Goal: Task Accomplishment & Management: Manage account settings

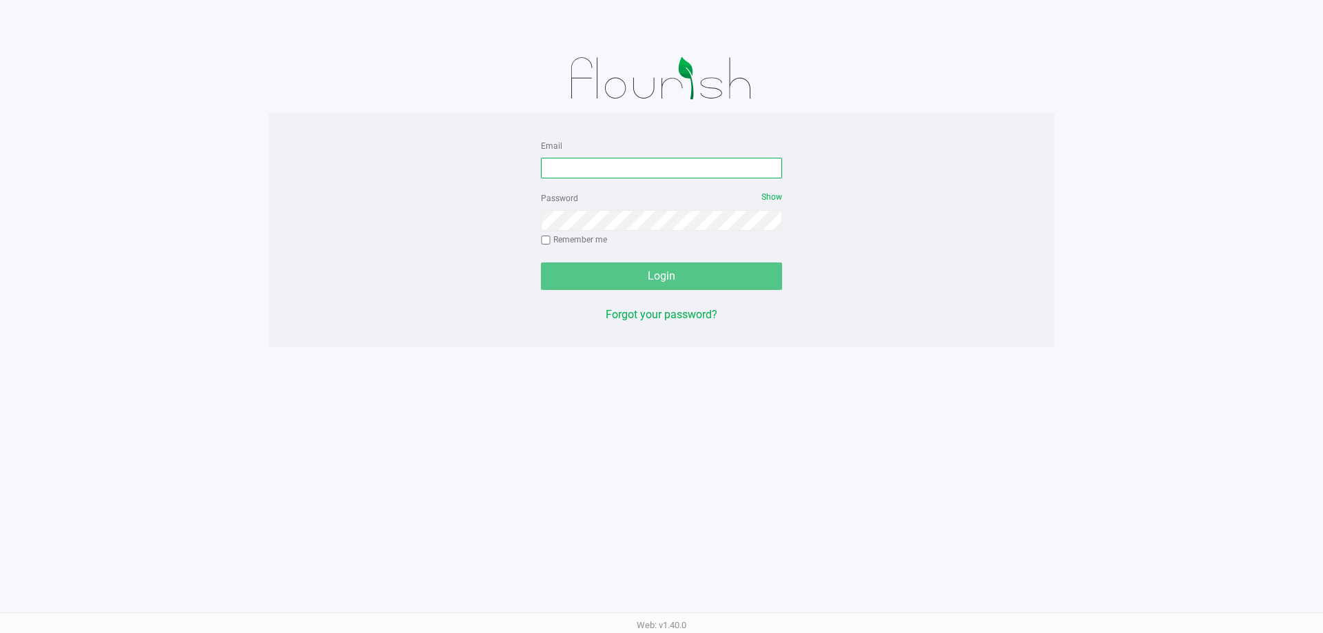
click at [678, 167] on input "Email" at bounding box center [661, 168] width 241 height 21
type input "[EMAIL_ADDRESS][PERSON_NAME][DOMAIN_NAME]"
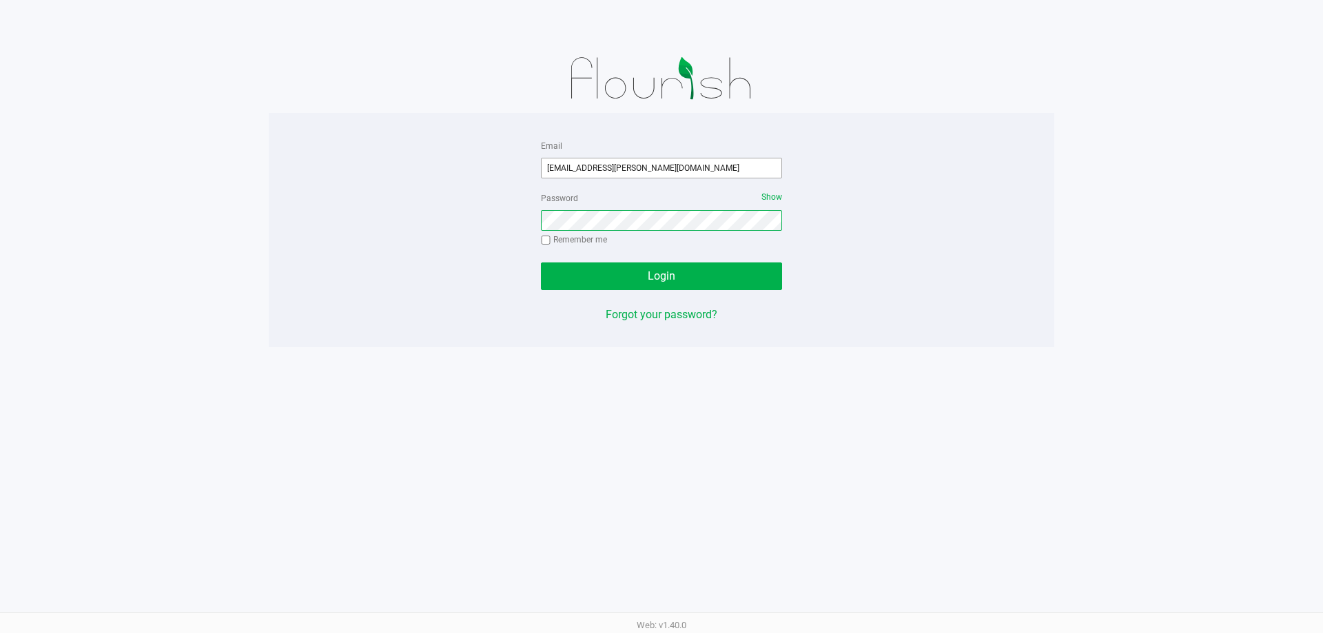
click at [541, 263] on button "Login" at bounding box center [661, 277] width 241 height 28
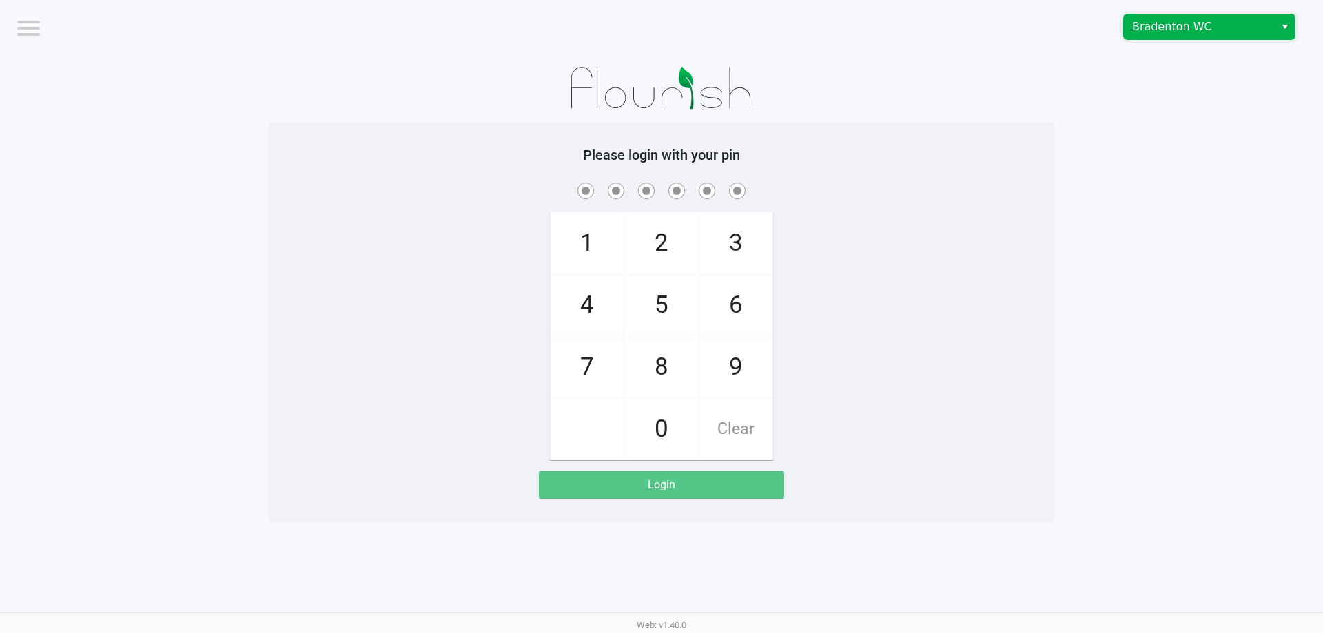
click at [1259, 33] on span "Bradenton WC" at bounding box center [1199, 27] width 134 height 17
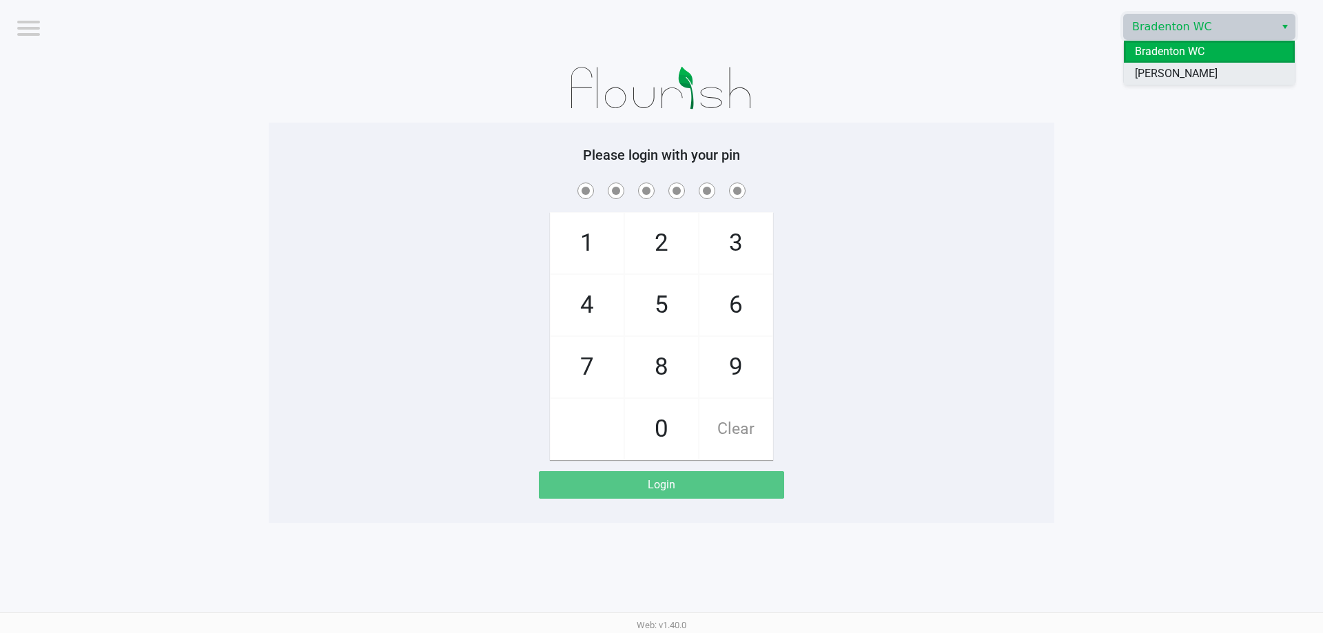
click at [1210, 72] on li "[PERSON_NAME]" at bounding box center [1209, 74] width 171 height 22
click at [1243, 163] on app-pos-login-wrapper "Logout Brandon WC Please login with your pin 1 4 7 2 5 8 0 3 6 9 Clear Login" at bounding box center [661, 261] width 1323 height 523
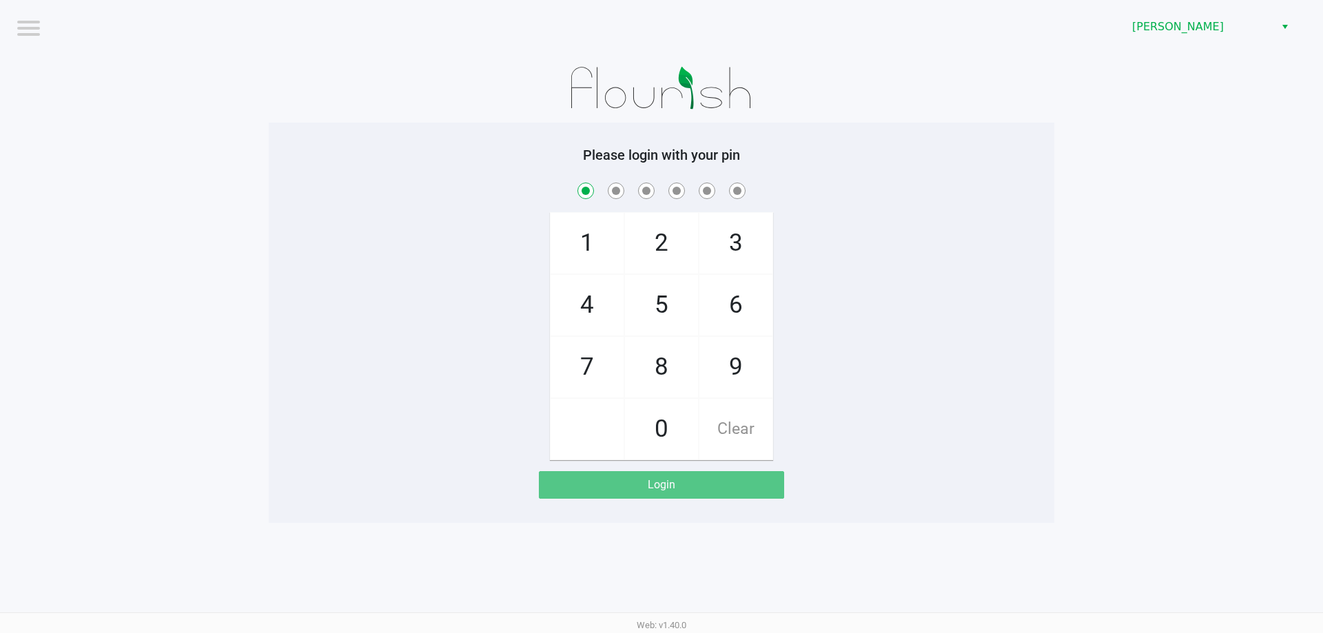
checkbox input "true"
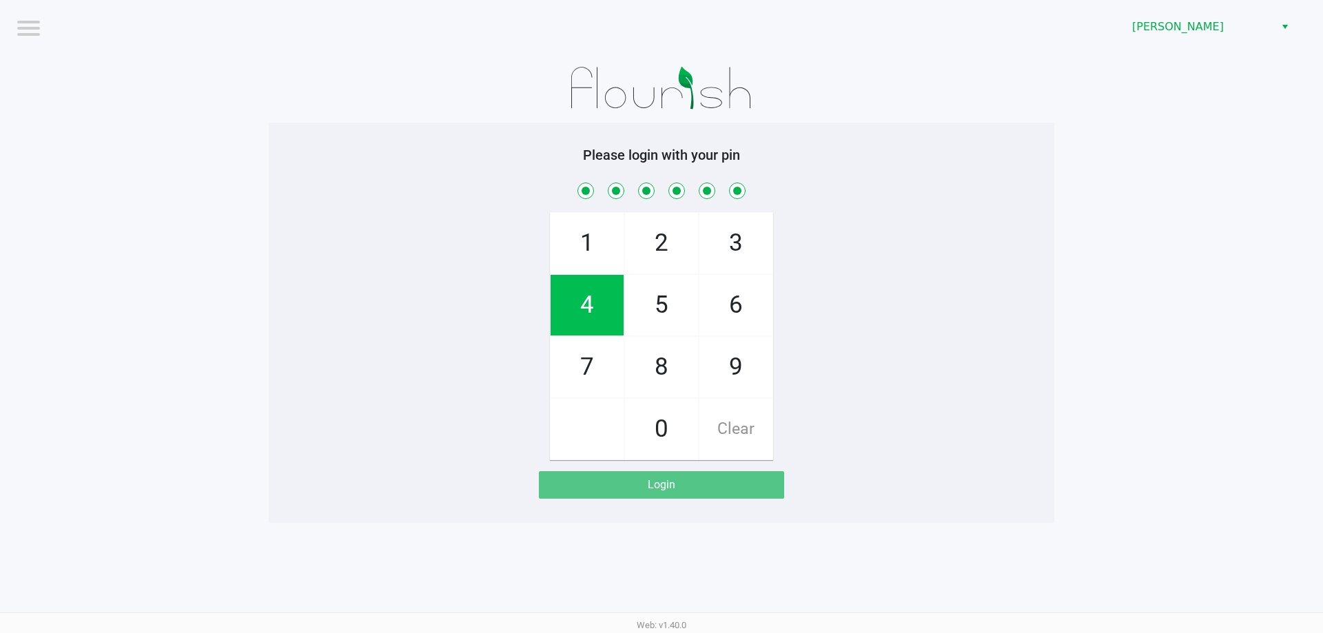
checkbox input "true"
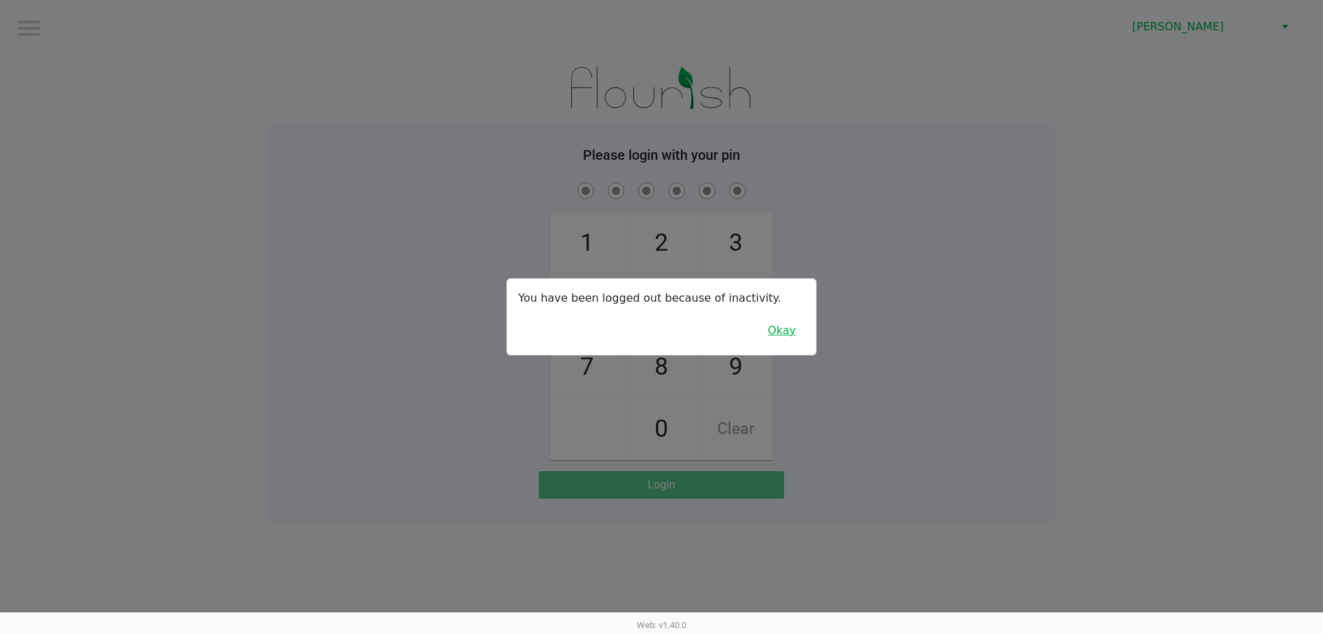
click at [785, 331] on button "Okay" at bounding box center [782, 331] width 46 height 26
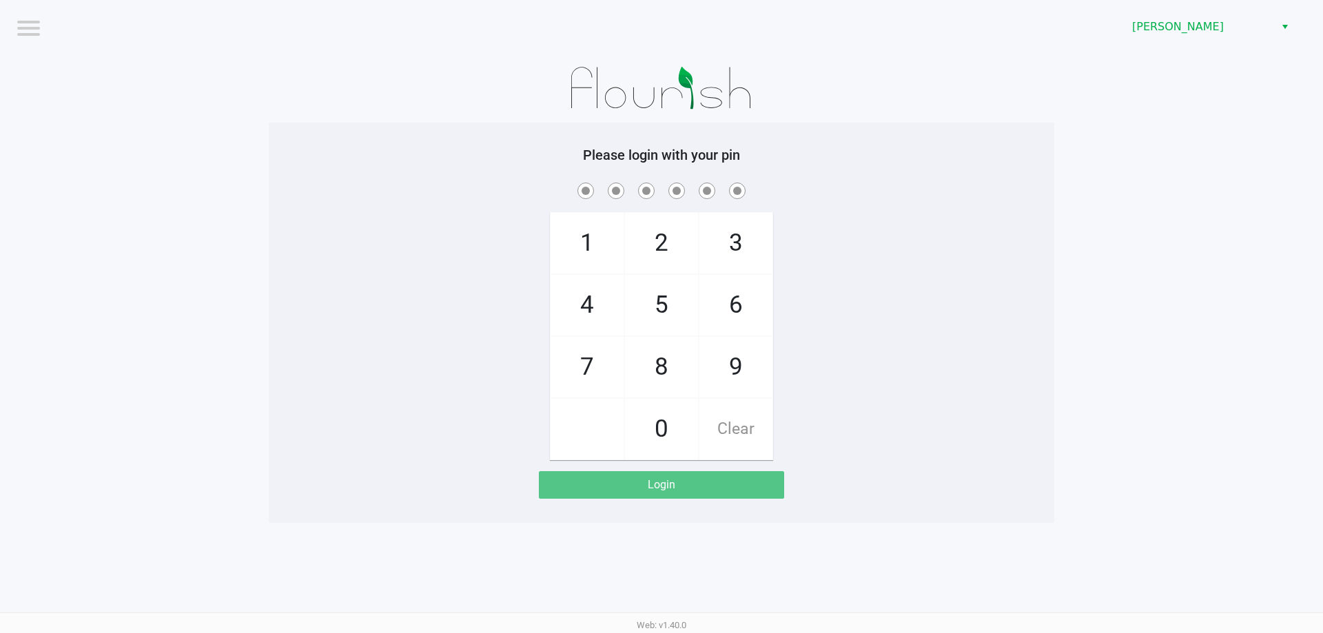
click at [815, 298] on div "1 4 7 2 5 8 0 3 6 9 Clear" at bounding box center [662, 320] width 786 height 281
checkbox input "true"
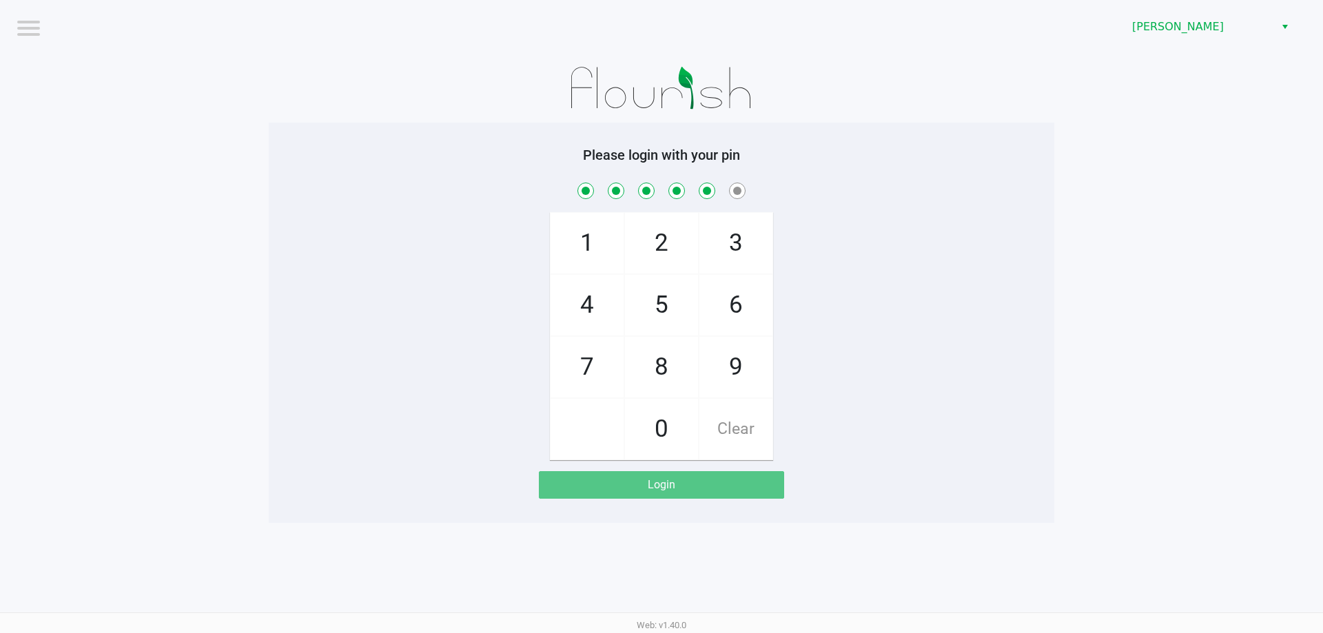
checkbox input "true"
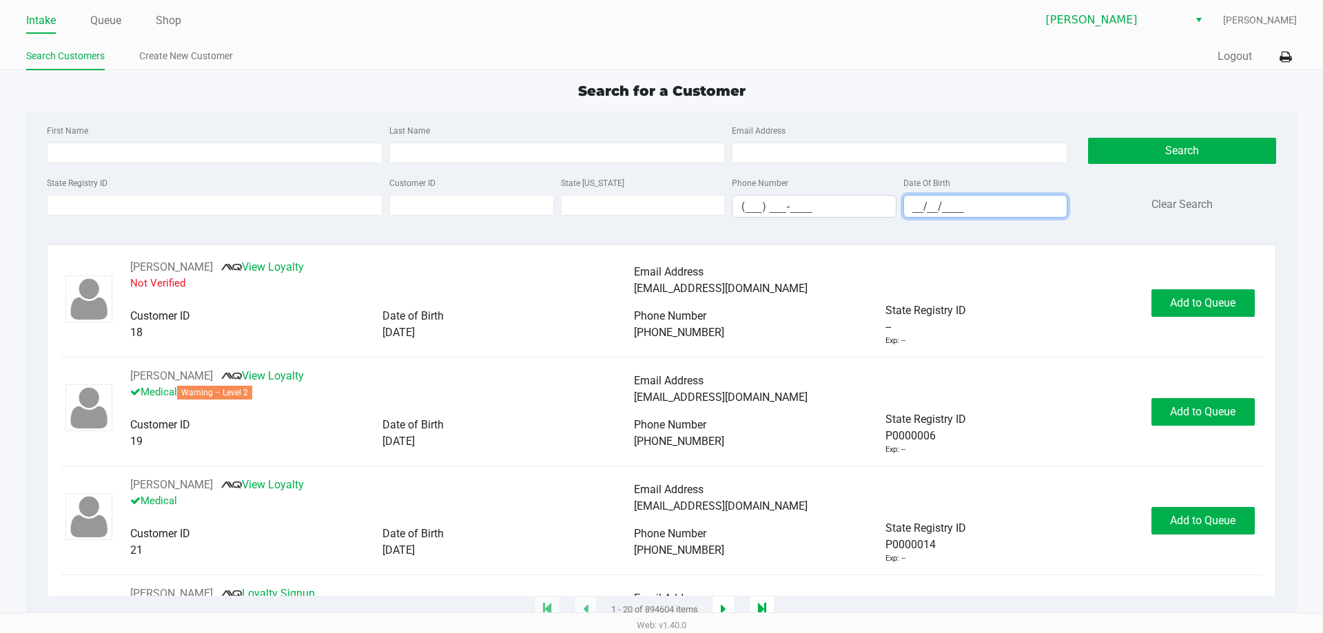
click at [909, 201] on input "__/__/____" at bounding box center [985, 206] width 163 height 21
type input "10/09/1993"
click at [290, 153] on input "First Name" at bounding box center [215, 153] width 336 height 21
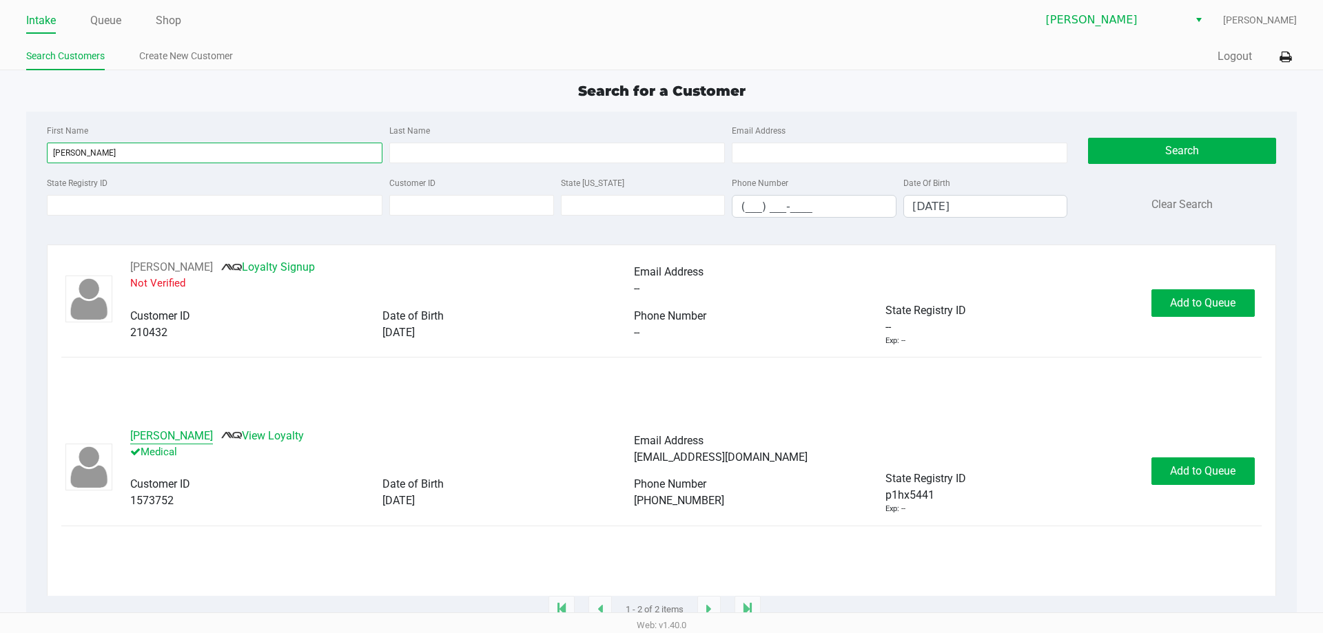
type input "dan"
click at [189, 438] on button "DANIELLE SATTERLY" at bounding box center [171, 436] width 83 height 17
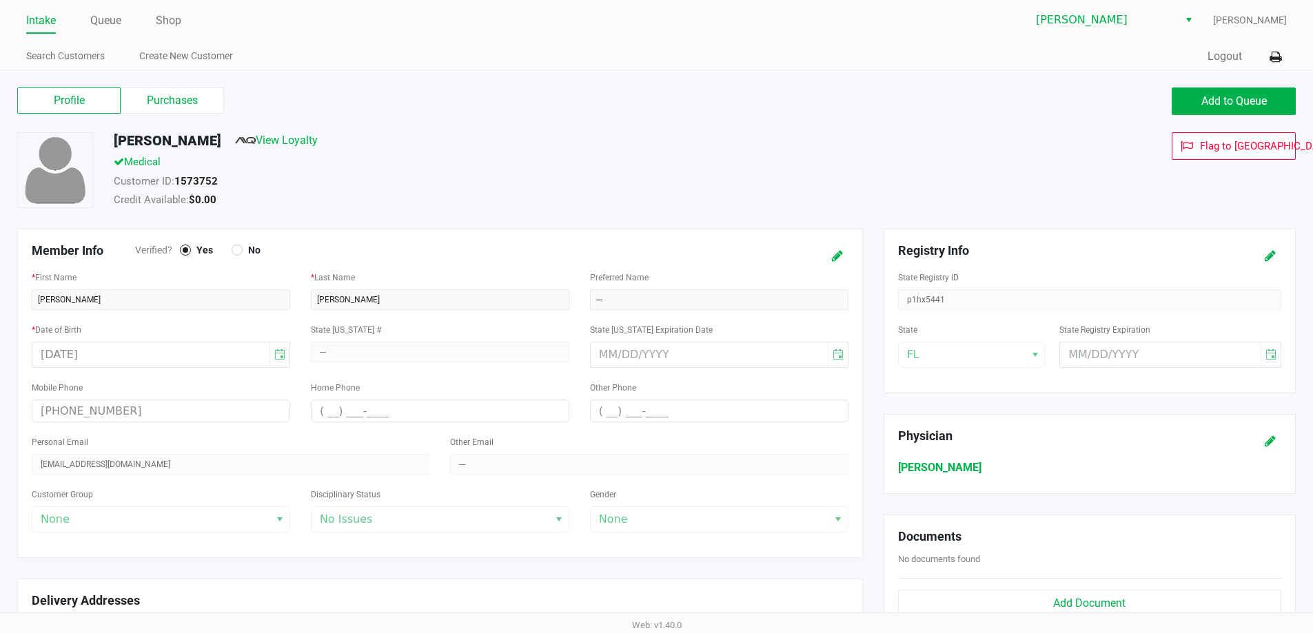
click at [201, 119] on div "Profile Purchases Add to Queue" at bounding box center [656, 108] width 1299 height 48
click at [198, 117] on div "Profile Purchases Add to Queue" at bounding box center [656, 108] width 1299 height 48
click at [201, 99] on label "Purchases" at bounding box center [172, 101] width 103 height 26
click at [0, 0] on 1 "Purchases" at bounding box center [0, 0] width 0 height 0
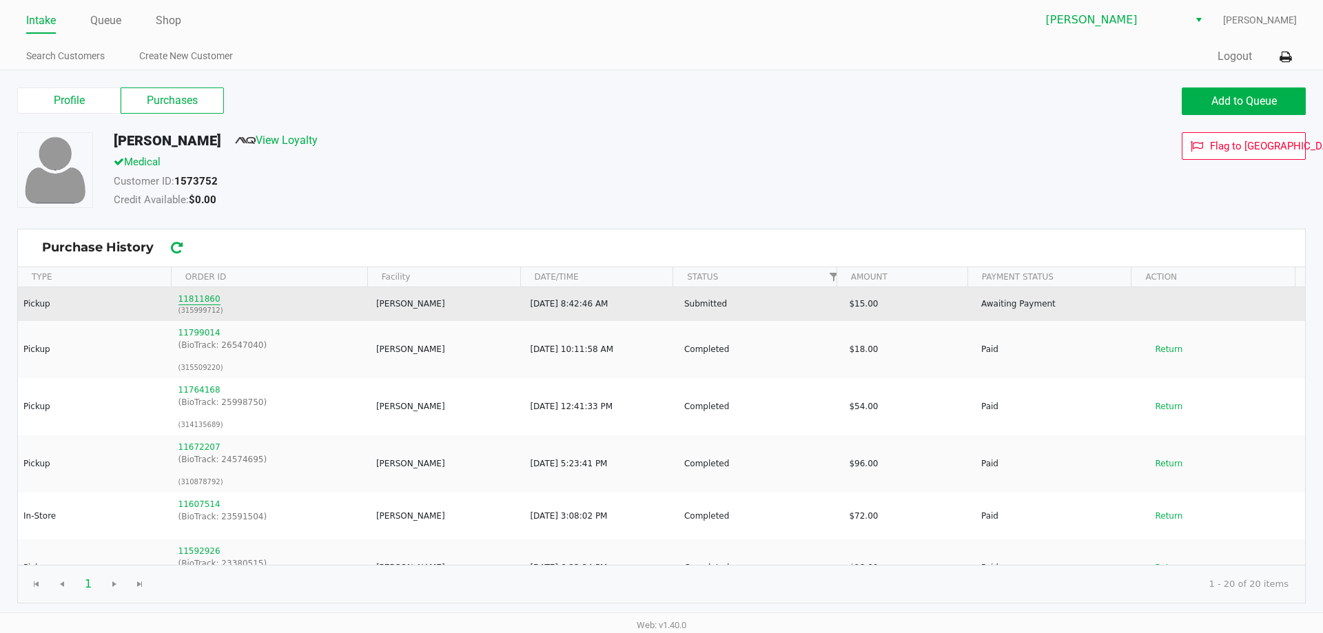
click at [204, 302] on button "11811860" at bounding box center [200, 299] width 42 height 12
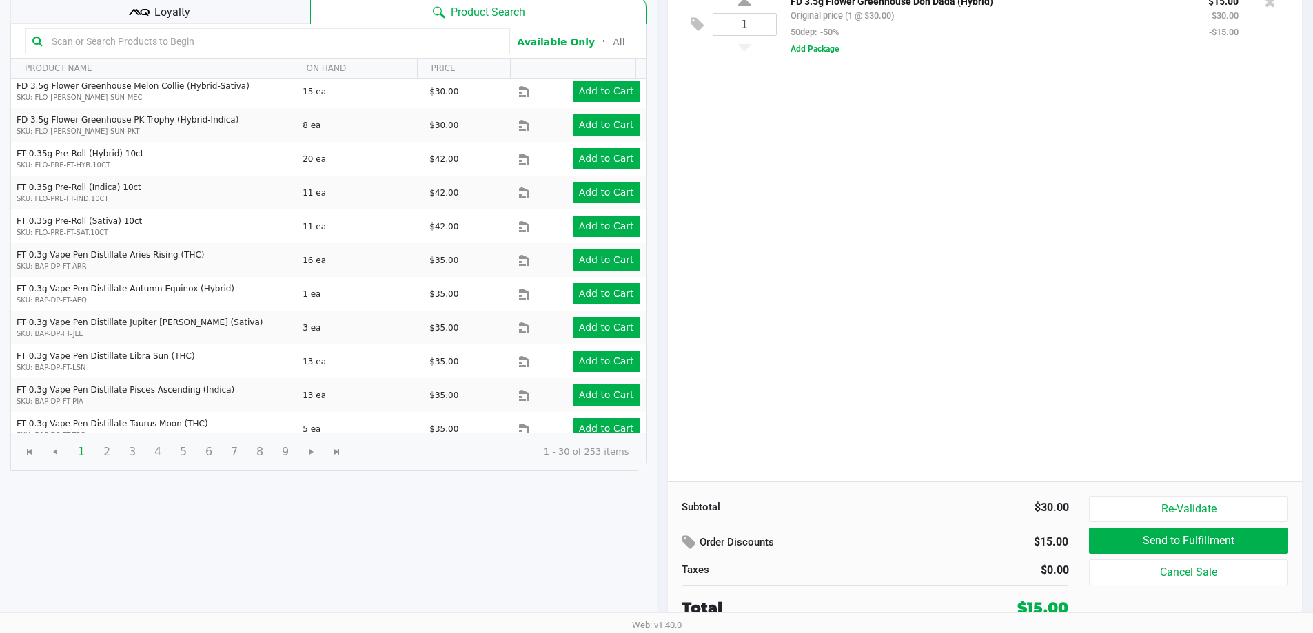
scroll to position [141, 0]
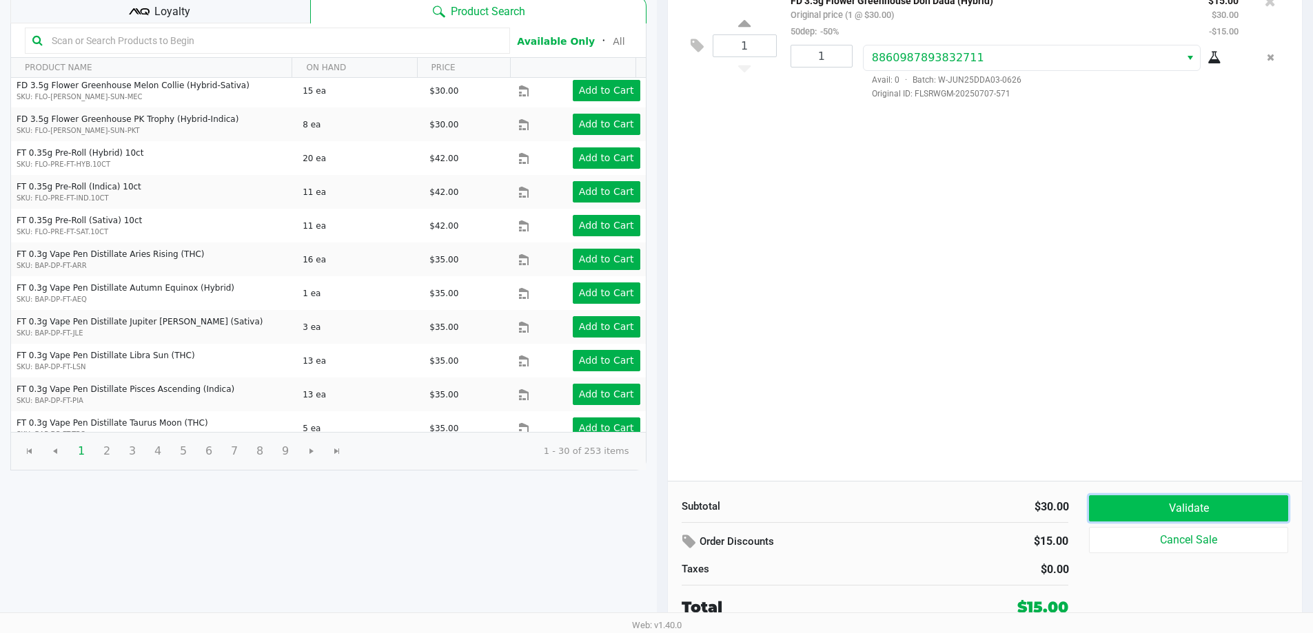
click at [1143, 499] on button "Validate" at bounding box center [1188, 509] width 198 height 26
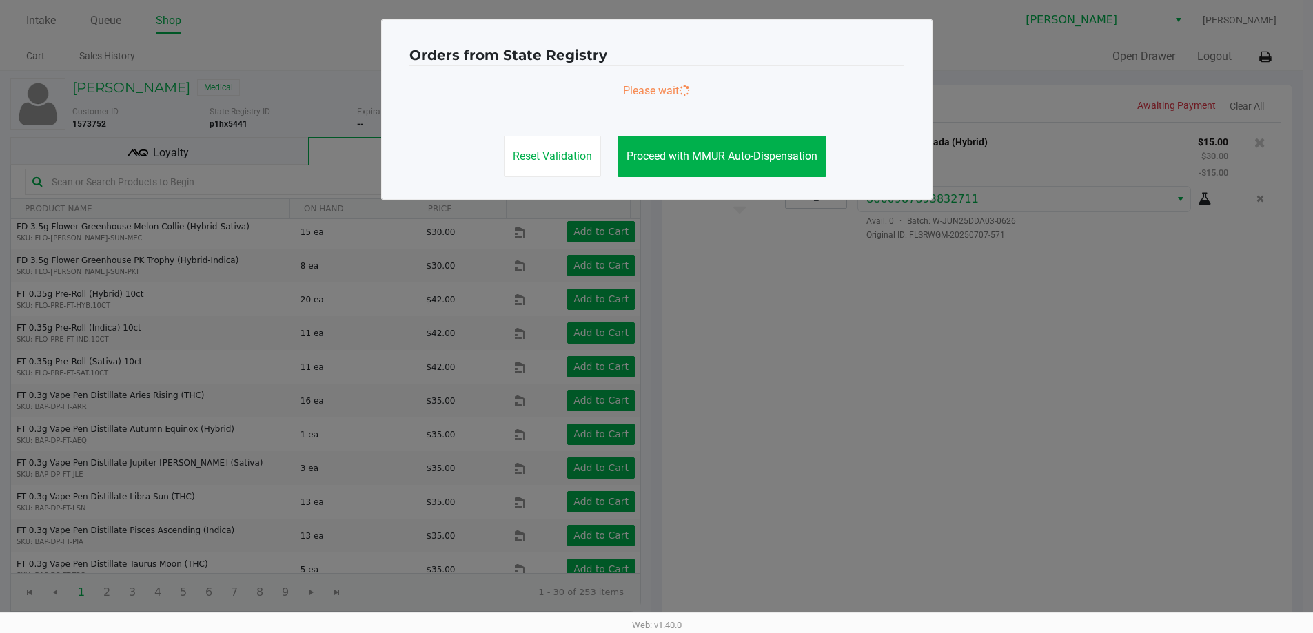
scroll to position [0, 0]
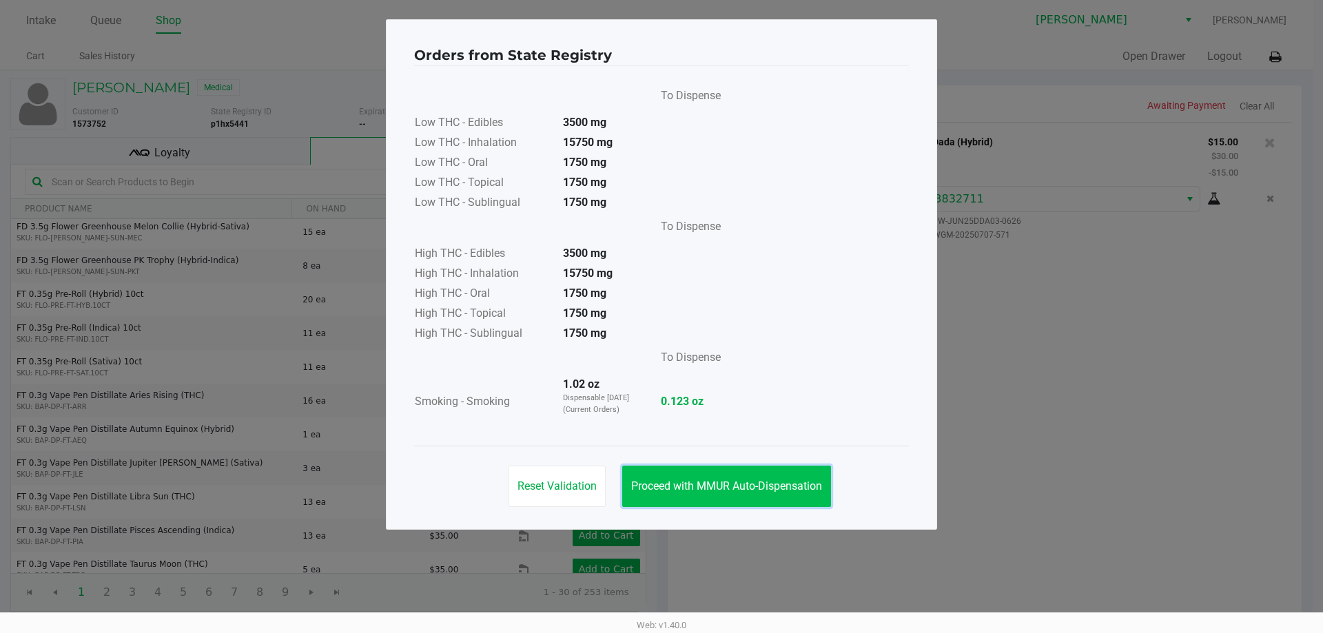
click at [735, 480] on span "Proceed with MMUR Auto-Dispensation" at bounding box center [726, 486] width 191 height 13
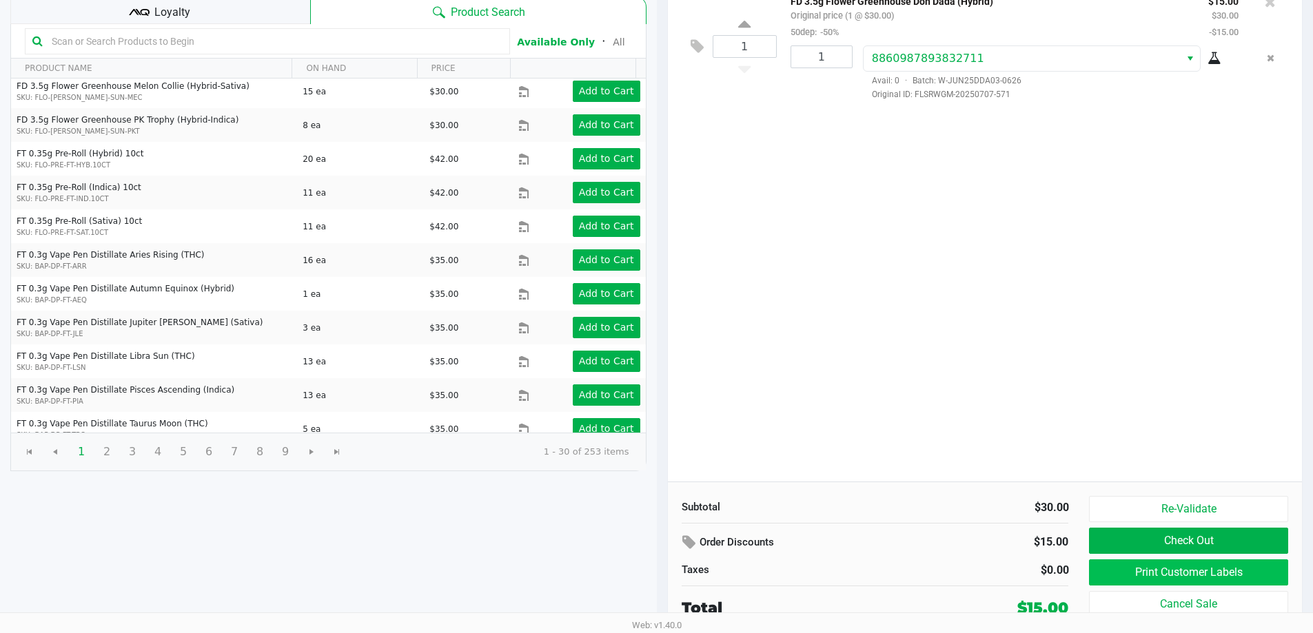
scroll to position [141, 0]
click at [1196, 573] on button "Print Customer Labels" at bounding box center [1188, 572] width 198 height 26
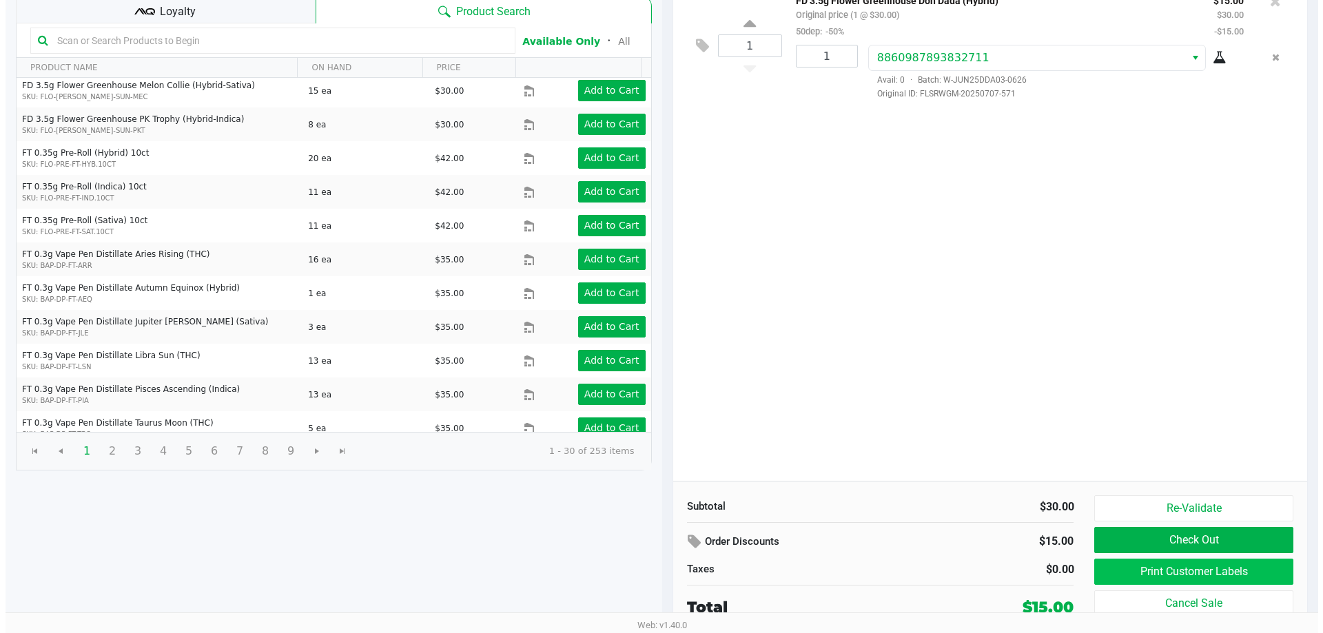
scroll to position [0, 0]
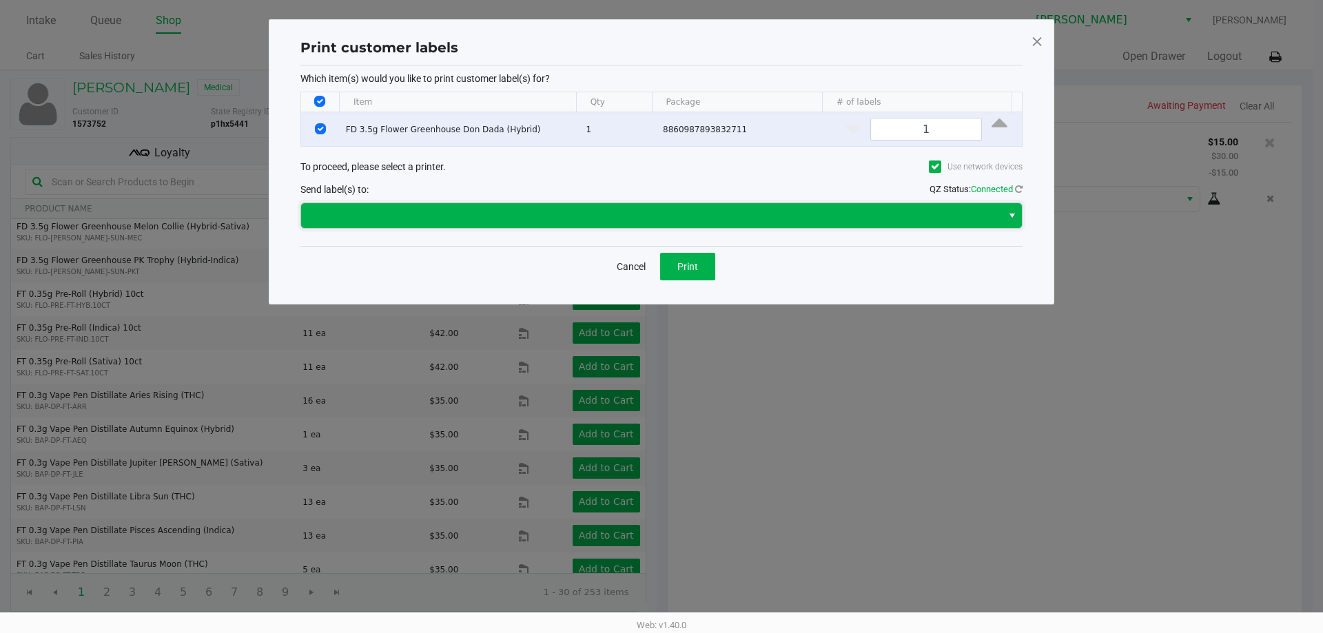
click at [692, 212] on span at bounding box center [651, 215] width 684 height 17
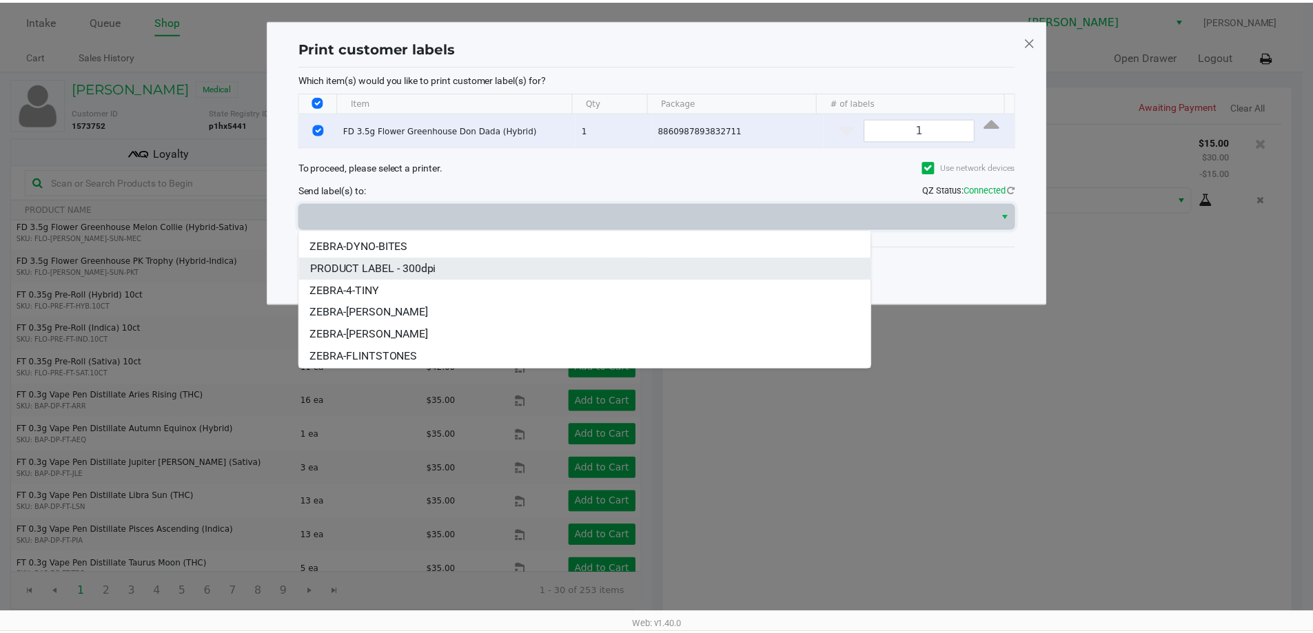
scroll to position [61, 0]
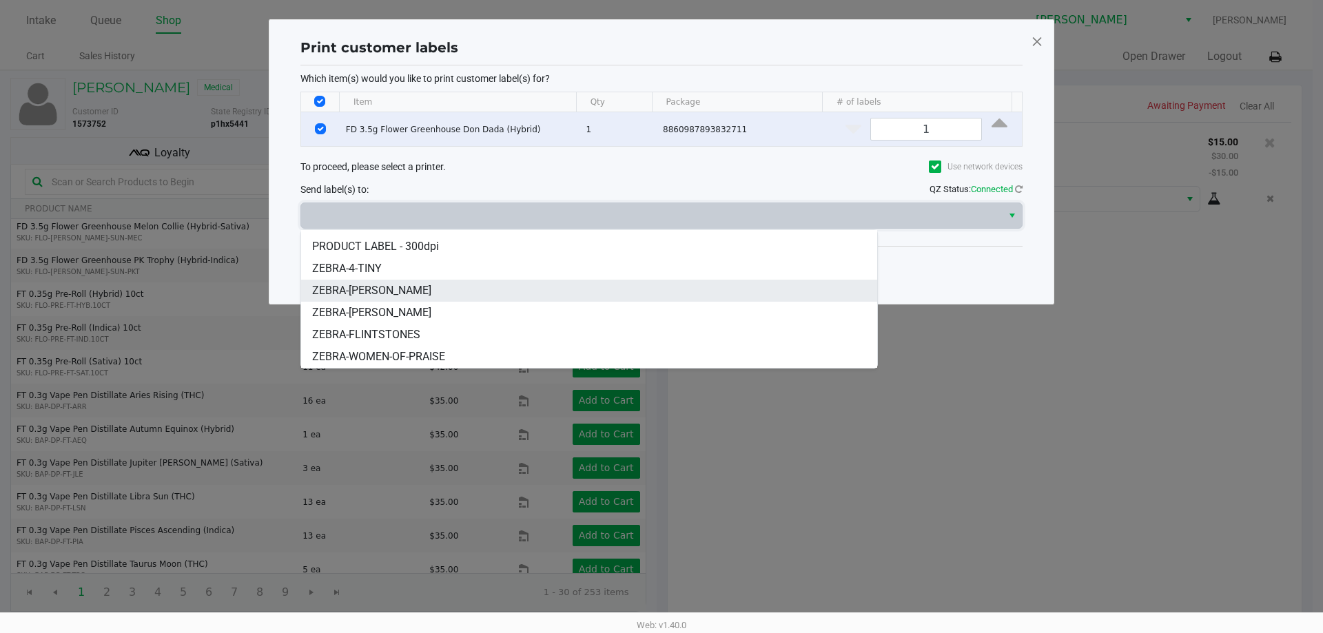
click at [426, 290] on span "ZEBRA-[PERSON_NAME]" at bounding box center [371, 291] width 119 height 17
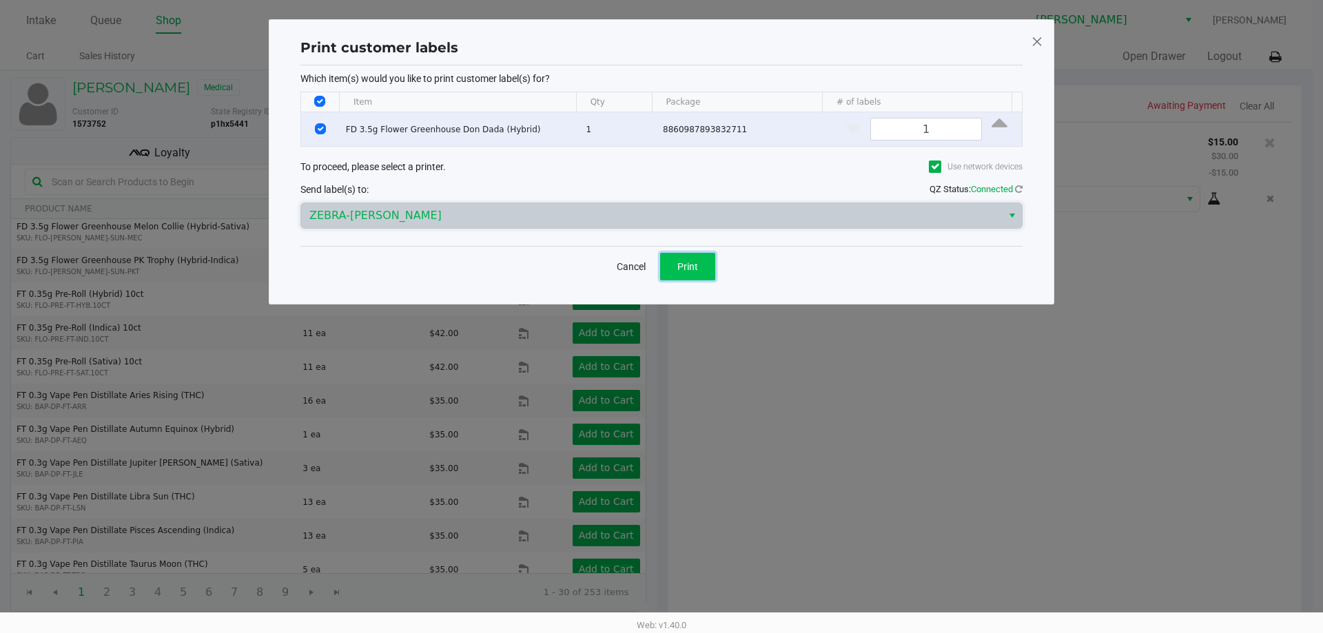
click at [705, 259] on button "Print" at bounding box center [687, 267] width 55 height 28
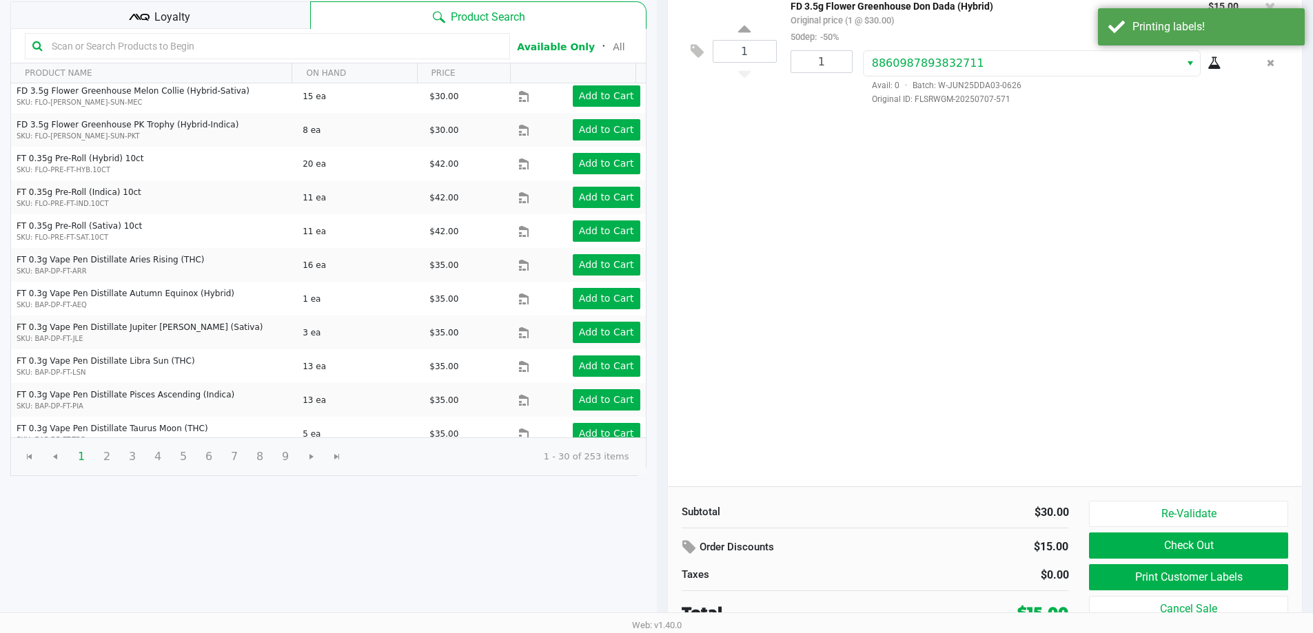
scroll to position [141, 0]
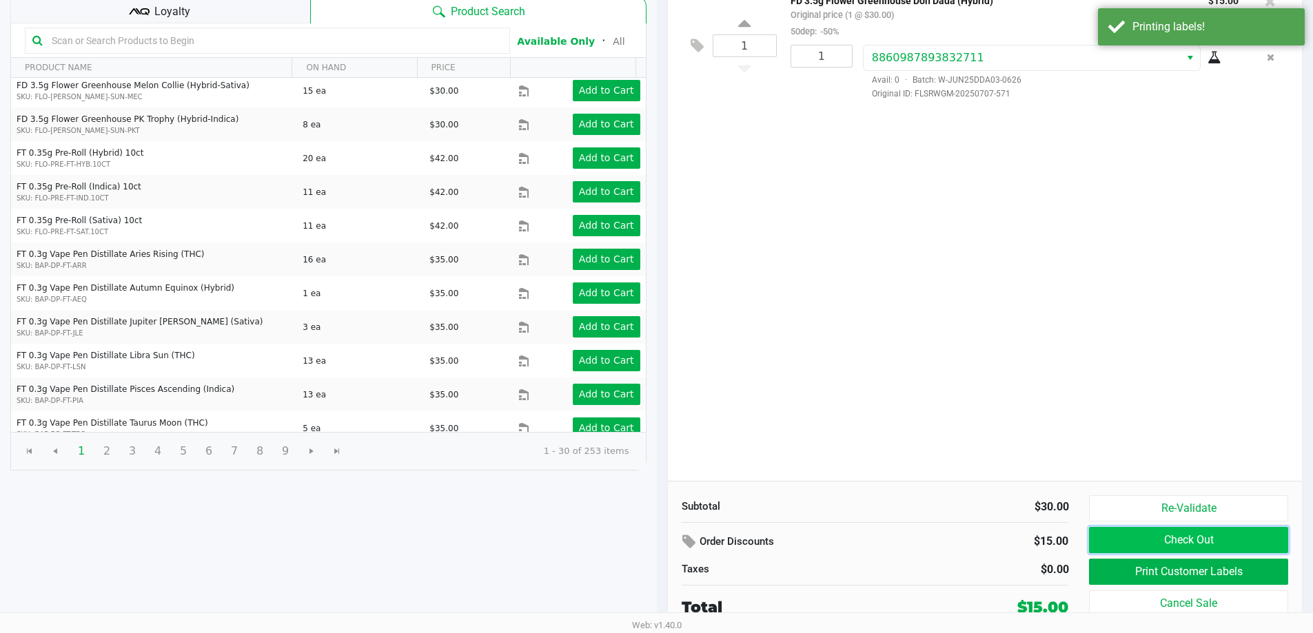
click at [1212, 537] on button "Check Out" at bounding box center [1188, 540] width 198 height 26
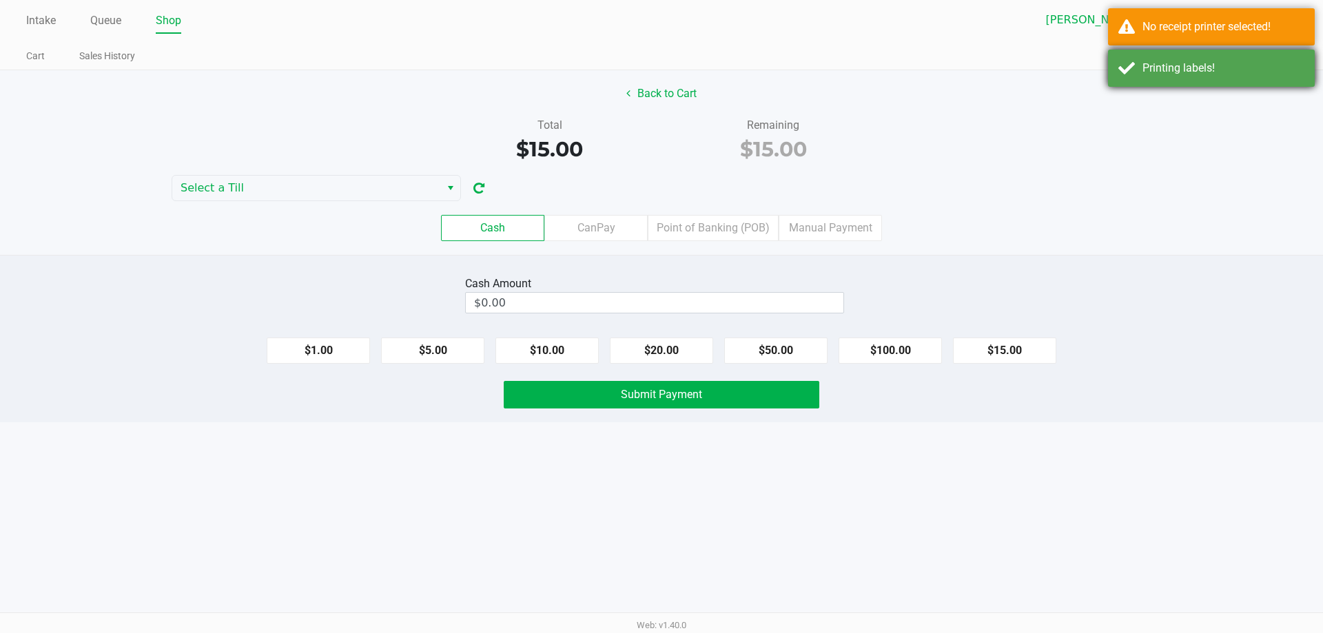
click at [1259, 71] on div "Printing labels!" at bounding box center [1224, 68] width 162 height 17
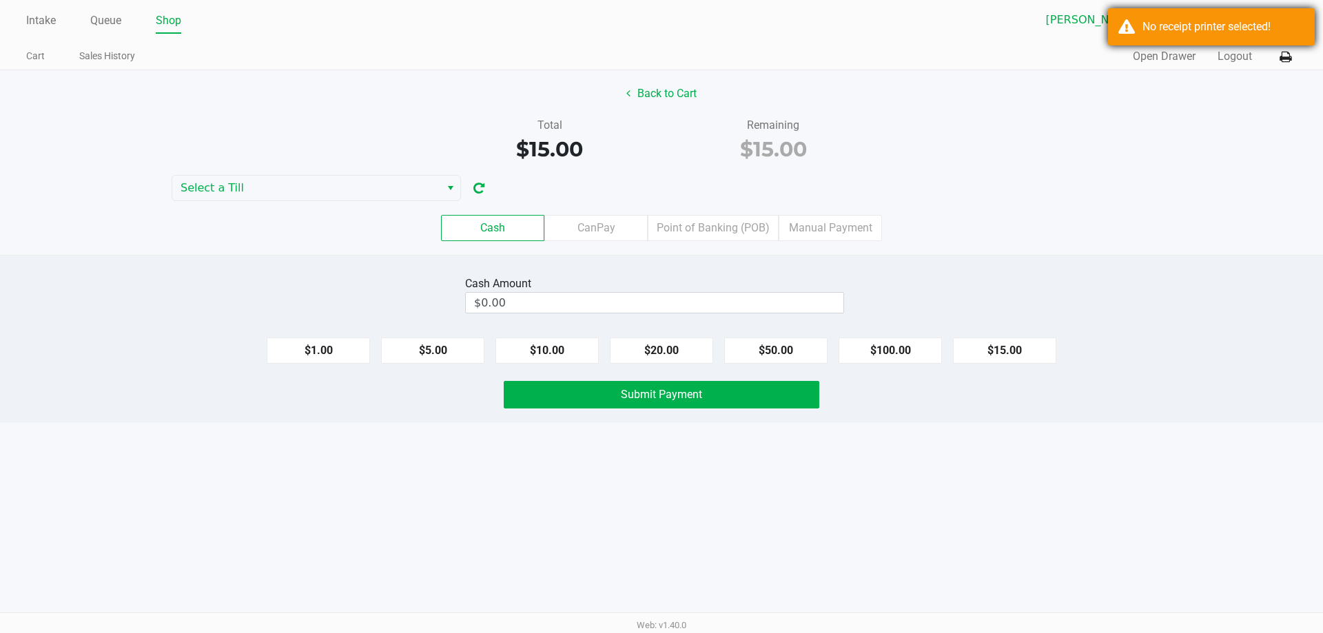
click at [1279, 28] on div "No receipt printer selected!" at bounding box center [1224, 27] width 162 height 17
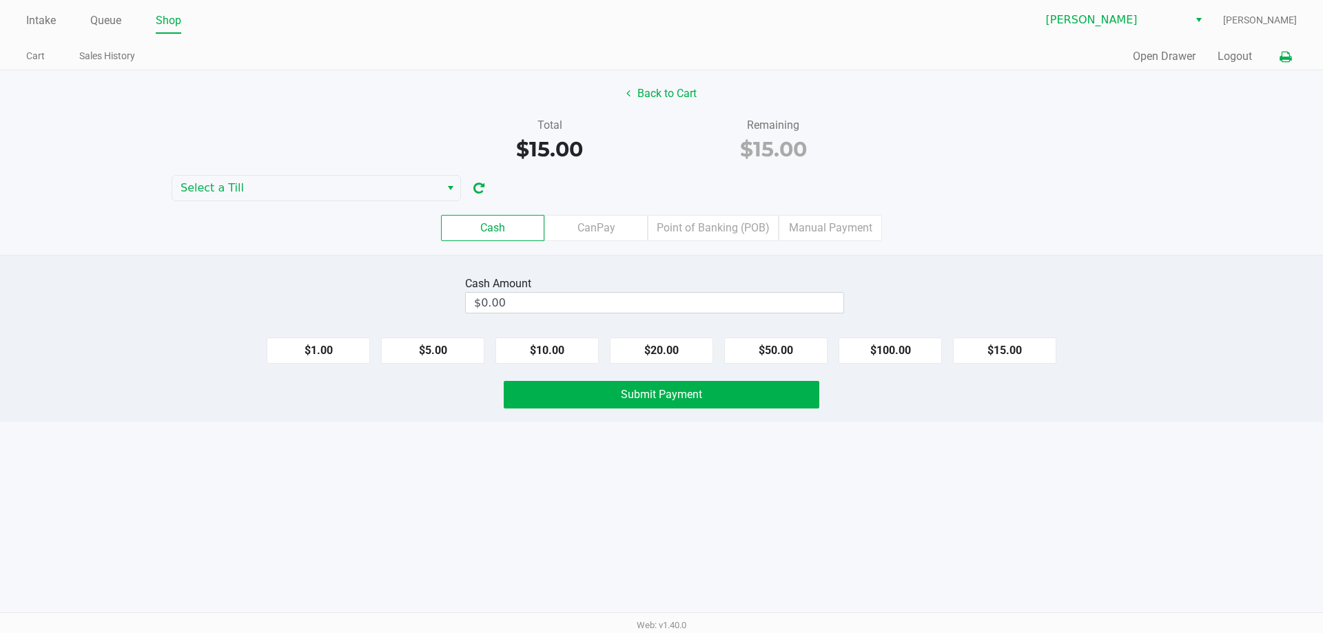
click at [1281, 54] on icon at bounding box center [1286, 57] width 12 height 10
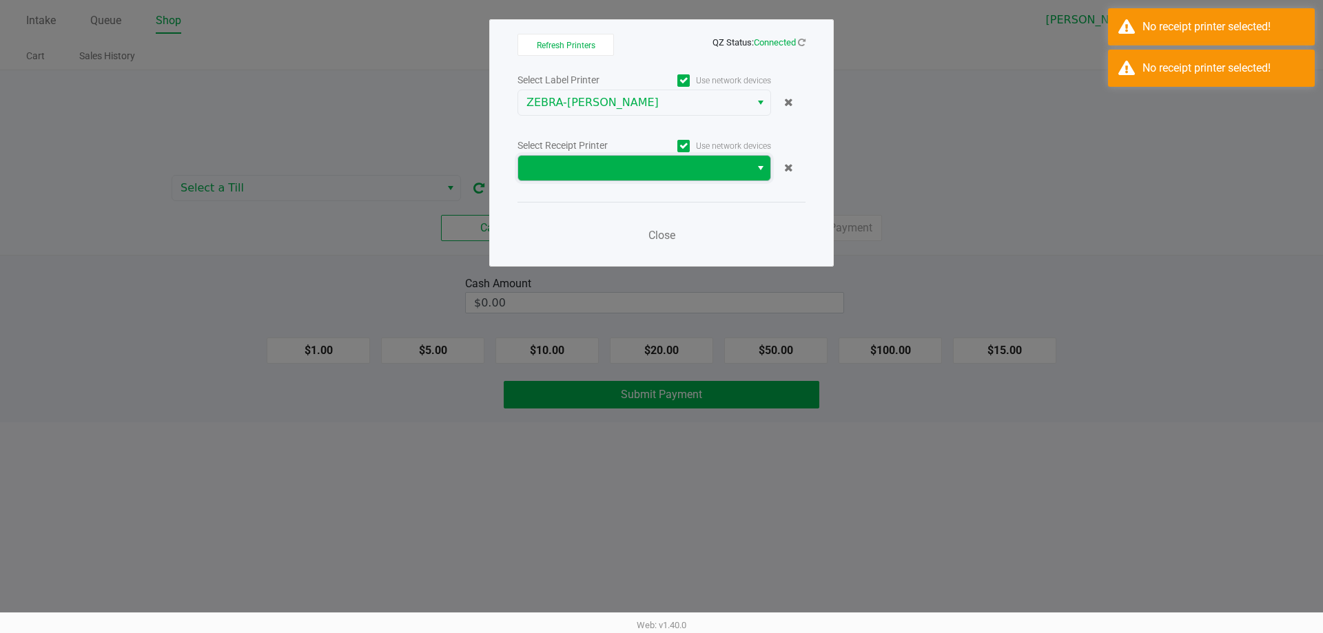
click at [640, 171] on span at bounding box center [635, 168] width 216 height 17
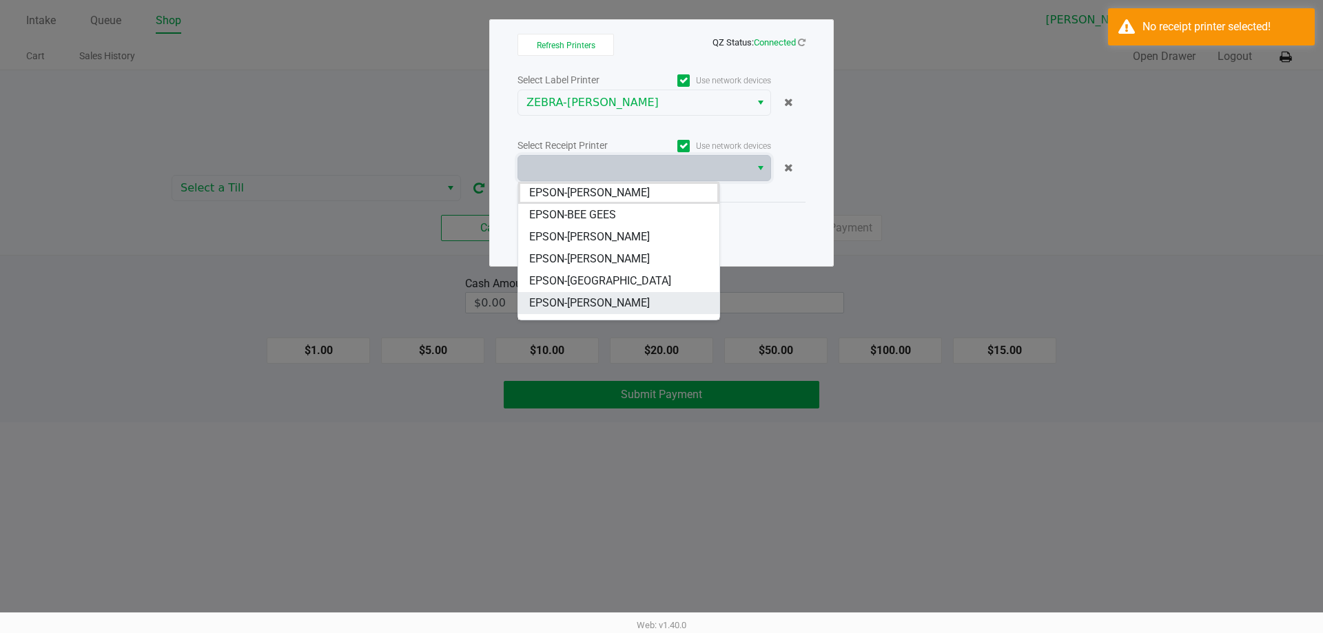
click at [595, 304] on span "EPSON-[PERSON_NAME]" at bounding box center [589, 303] width 121 height 17
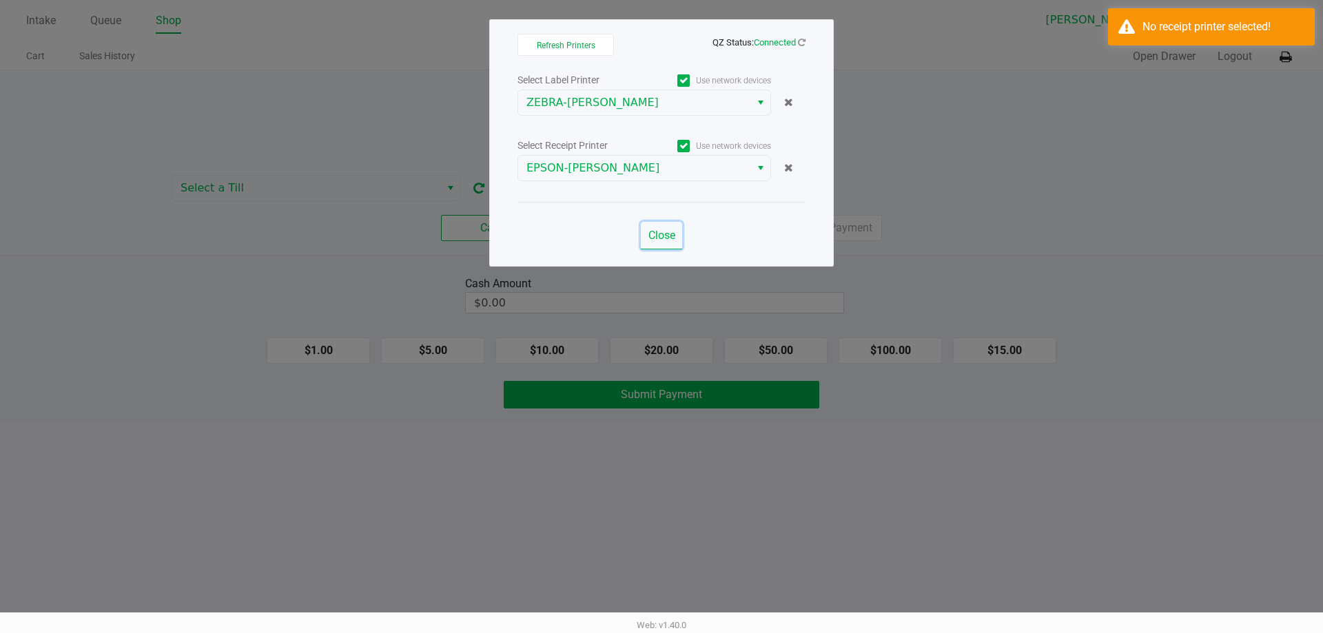
click at [651, 235] on span "Close" at bounding box center [662, 235] width 27 height 13
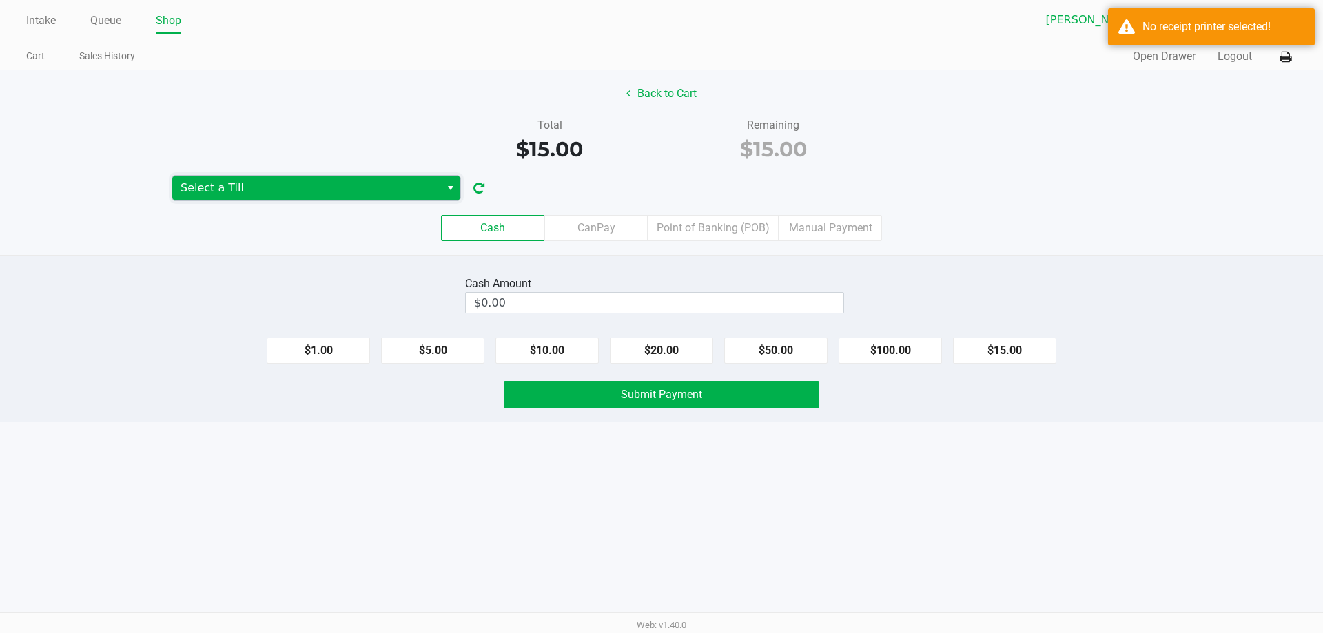
click at [374, 190] on span "Select a Till" at bounding box center [307, 188] width 252 height 17
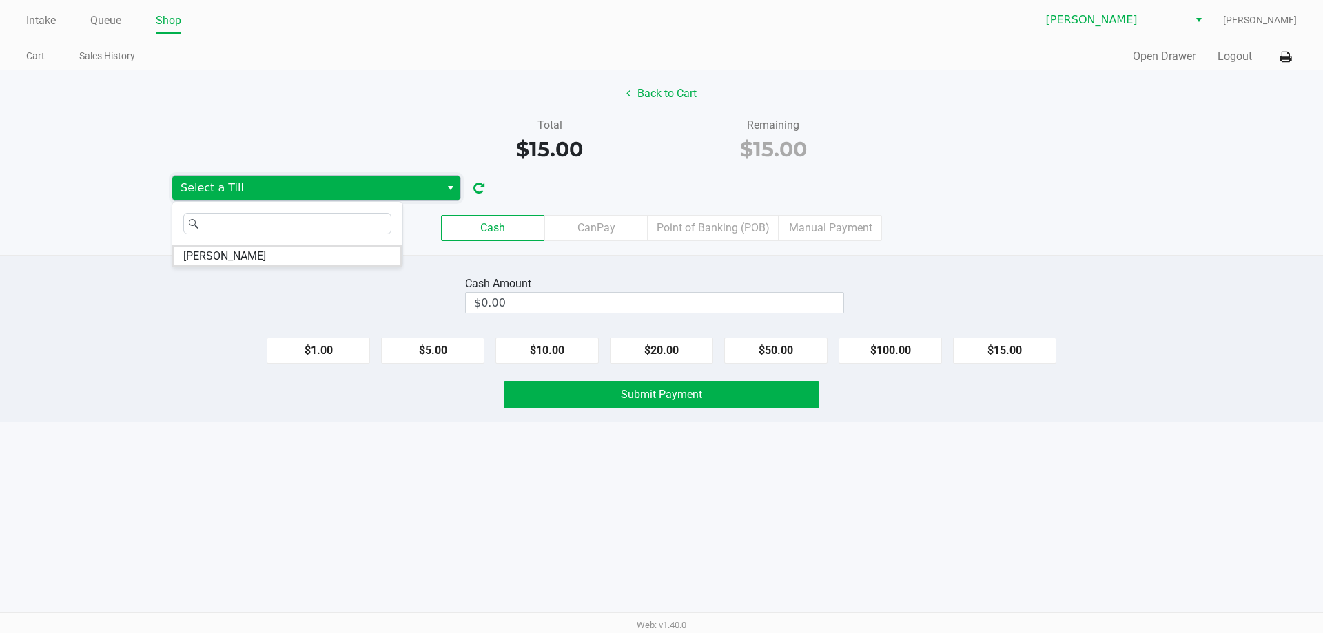
click at [296, 189] on span "Select a Till" at bounding box center [307, 188] width 252 height 17
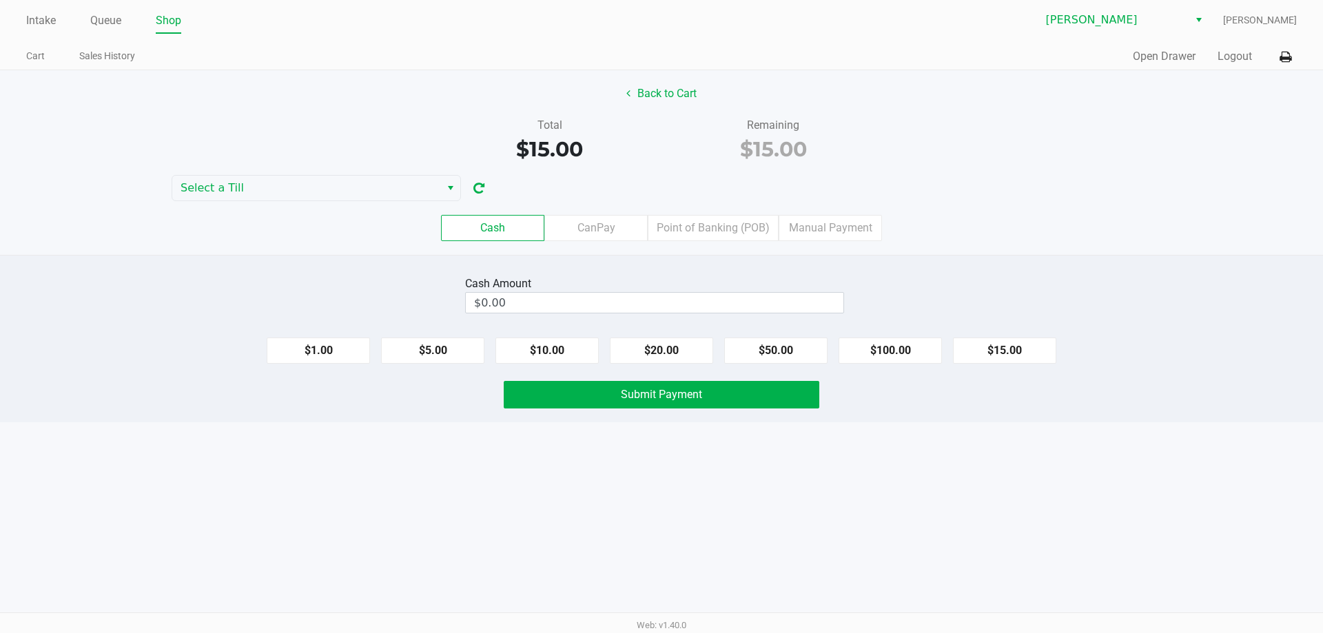
click at [296, 205] on div "Cash CanPay Point of Banking (POB) Manual Payment" at bounding box center [662, 228] width 1344 height 54
click at [290, 175] on kendo-dropdownlist "Select a Till" at bounding box center [316, 188] width 289 height 26
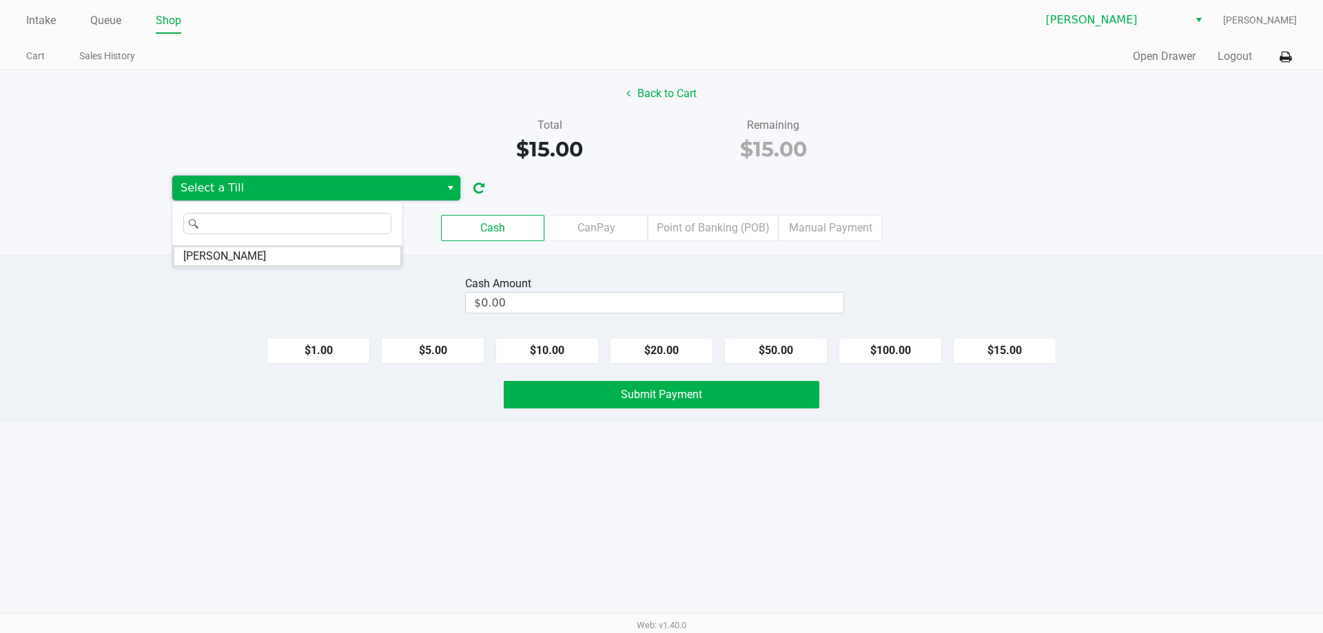
click at [290, 175] on kendo-dropdownlist "Select a Till" at bounding box center [316, 188] width 289 height 26
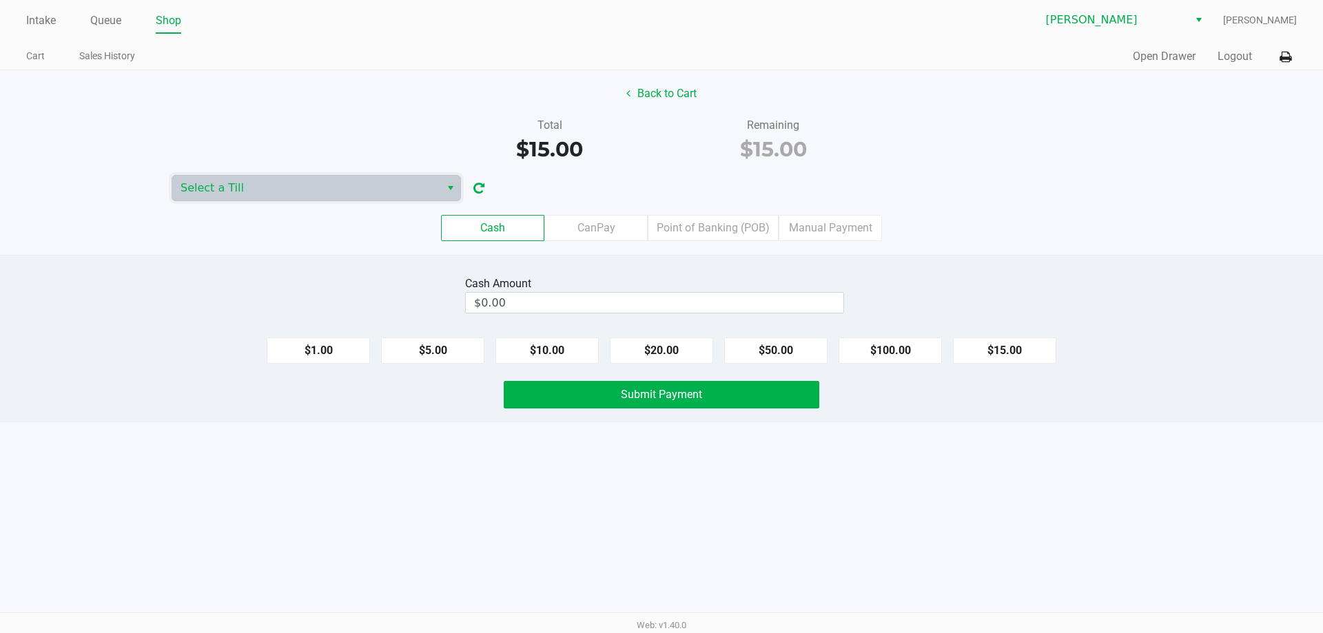
click at [278, 202] on div "Cash CanPay Point of Banking (POB) Manual Payment" at bounding box center [662, 228] width 1344 height 54
click at [346, 192] on span "Select a Till" at bounding box center [307, 188] width 252 height 17
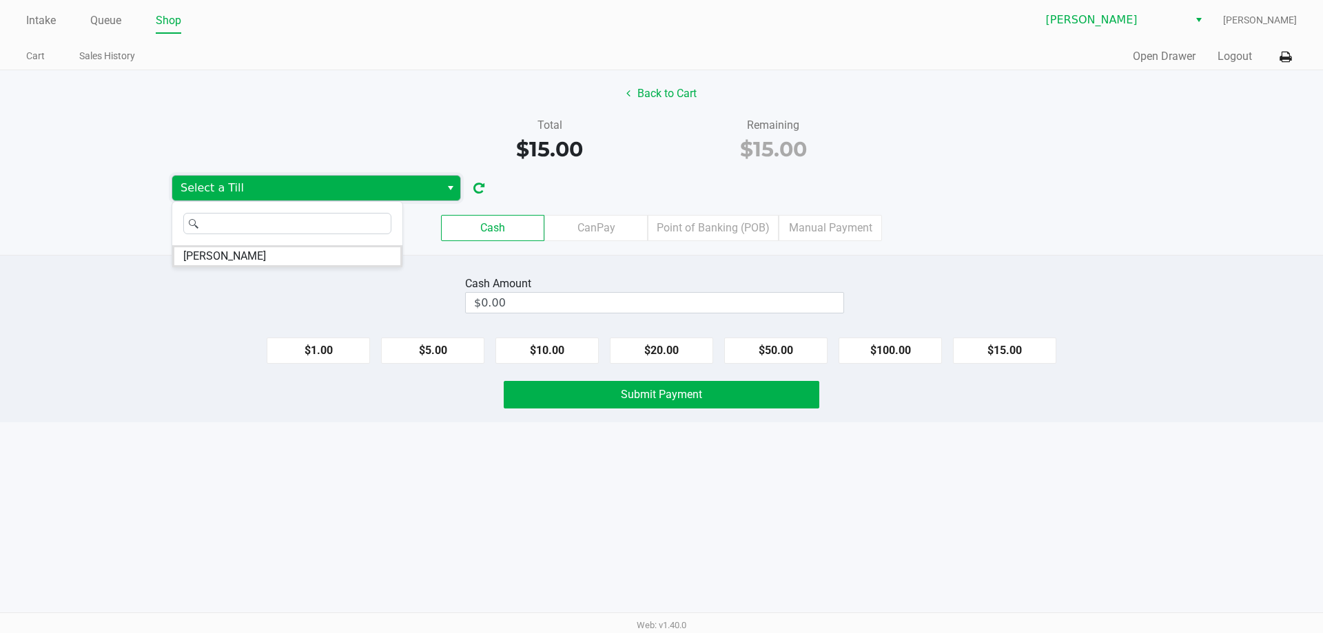
click at [346, 190] on span "Select a Till" at bounding box center [307, 188] width 252 height 17
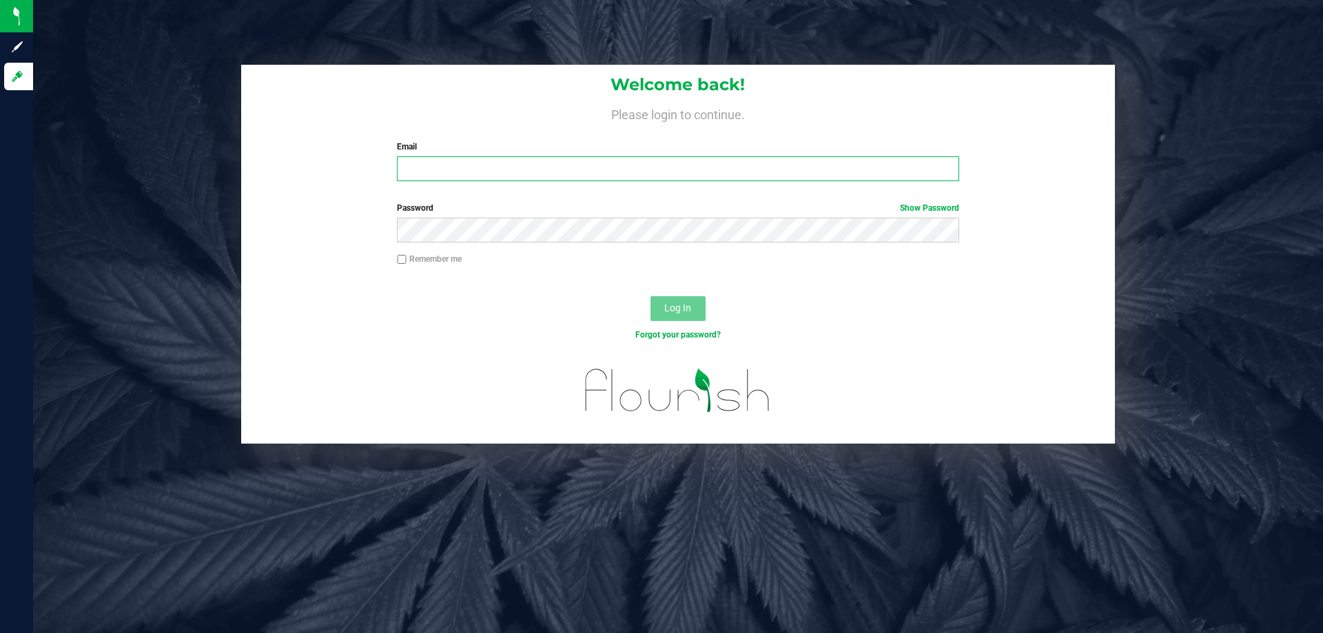
click at [514, 163] on input "Email" at bounding box center [678, 168] width 562 height 25
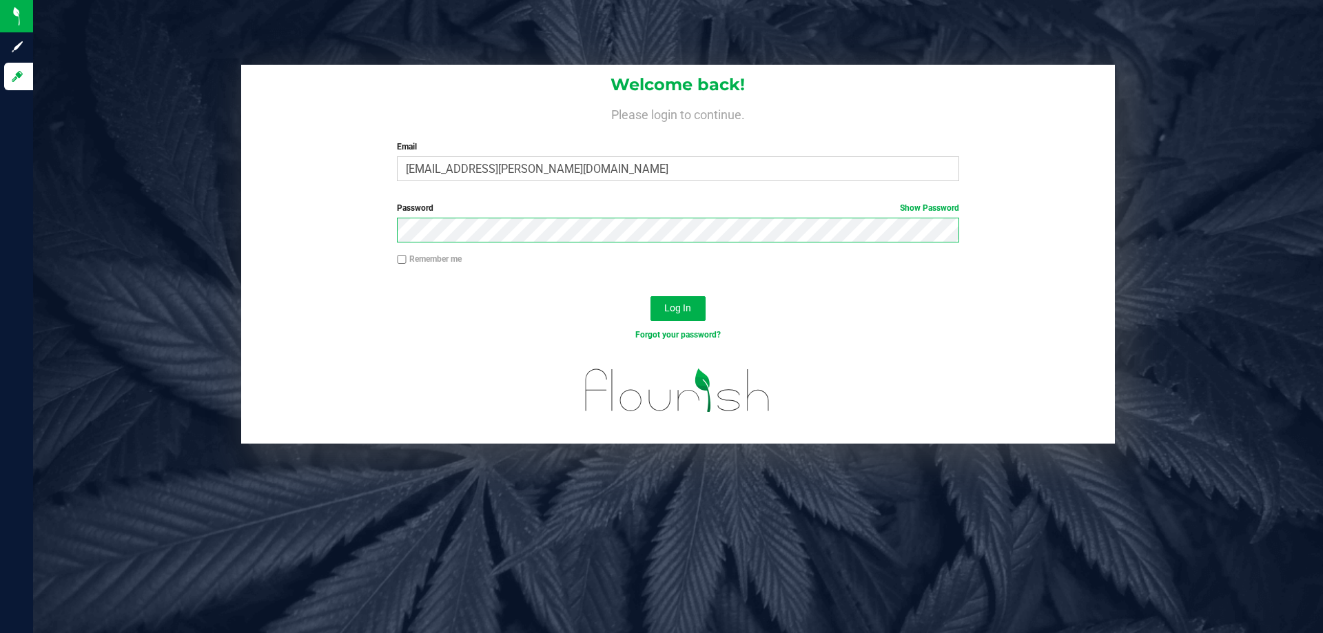
click at [651, 296] on button "Log In" at bounding box center [678, 308] width 55 height 25
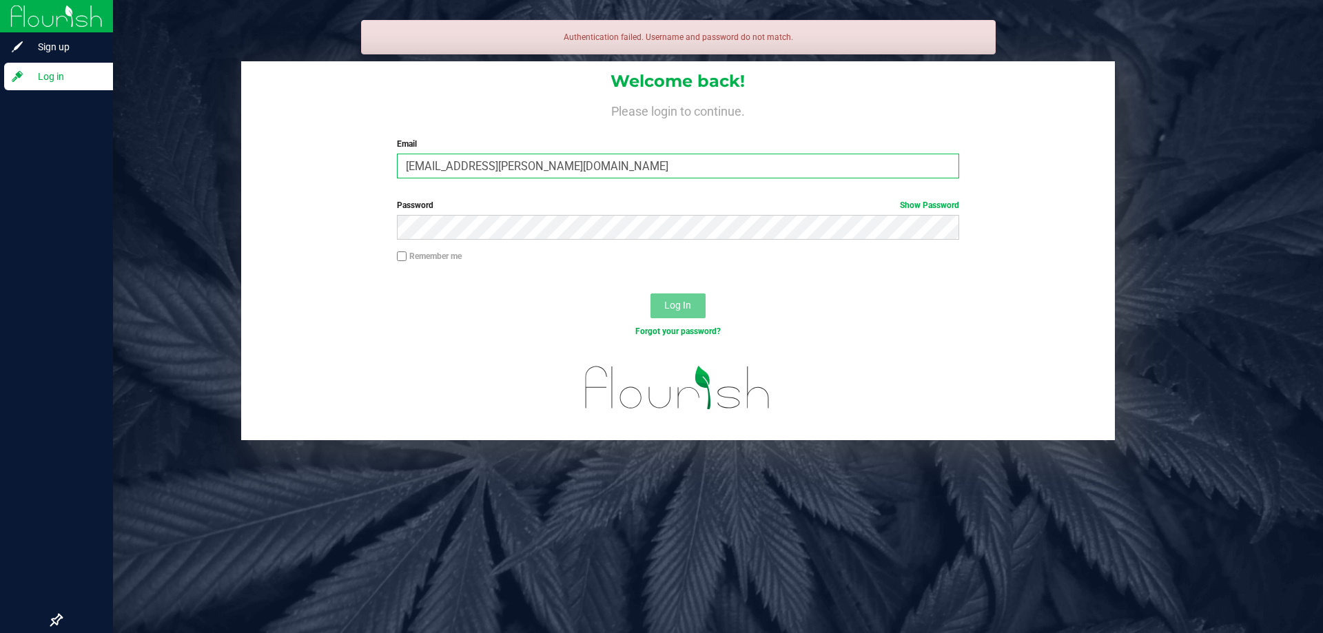
drag, startPoint x: 629, startPoint y: 161, endPoint x: 0, endPoint y: 234, distance: 633.6
click at [0, 223] on div "Sign up Log in Authentication failed. Username and password do not match. Welco…" at bounding box center [661, 316] width 1323 height 633
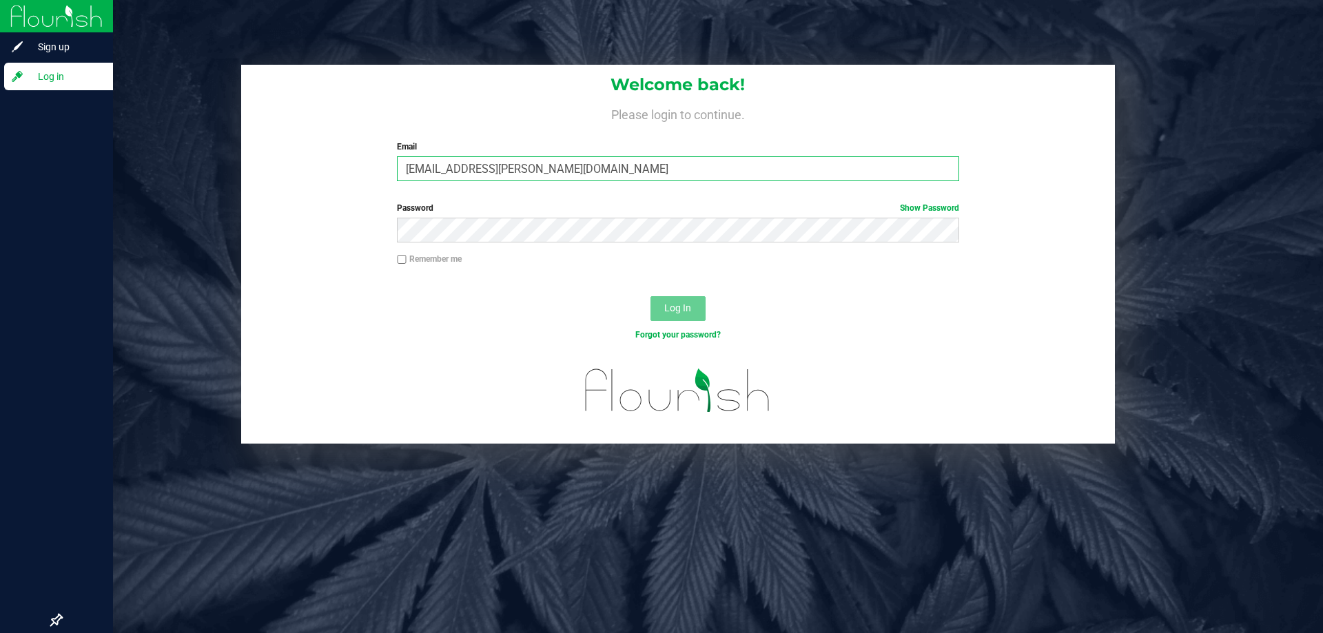
type input "[EMAIL_ADDRESS][PERSON_NAME][DOMAIN_NAME]"
click at [651, 296] on button "Log In" at bounding box center [678, 308] width 55 height 25
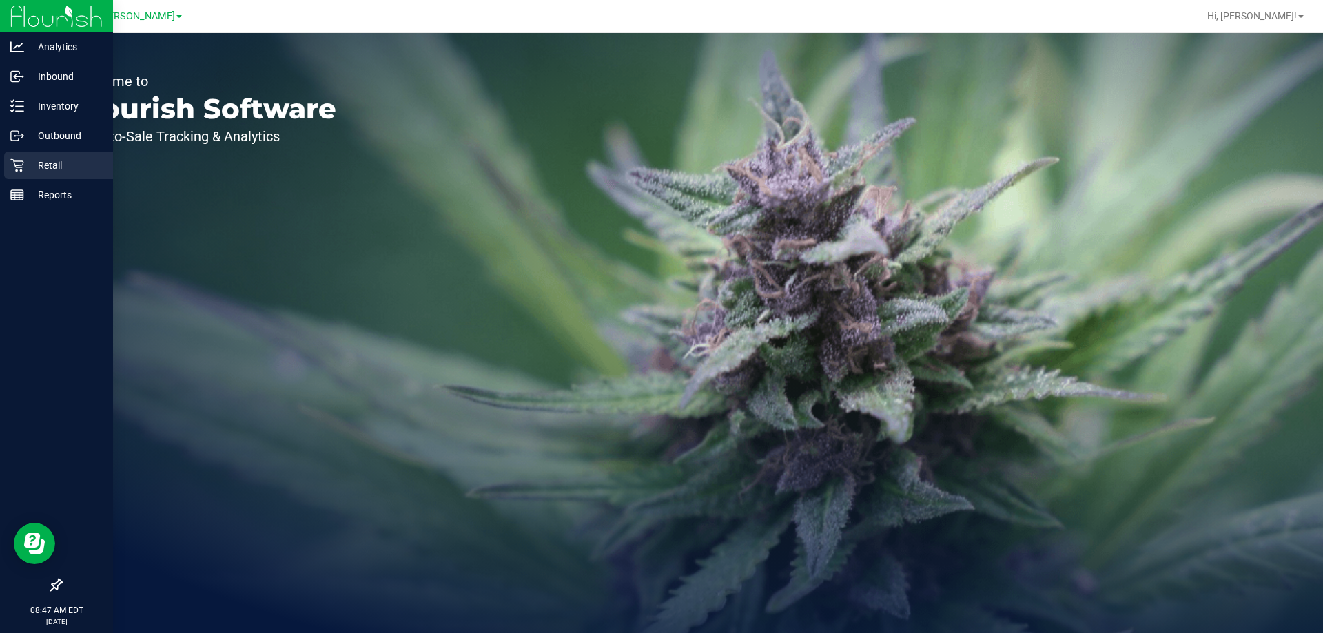
click at [75, 174] on div "Retail" at bounding box center [58, 166] width 109 height 28
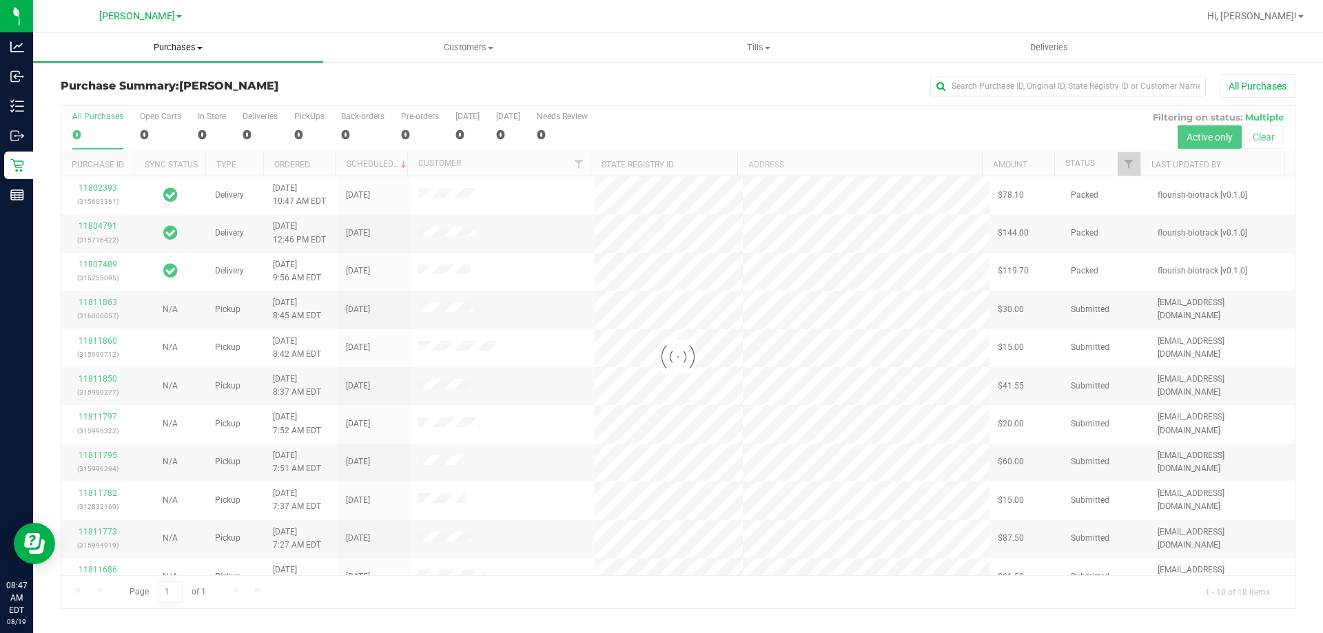
click at [170, 48] on span "Purchases" at bounding box center [178, 47] width 290 height 12
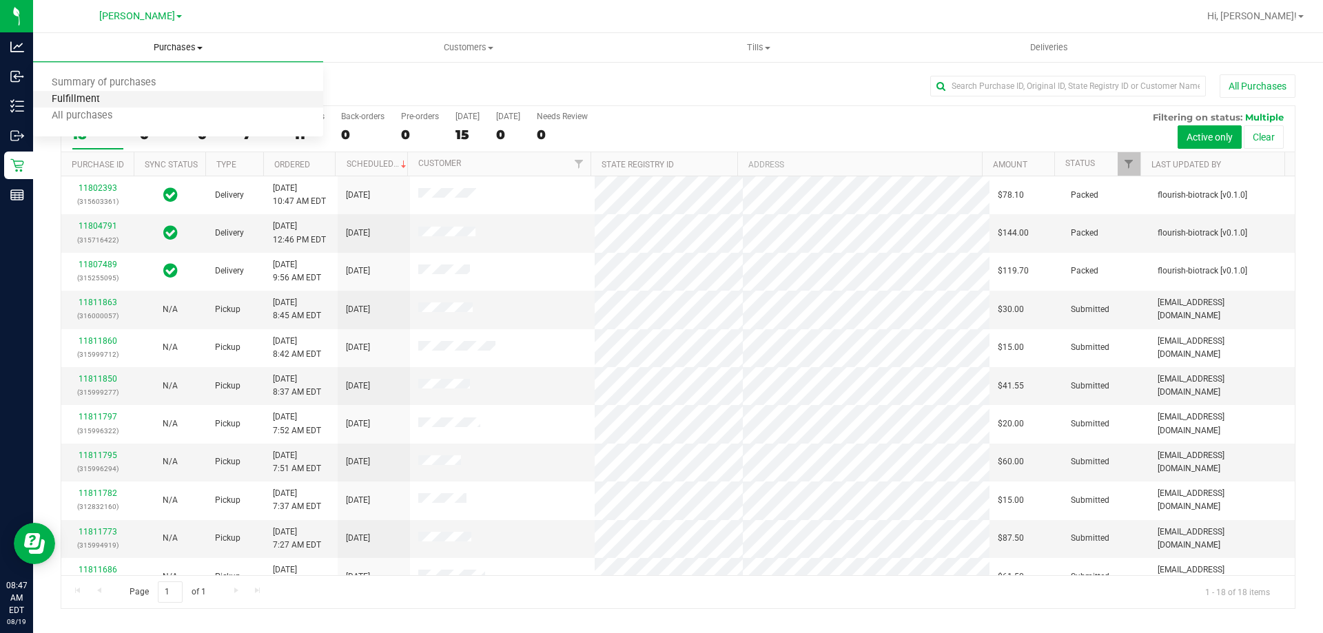
click at [100, 103] on span "Fulfillment" at bounding box center [75, 100] width 85 height 12
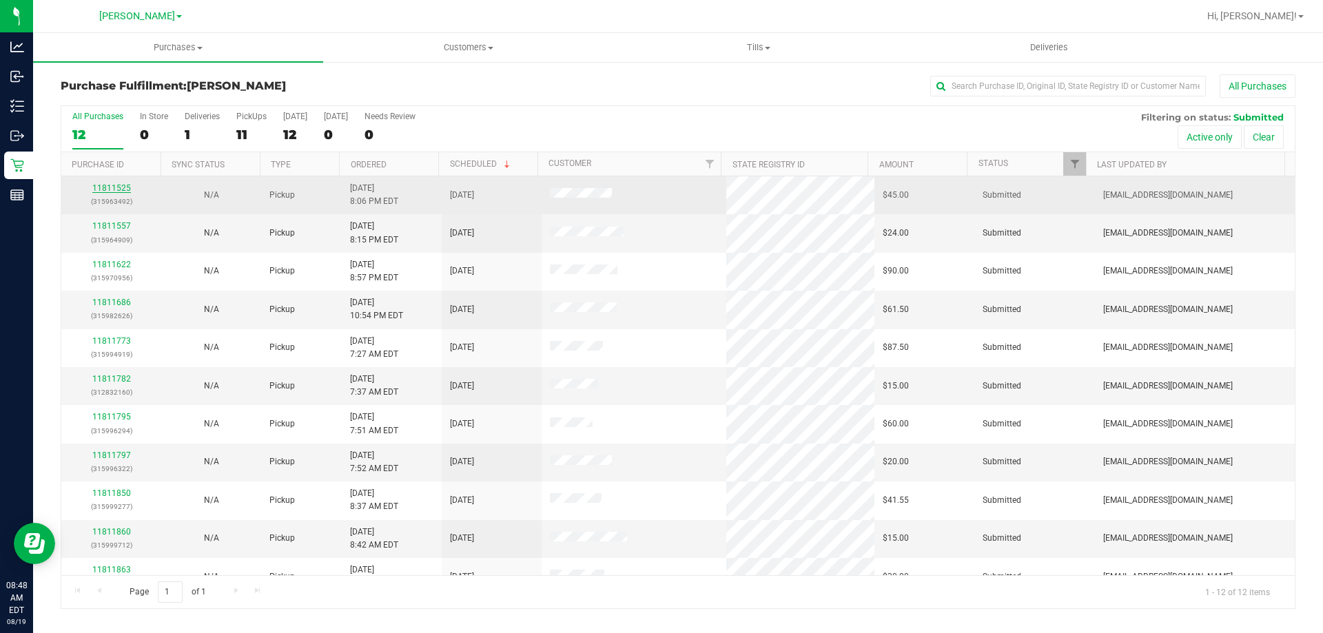
click at [108, 187] on link "11811525" at bounding box center [111, 188] width 39 height 10
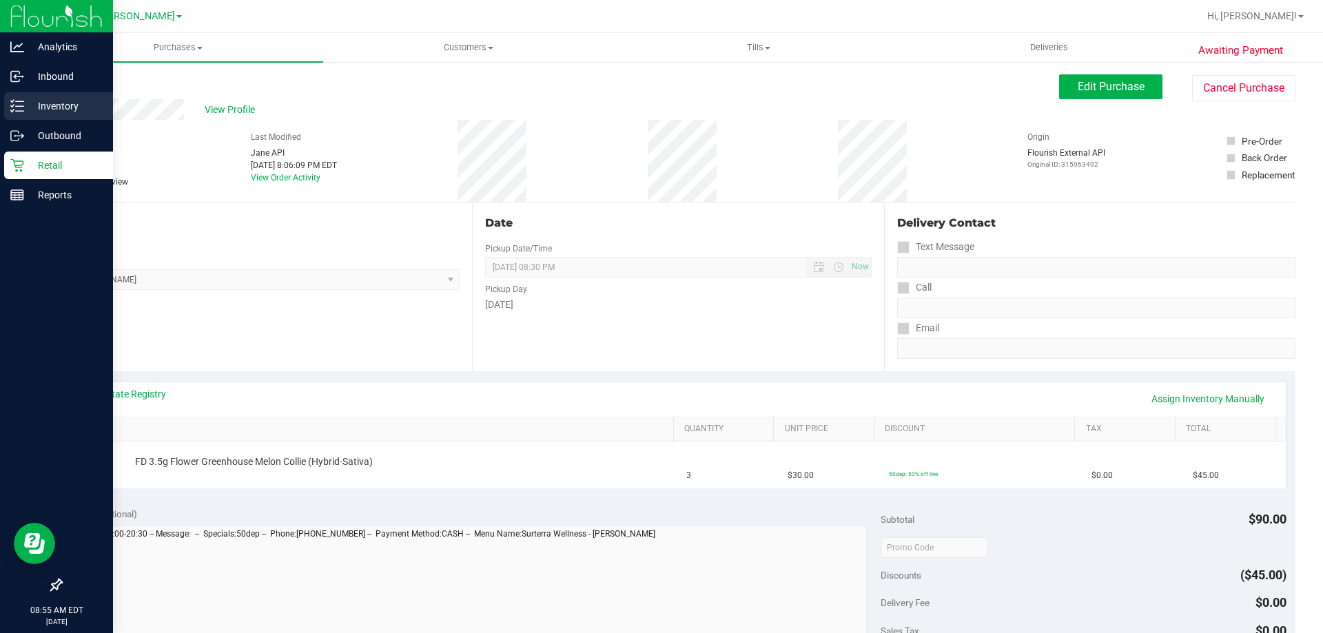
click at [43, 108] on p "Inventory" at bounding box center [65, 106] width 83 height 17
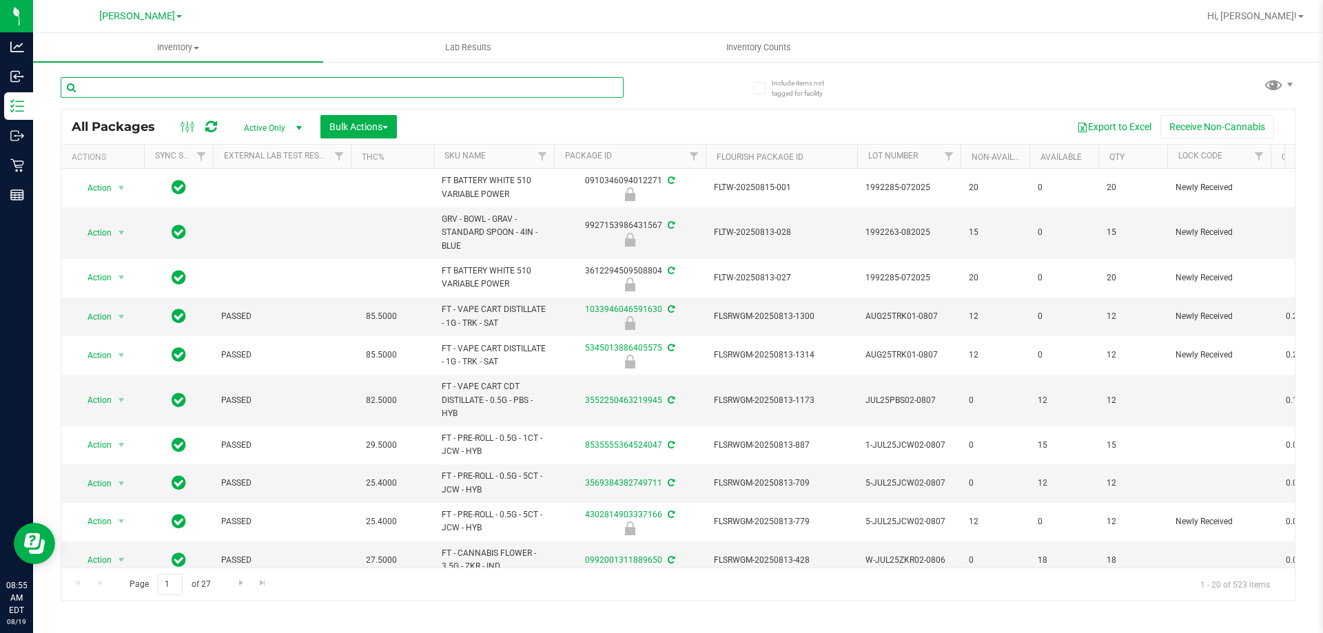
click at [252, 83] on input "text" at bounding box center [342, 87] width 563 height 21
type input "W-JUL25MEC01-0716"
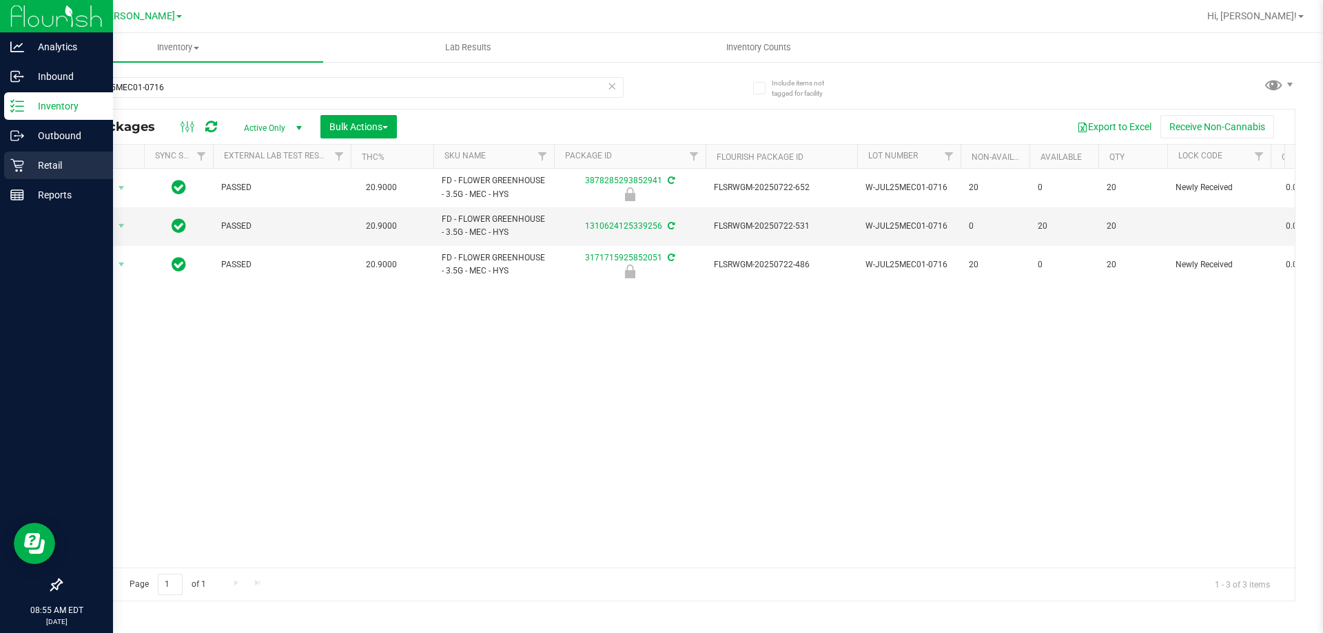
click at [46, 167] on p "Retail" at bounding box center [65, 165] width 83 height 17
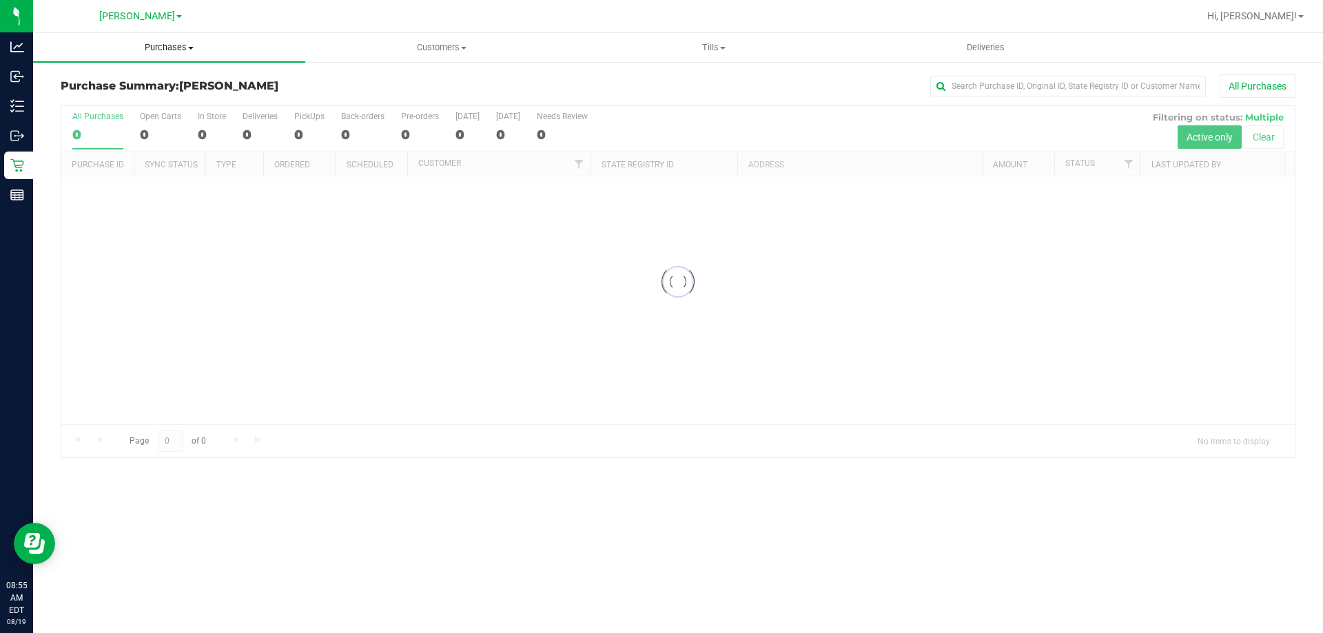
click at [170, 46] on span "Purchases" at bounding box center [169, 47] width 272 height 12
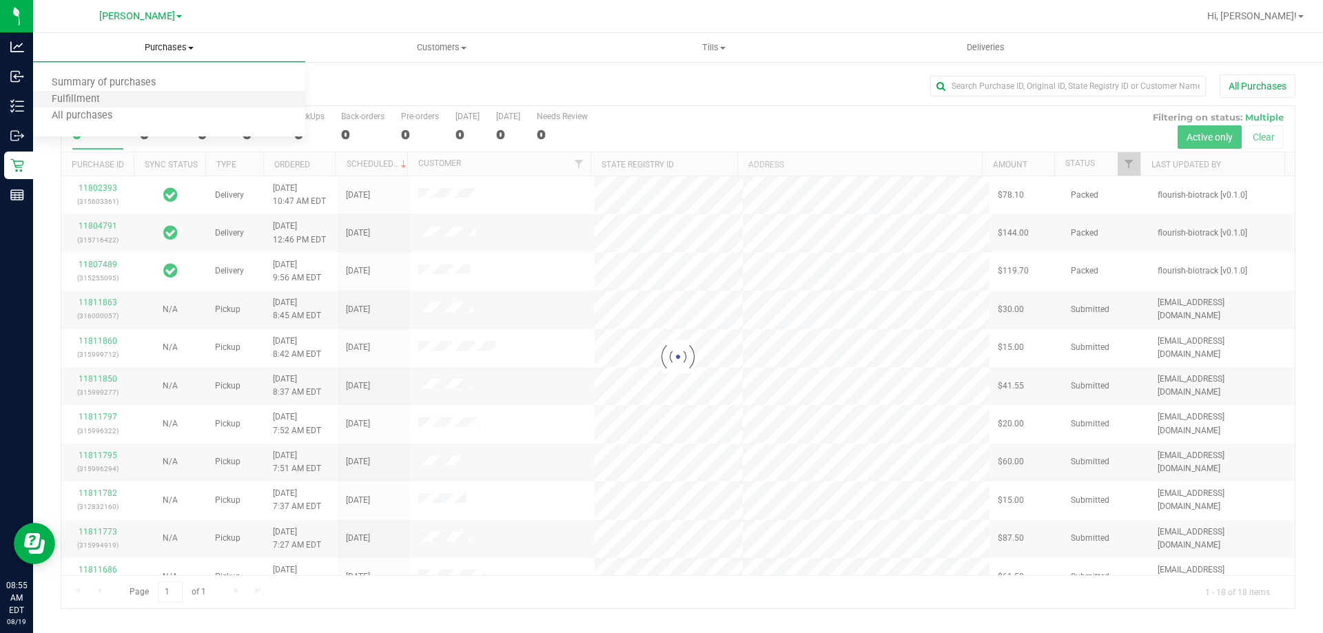
click at [139, 98] on li "Fulfillment" at bounding box center [169, 100] width 272 height 17
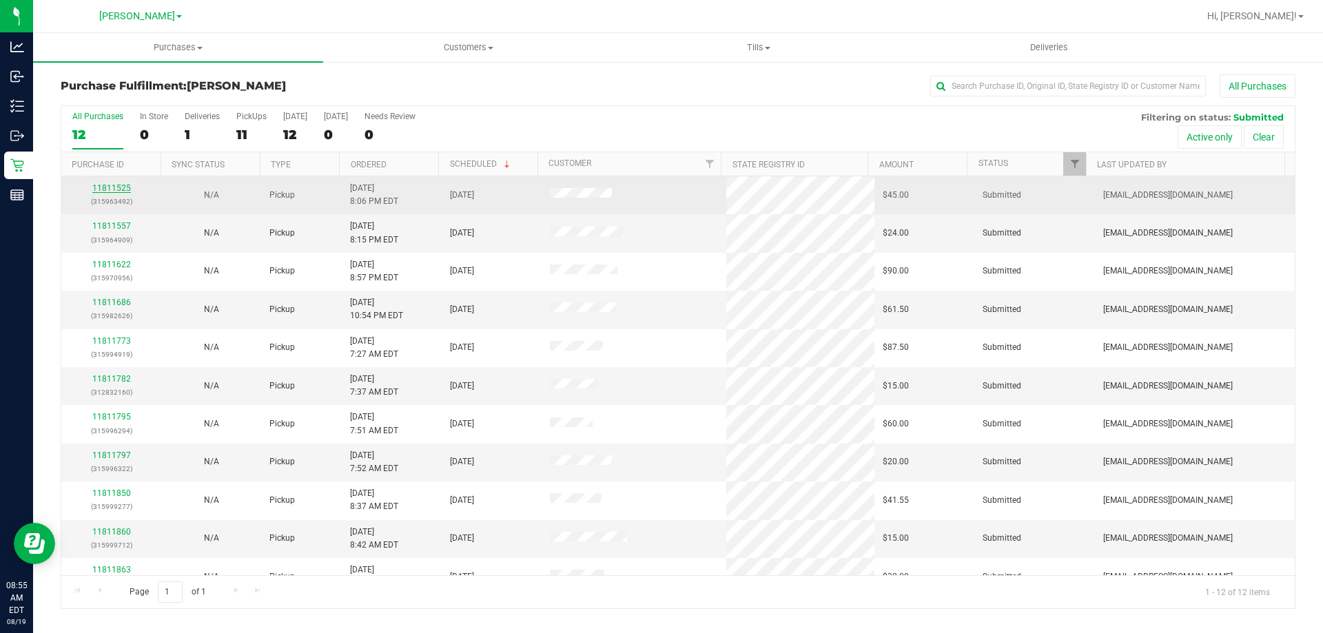
click at [114, 189] on link "11811525" at bounding box center [111, 188] width 39 height 10
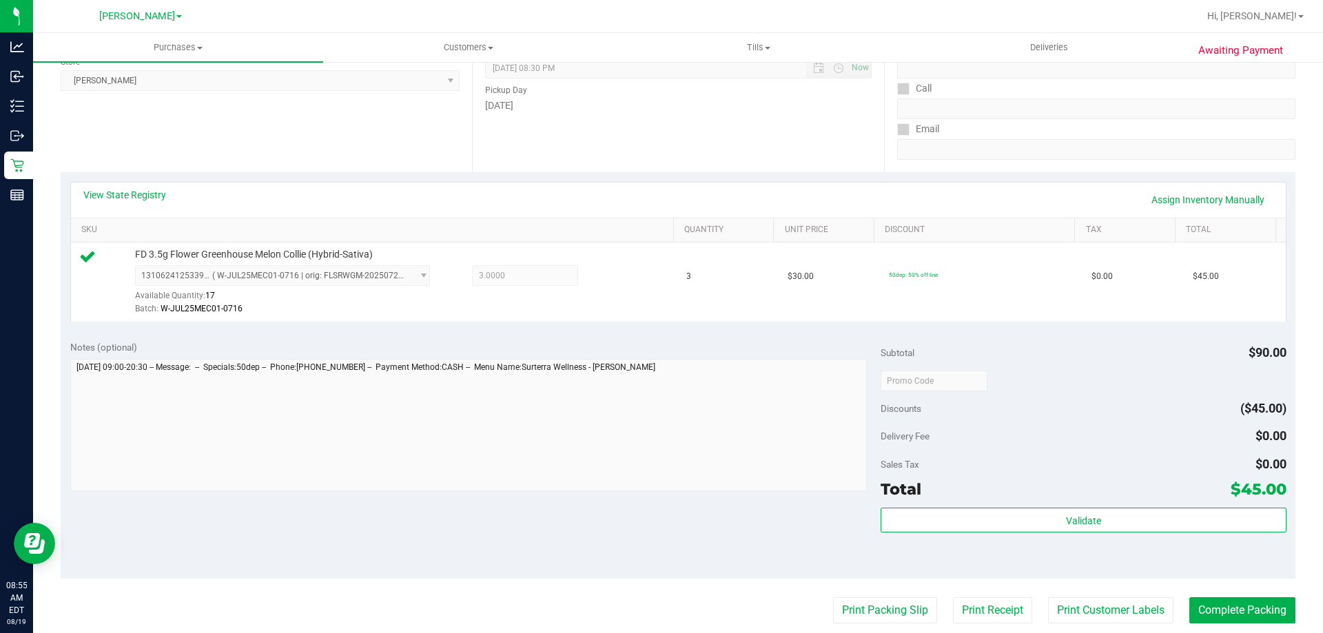
scroll to position [276, 0]
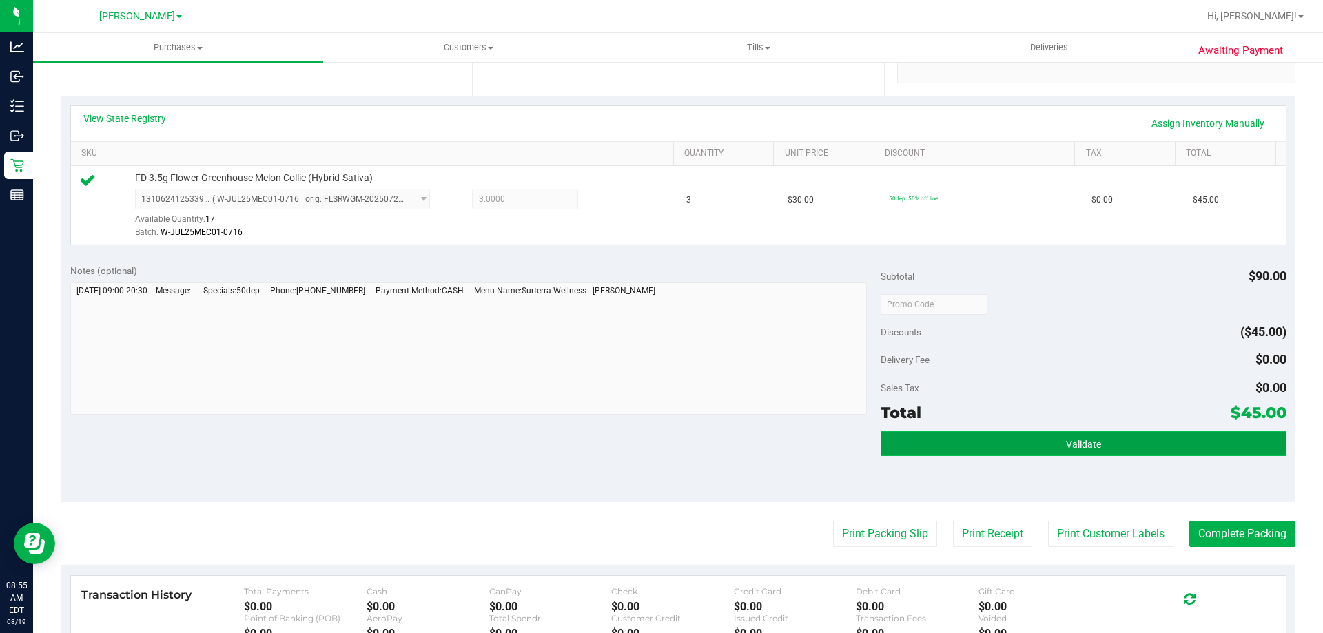
click at [1086, 437] on button "Validate" at bounding box center [1083, 443] width 405 height 25
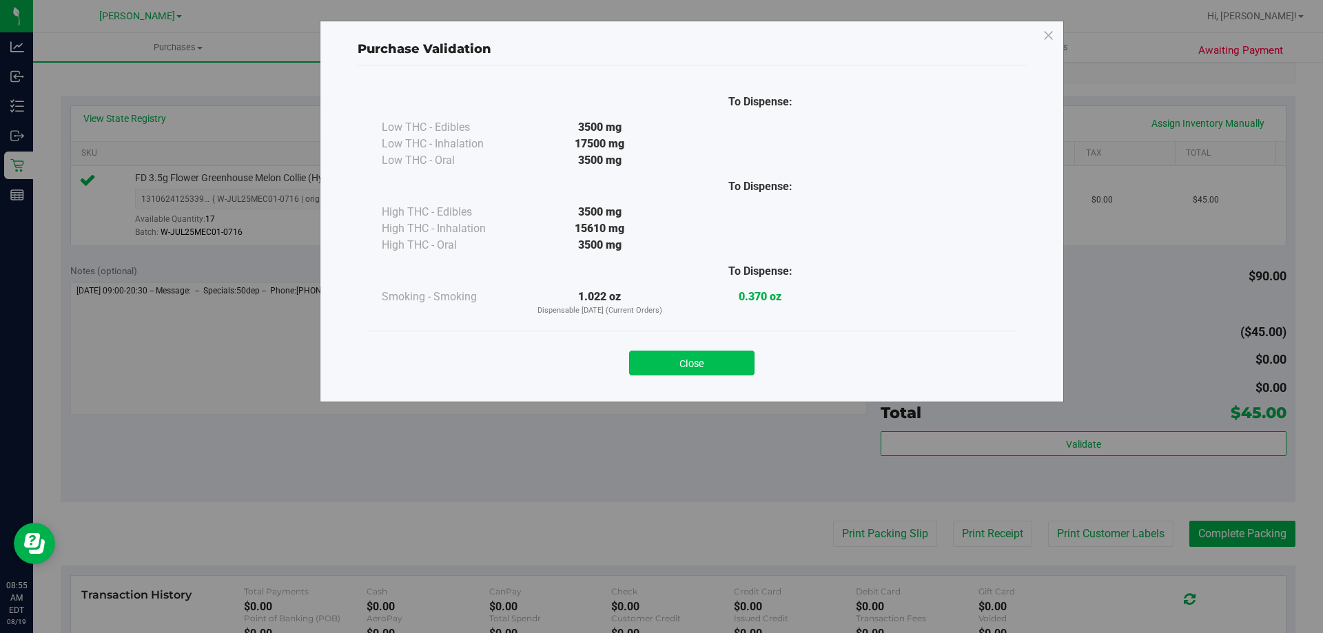
click at [676, 356] on button "Close" at bounding box center [691, 363] width 125 height 25
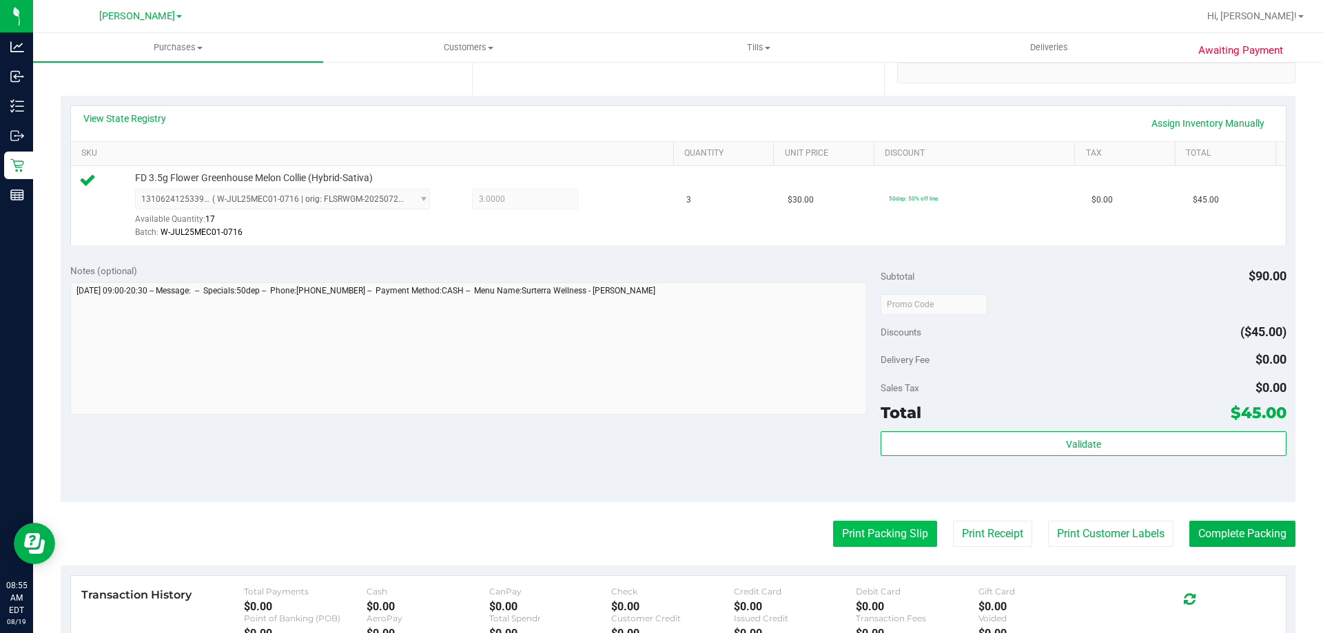
click at [888, 541] on button "Print Packing Slip" at bounding box center [885, 534] width 104 height 26
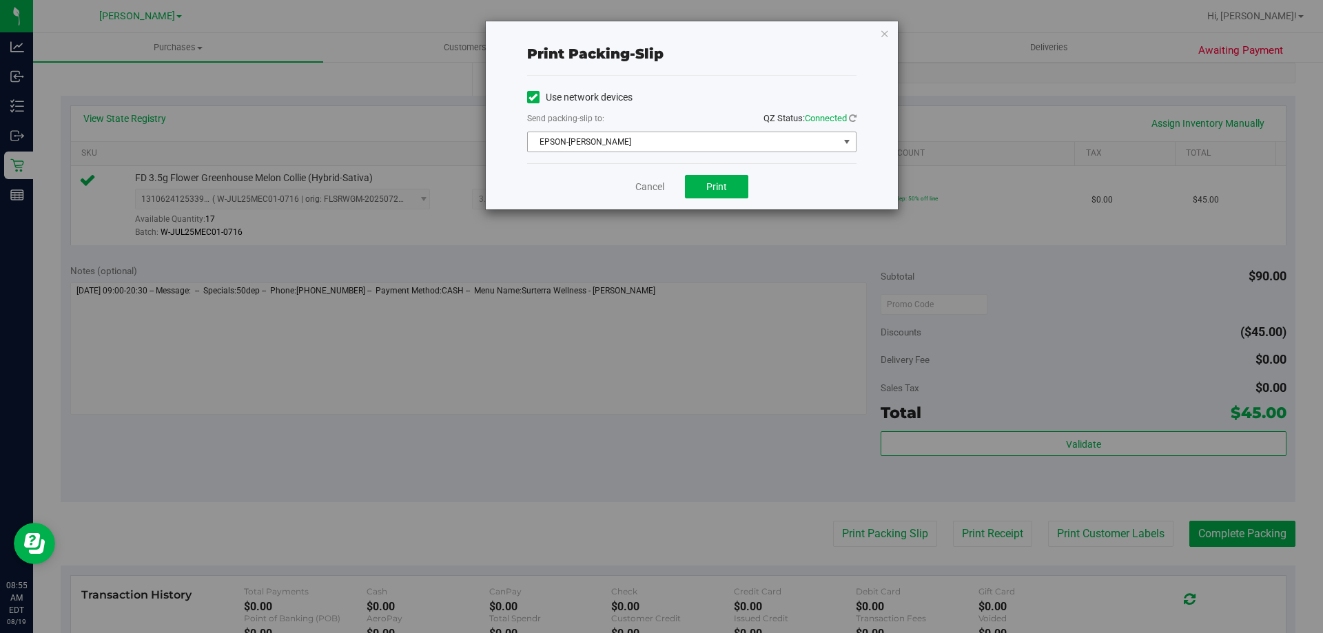
click at [621, 134] on span "EPSON-[PERSON_NAME]" at bounding box center [683, 141] width 311 height 19
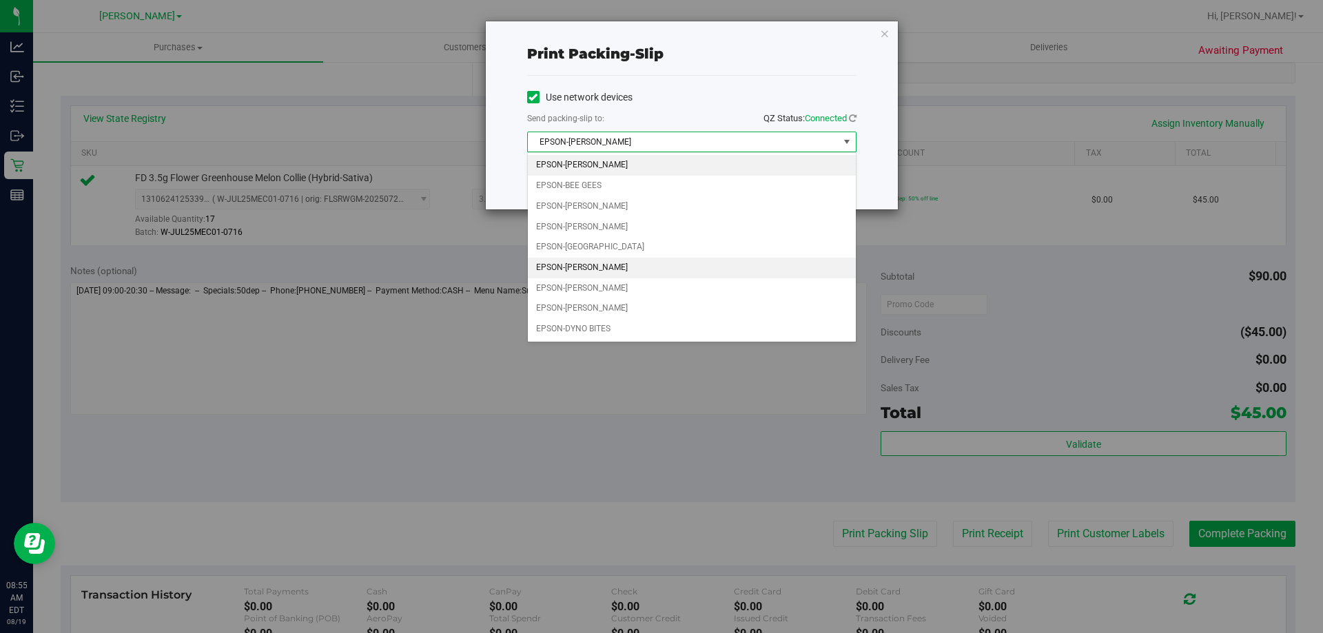
click at [615, 268] on li "EPSON-[PERSON_NAME]" at bounding box center [692, 268] width 328 height 21
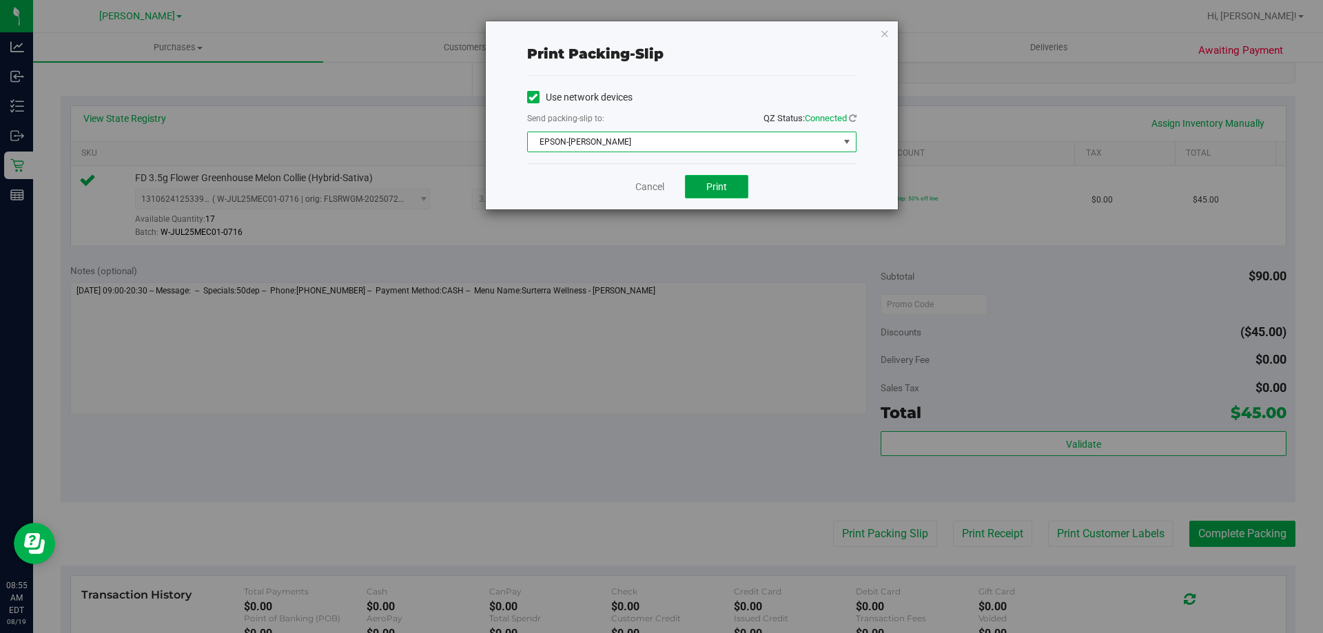
click at [715, 181] on span "Print" at bounding box center [716, 186] width 21 height 11
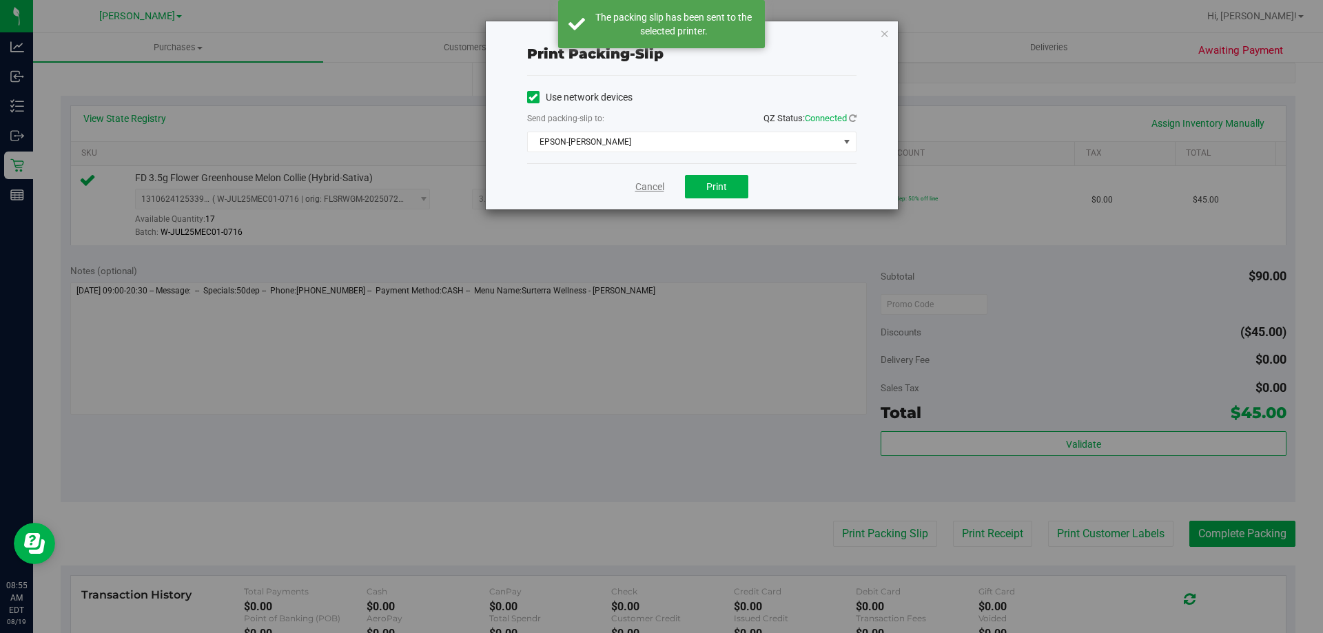
click at [650, 185] on link "Cancel" at bounding box center [649, 187] width 29 height 14
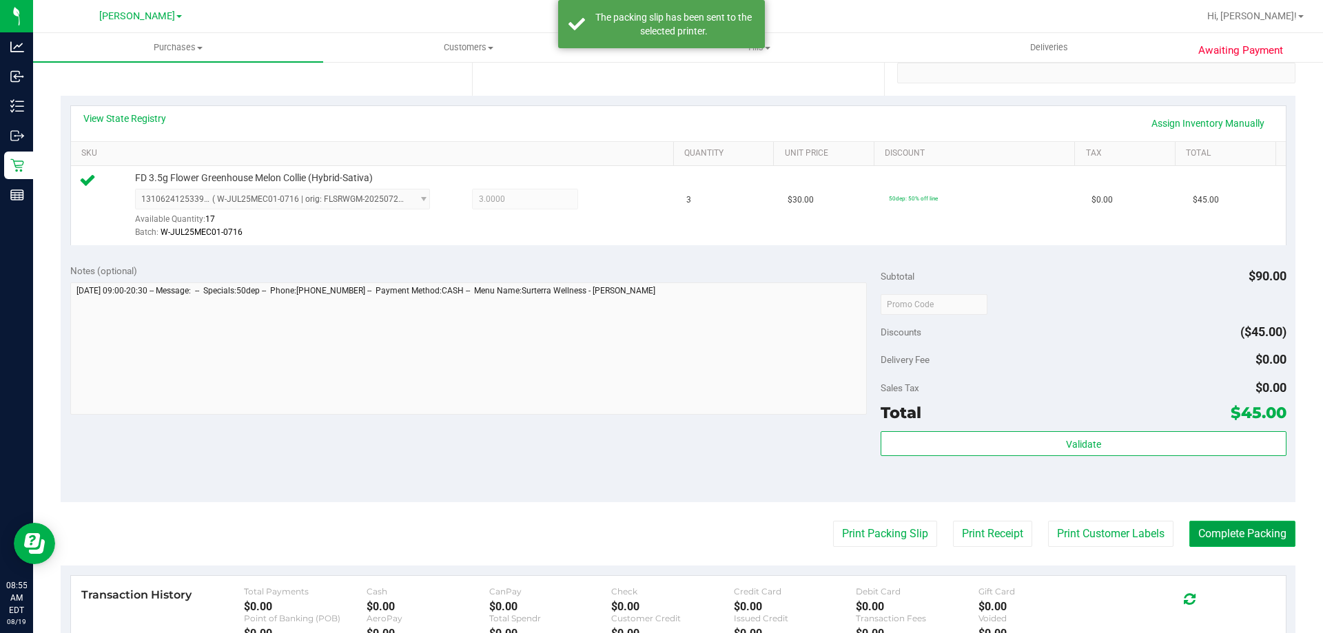
click at [1221, 537] on button "Complete Packing" at bounding box center [1243, 534] width 106 height 26
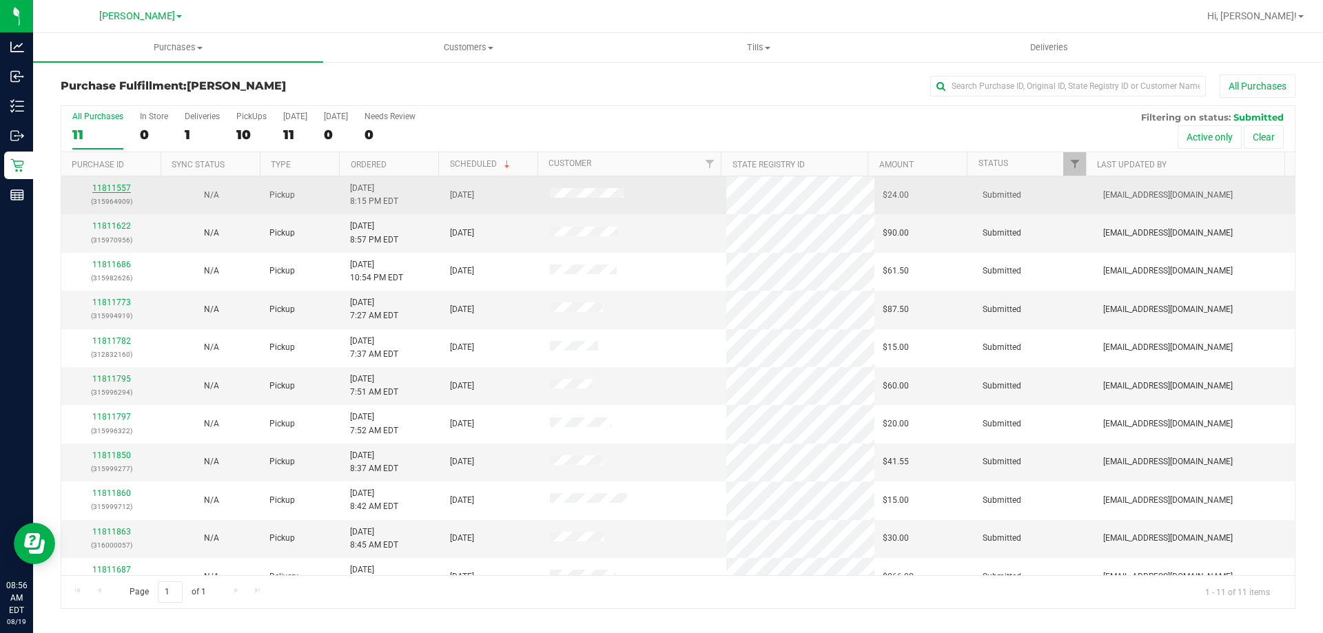
click at [116, 185] on link "11811557" at bounding box center [111, 188] width 39 height 10
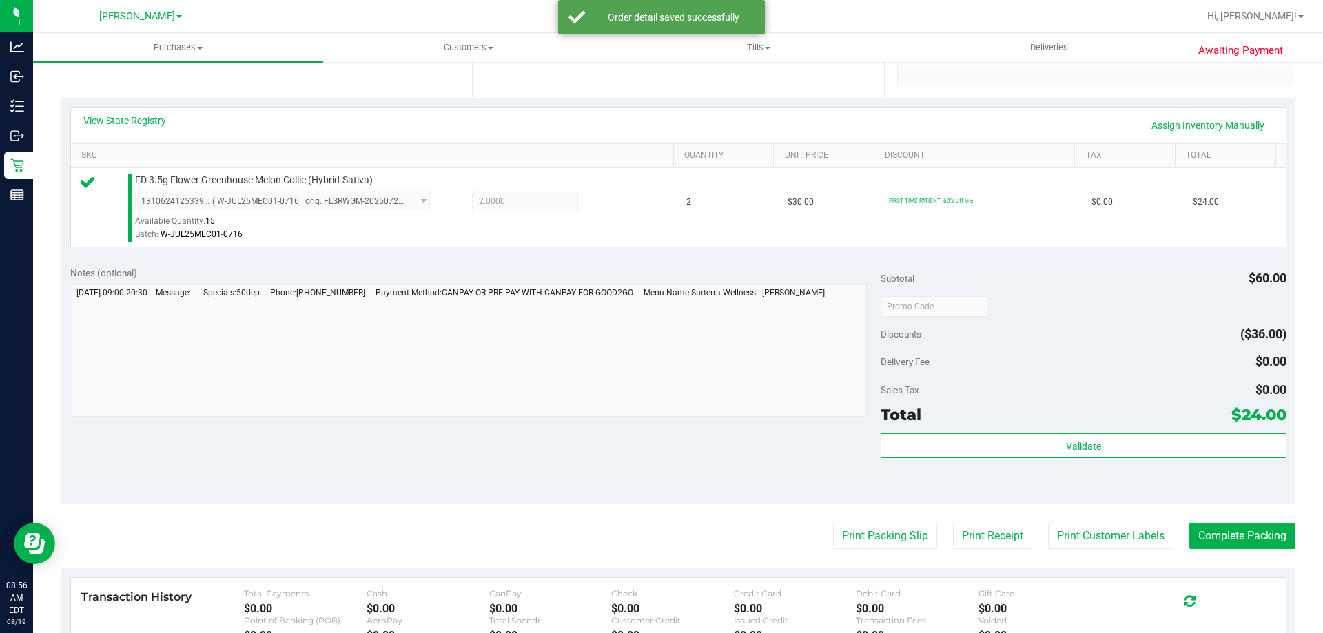
scroll to position [276, 0]
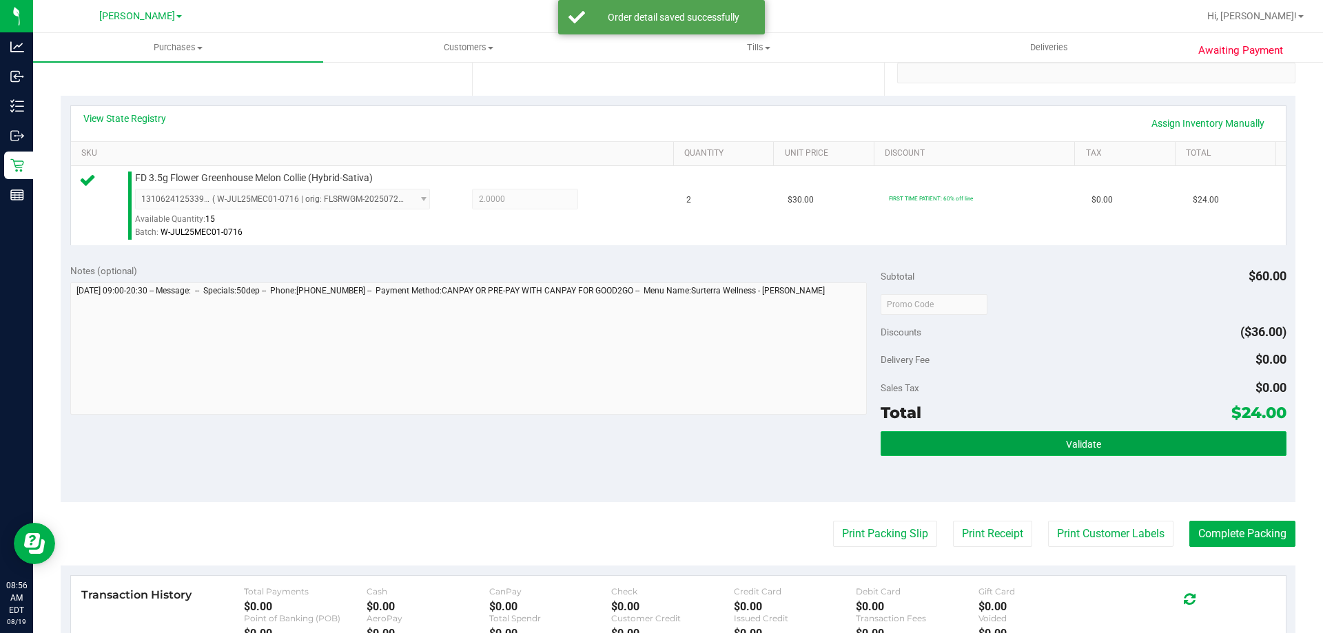
click at [1070, 456] on button "Validate" at bounding box center [1083, 443] width 405 height 25
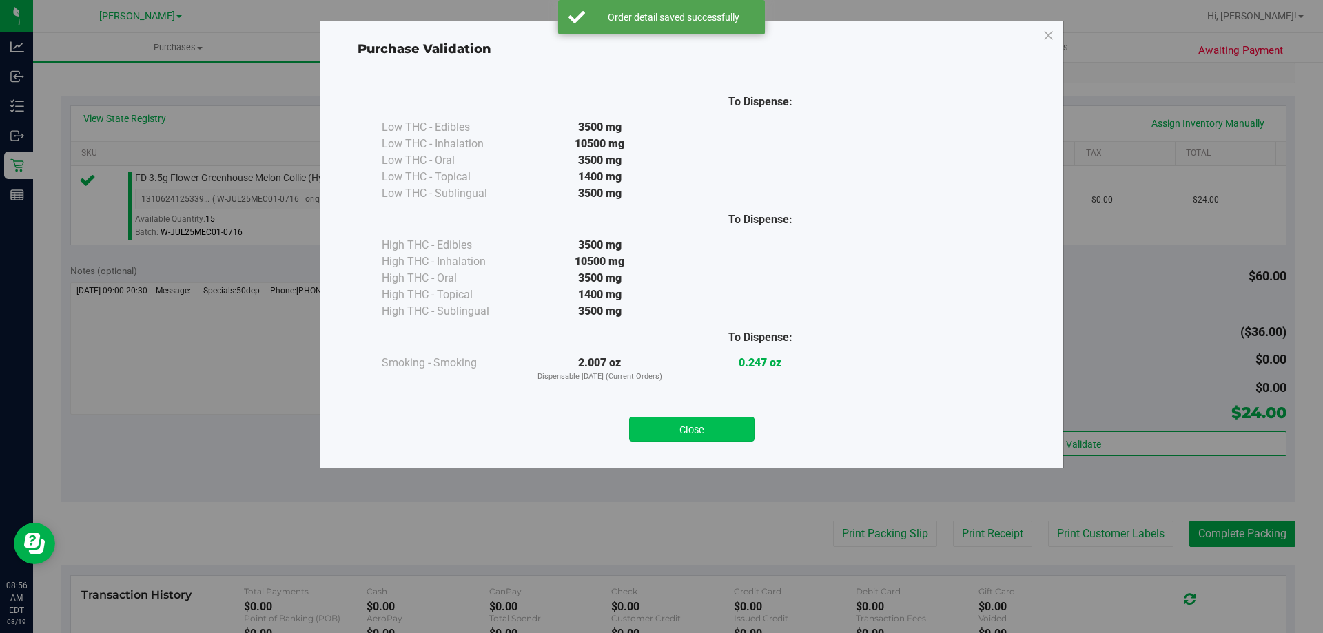
click at [729, 418] on button "Close" at bounding box center [691, 429] width 125 height 25
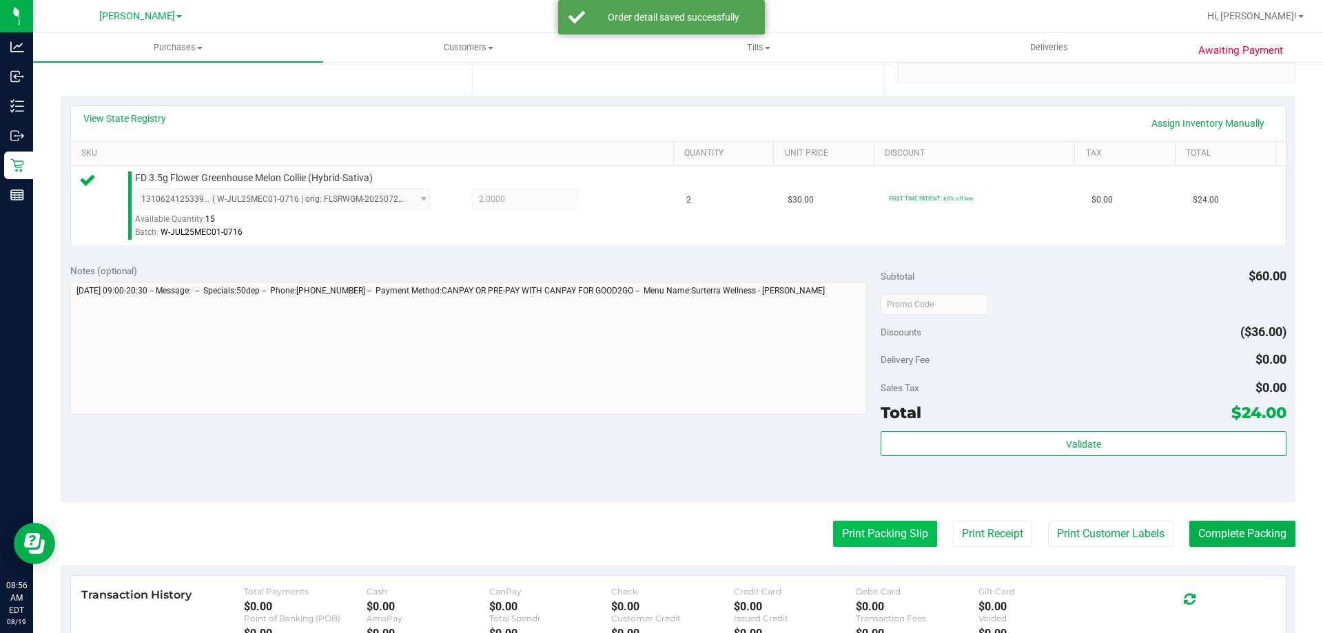
click at [859, 540] on button "Print Packing Slip" at bounding box center [885, 534] width 104 height 26
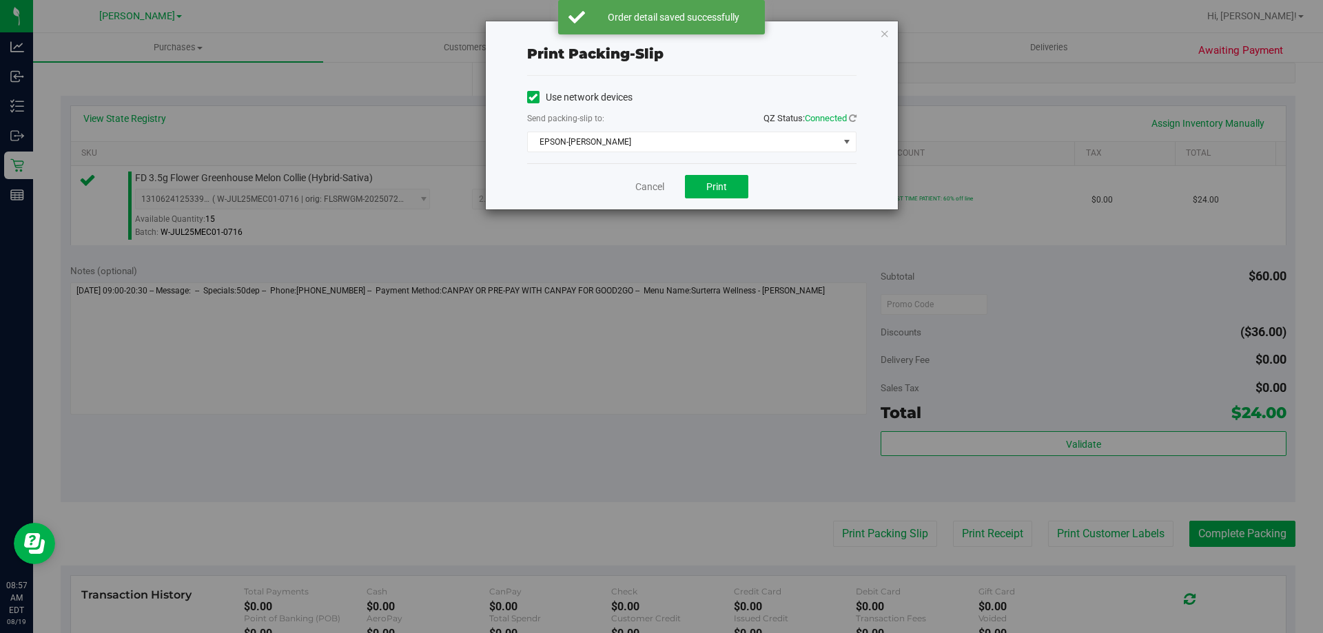
click at [713, 165] on div "Cancel Print" at bounding box center [691, 186] width 329 height 46
click at [724, 179] on button "Print" at bounding box center [716, 186] width 63 height 23
click at [651, 179] on div "Cancel Print" at bounding box center [691, 186] width 329 height 46
click at [649, 197] on div "Cancel Print" at bounding box center [691, 186] width 329 height 46
click at [649, 194] on link "Cancel" at bounding box center [649, 187] width 29 height 14
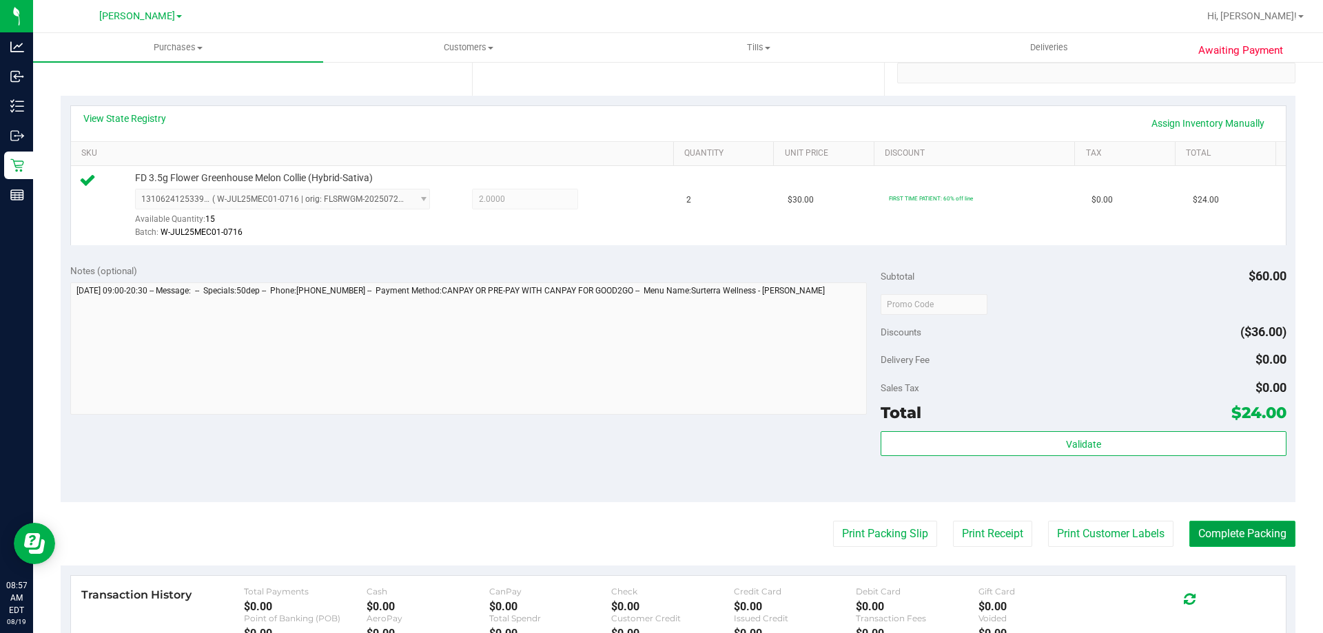
click at [1204, 533] on button "Complete Packing" at bounding box center [1243, 534] width 106 height 26
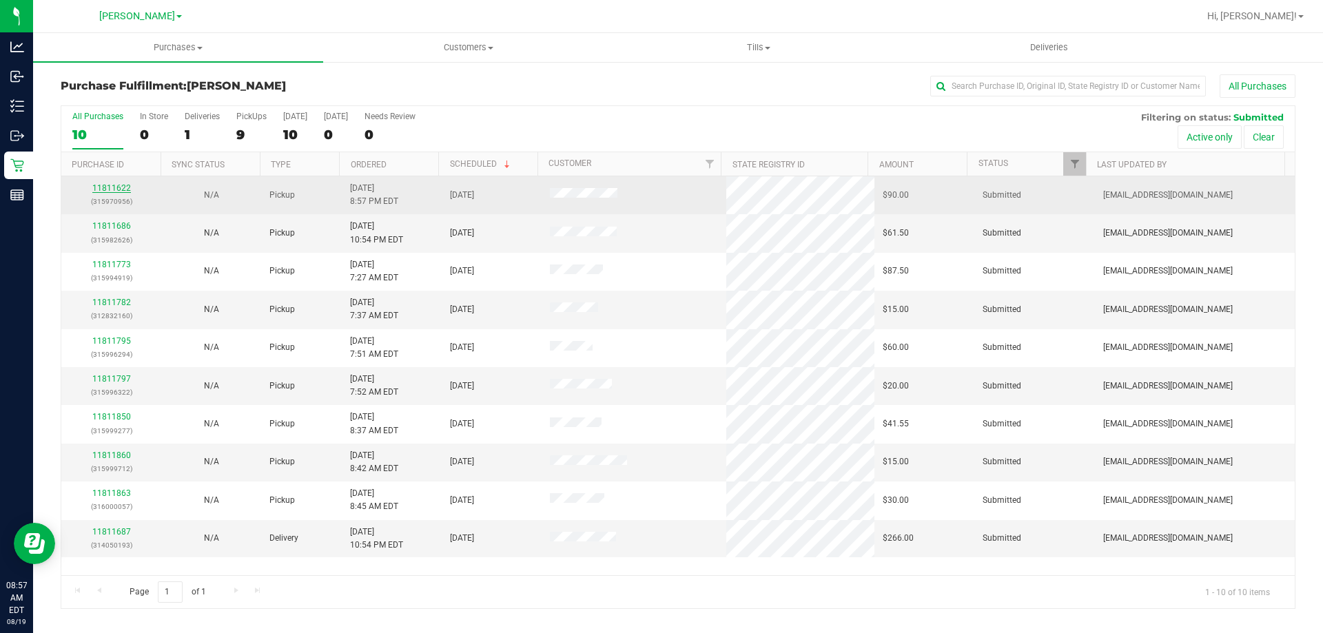
click at [124, 187] on link "11811622" at bounding box center [111, 188] width 39 height 10
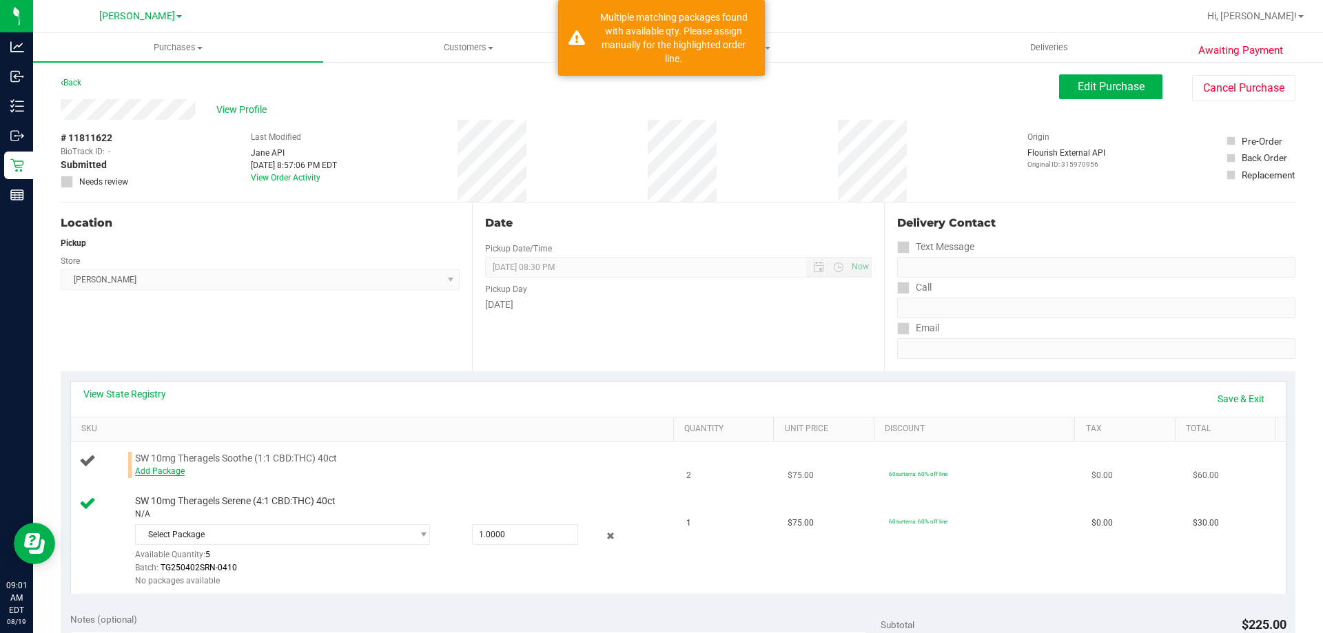
click at [156, 469] on link "Add Package" at bounding box center [160, 472] width 50 height 10
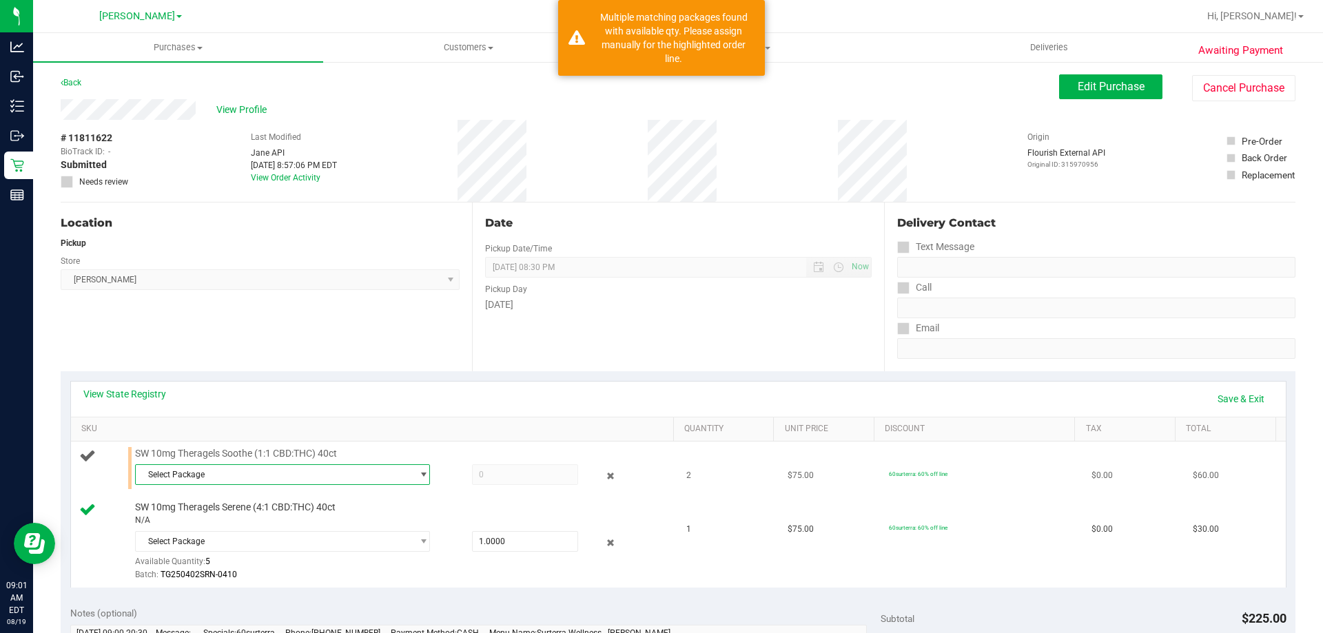
drag, startPoint x: 403, startPoint y: 478, endPoint x: 434, endPoint y: 480, distance: 31.1
click at [403, 478] on span "Select Package" at bounding box center [274, 474] width 276 height 19
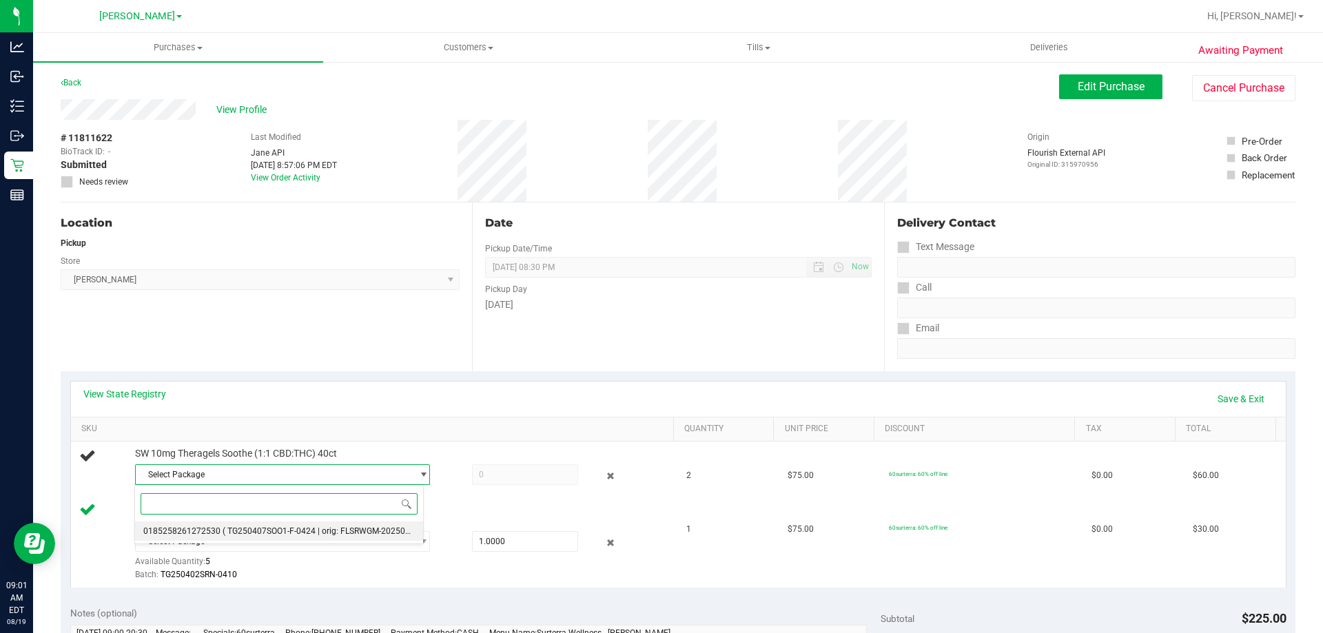
click at [360, 538] on li "0185258261272530 ( TG250407SOO1-F-0424 | orig: FLSRWGM-20250430-323 )" at bounding box center [279, 531] width 288 height 19
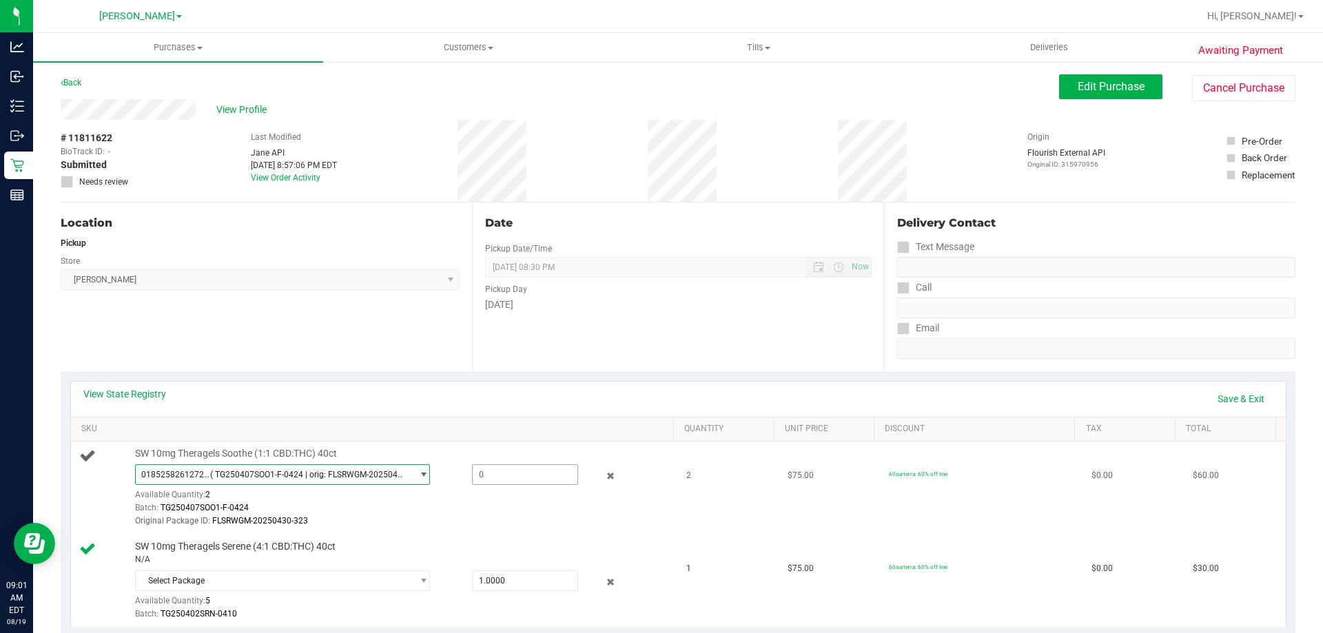
click at [488, 476] on span at bounding box center [525, 475] width 106 height 21
type input "2"
type input "2.0000"
drag, startPoint x: 578, startPoint y: 397, endPoint x: 604, endPoint y: 416, distance: 31.6
click at [580, 396] on div "View State Registry Save & Exit" at bounding box center [678, 398] width 1190 height 23
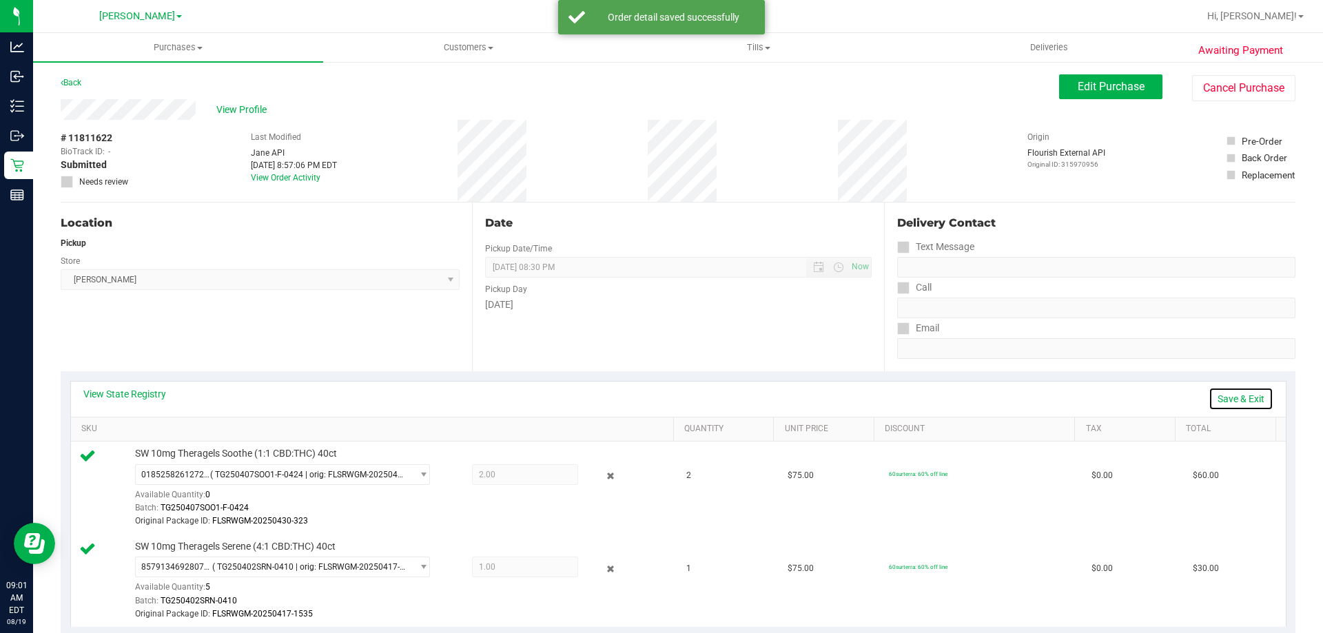
click at [1244, 391] on link "Save & Exit" at bounding box center [1241, 398] width 65 height 23
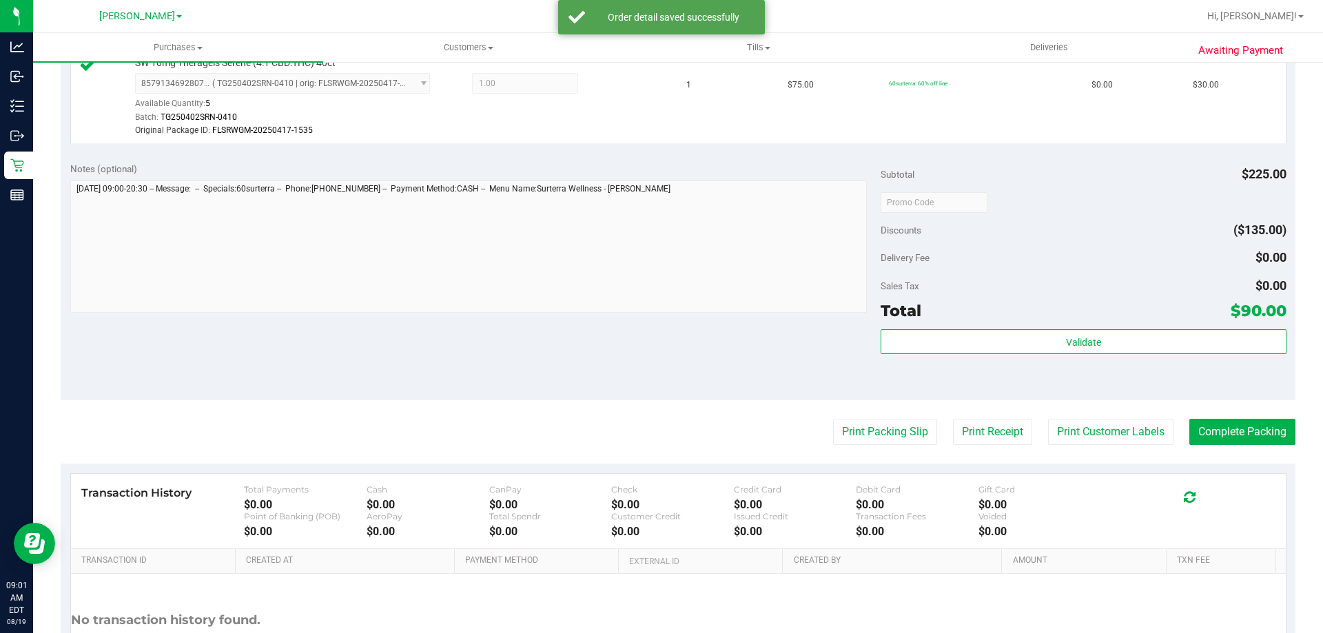
scroll to position [482, 0]
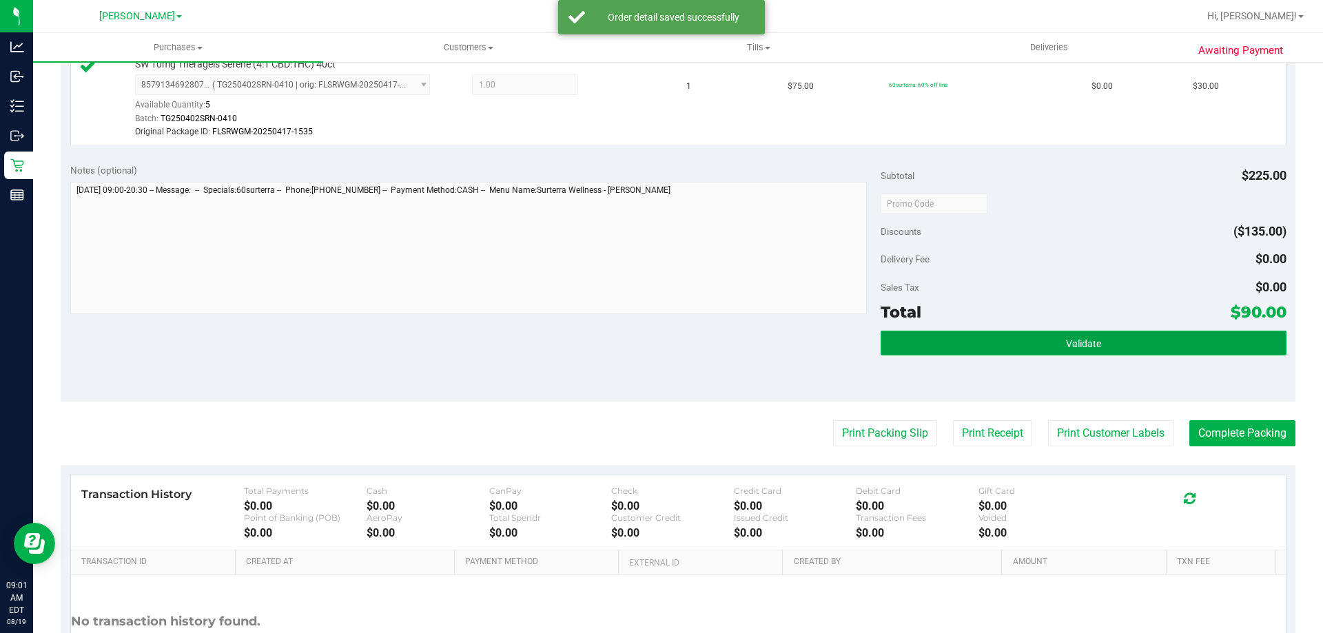
click at [988, 336] on button "Validate" at bounding box center [1083, 343] width 405 height 25
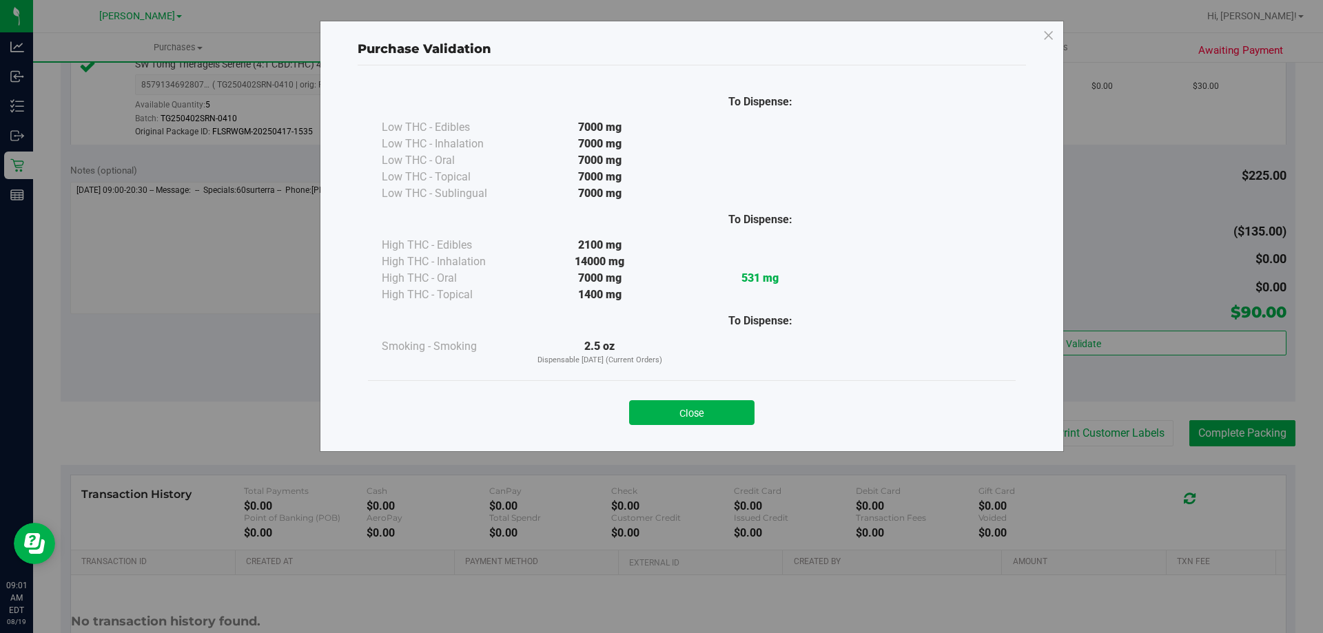
click at [706, 400] on div "Close" at bounding box center [691, 408] width 627 height 34
click at [716, 411] on button "Close" at bounding box center [691, 412] width 125 height 25
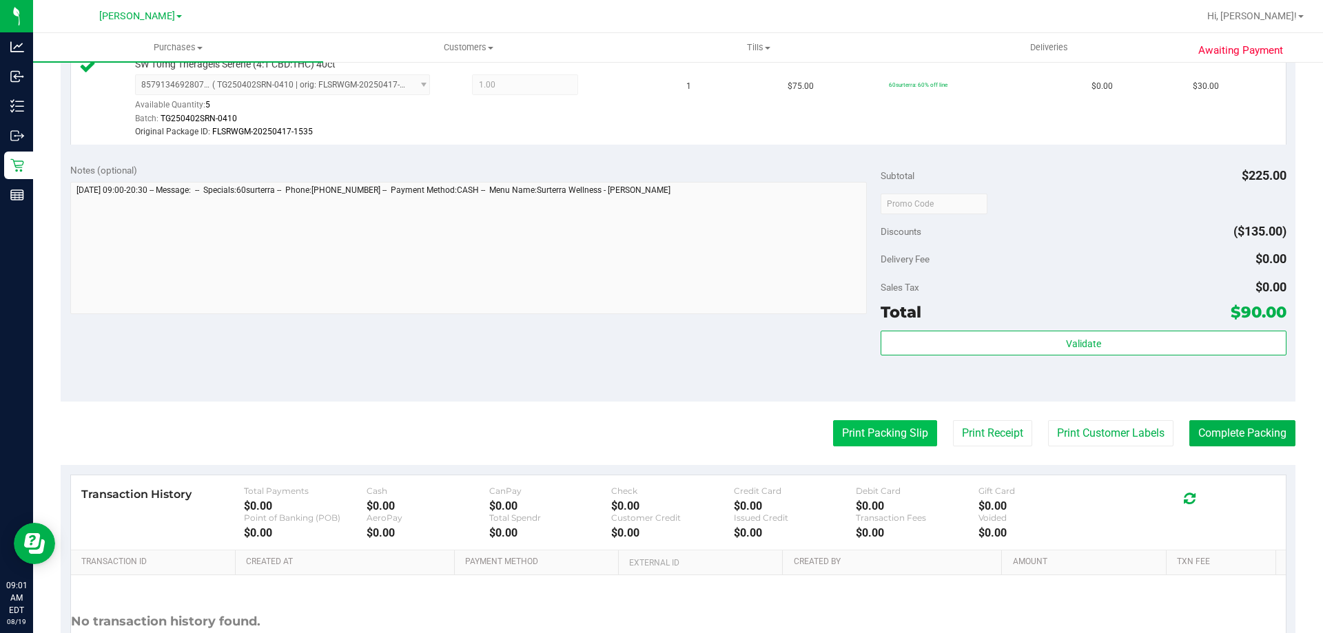
click at [879, 442] on button "Print Packing Slip" at bounding box center [885, 433] width 104 height 26
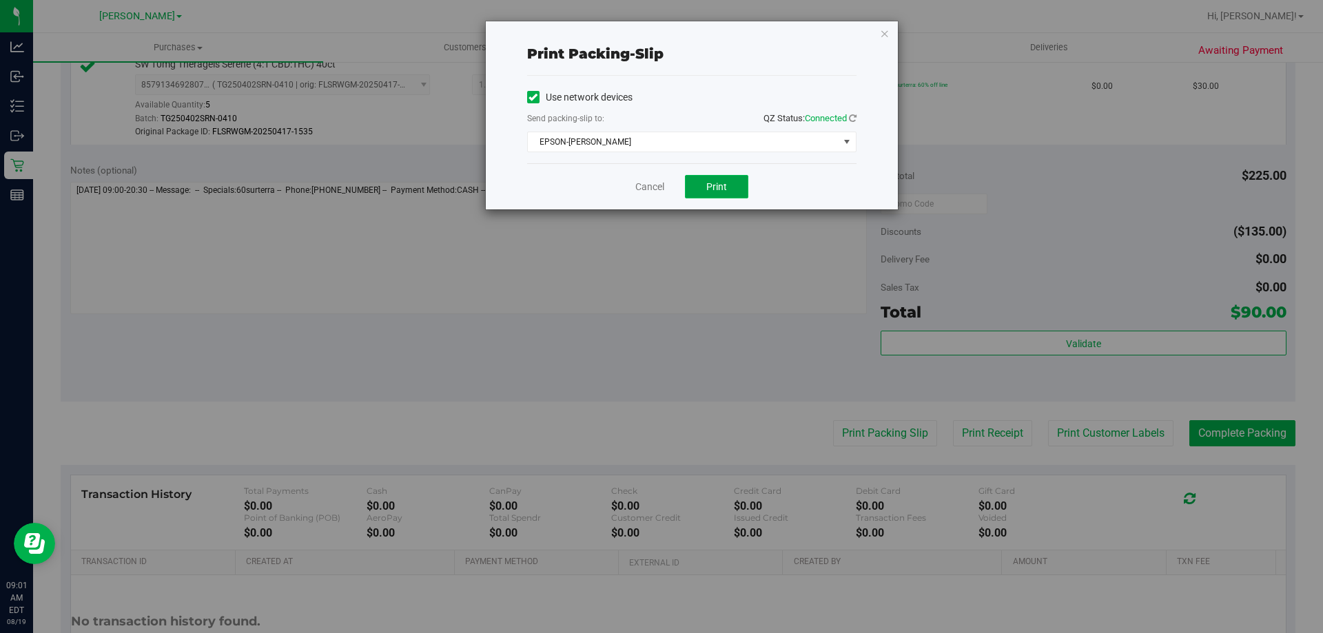
click at [717, 180] on button "Print" at bounding box center [716, 186] width 63 height 23
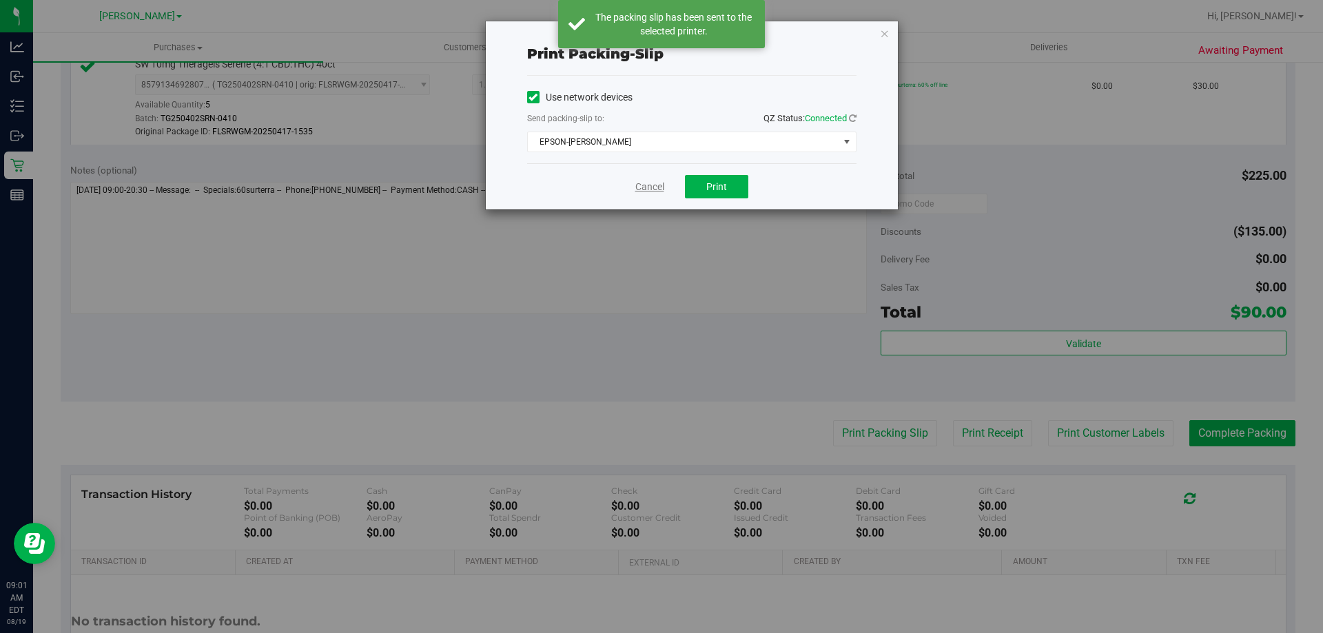
click at [654, 187] on link "Cancel" at bounding box center [649, 187] width 29 height 14
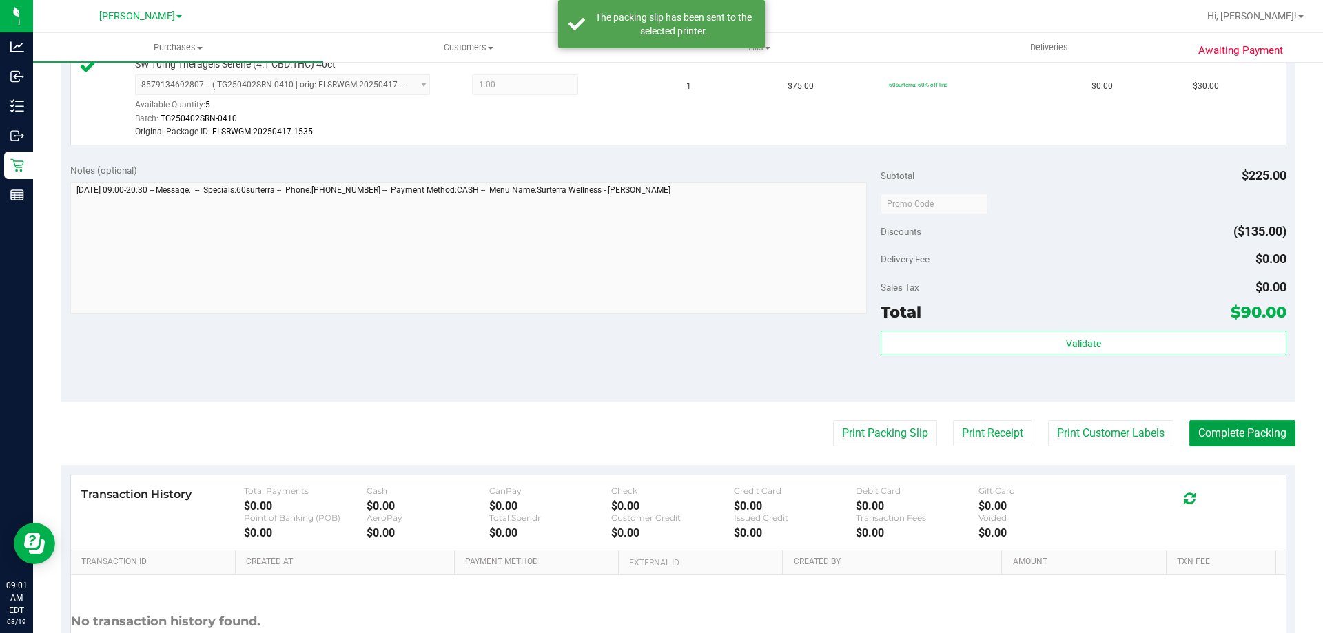
click at [1210, 426] on button "Complete Packing" at bounding box center [1243, 433] width 106 height 26
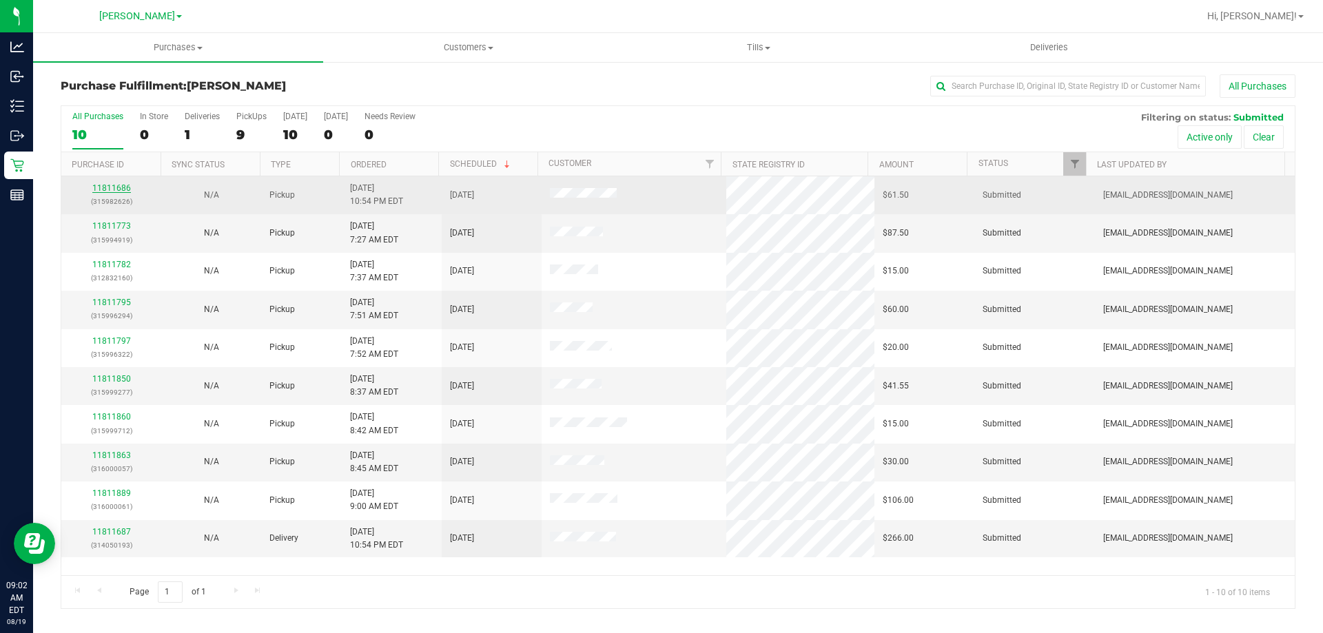
click at [112, 185] on link "11811686" at bounding box center [111, 188] width 39 height 10
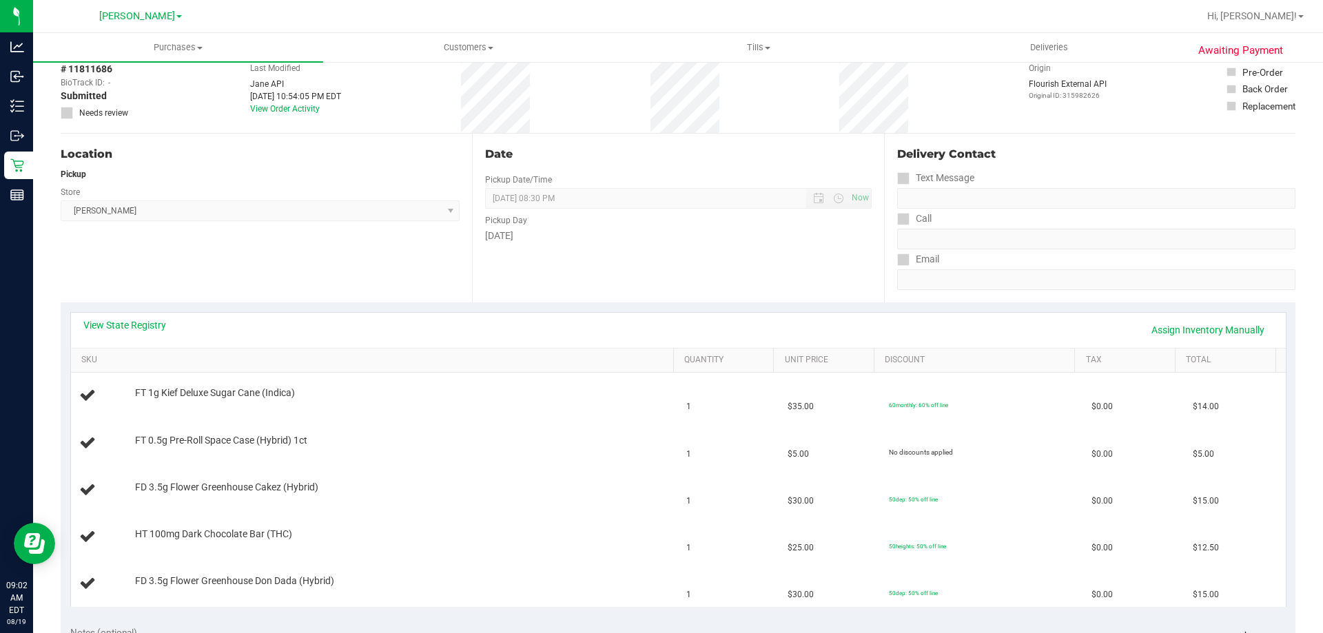
scroll to position [138, 0]
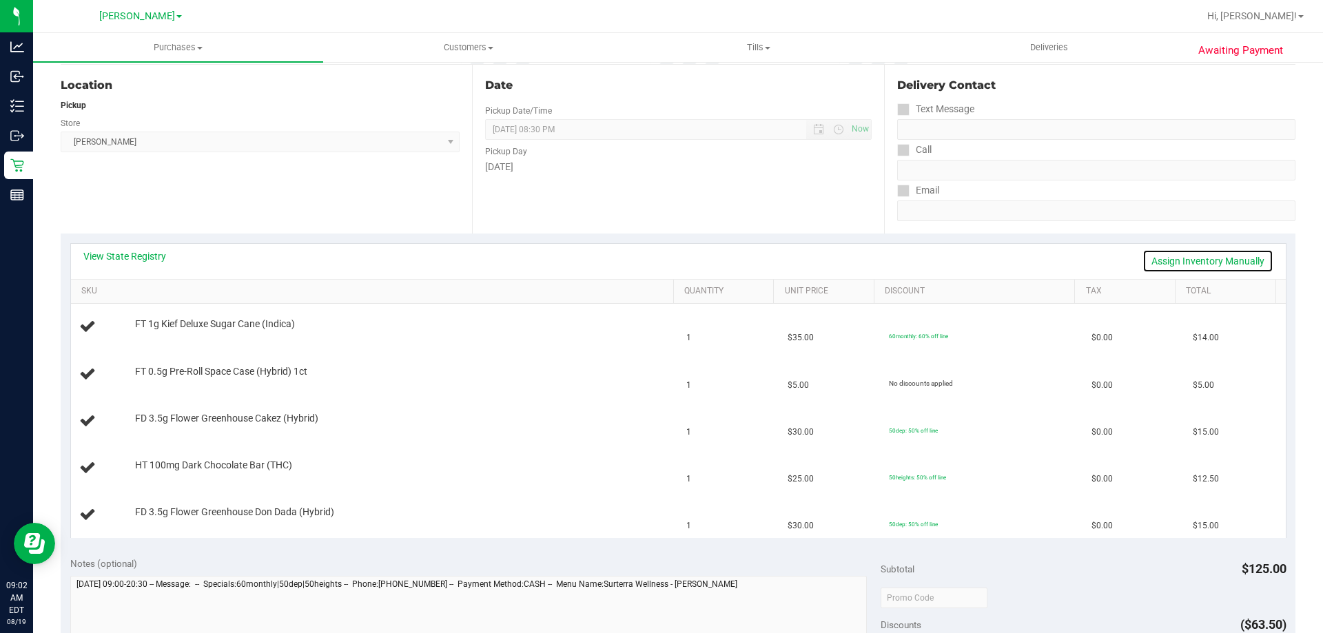
click at [1186, 255] on link "Assign Inventory Manually" at bounding box center [1208, 260] width 131 height 23
click at [1236, 258] on link "Save & Exit" at bounding box center [1241, 260] width 65 height 23
click at [142, 254] on link "View State Registry" at bounding box center [124, 256] width 83 height 14
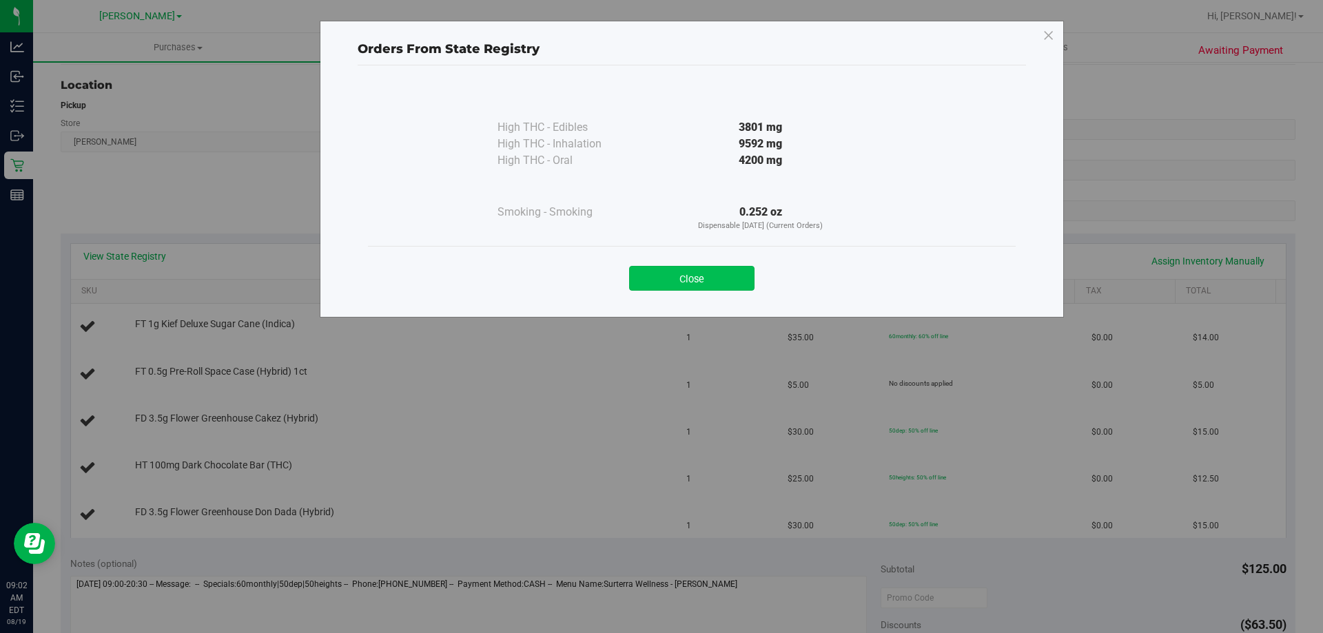
click at [715, 274] on button "Close" at bounding box center [691, 278] width 125 height 25
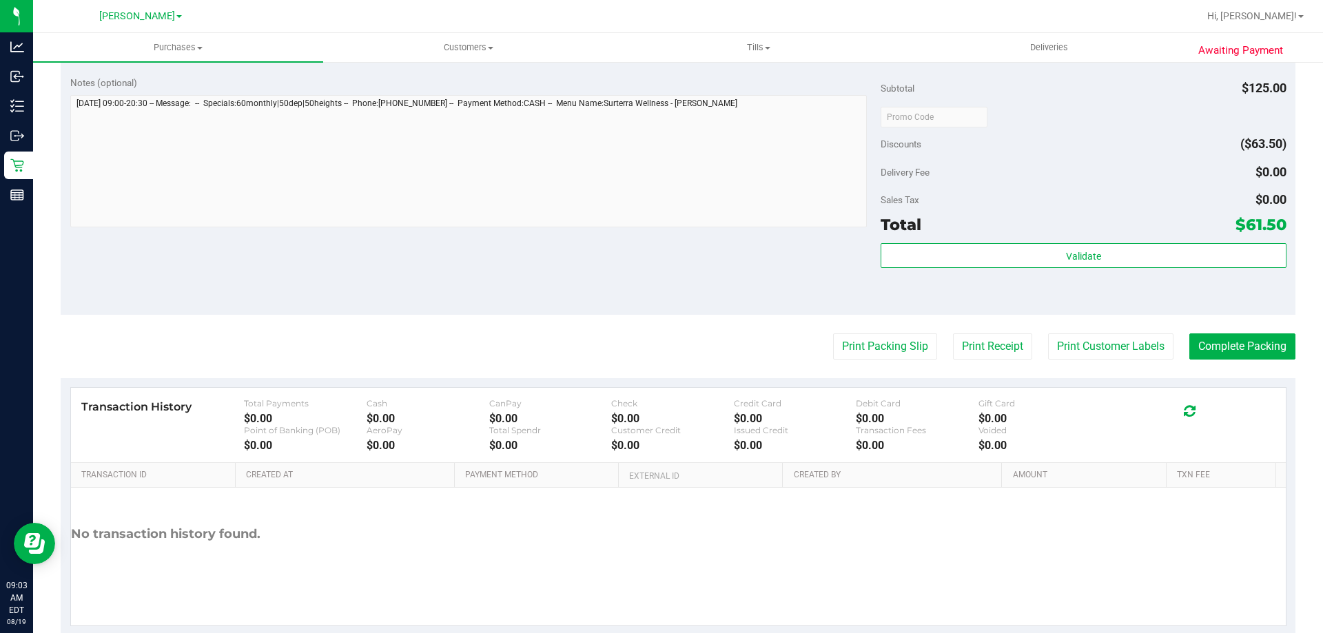
scroll to position [813, 0]
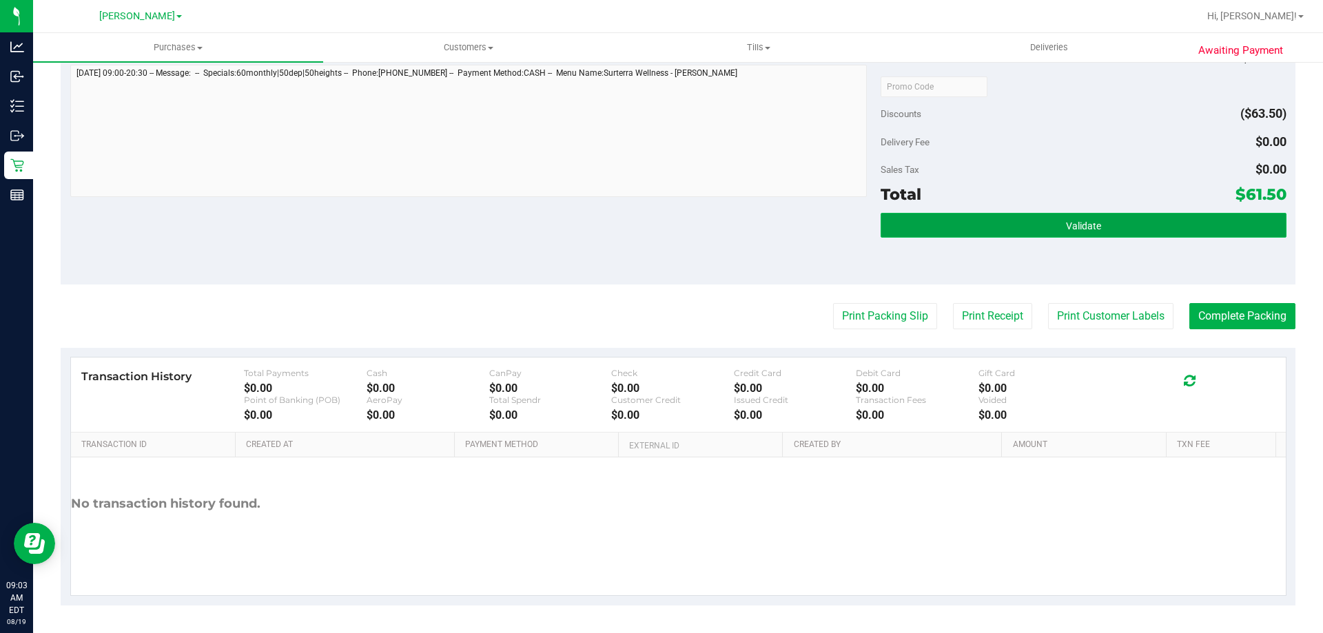
click at [1121, 217] on button "Validate" at bounding box center [1083, 225] width 405 height 25
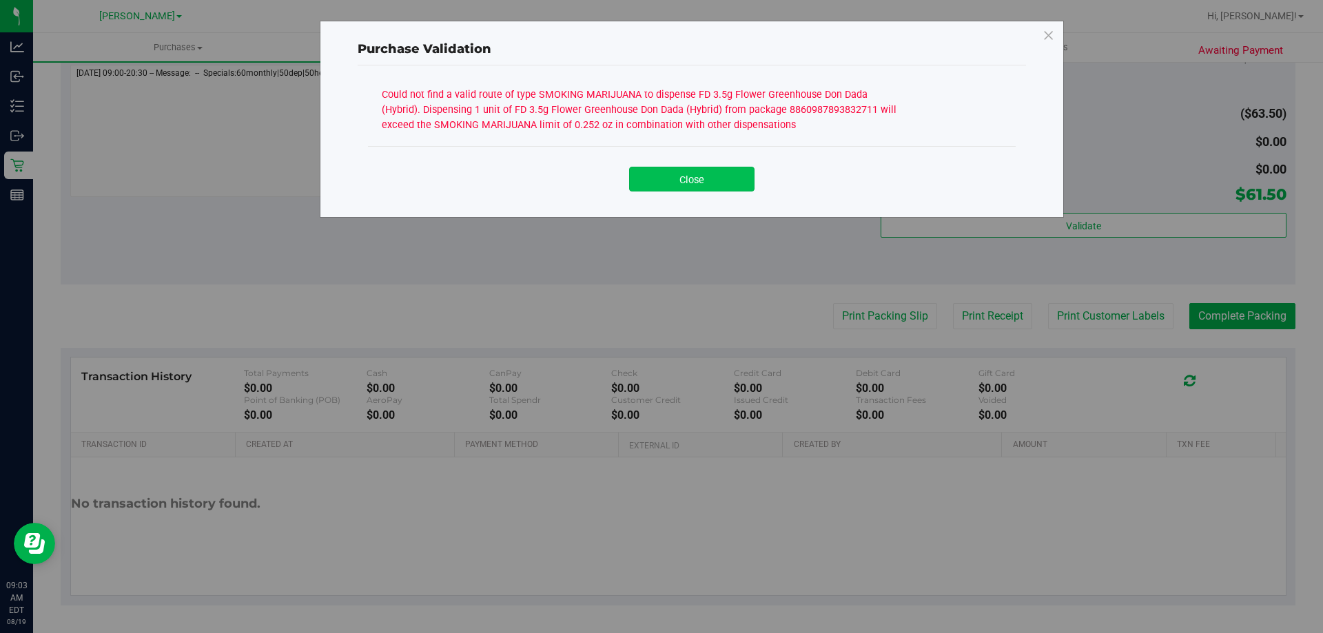
click at [685, 177] on button "Close" at bounding box center [691, 179] width 125 height 25
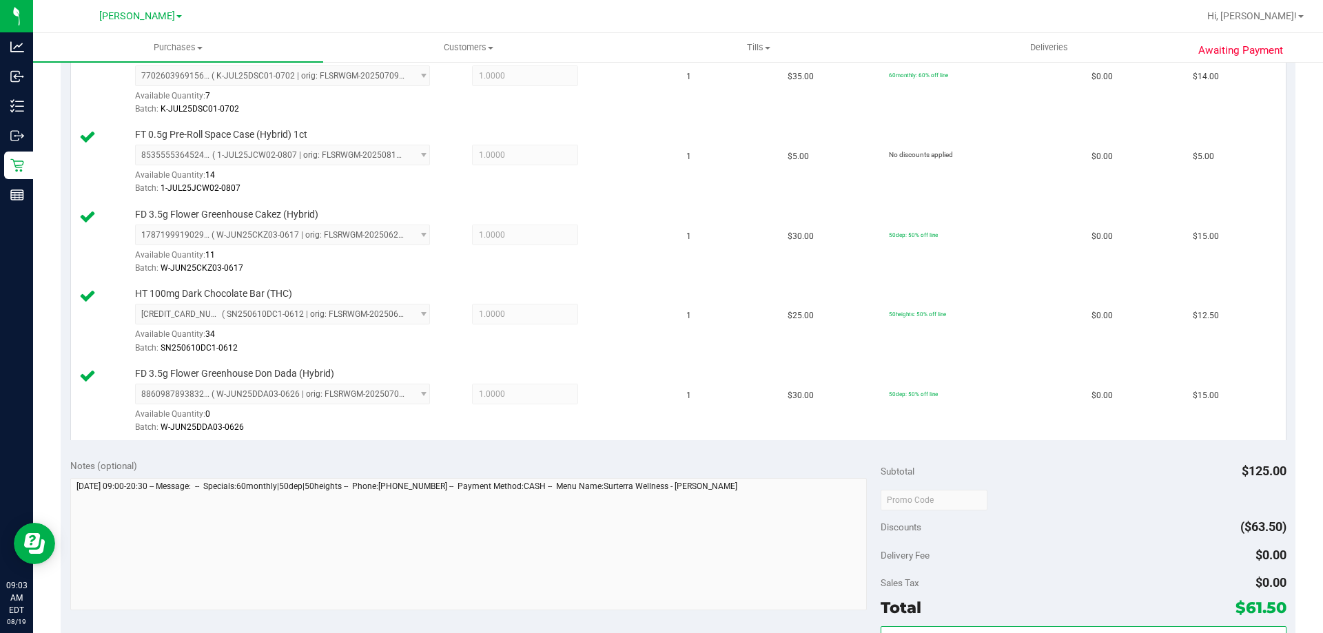
scroll to position [0, 0]
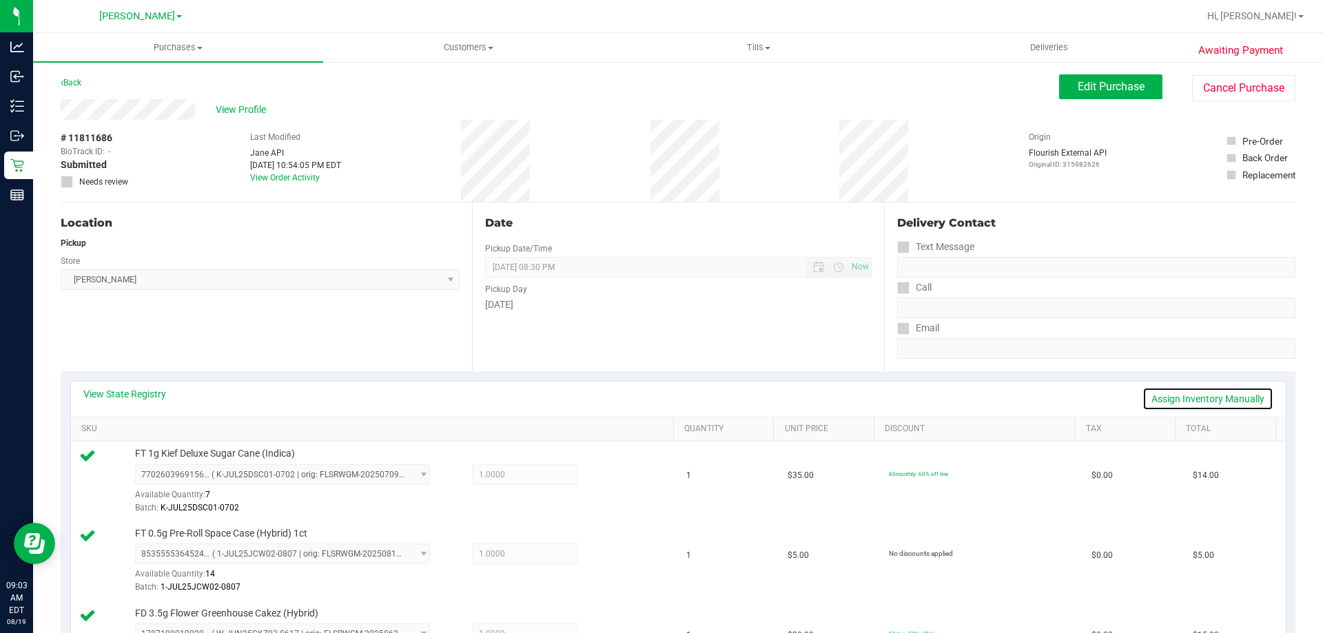
click at [1241, 393] on link "Assign Inventory Manually" at bounding box center [1208, 398] width 131 height 23
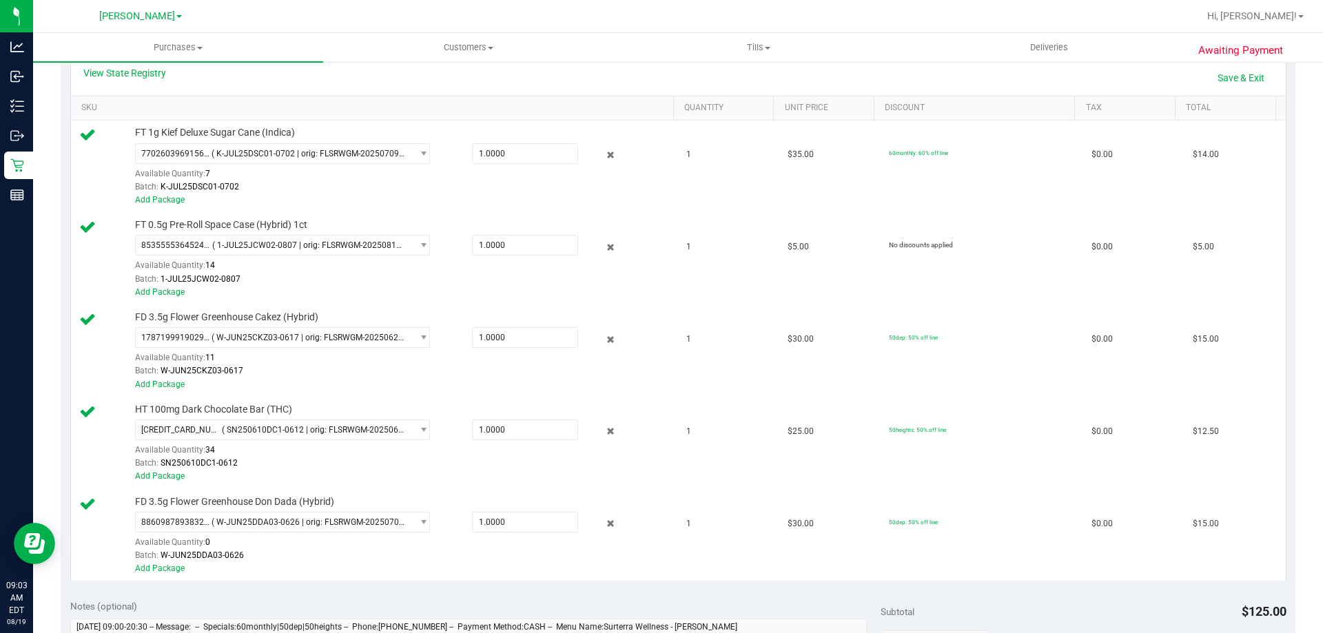
scroll to position [345, 0]
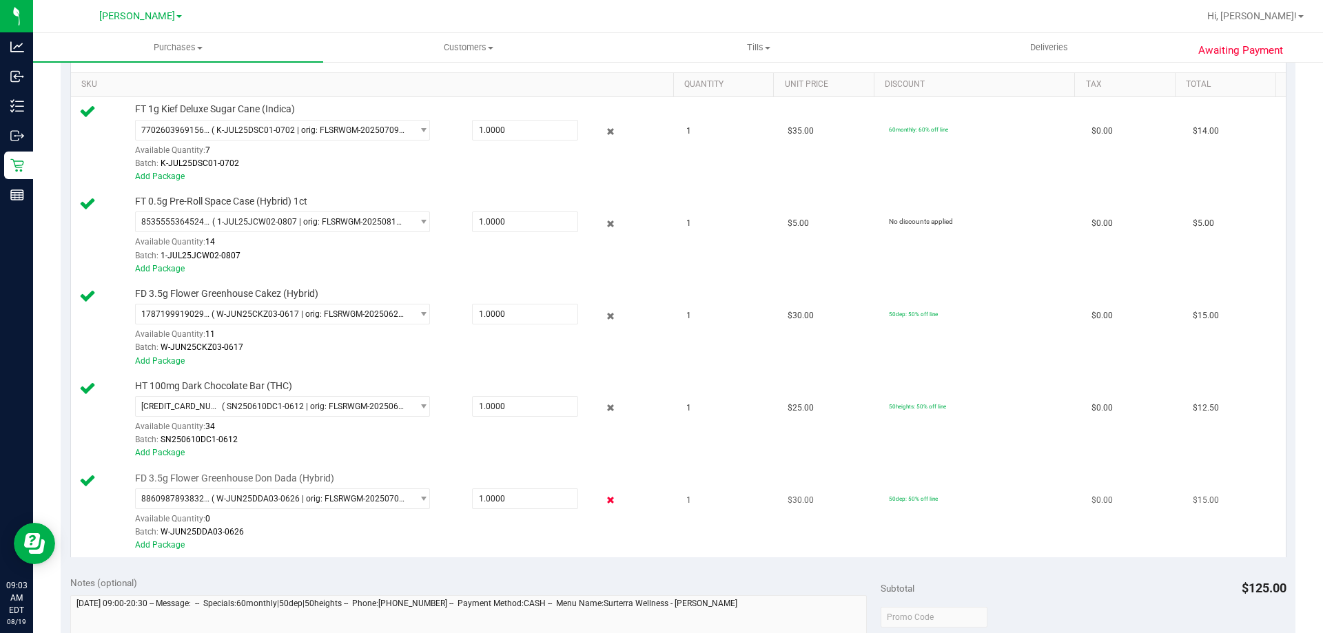
click at [604, 500] on icon at bounding box center [611, 501] width 14 height 16
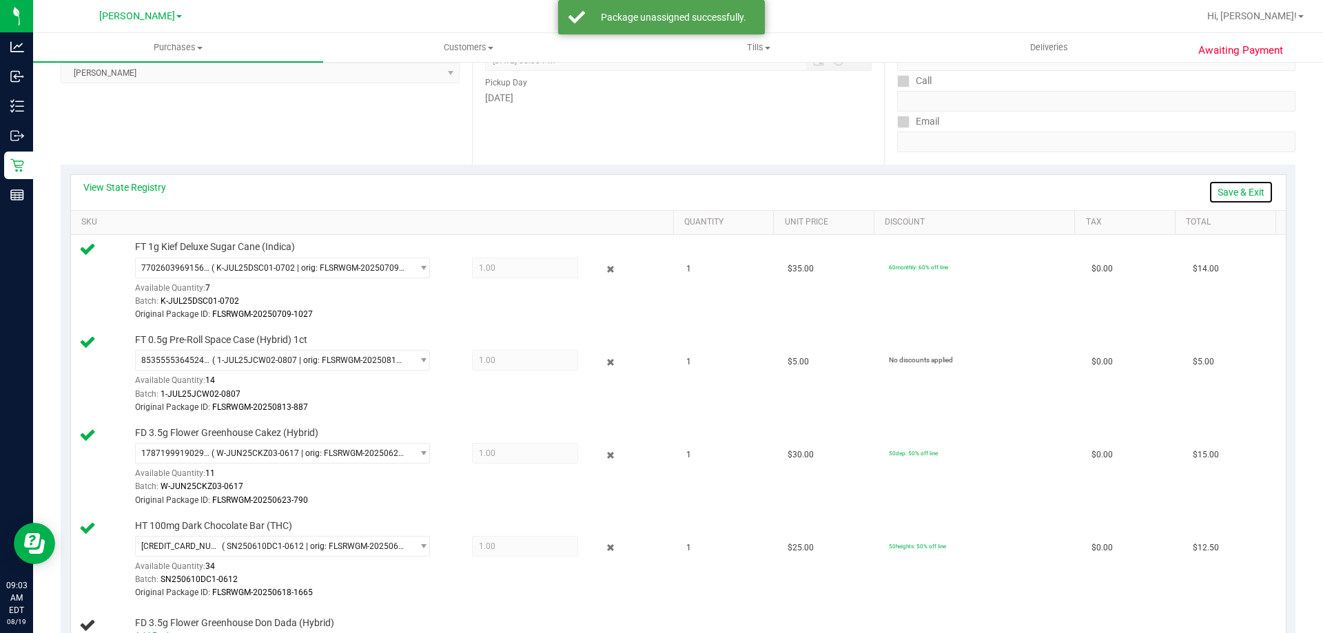
click at [1224, 194] on link "Save & Exit" at bounding box center [1241, 192] width 65 height 23
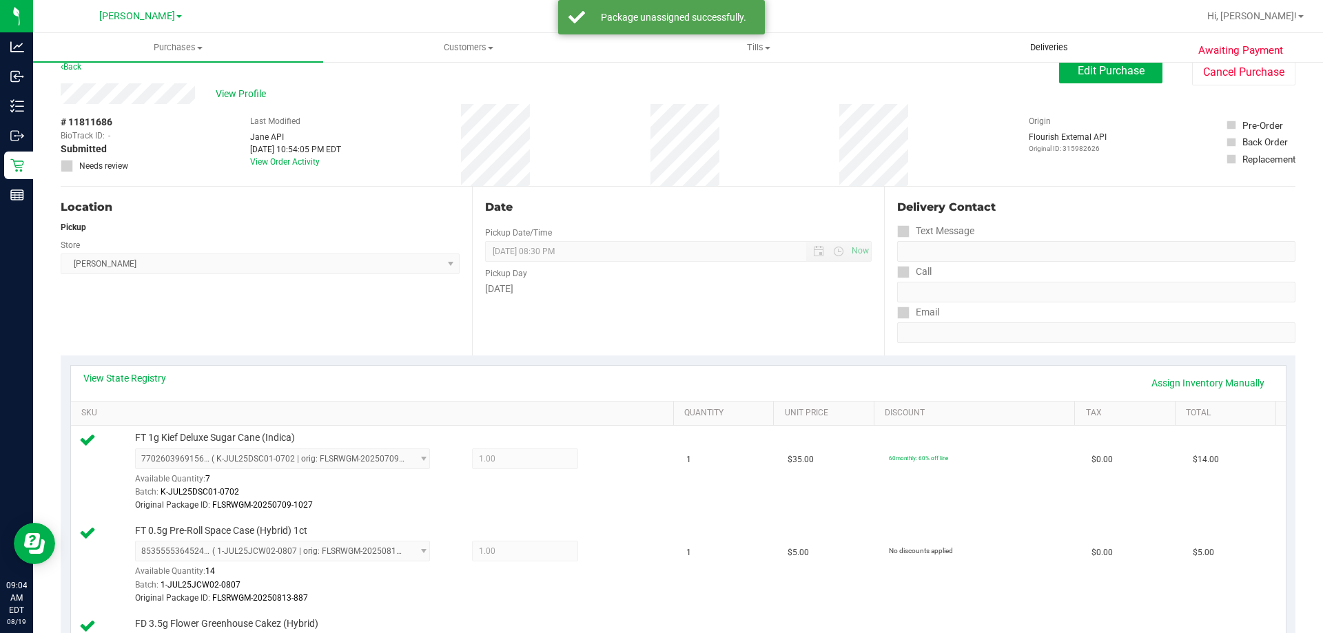
scroll to position [0, 0]
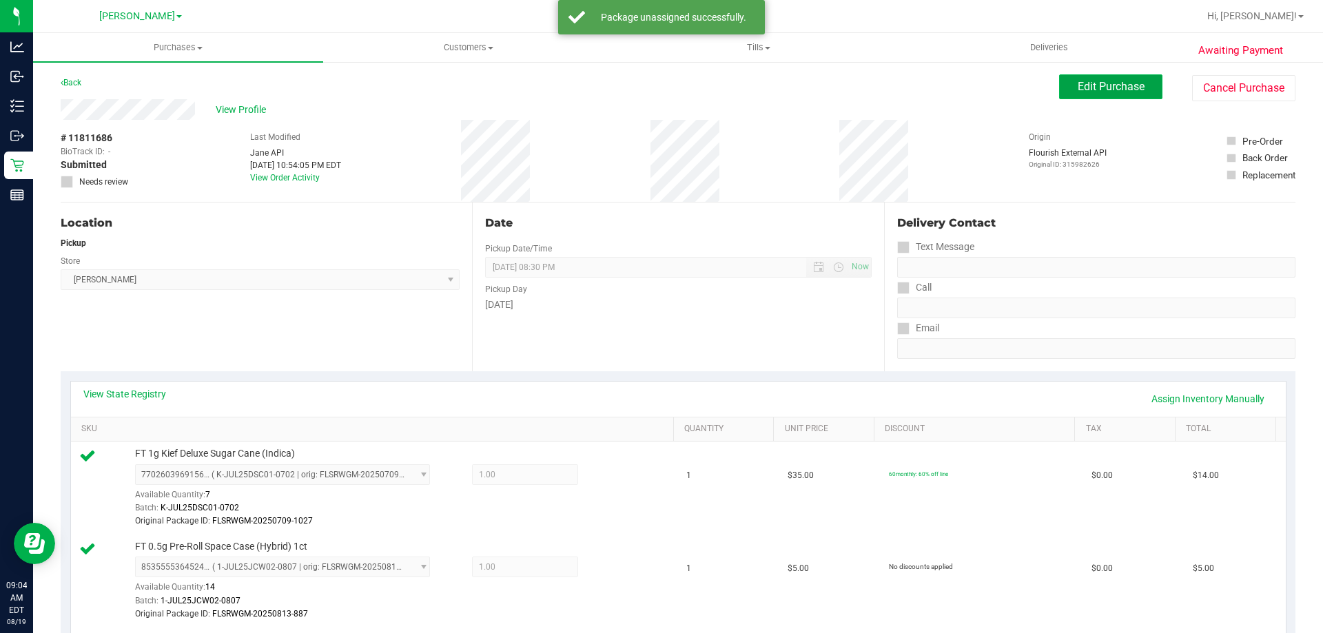
click at [1066, 92] on button "Edit Purchase" at bounding box center [1110, 86] width 103 height 25
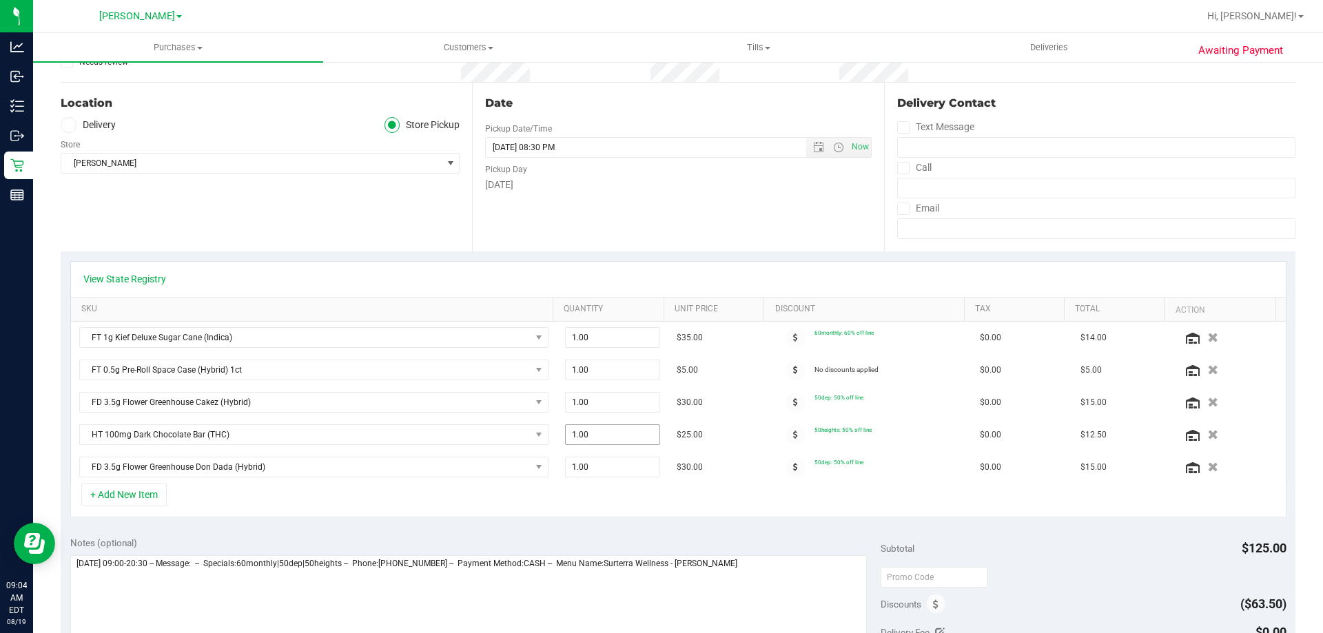
scroll to position [138, 0]
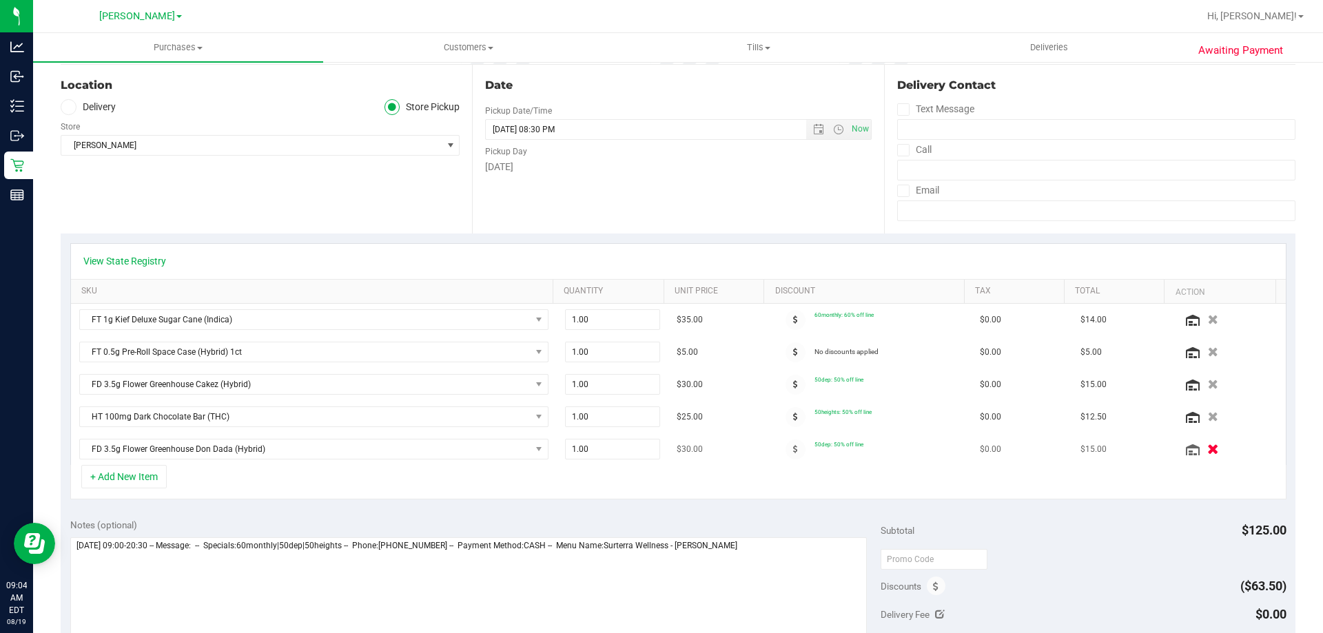
click at [1208, 449] on icon "button" at bounding box center [1214, 450] width 12 height 10
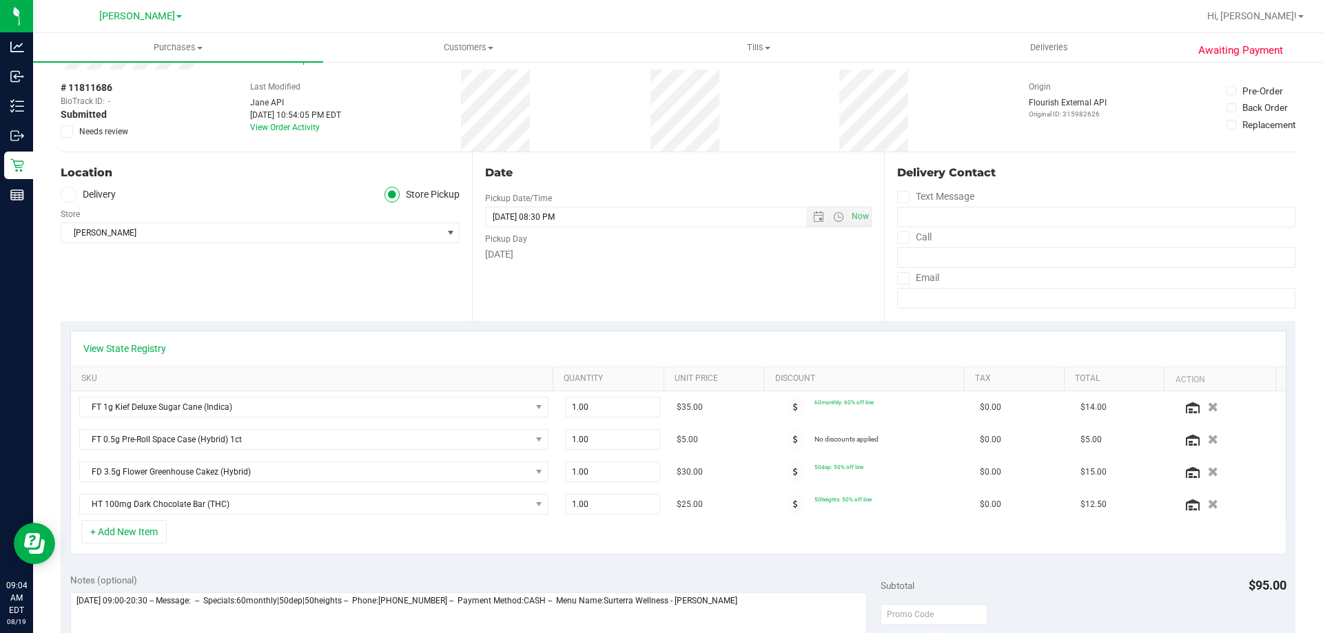
scroll to position [0, 0]
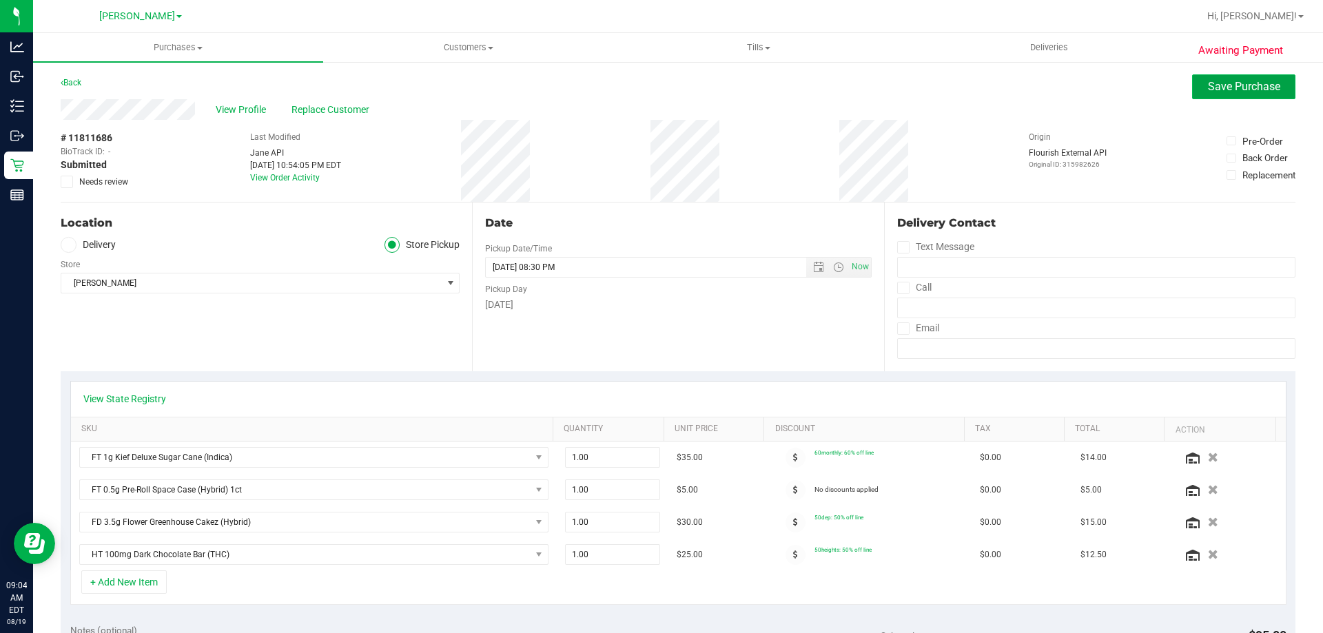
click at [1241, 88] on span "Save Purchase" at bounding box center [1244, 86] width 72 height 13
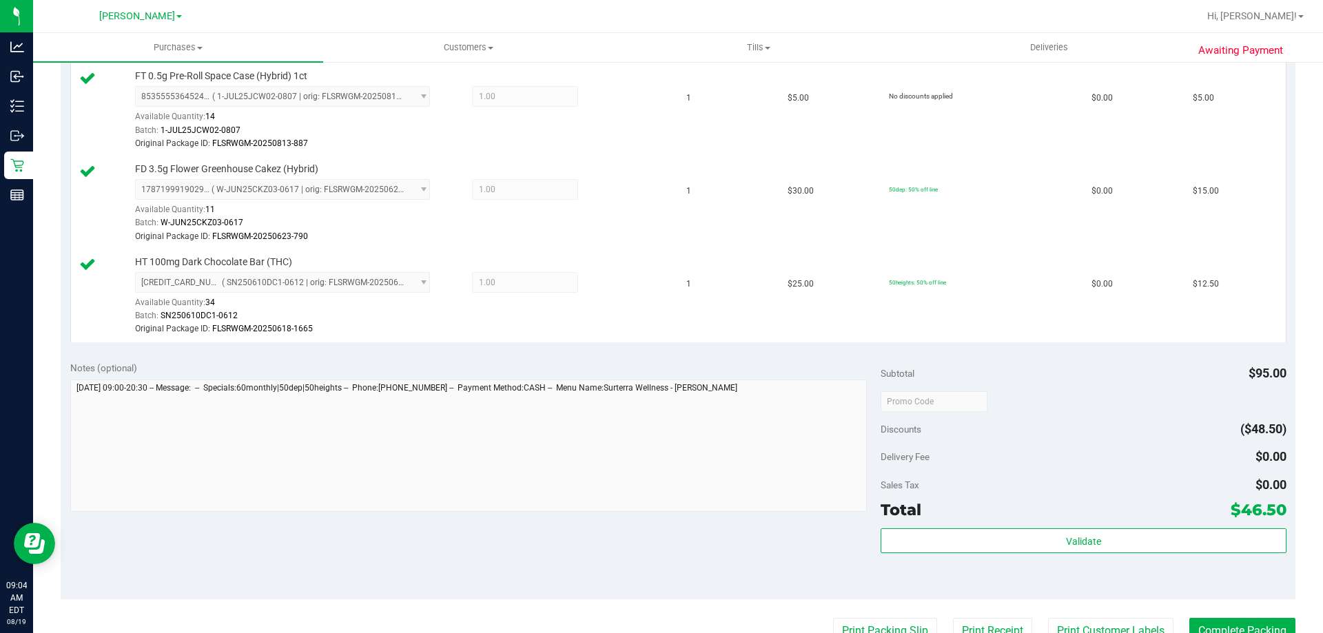
scroll to position [551, 0]
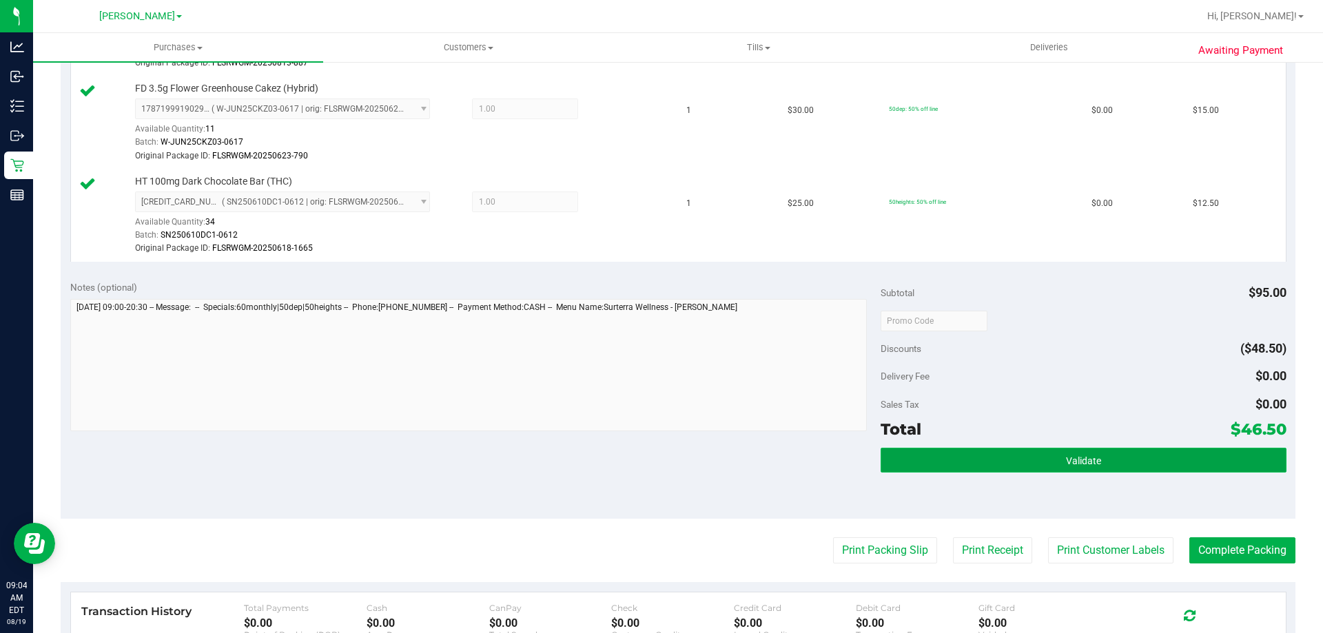
click at [1141, 471] on button "Validate" at bounding box center [1083, 460] width 405 height 25
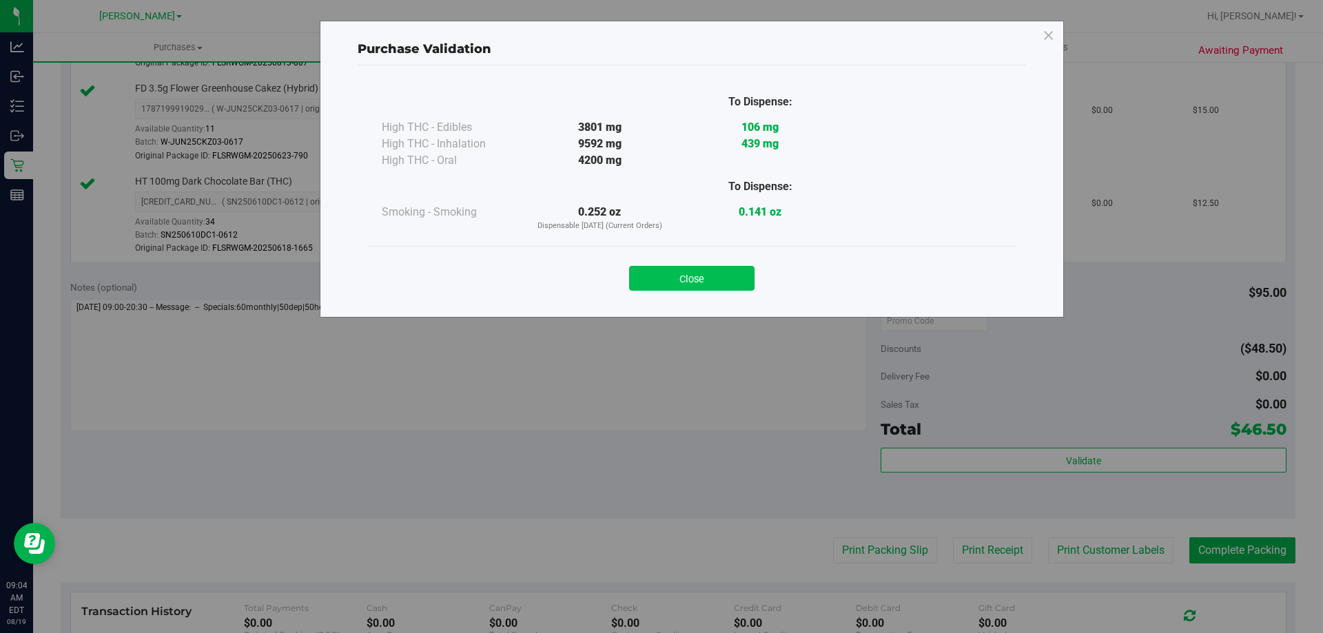
click at [724, 281] on button "Close" at bounding box center [691, 278] width 125 height 25
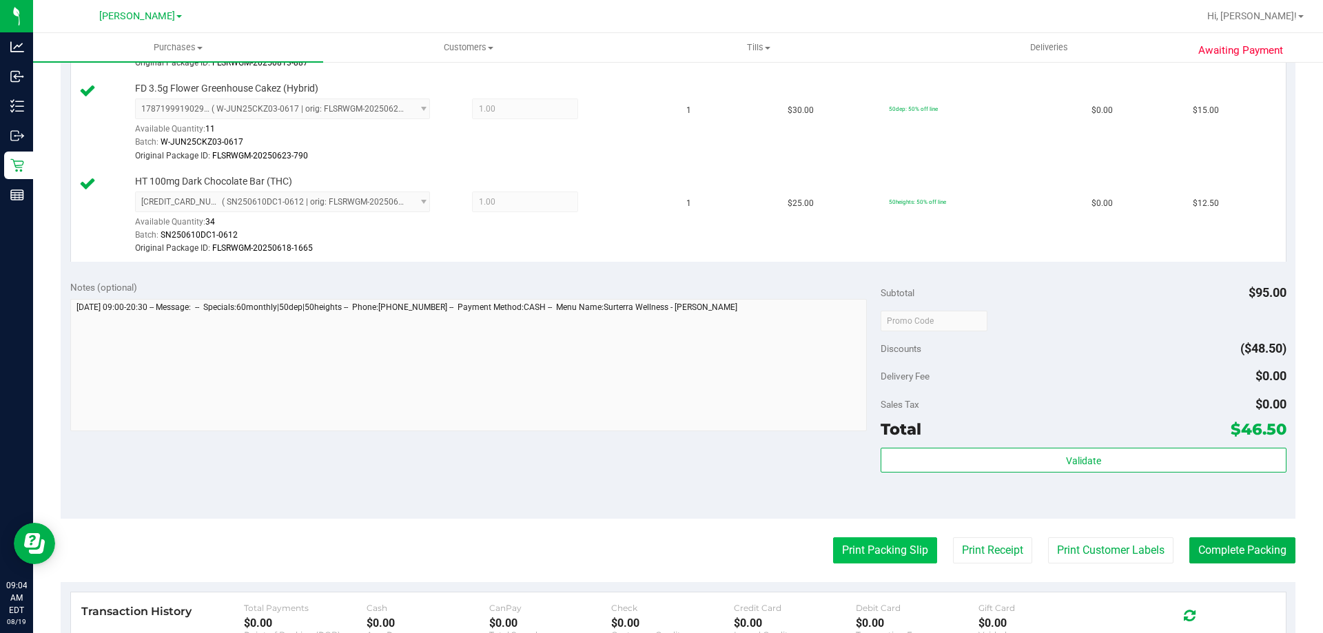
click at [862, 547] on button "Print Packing Slip" at bounding box center [885, 551] width 104 height 26
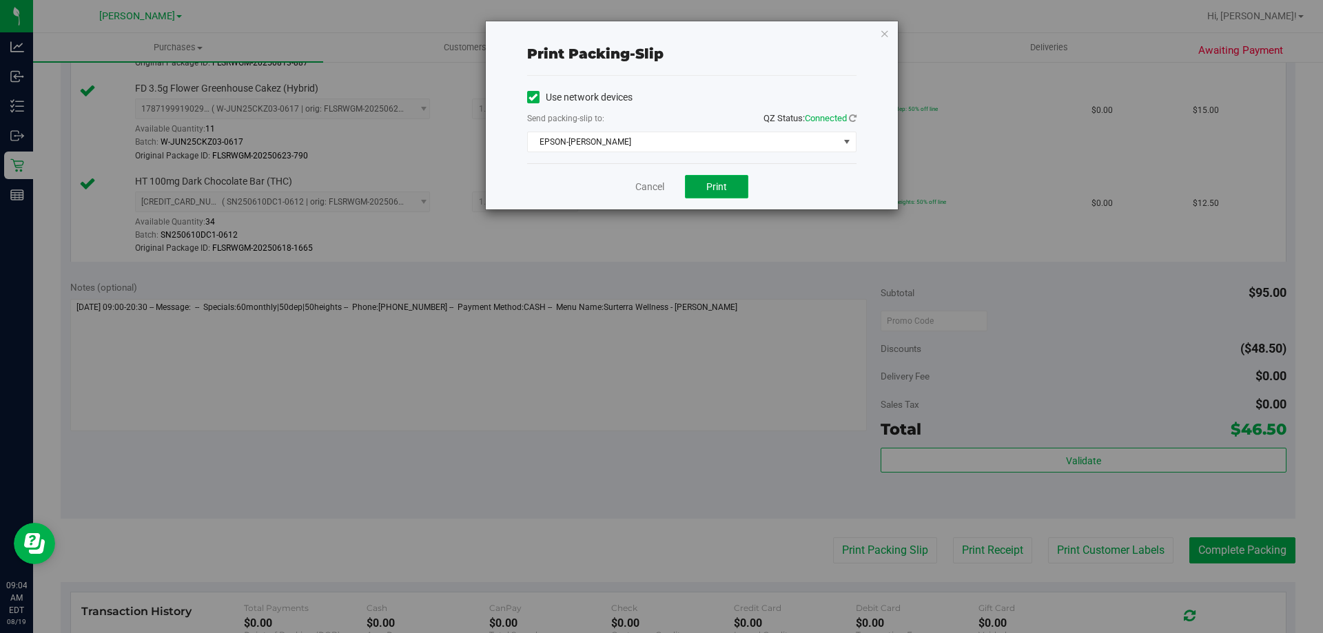
click at [735, 185] on button "Print" at bounding box center [716, 186] width 63 height 23
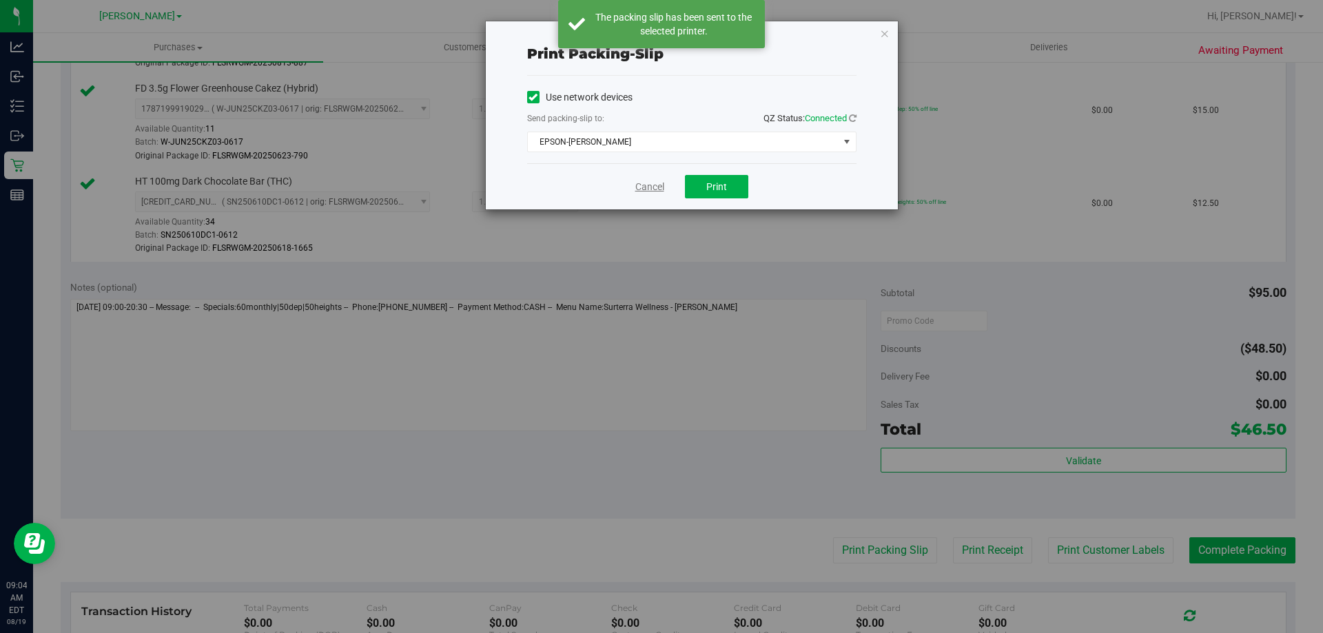
click at [643, 187] on link "Cancel" at bounding box center [649, 187] width 29 height 14
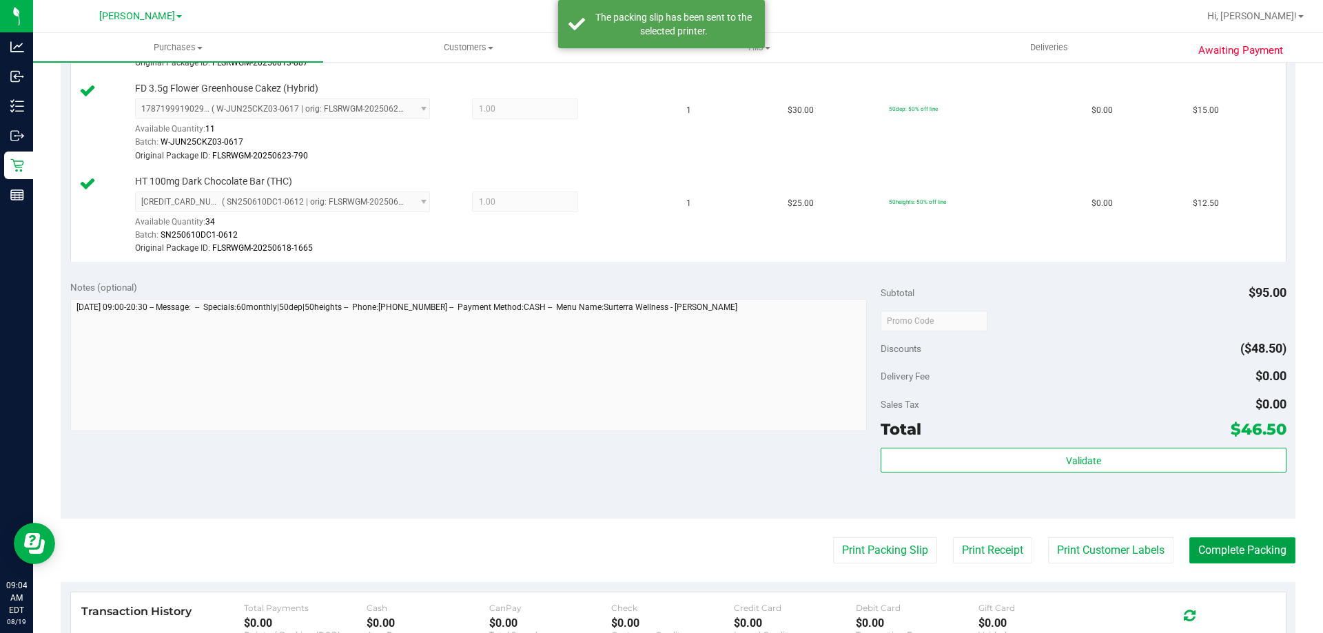
click at [1246, 549] on button "Complete Packing" at bounding box center [1243, 551] width 106 height 26
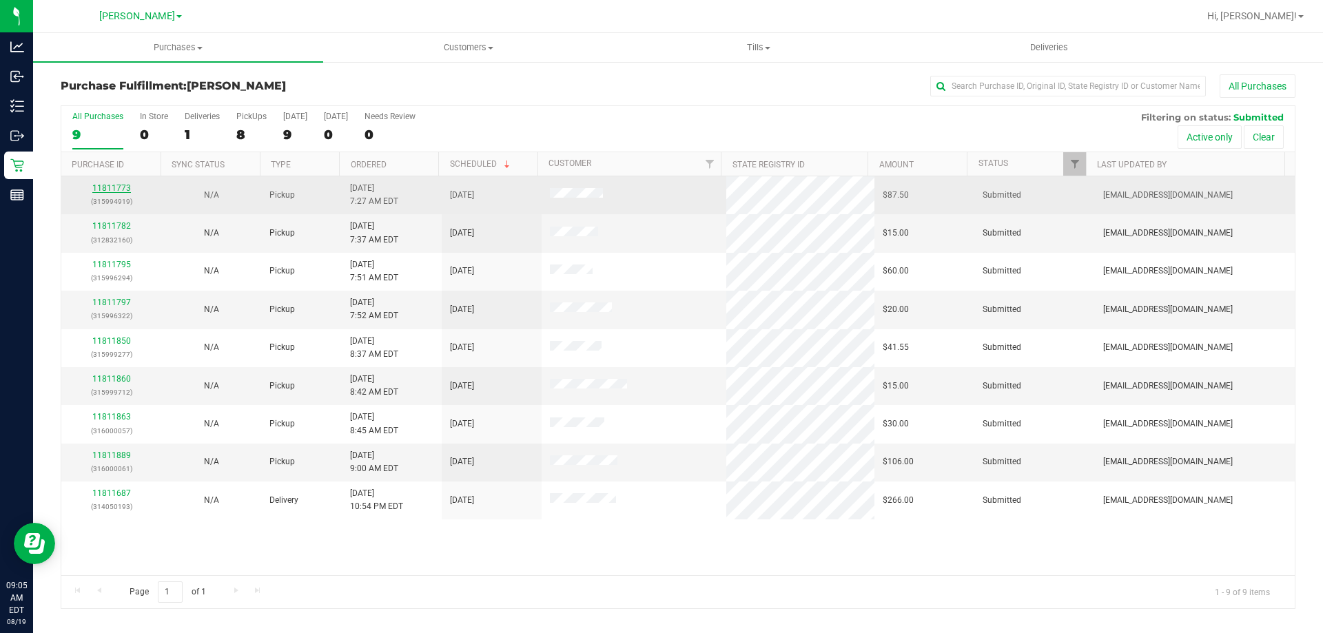
click at [118, 185] on link "11811773" at bounding box center [111, 188] width 39 height 10
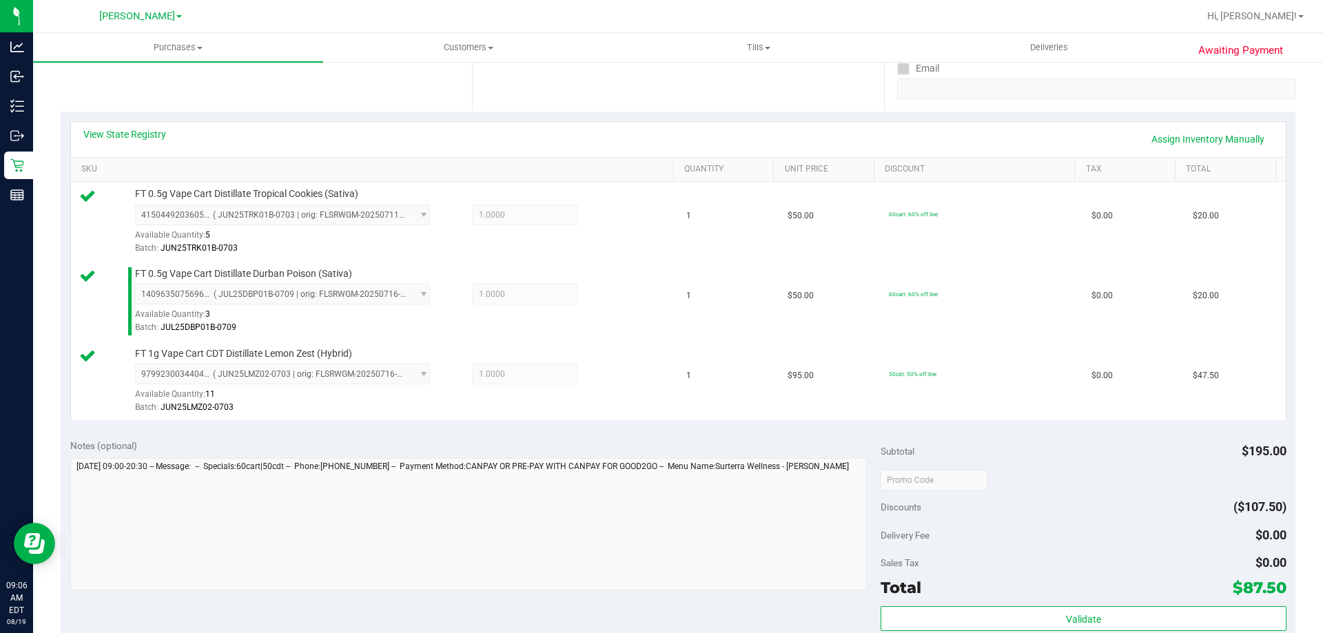
scroll to position [414, 0]
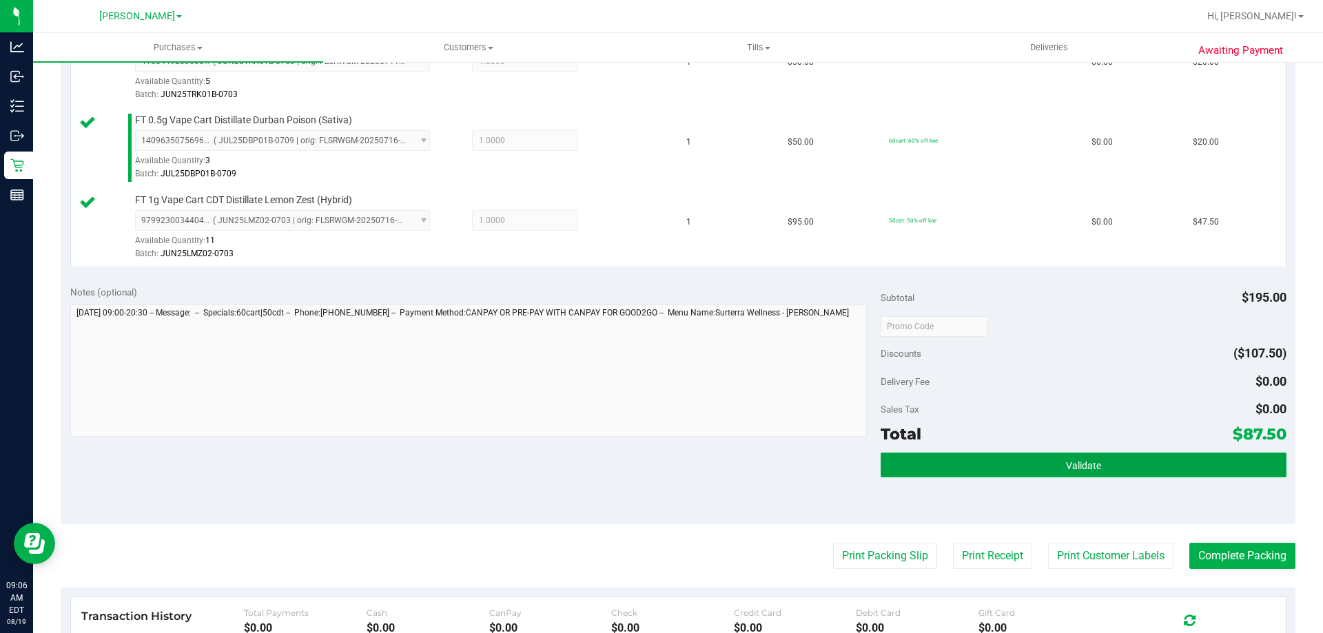
click at [1211, 462] on button "Validate" at bounding box center [1083, 465] width 405 height 25
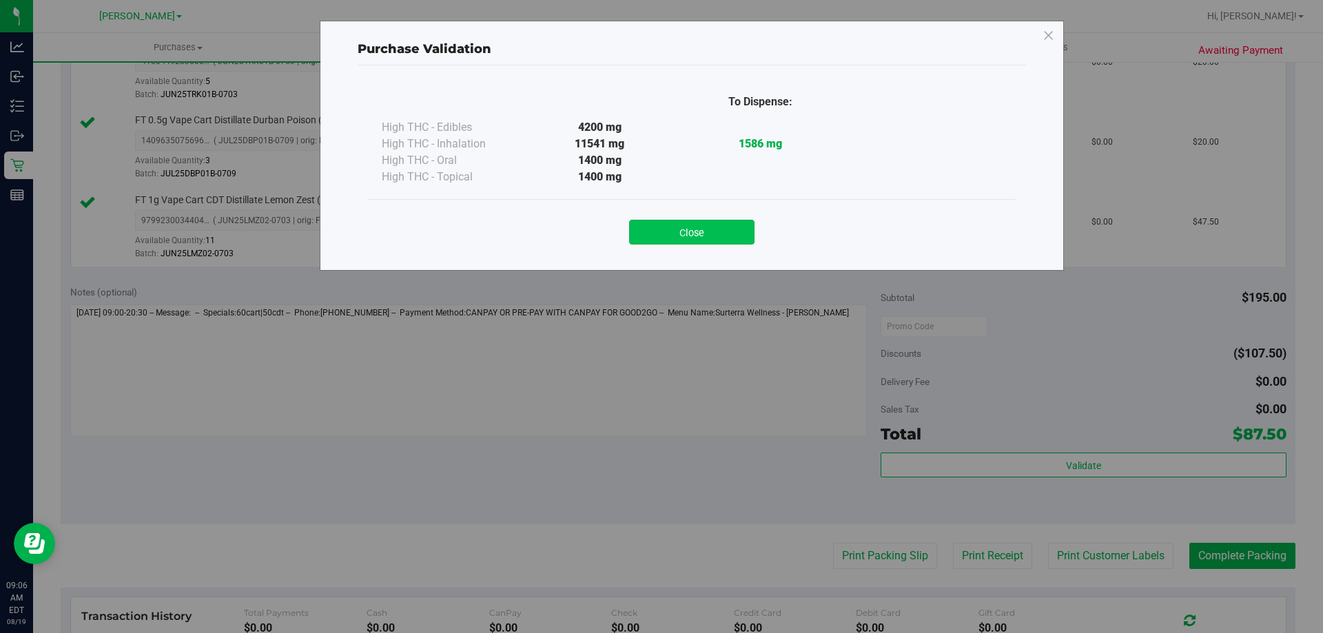
click at [698, 236] on button "Close" at bounding box center [691, 232] width 125 height 25
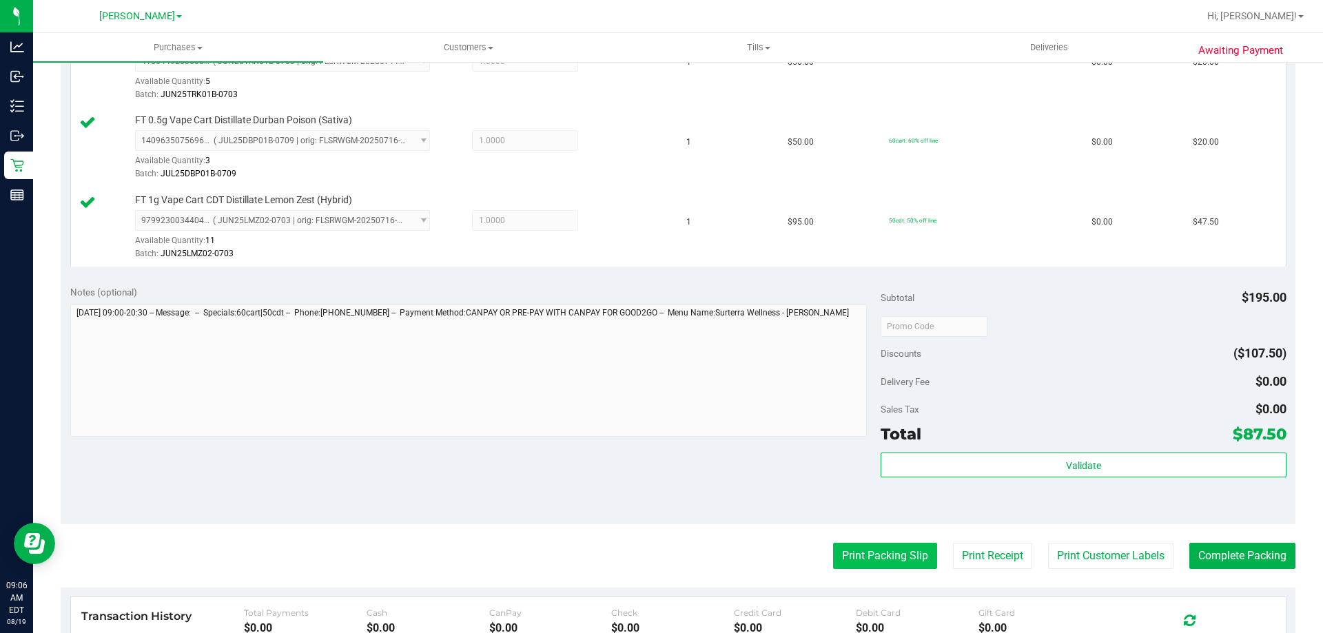
click at [890, 556] on button "Print Packing Slip" at bounding box center [885, 556] width 104 height 26
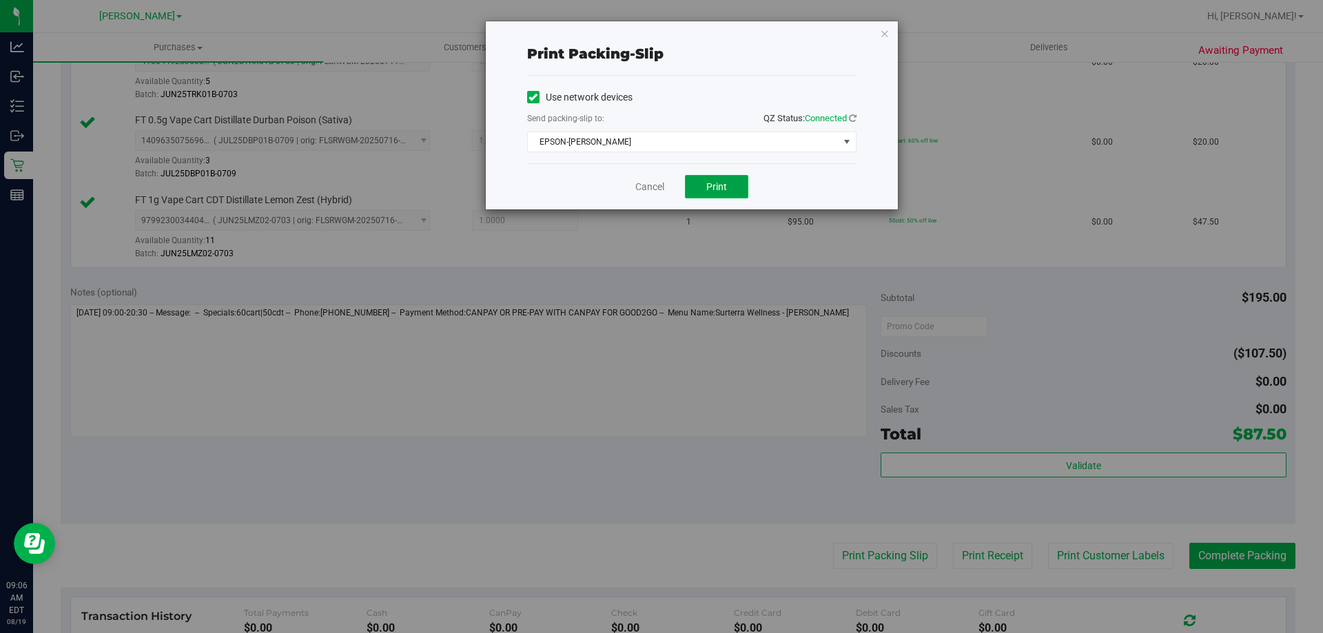
click at [701, 190] on button "Print" at bounding box center [716, 186] width 63 height 23
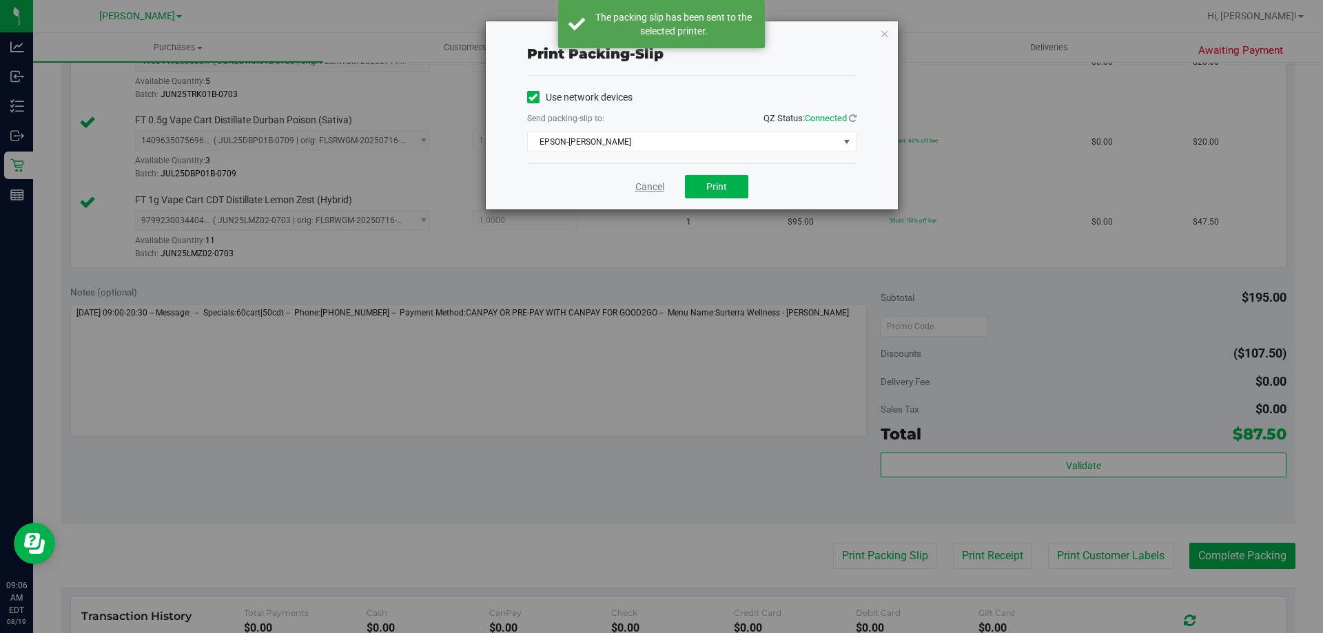
click at [650, 187] on link "Cancel" at bounding box center [649, 187] width 29 height 14
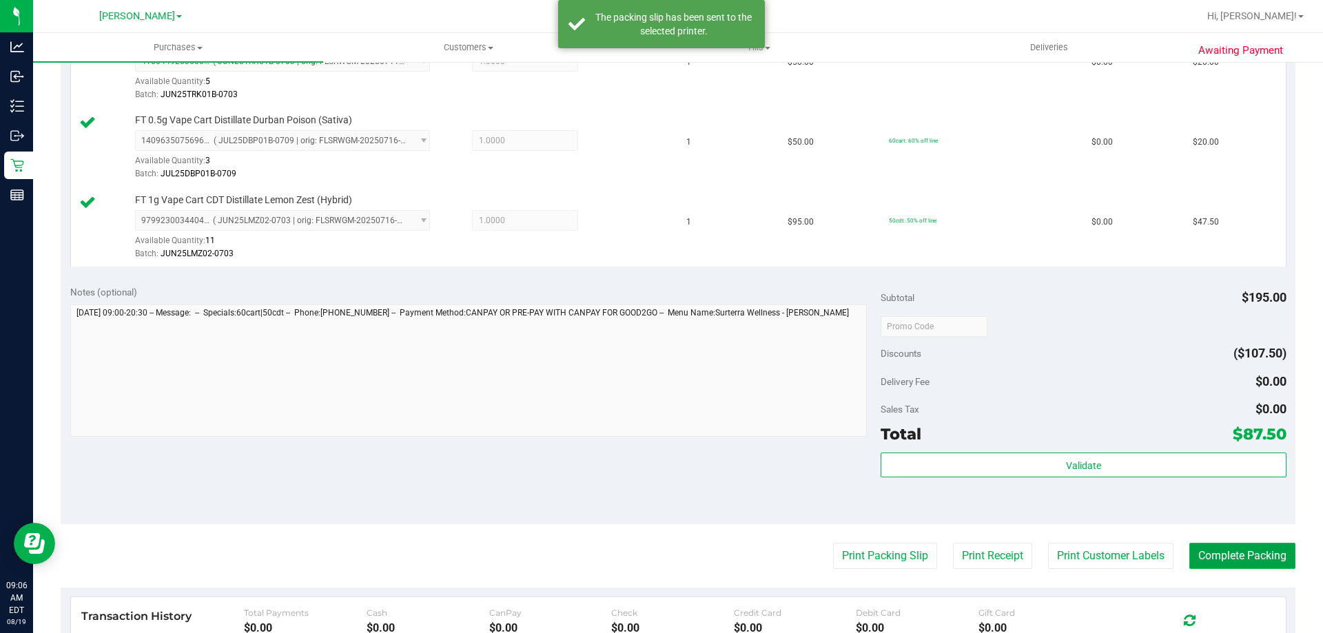
click at [1243, 554] on button "Complete Packing" at bounding box center [1243, 556] width 106 height 26
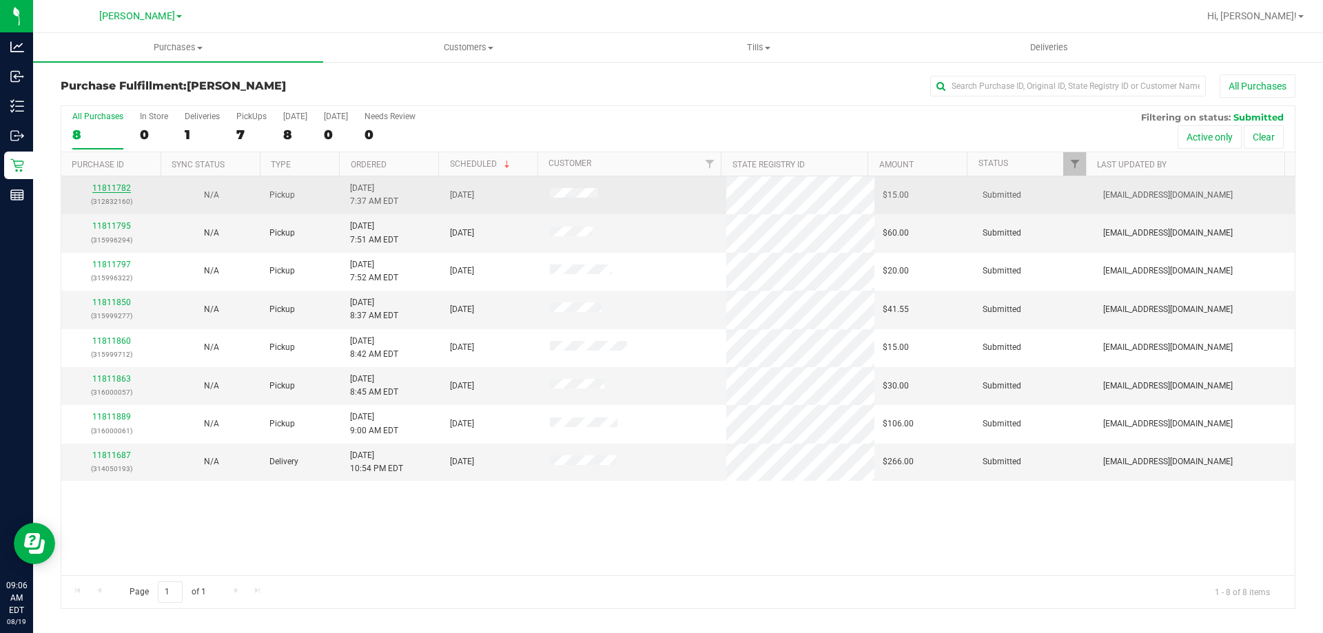
click at [120, 185] on link "11811782" at bounding box center [111, 188] width 39 height 10
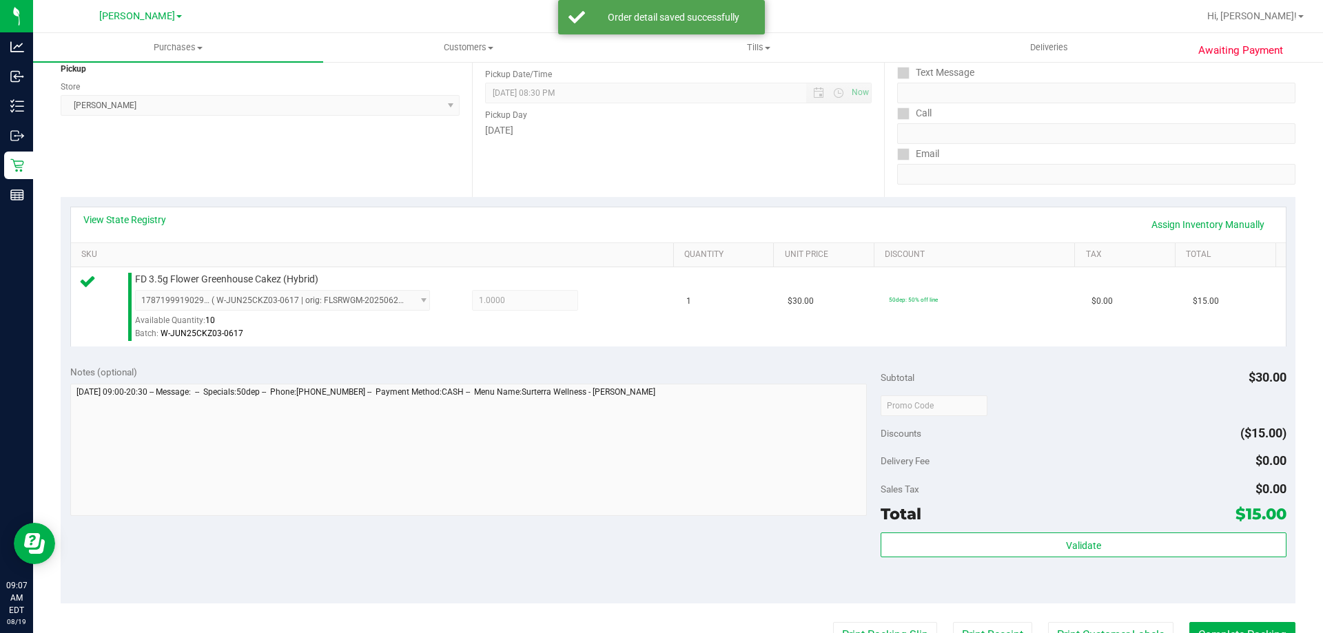
scroll to position [207, 0]
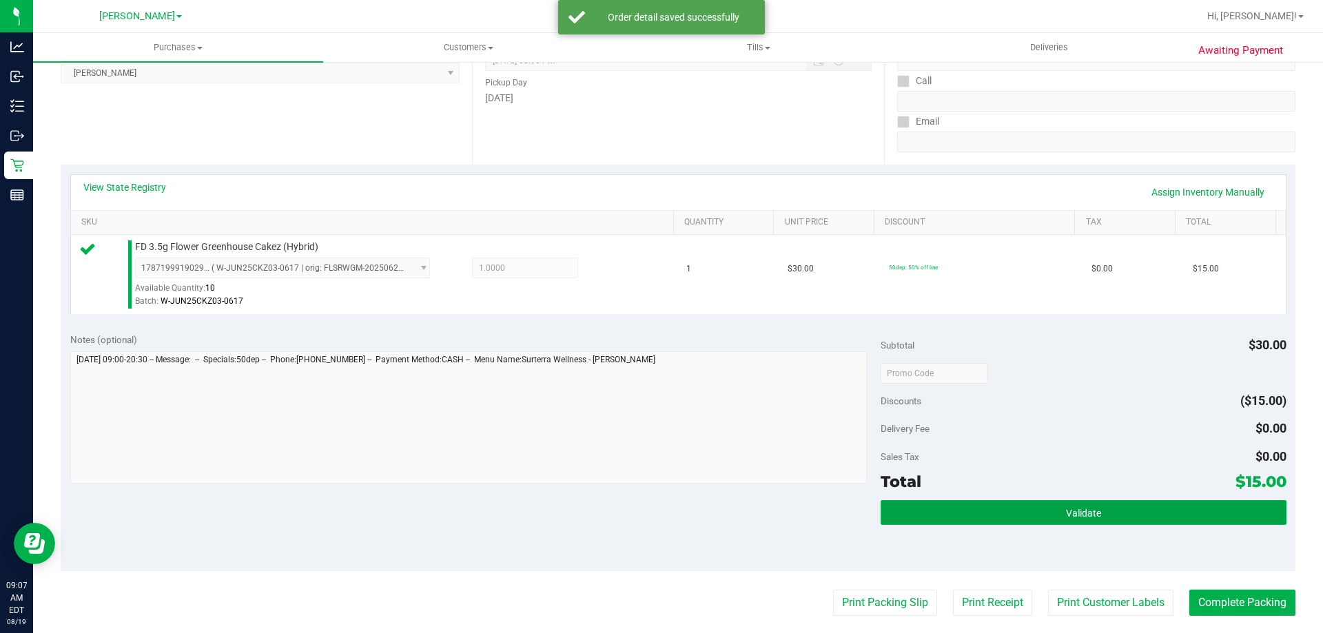
click at [1017, 505] on button "Validate" at bounding box center [1083, 512] width 405 height 25
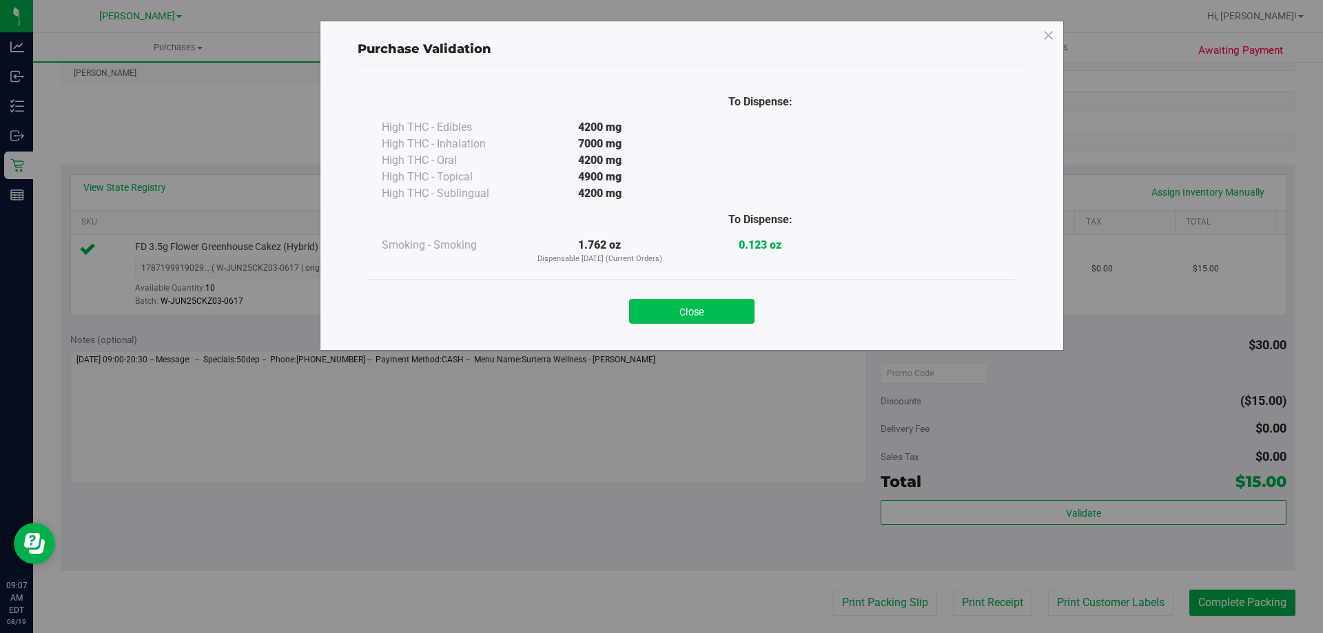
click at [680, 316] on button "Close" at bounding box center [691, 311] width 125 height 25
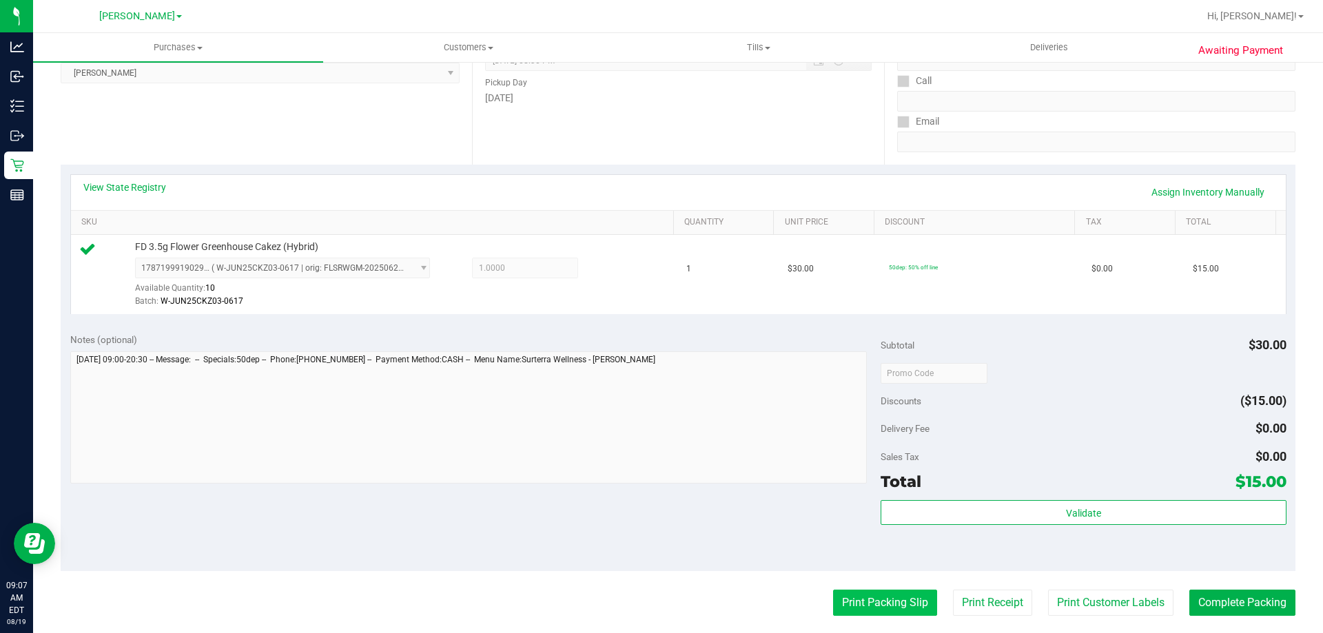
click at [872, 599] on button "Print Packing Slip" at bounding box center [885, 603] width 104 height 26
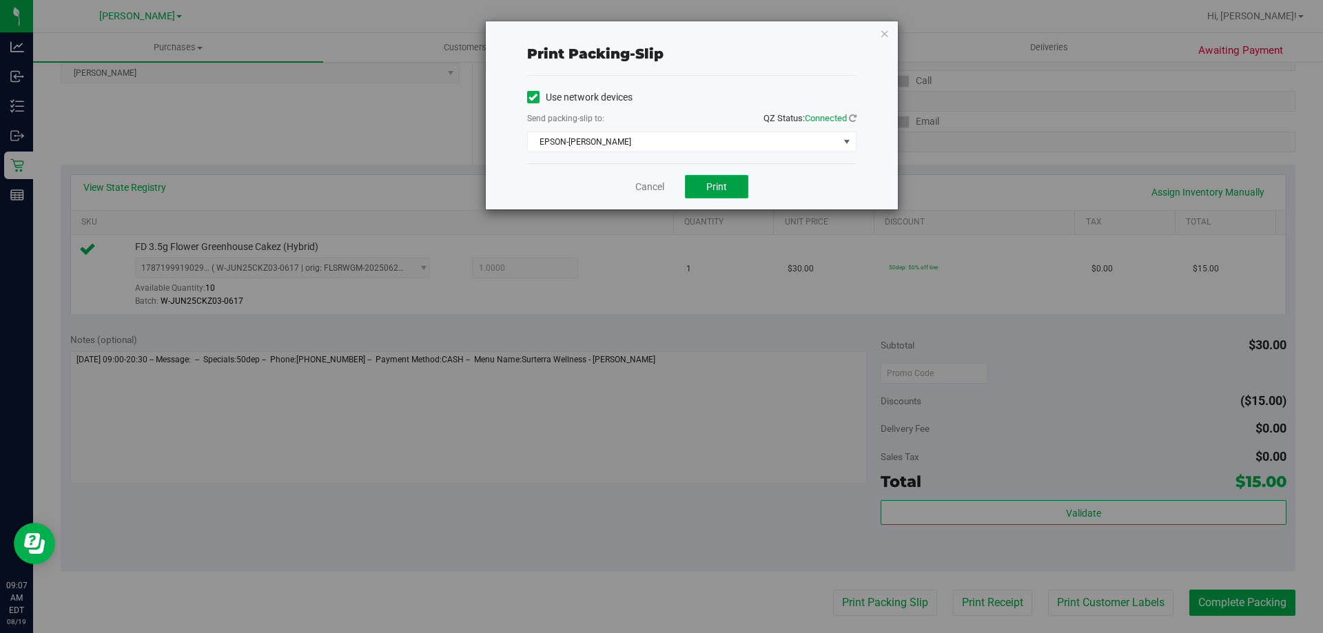
click at [726, 187] on span "Print" at bounding box center [716, 186] width 21 height 11
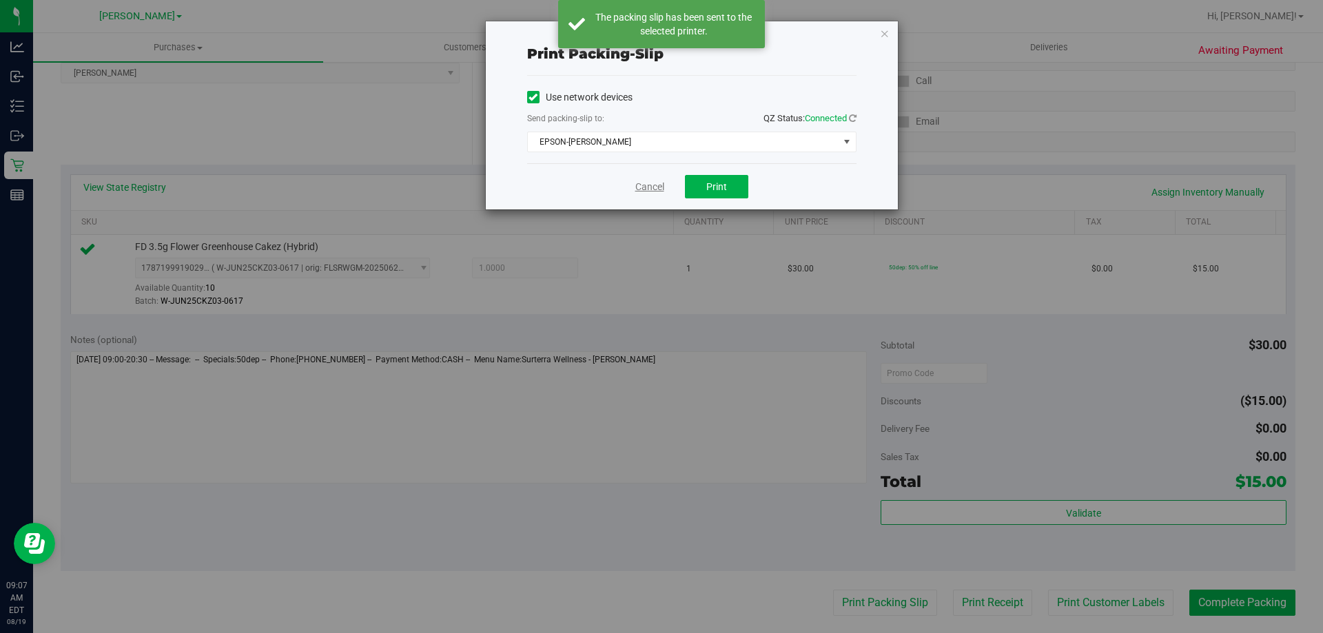
click at [653, 187] on link "Cancel" at bounding box center [649, 187] width 29 height 14
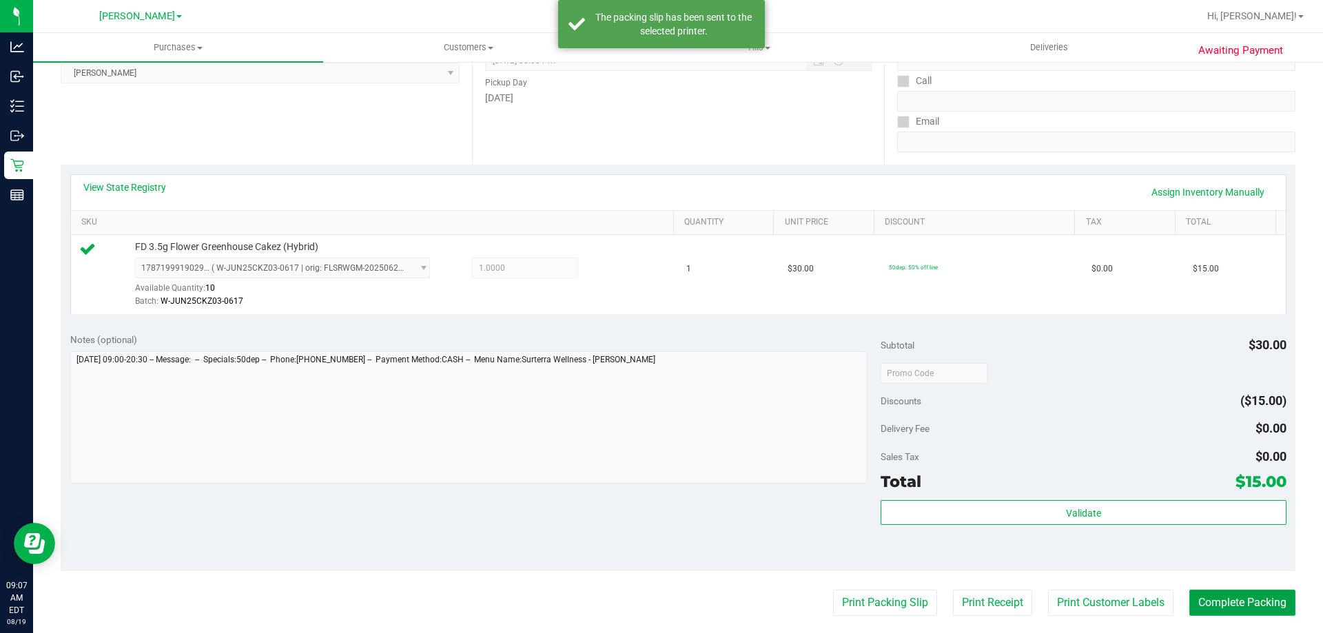
click at [1247, 595] on button "Complete Packing" at bounding box center [1243, 603] width 106 height 26
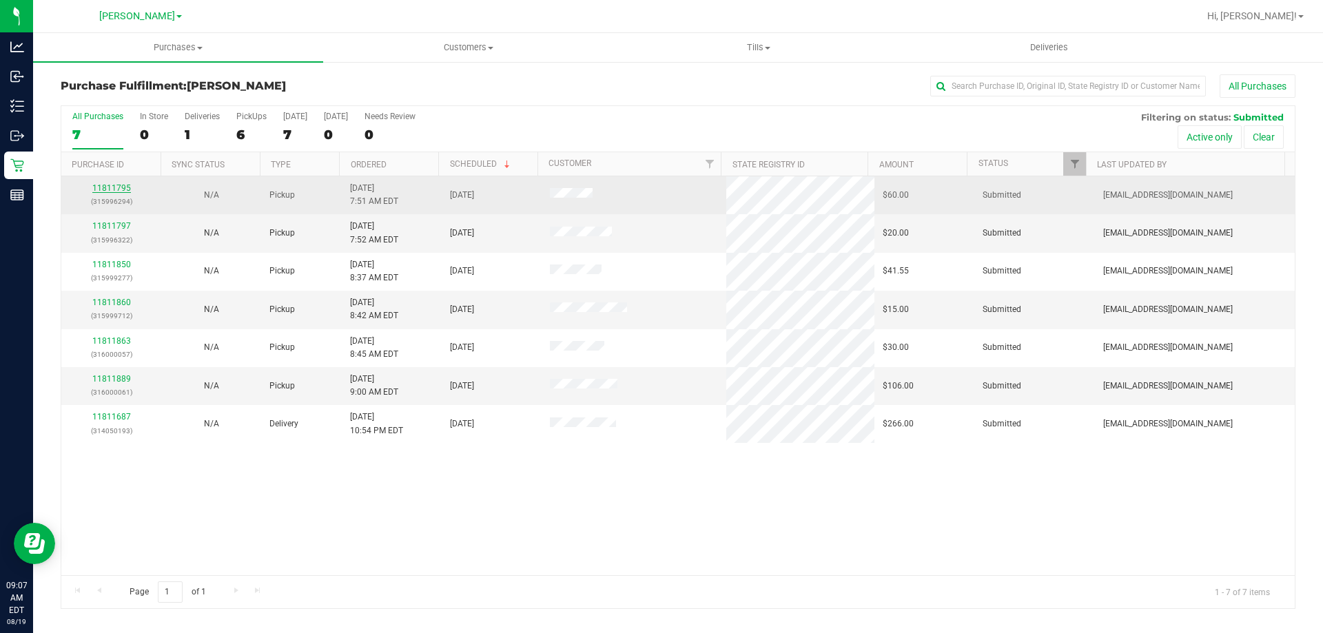
click at [104, 187] on link "11811795" at bounding box center [111, 188] width 39 height 10
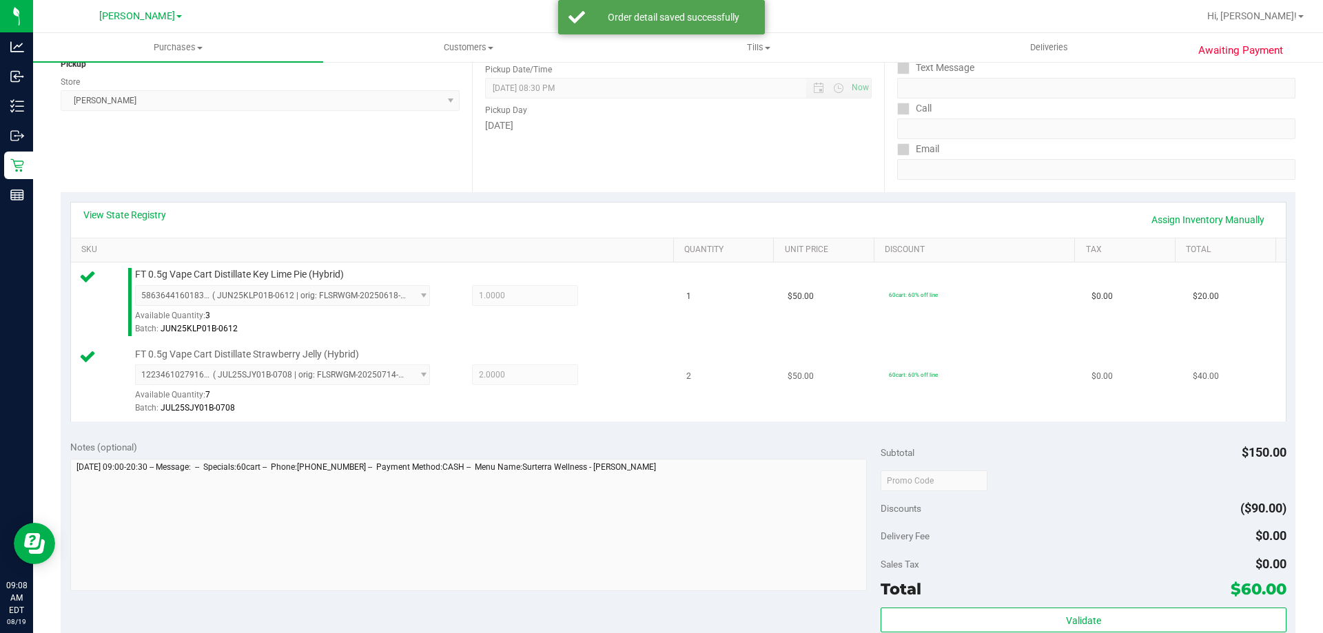
scroll to position [276, 0]
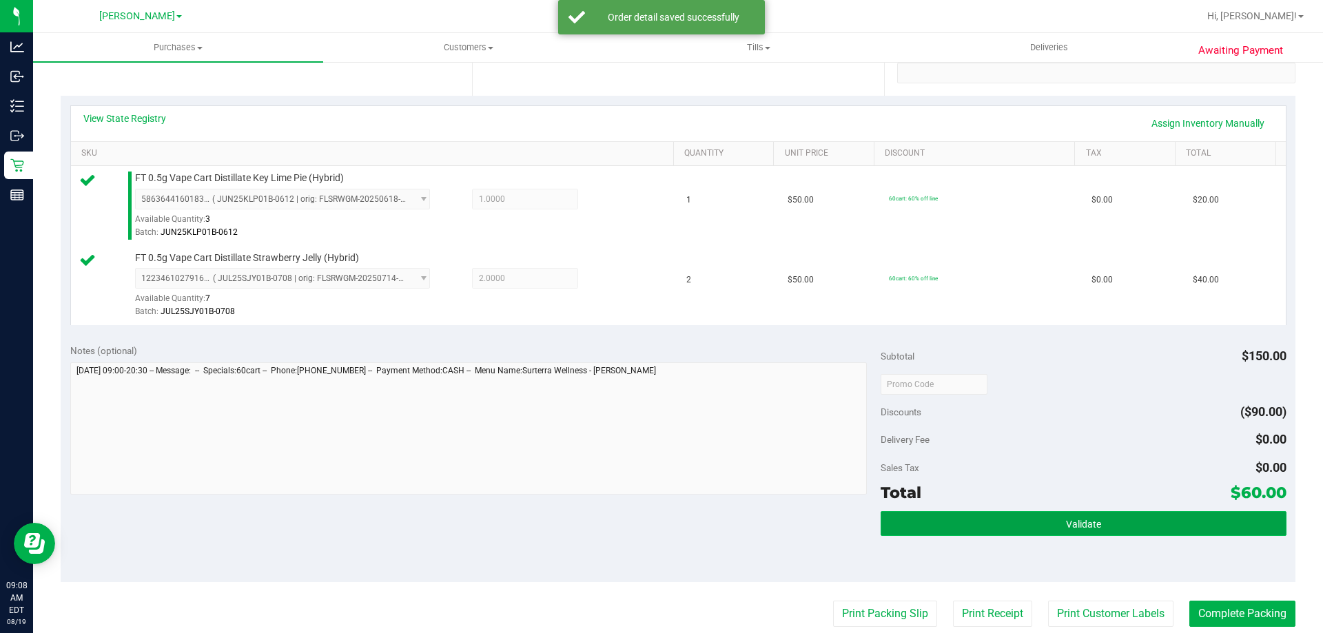
click at [995, 518] on button "Validate" at bounding box center [1083, 523] width 405 height 25
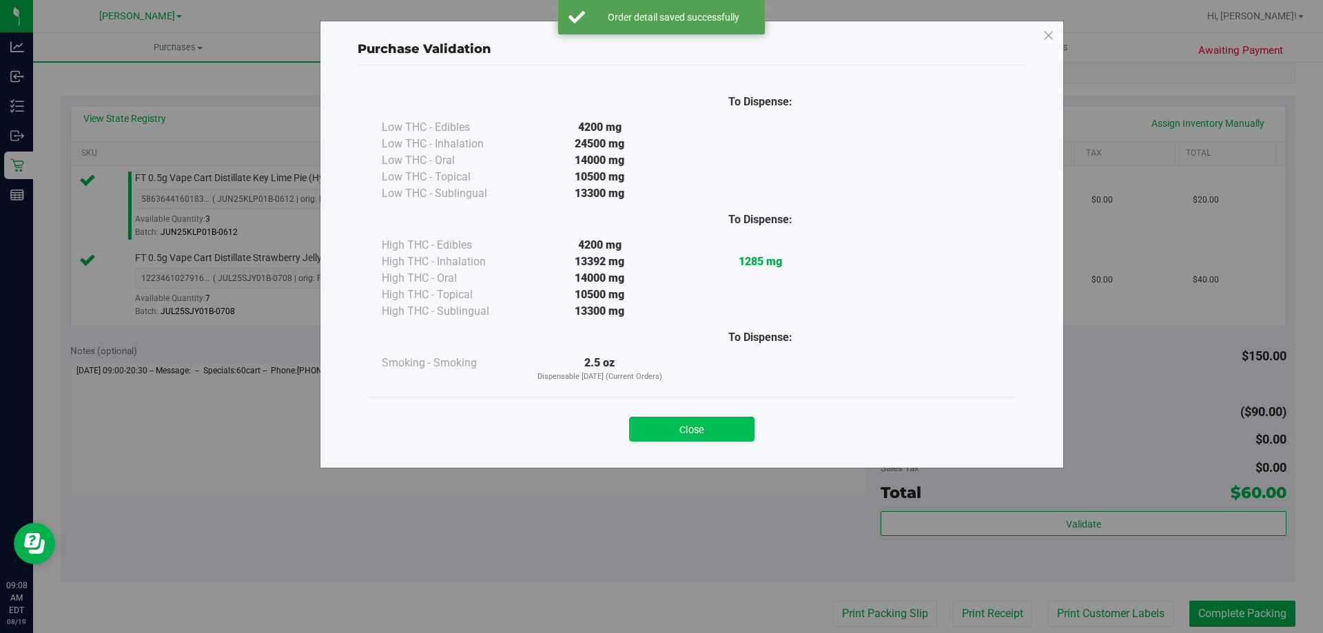
click at [679, 422] on button "Close" at bounding box center [691, 429] width 125 height 25
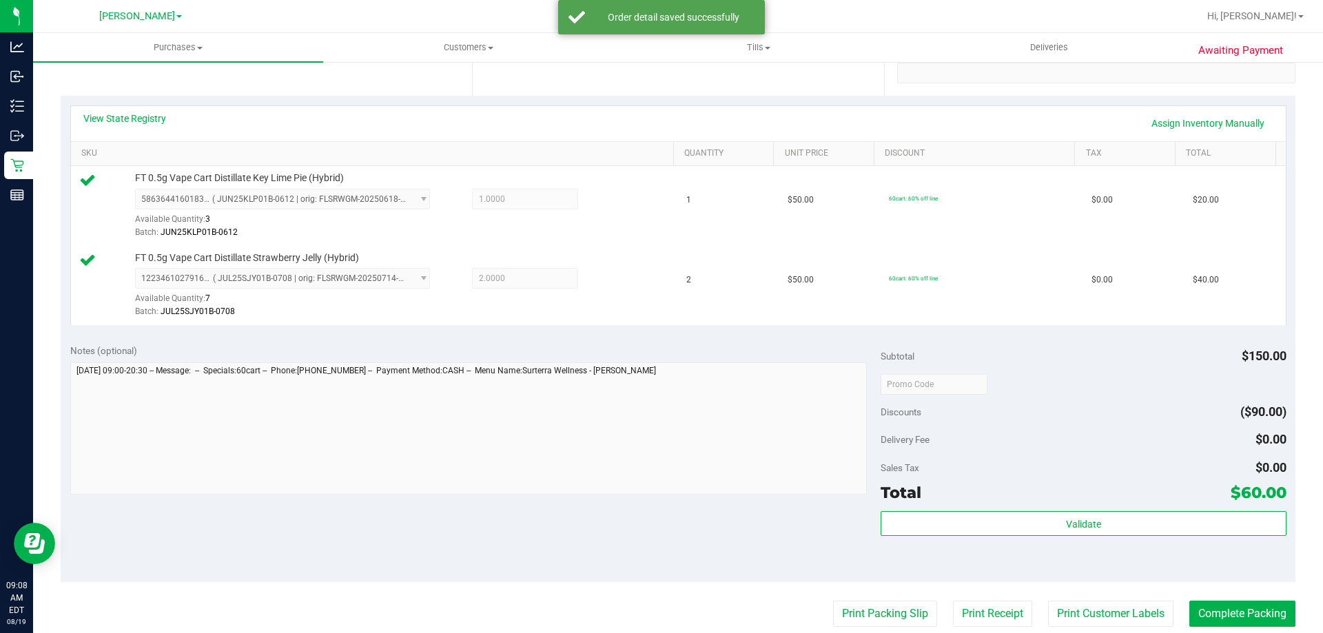
click at [888, 600] on purchase-details "Back Edit Purchase Cancel Purchase View Profile # 11811795 BioTrack ID: - Submi…" at bounding box center [678, 351] width 1235 height 1105
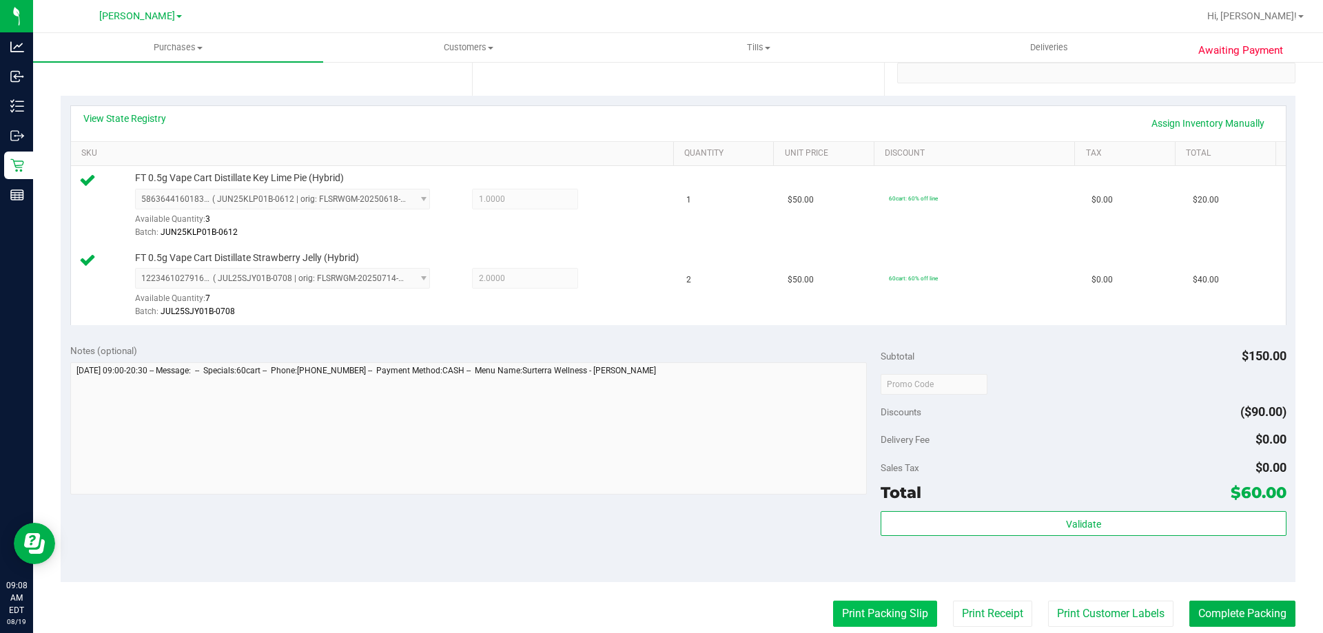
click at [886, 603] on button "Print Packing Slip" at bounding box center [885, 614] width 104 height 26
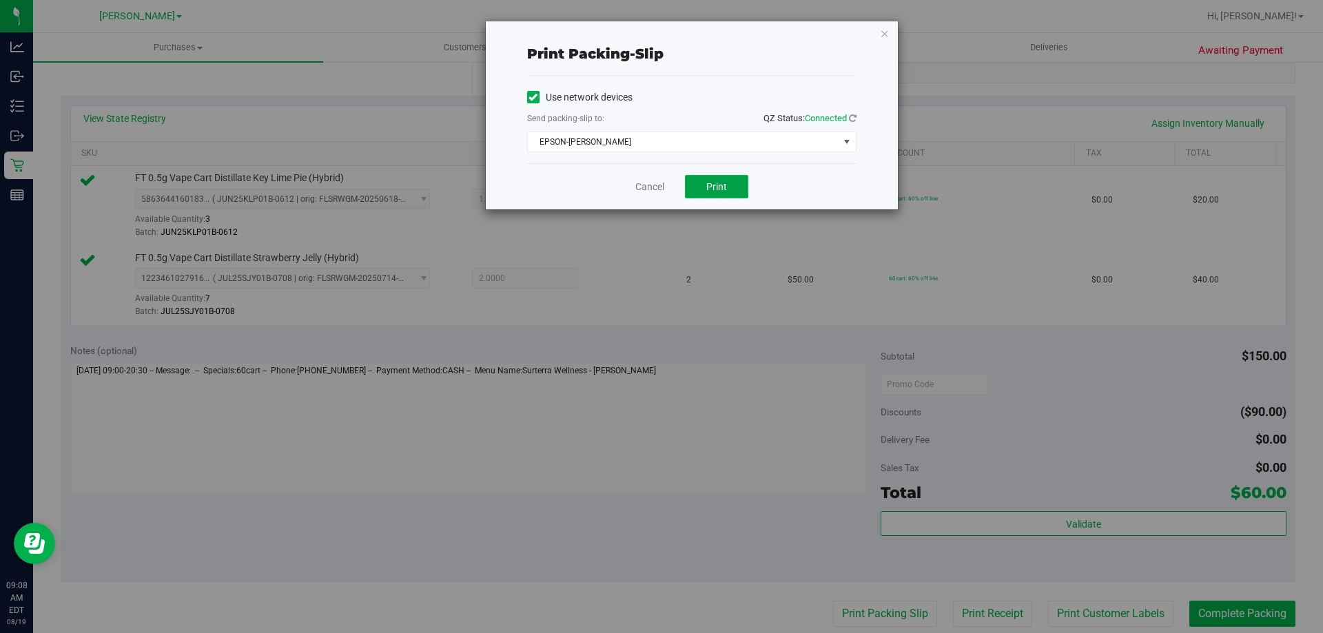
click at [720, 189] on span "Print" at bounding box center [716, 186] width 21 height 11
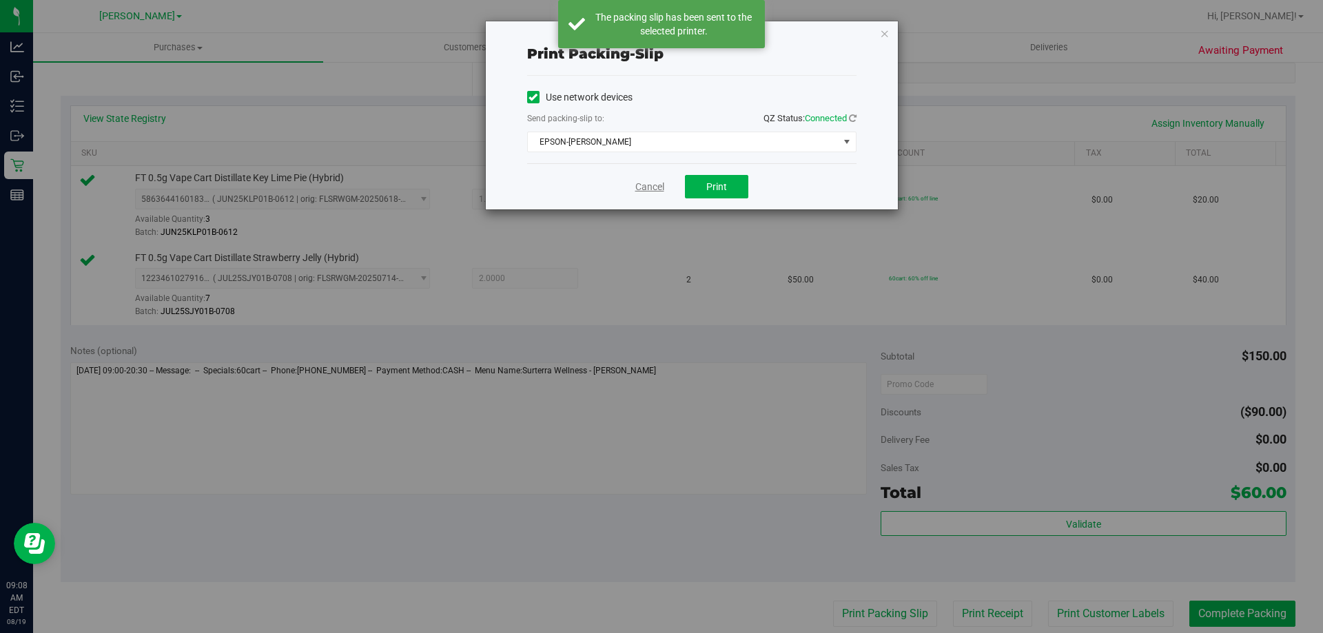
click at [664, 180] on link "Cancel" at bounding box center [649, 187] width 29 height 14
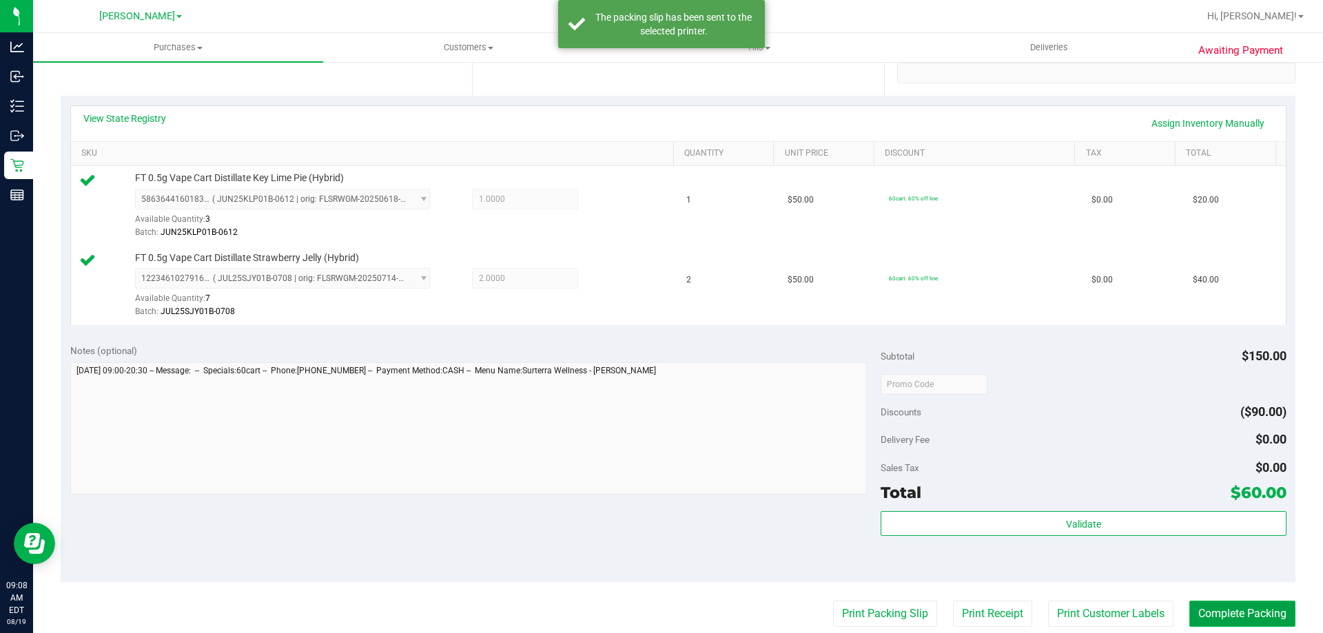
click at [1235, 611] on button "Complete Packing" at bounding box center [1243, 614] width 106 height 26
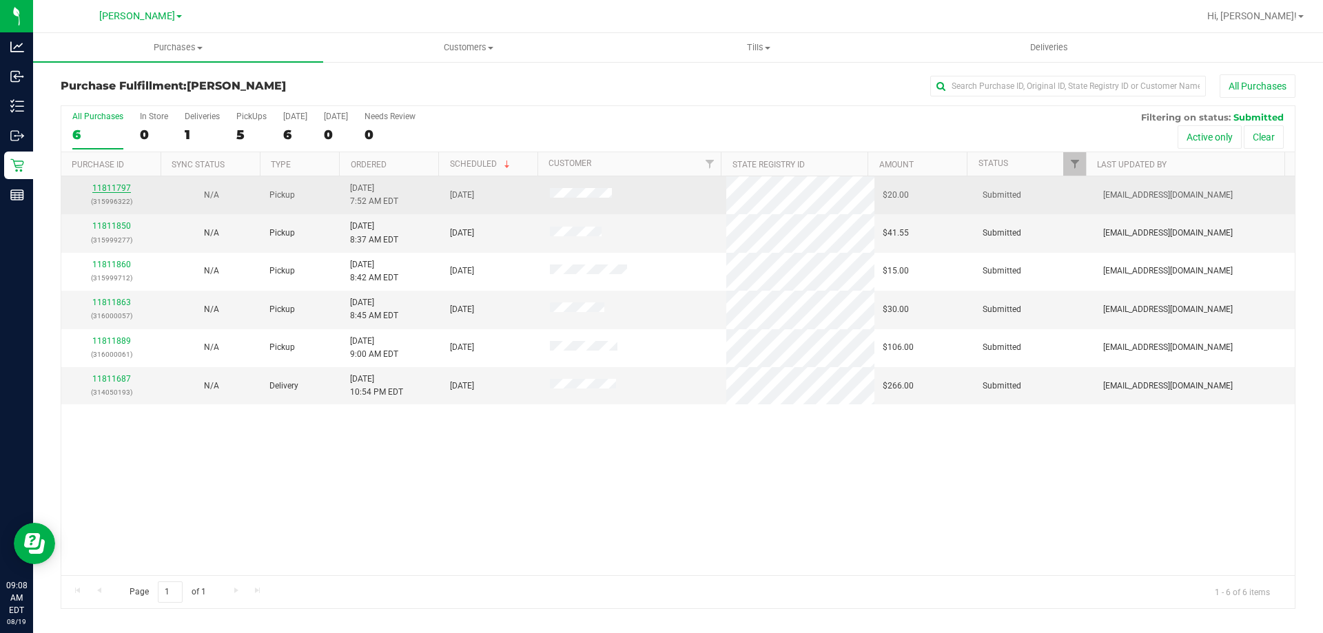
click at [124, 189] on link "11811797" at bounding box center [111, 188] width 39 height 10
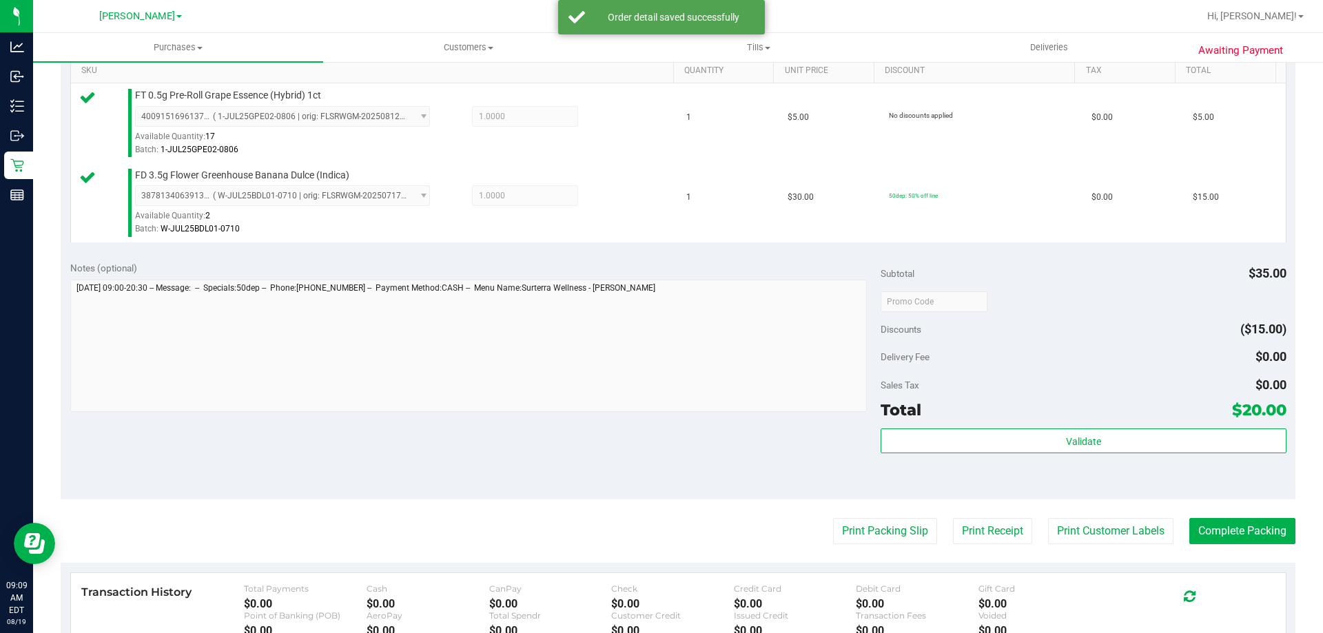
scroll to position [362, 0]
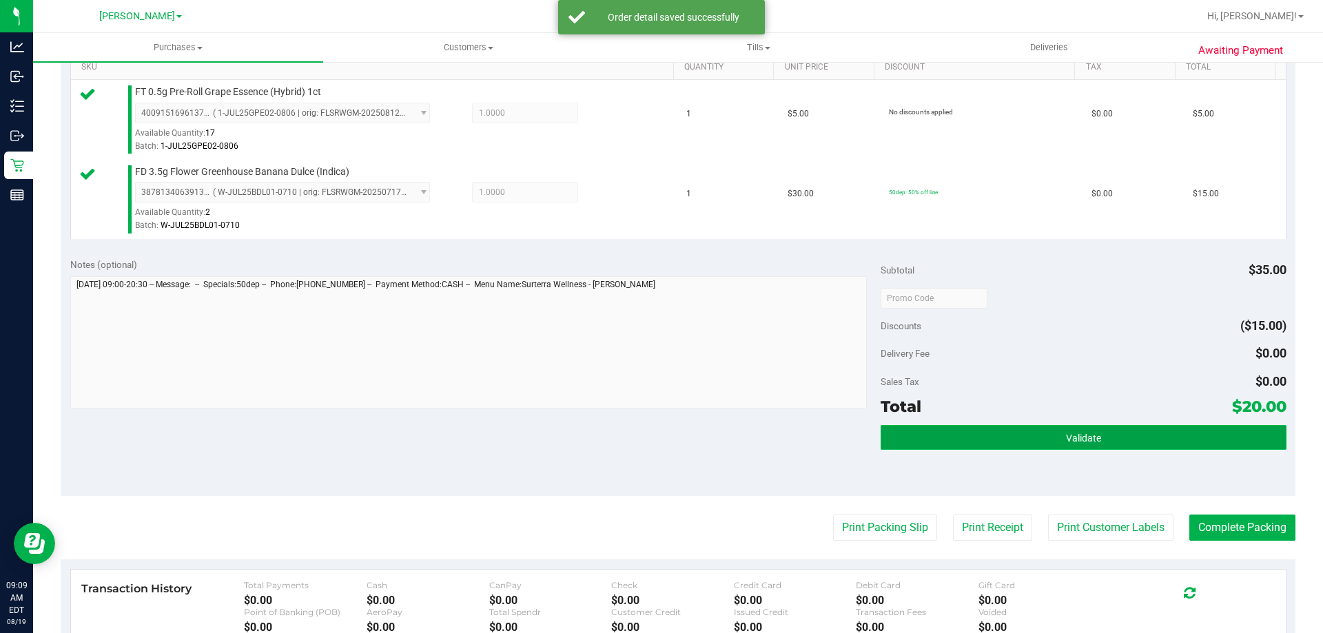
click at [1121, 432] on button "Validate" at bounding box center [1083, 437] width 405 height 25
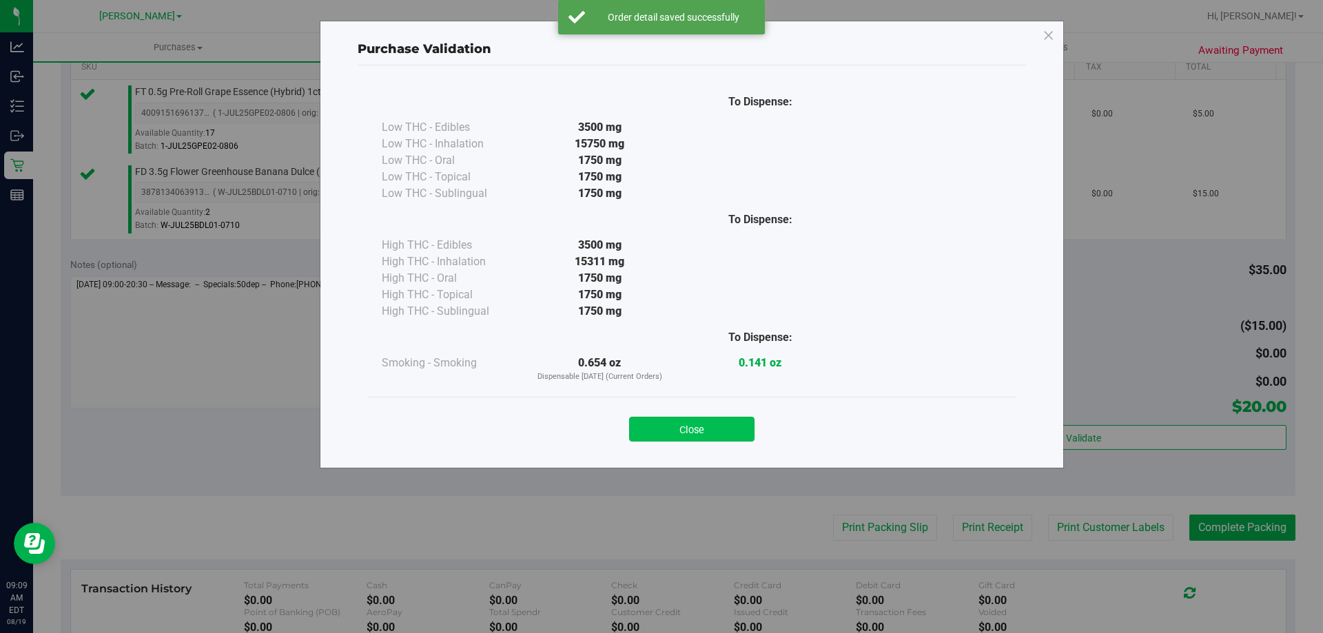
click at [708, 430] on button "Close" at bounding box center [691, 429] width 125 height 25
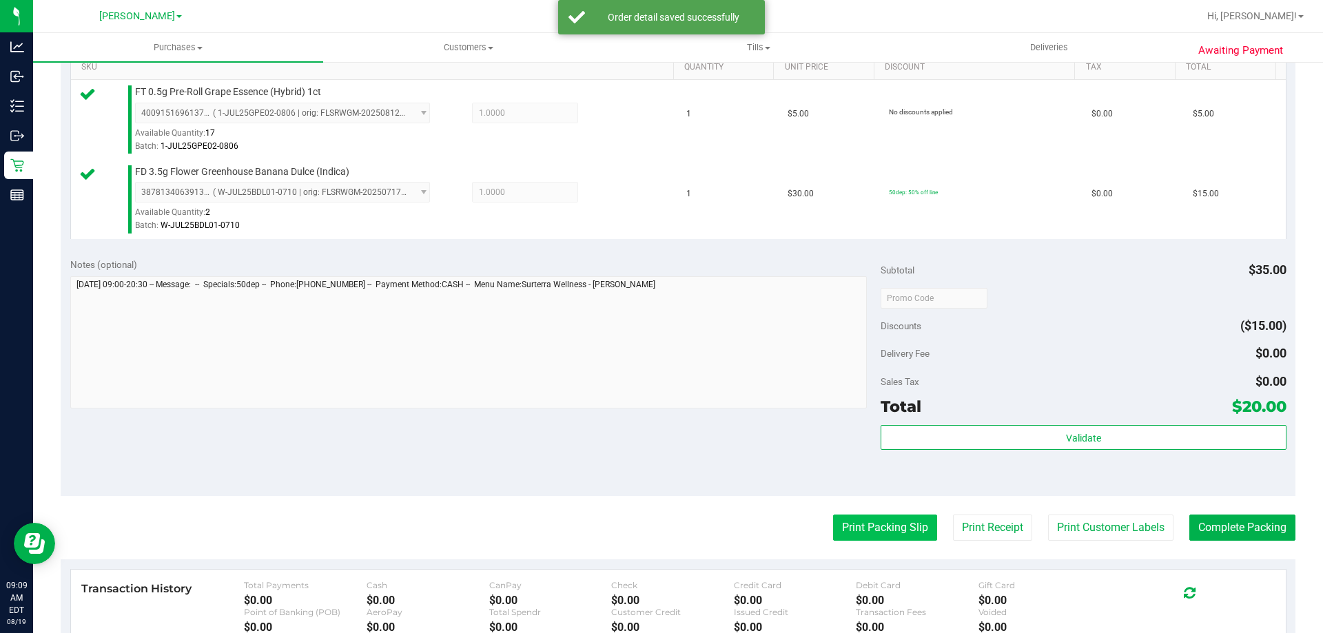
click at [875, 519] on button "Print Packing Slip" at bounding box center [885, 528] width 104 height 26
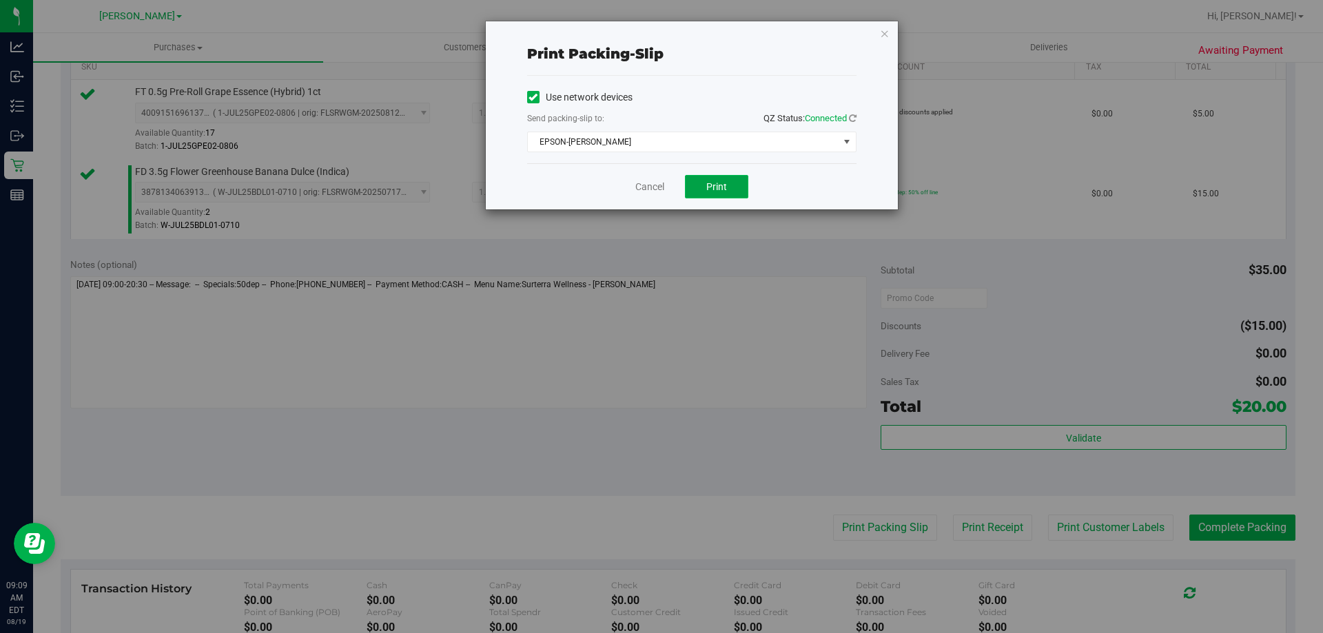
click at [733, 193] on button "Print" at bounding box center [716, 186] width 63 height 23
click at [645, 192] on link "Cancel" at bounding box center [649, 187] width 29 height 14
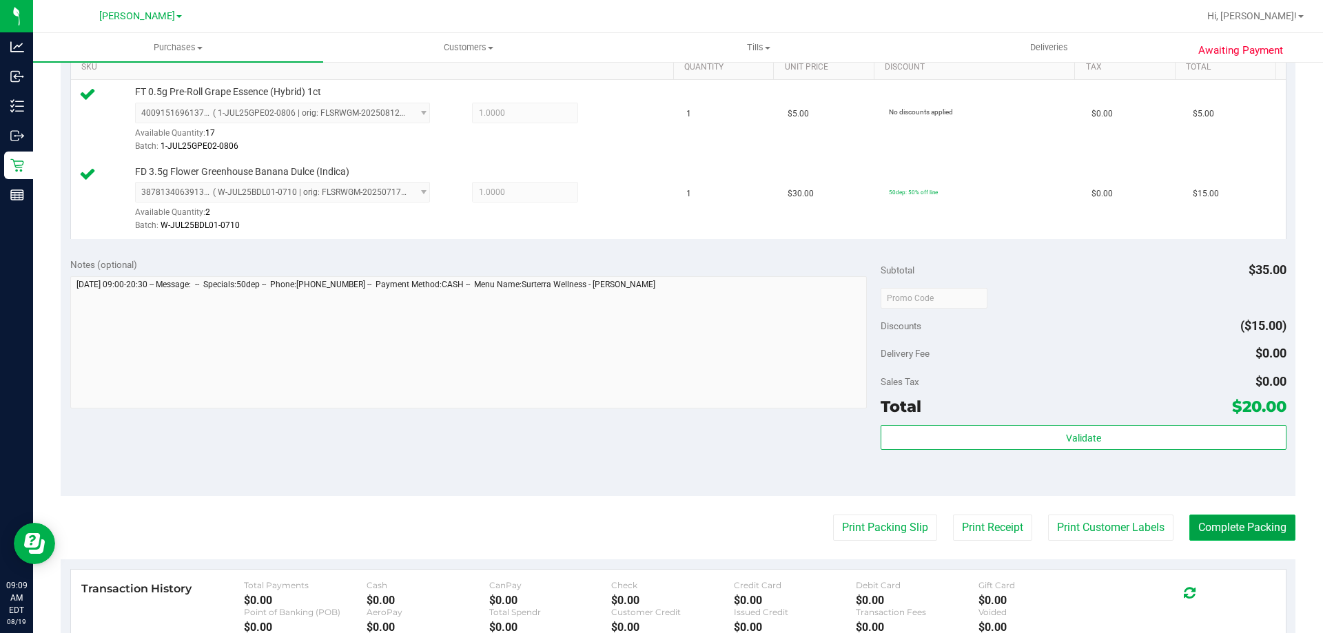
click at [1279, 525] on button "Complete Packing" at bounding box center [1243, 528] width 106 height 26
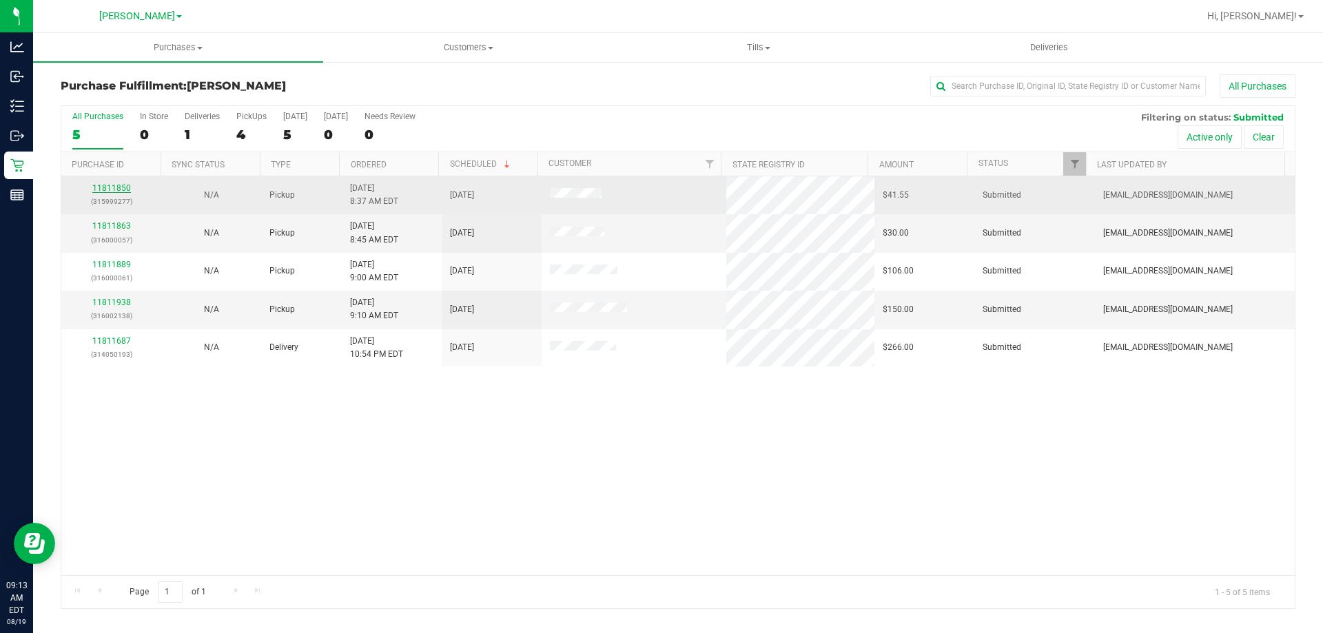
click at [123, 186] on link "11811850" at bounding box center [111, 188] width 39 height 10
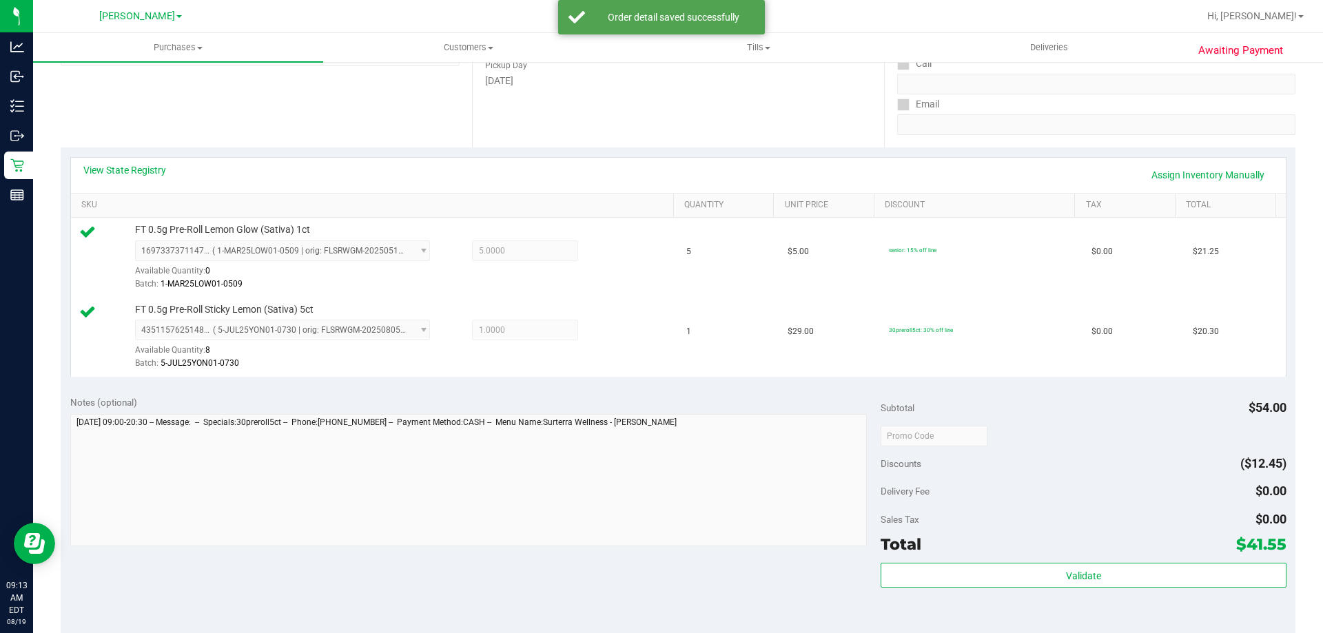
scroll to position [276, 0]
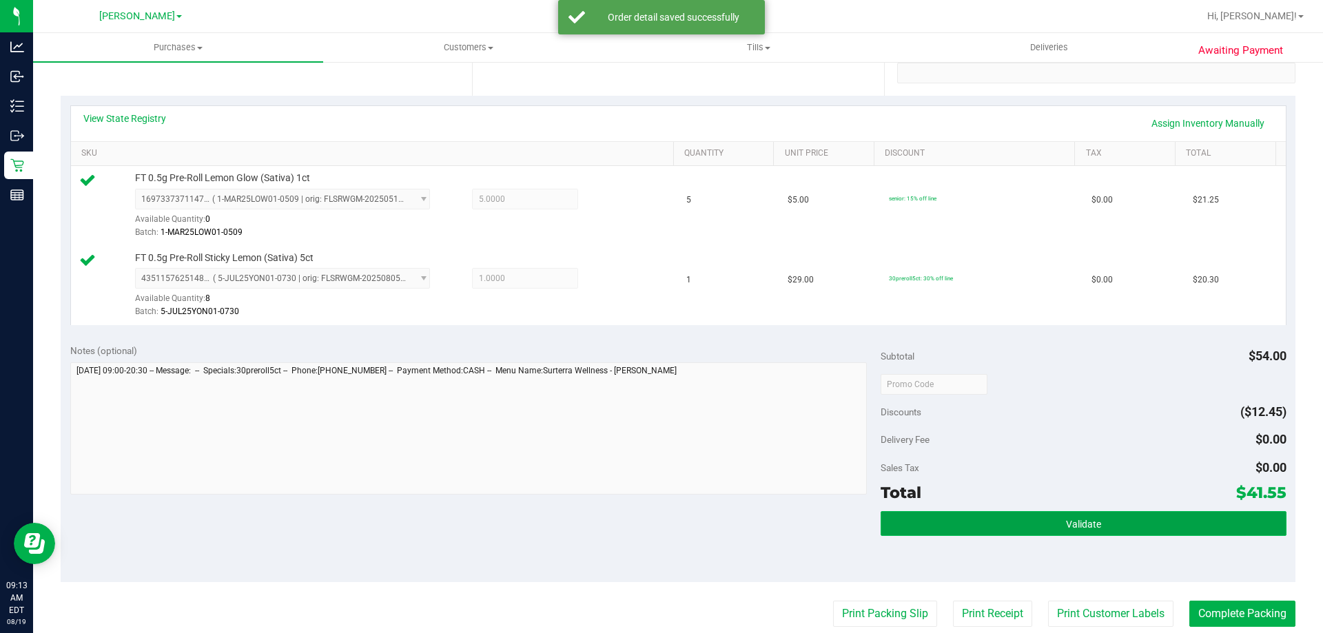
click at [1062, 534] on button "Validate" at bounding box center [1083, 523] width 405 height 25
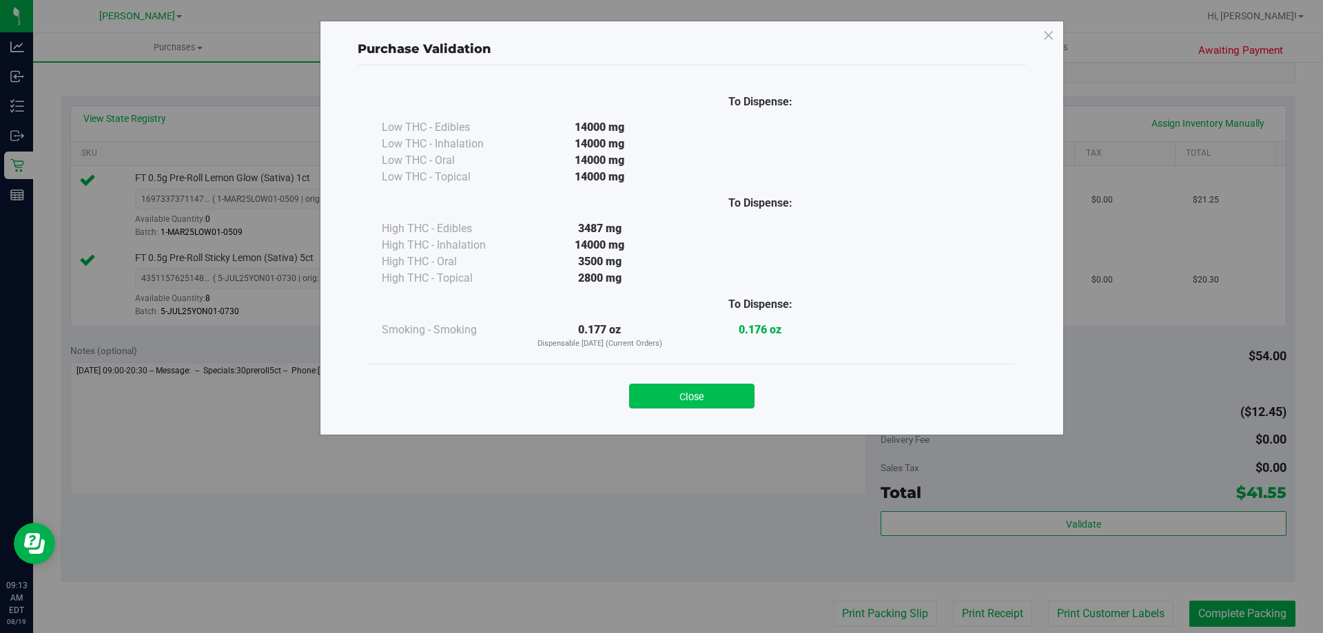
click at [702, 394] on button "Close" at bounding box center [691, 396] width 125 height 25
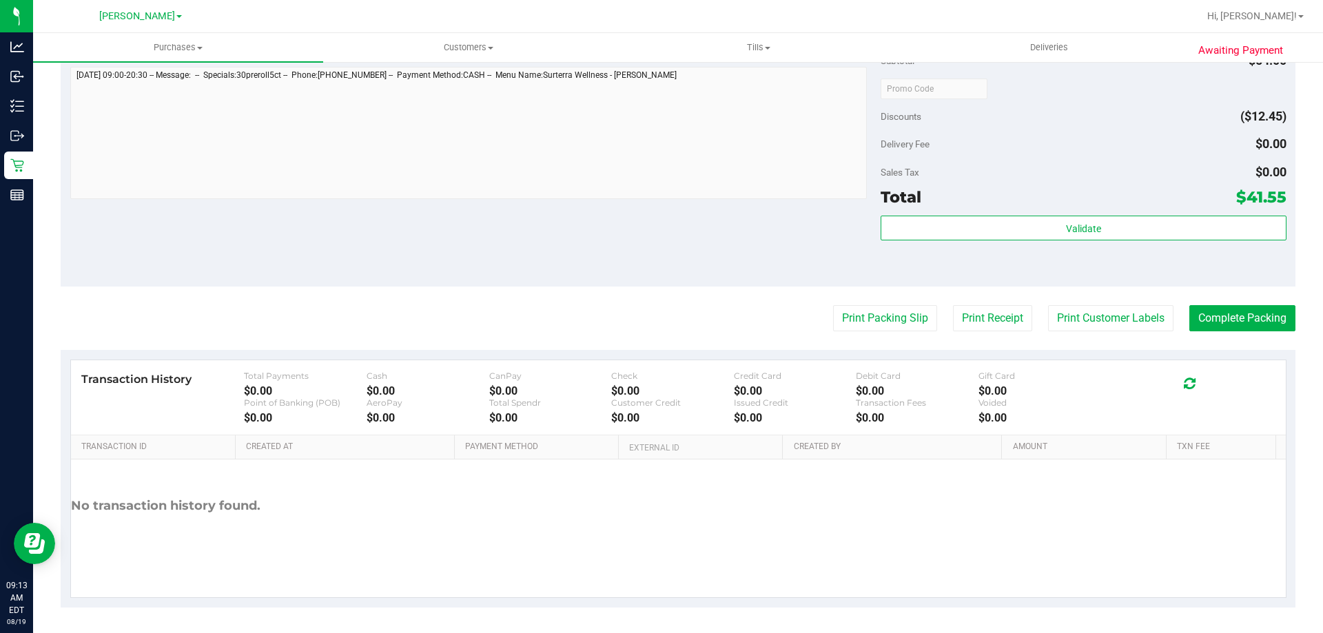
scroll to position [573, 0]
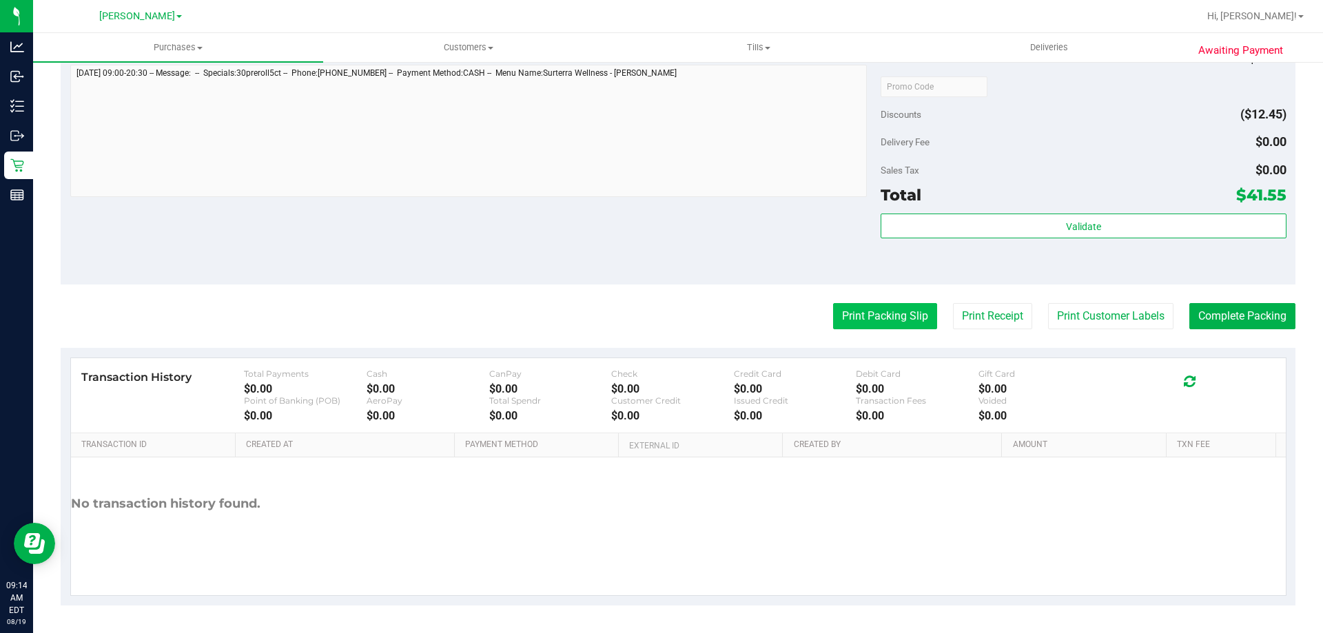
click at [889, 316] on button "Print Packing Slip" at bounding box center [885, 316] width 104 height 26
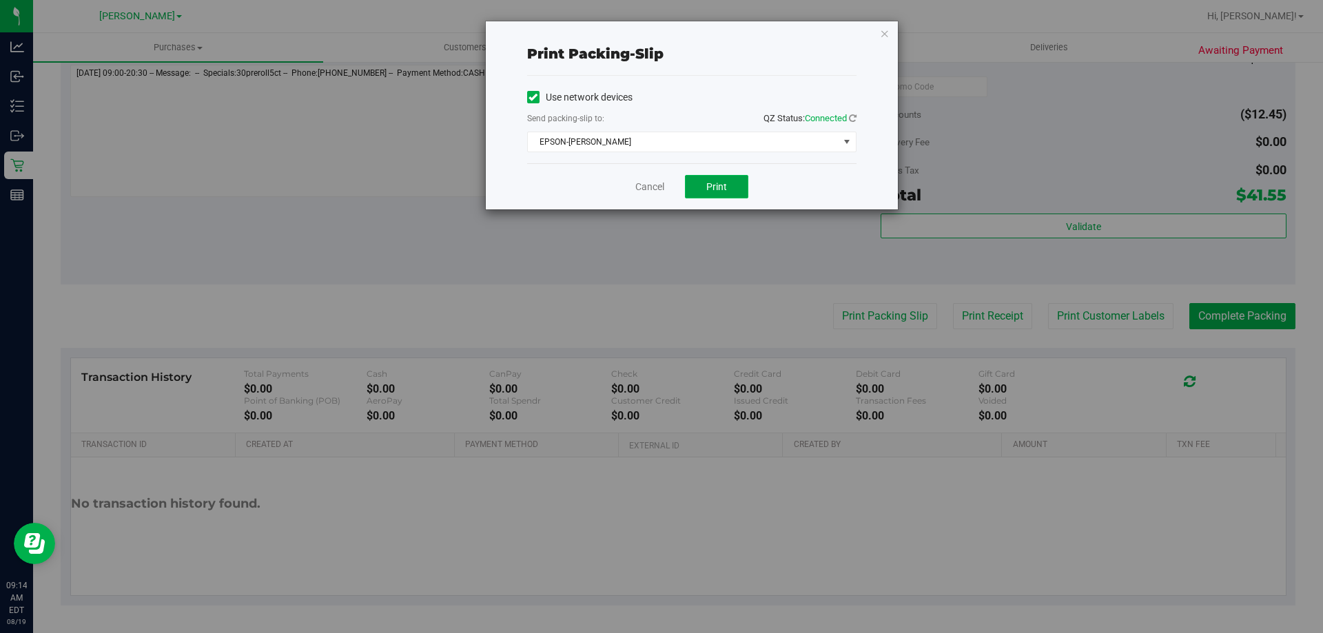
click at [716, 181] on span "Print" at bounding box center [716, 186] width 21 height 11
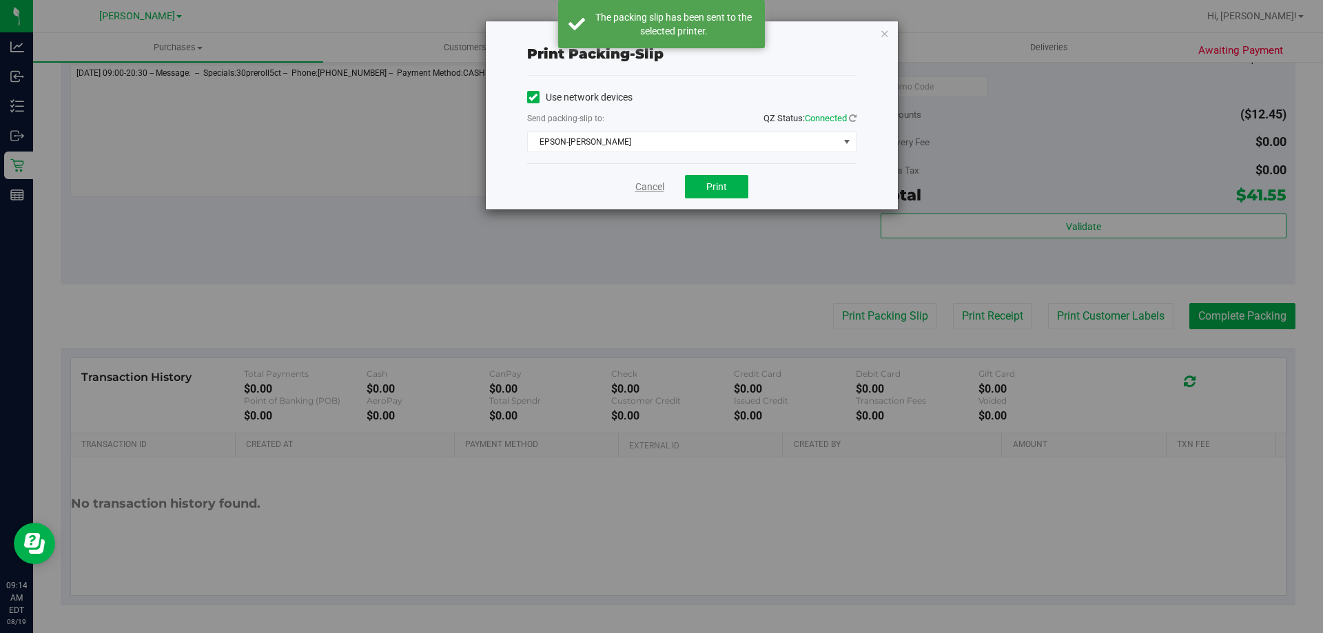
click at [661, 186] on link "Cancel" at bounding box center [649, 187] width 29 height 14
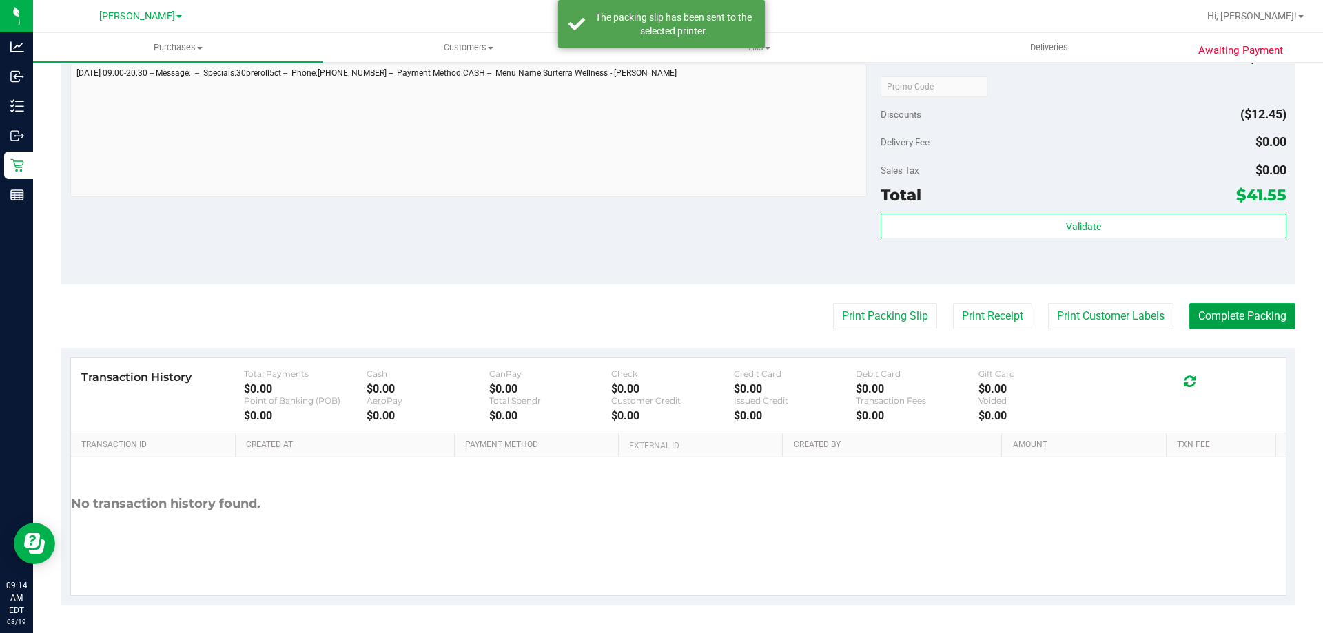
click at [1228, 318] on button "Complete Packing" at bounding box center [1243, 316] width 106 height 26
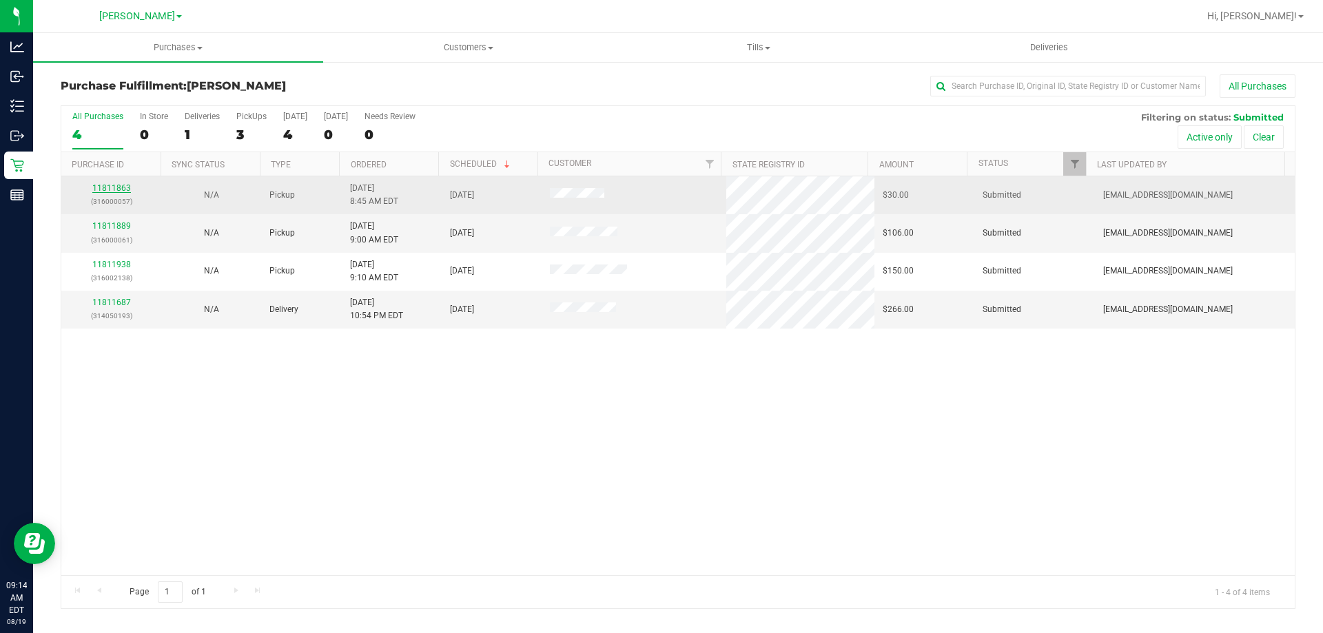
click at [105, 187] on link "11811863" at bounding box center [111, 188] width 39 height 10
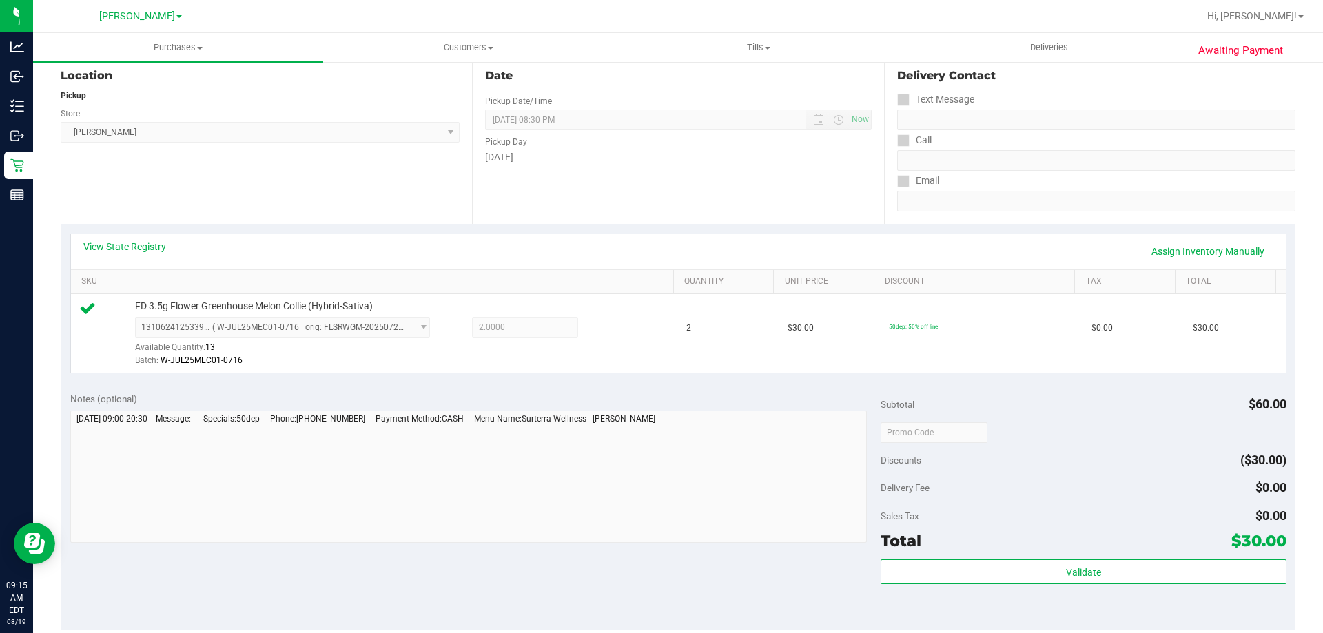
scroll to position [207, 0]
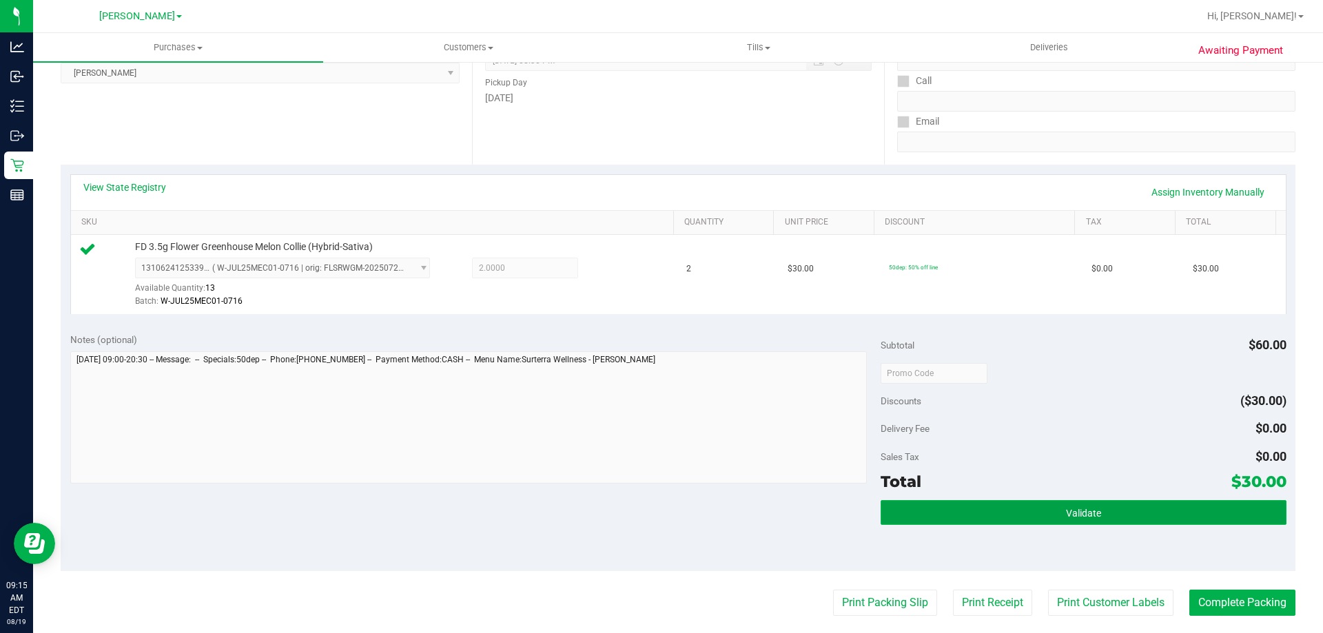
click at [1013, 522] on button "Validate" at bounding box center [1083, 512] width 405 height 25
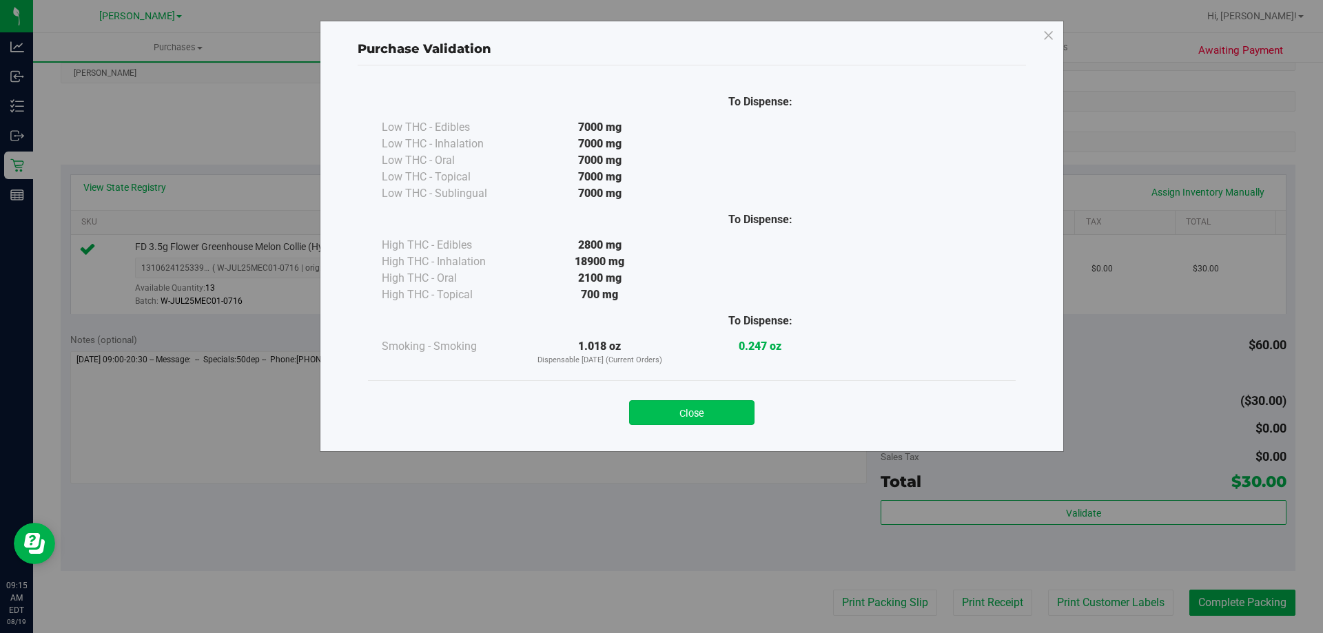
click at [695, 416] on button "Close" at bounding box center [691, 412] width 125 height 25
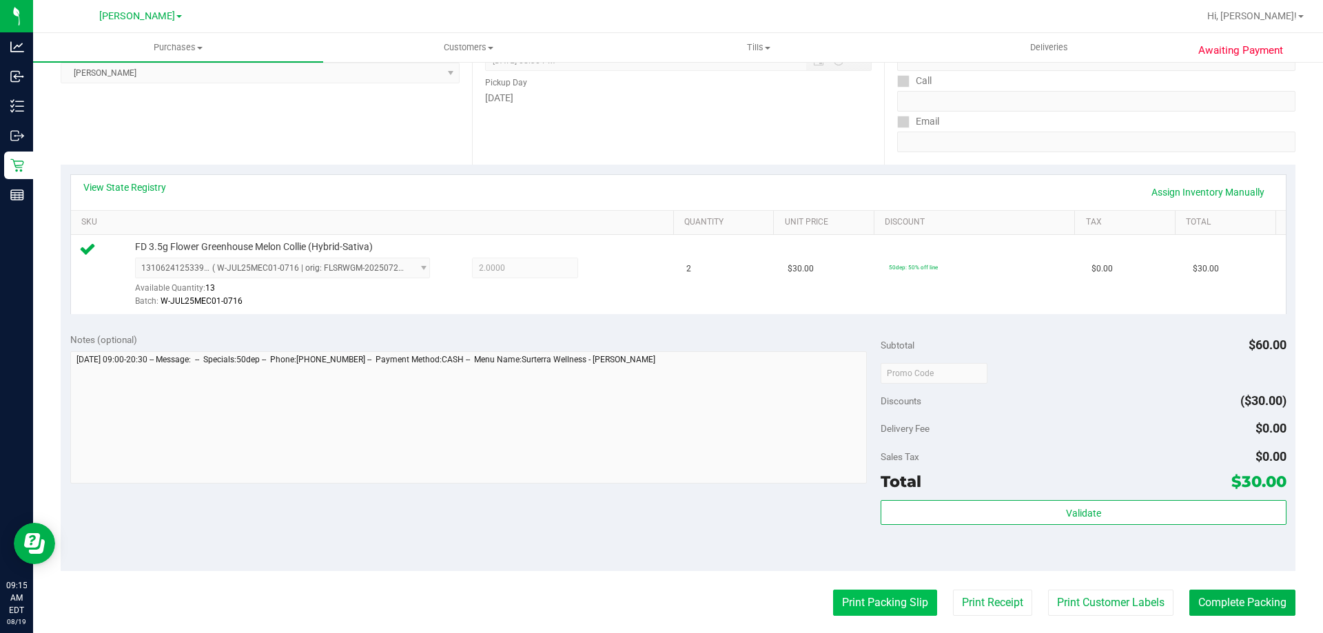
click at [875, 597] on button "Print Packing Slip" at bounding box center [885, 603] width 104 height 26
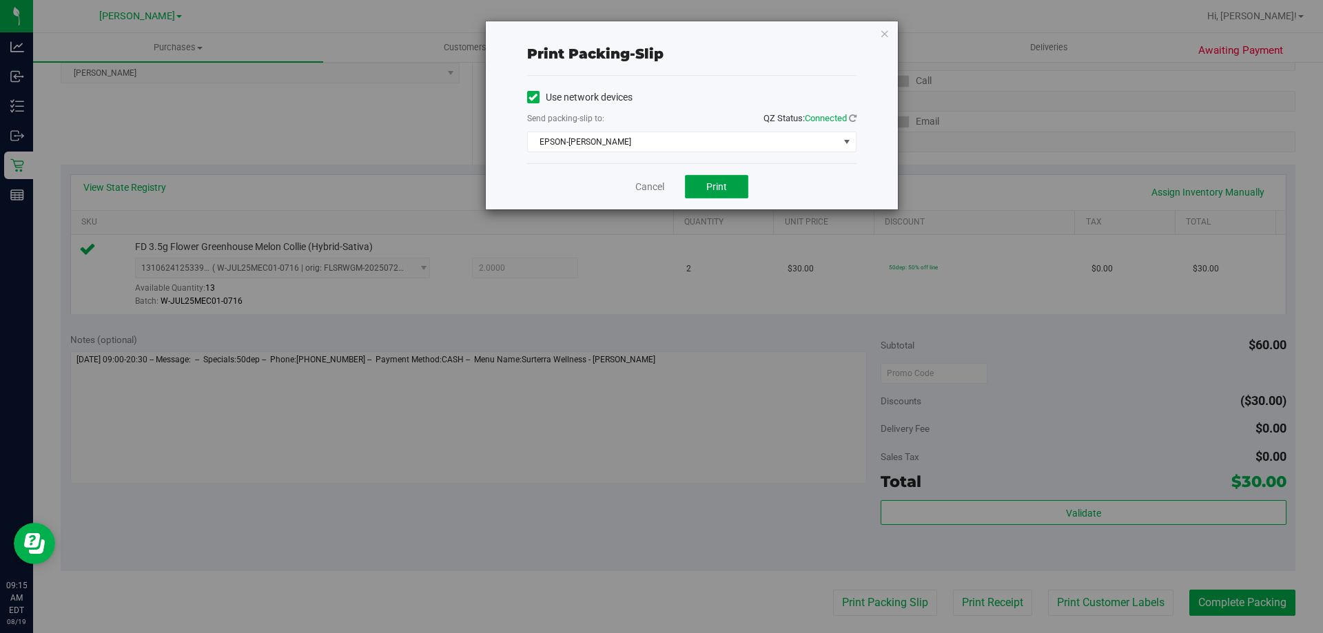
click at [707, 179] on button "Print" at bounding box center [716, 186] width 63 height 23
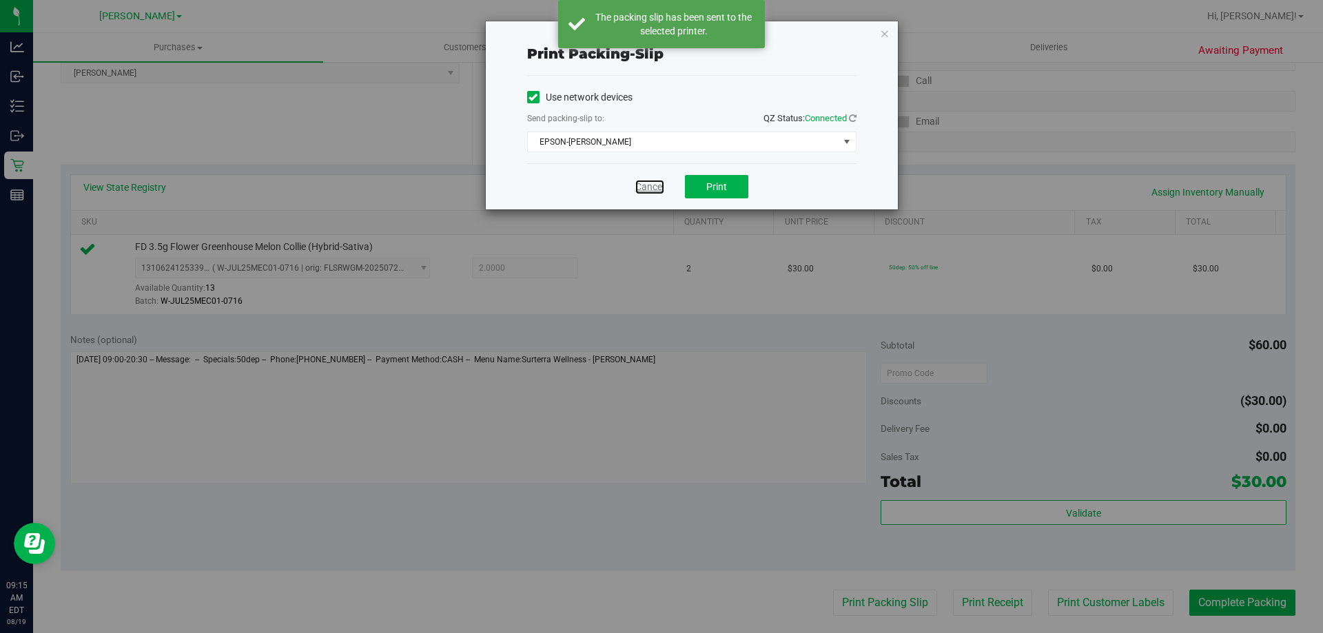
drag, startPoint x: 635, startPoint y: 188, endPoint x: 750, endPoint y: 216, distance: 117.7
click at [636, 187] on link "Cancel" at bounding box center [649, 187] width 29 height 14
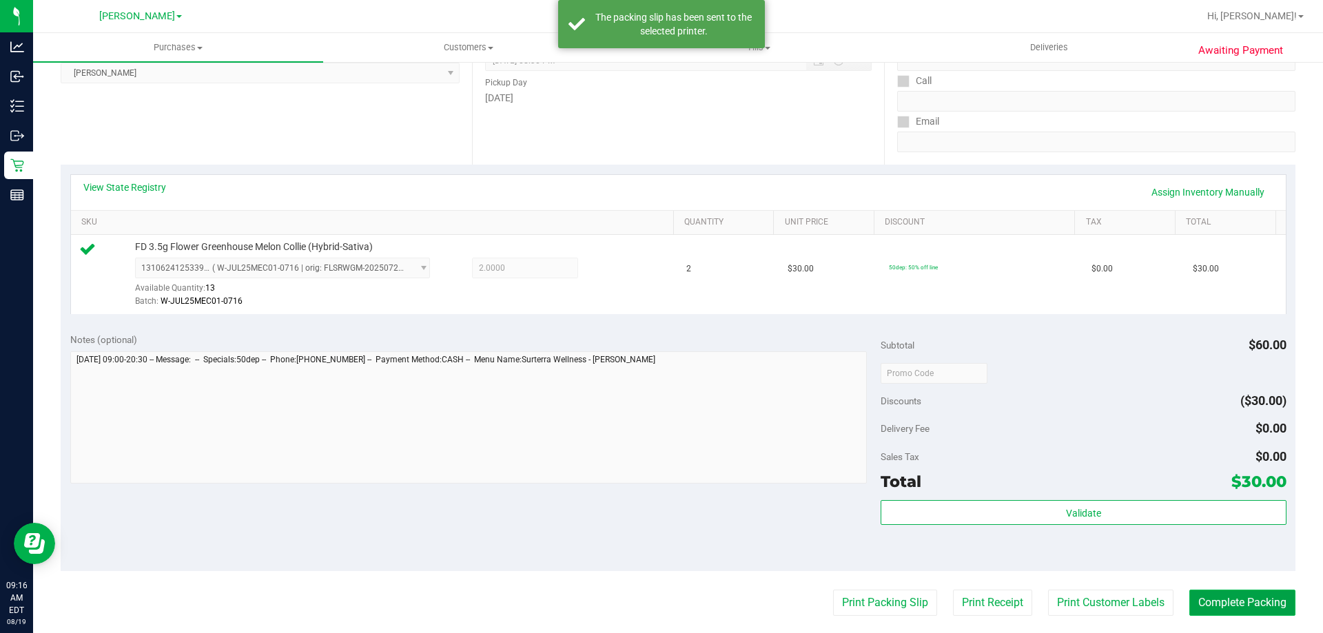
click at [1234, 606] on button "Complete Packing" at bounding box center [1243, 603] width 106 height 26
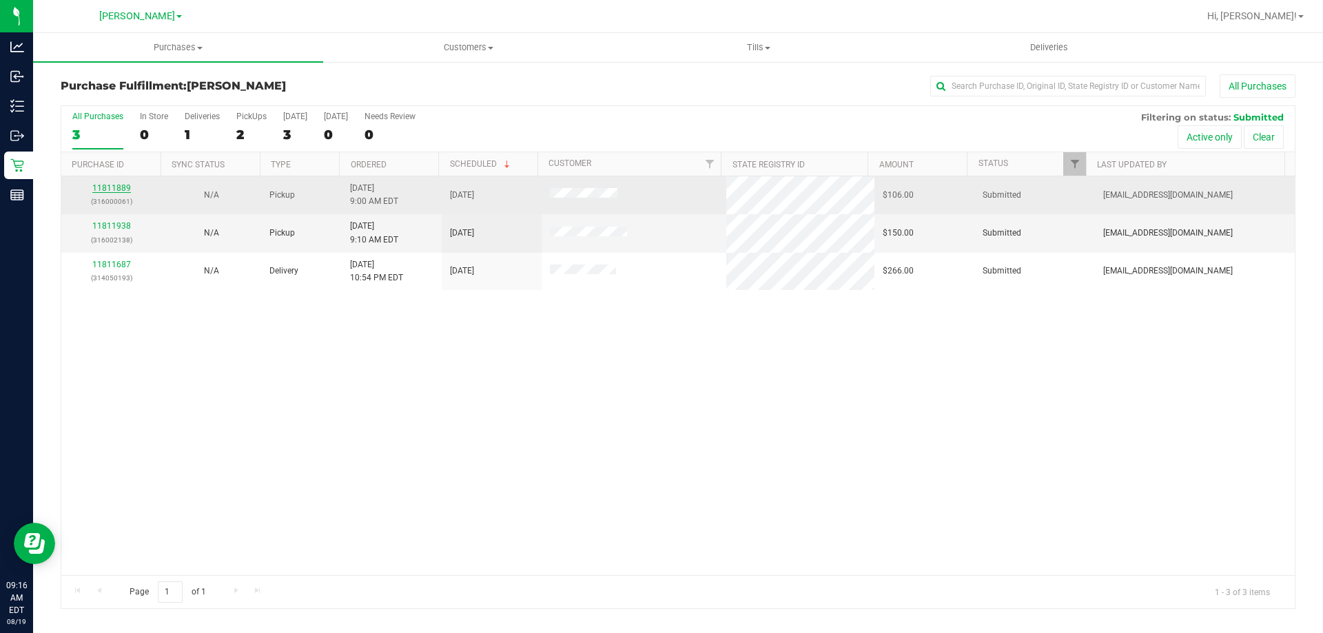
click at [110, 185] on link "11811889" at bounding box center [111, 188] width 39 height 10
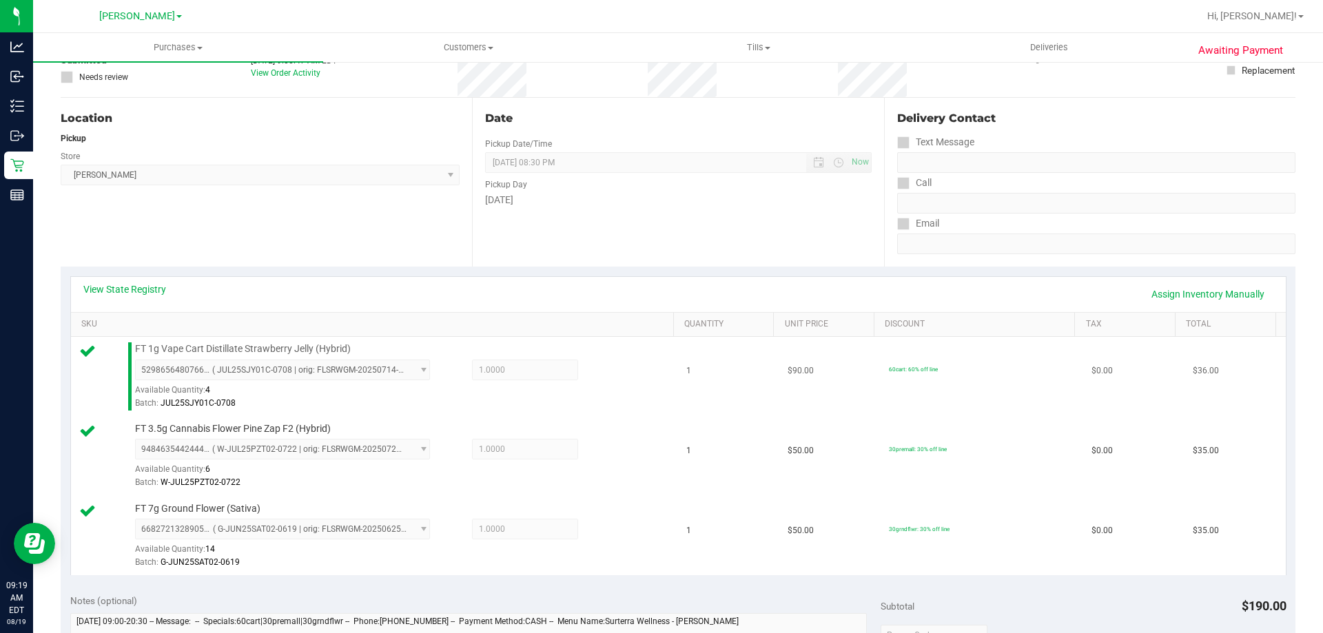
scroll to position [482, 0]
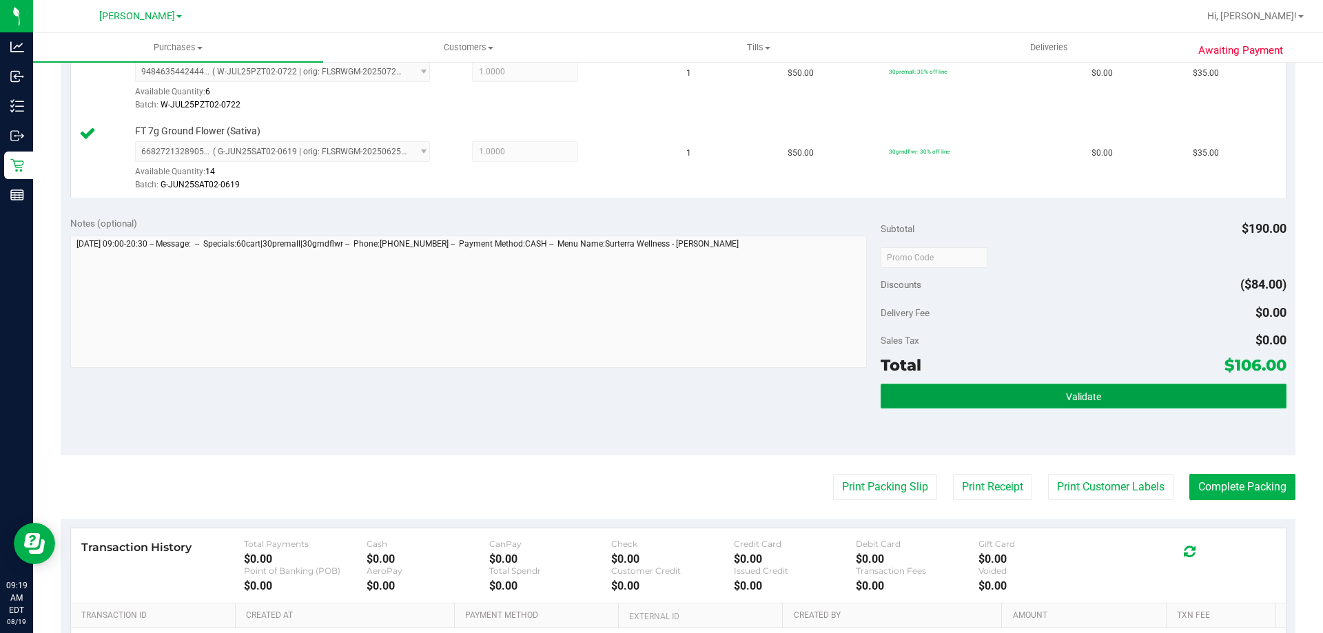
click at [1053, 391] on button "Validate" at bounding box center [1083, 396] width 405 height 25
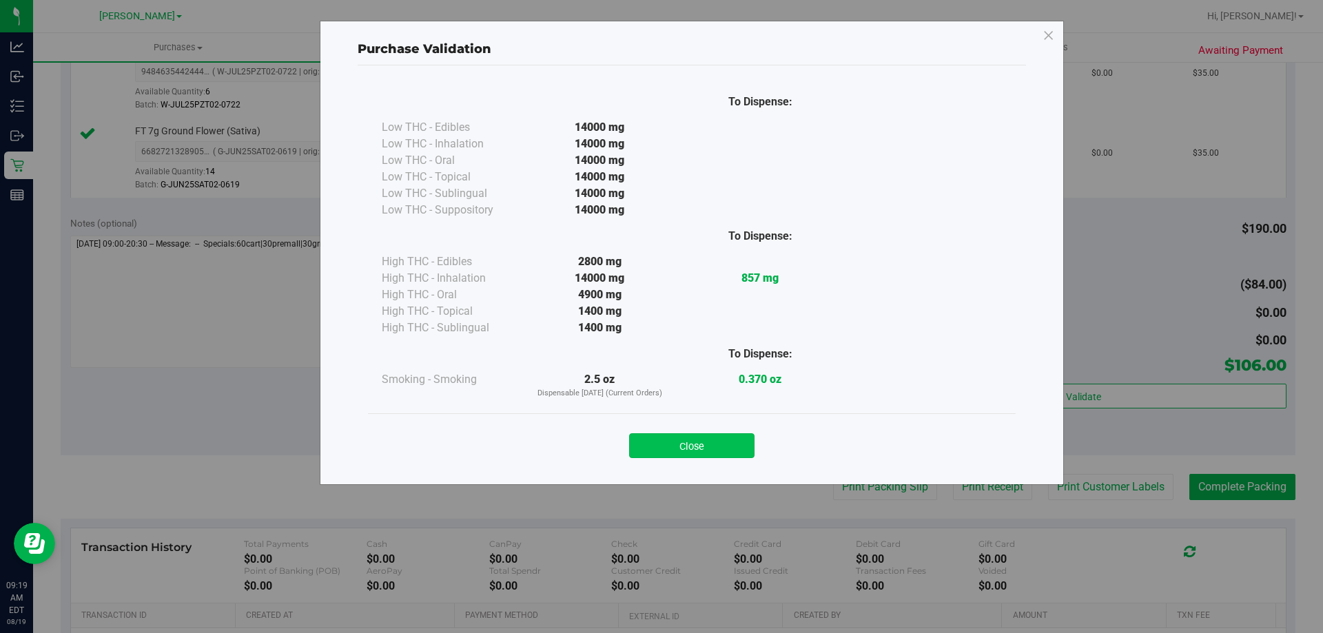
click at [741, 449] on button "Close" at bounding box center [691, 446] width 125 height 25
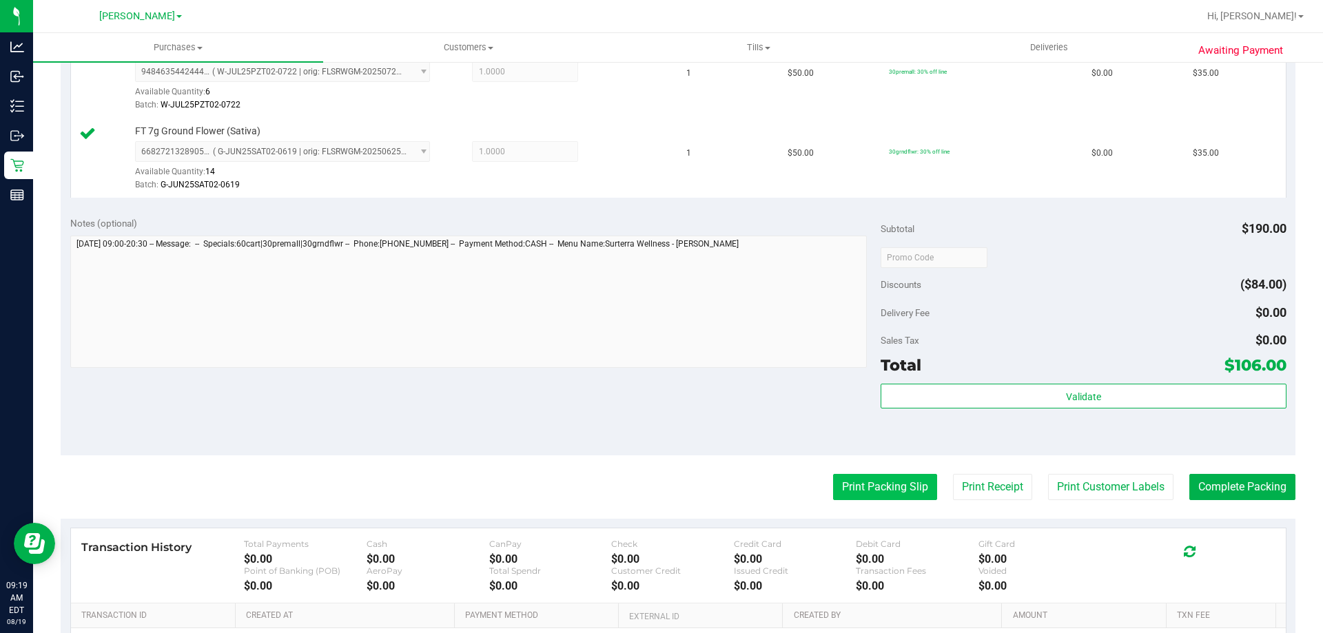
click at [880, 492] on button "Print Packing Slip" at bounding box center [885, 487] width 104 height 26
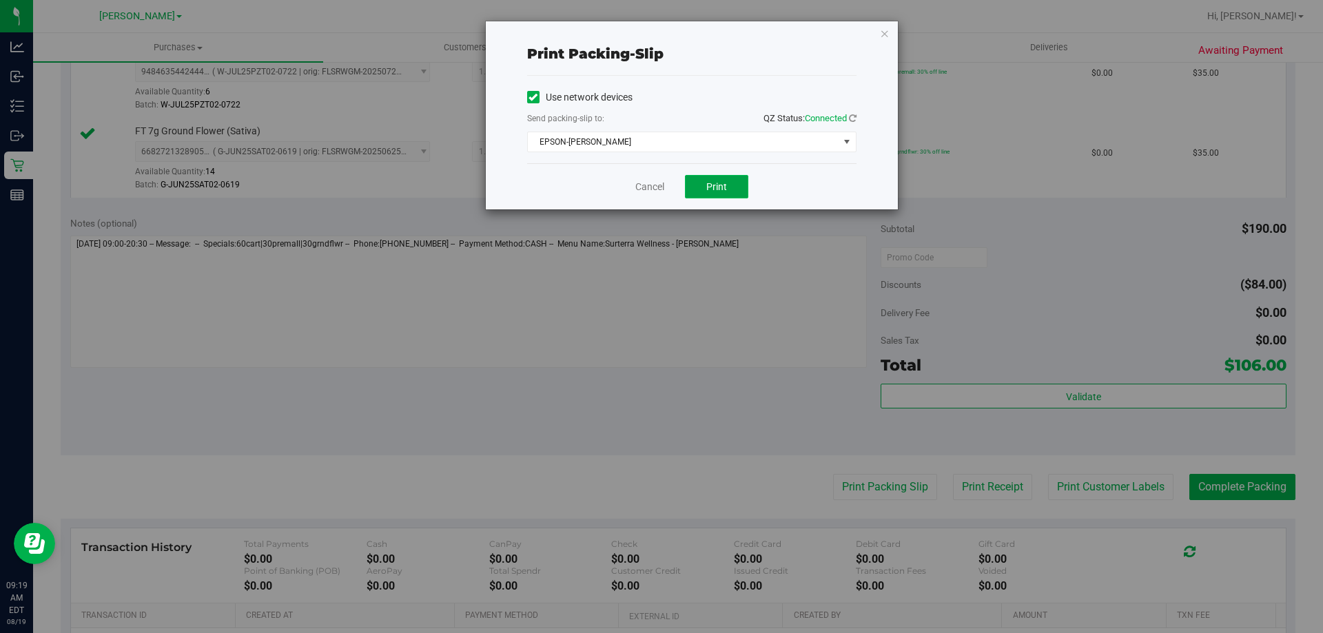
click at [696, 190] on button "Print" at bounding box center [716, 186] width 63 height 23
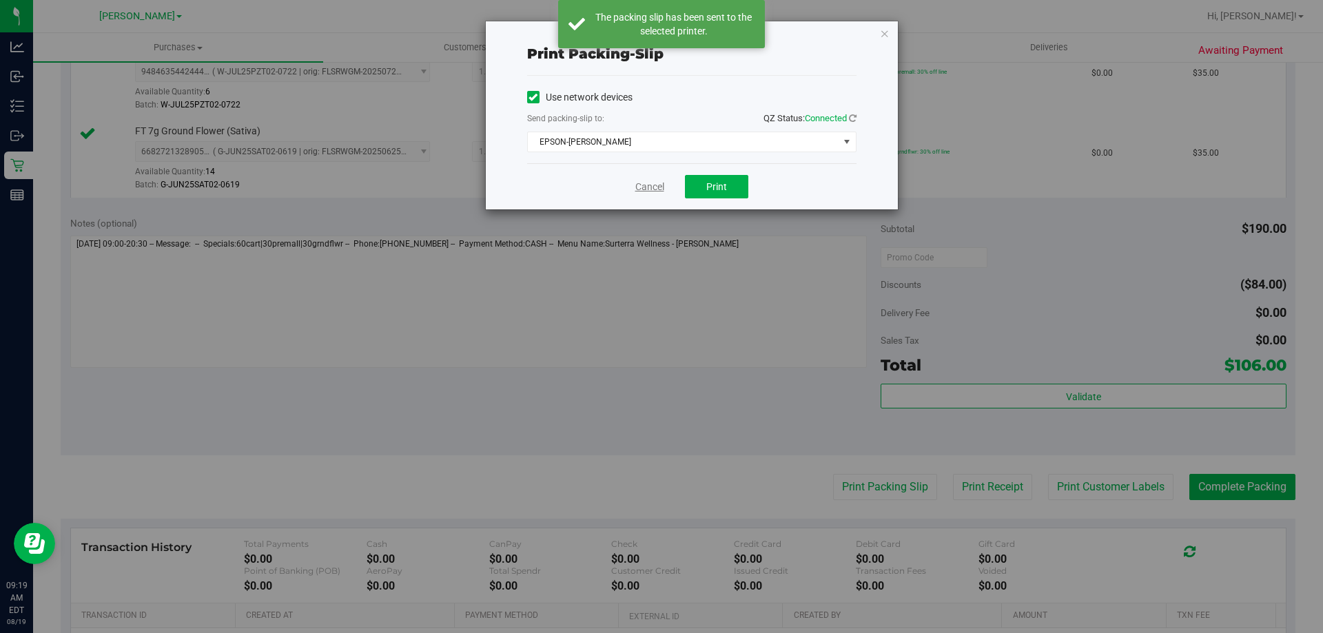
click at [646, 182] on link "Cancel" at bounding box center [649, 187] width 29 height 14
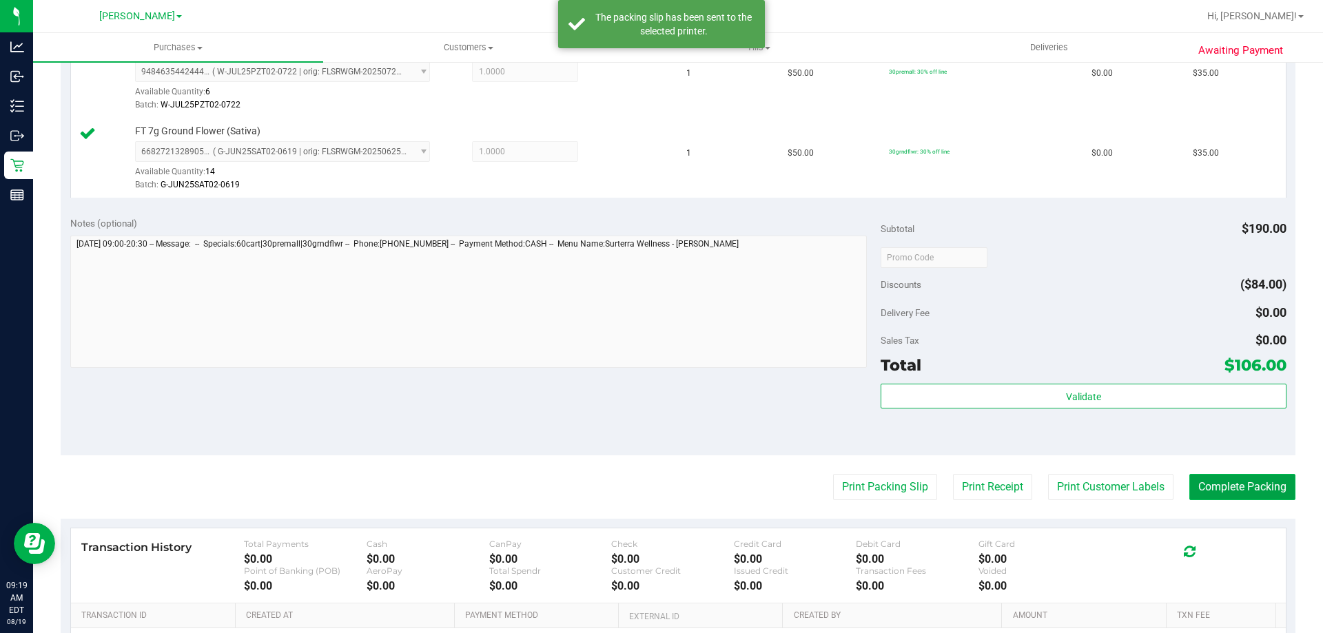
click at [1221, 484] on button "Complete Packing" at bounding box center [1243, 487] width 106 height 26
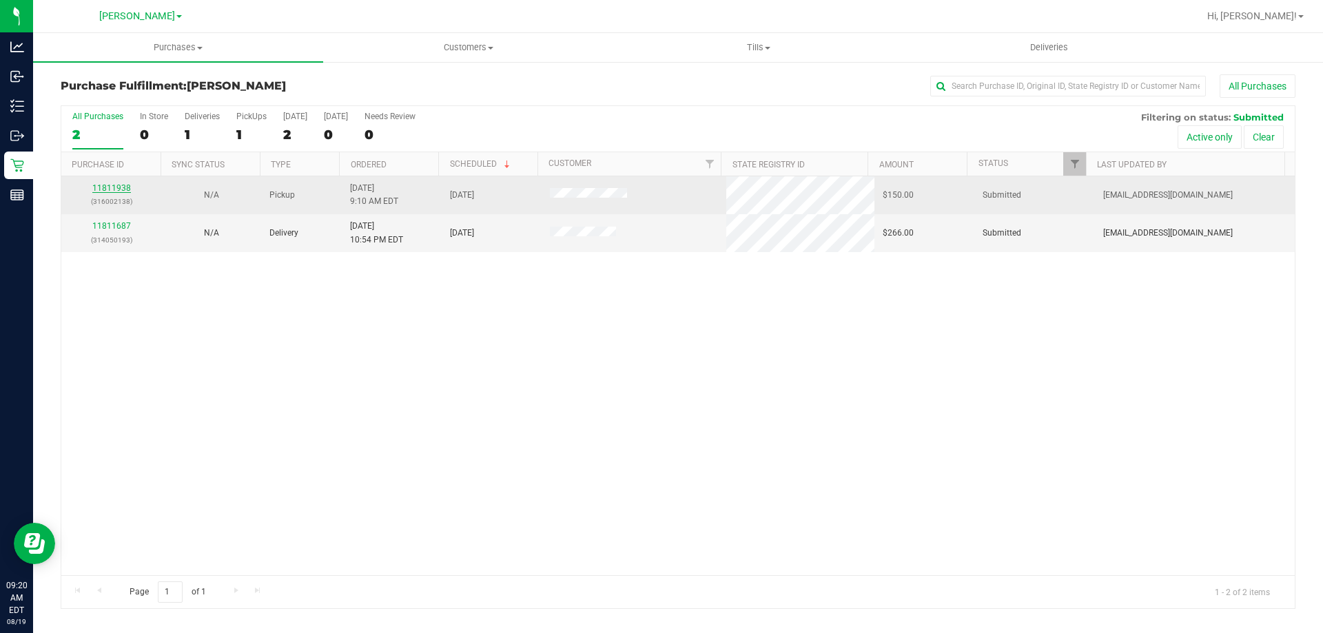
click at [119, 185] on link "11811938" at bounding box center [111, 188] width 39 height 10
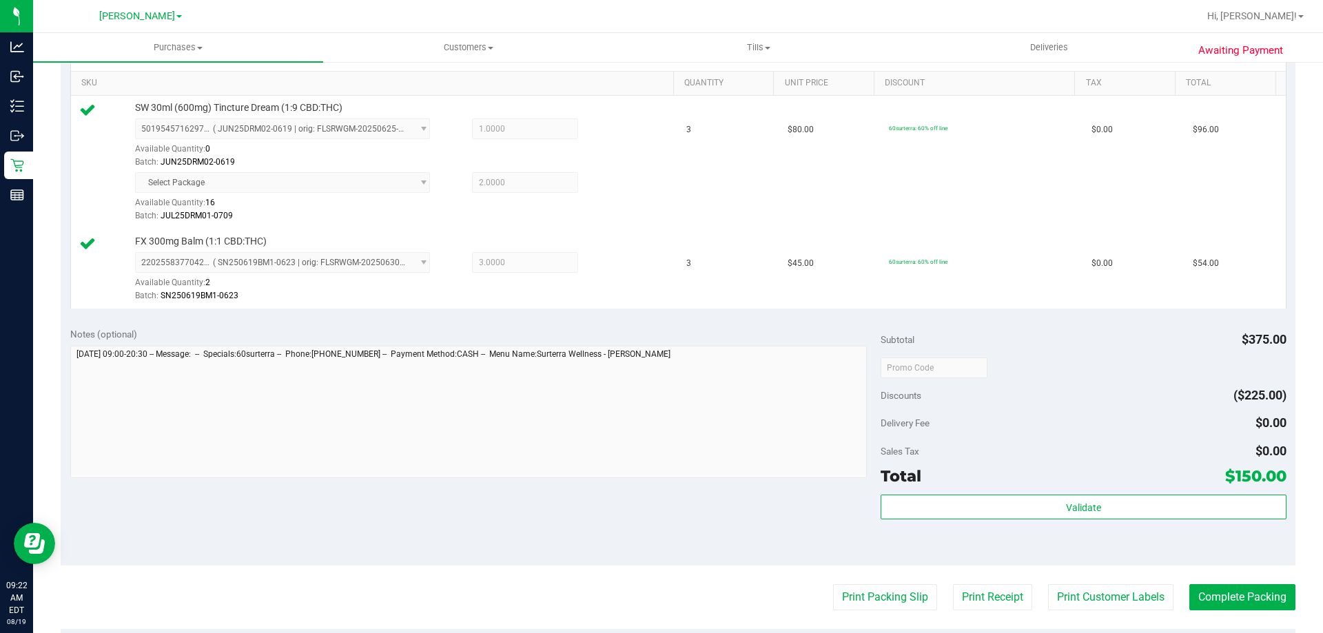
scroll to position [414, 0]
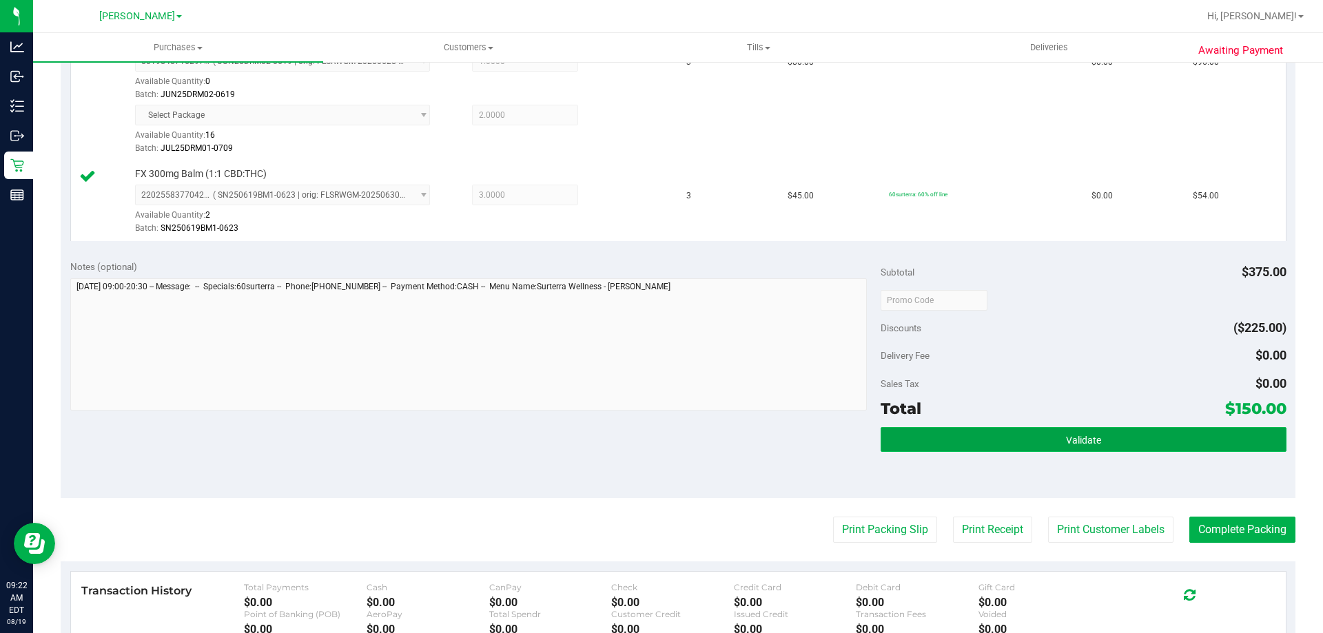
click at [1150, 440] on button "Validate" at bounding box center [1083, 439] width 405 height 25
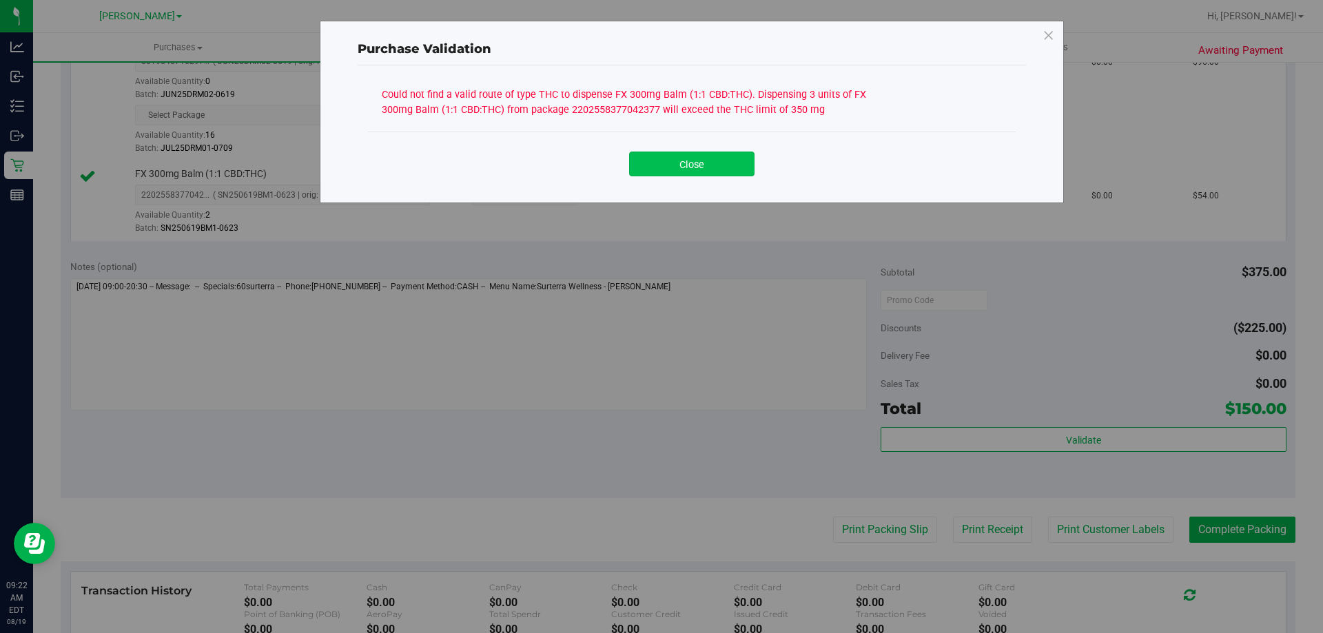
click at [722, 163] on button "Close" at bounding box center [691, 164] width 125 height 25
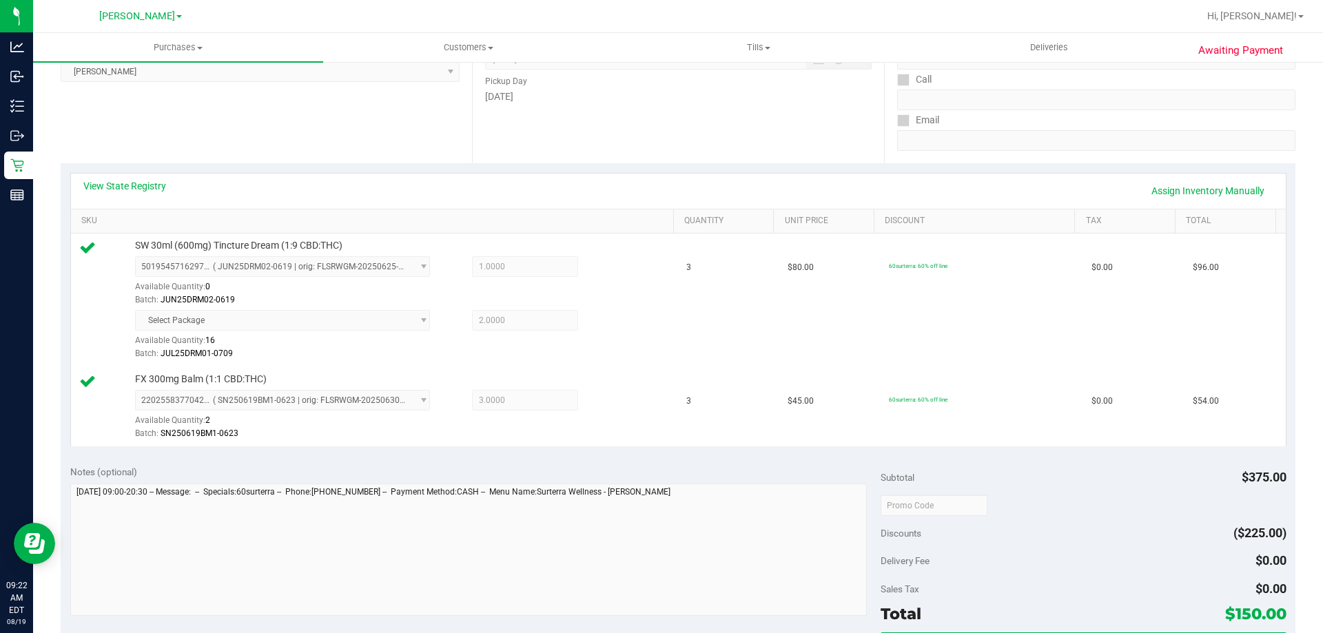
scroll to position [207, 0]
click at [139, 185] on link "View State Registry" at bounding box center [124, 188] width 83 height 14
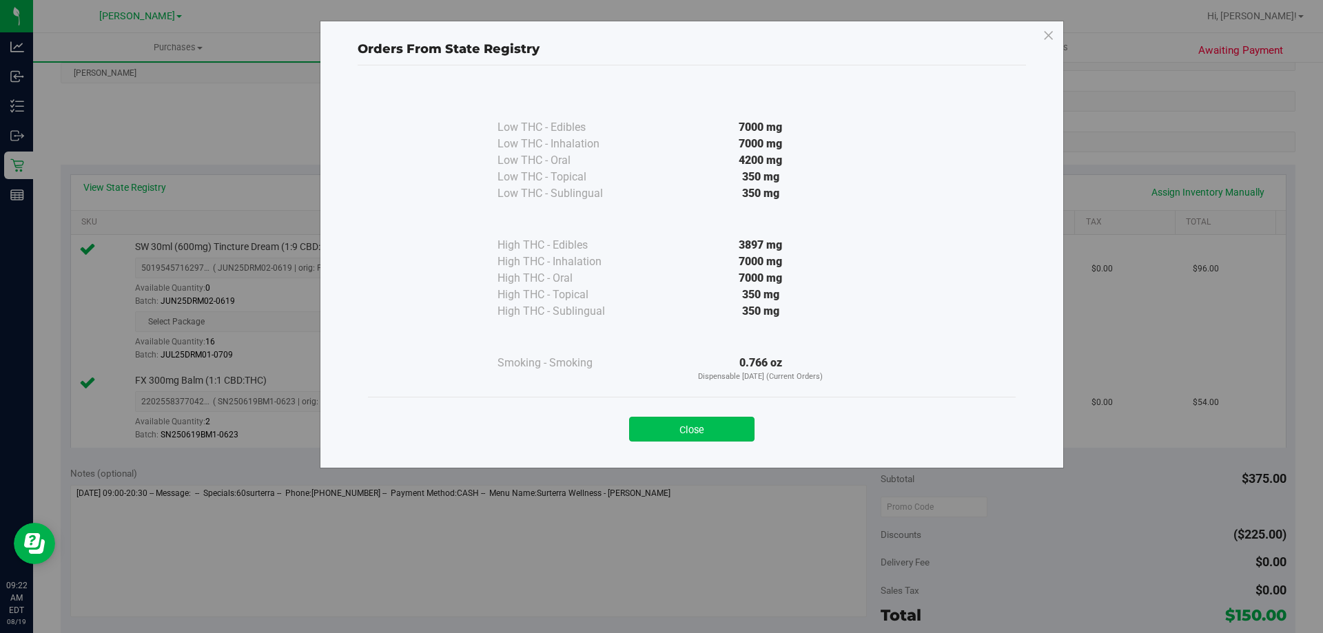
click at [734, 420] on button "Close" at bounding box center [691, 429] width 125 height 25
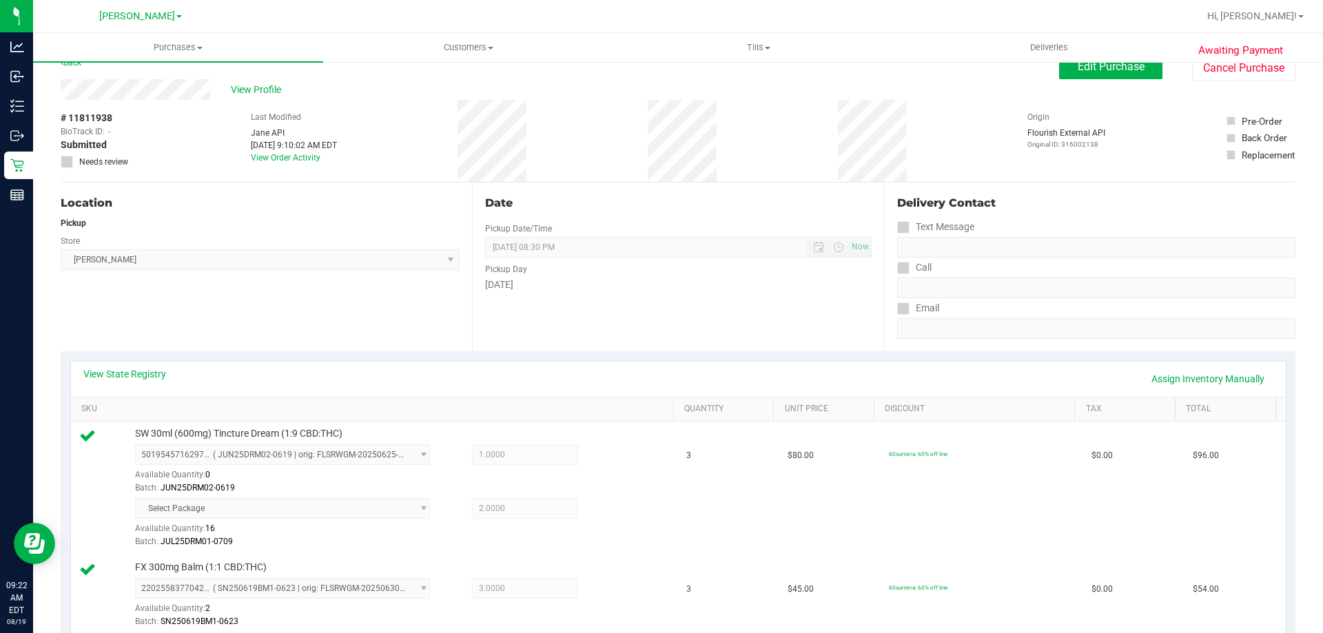
scroll to position [0, 0]
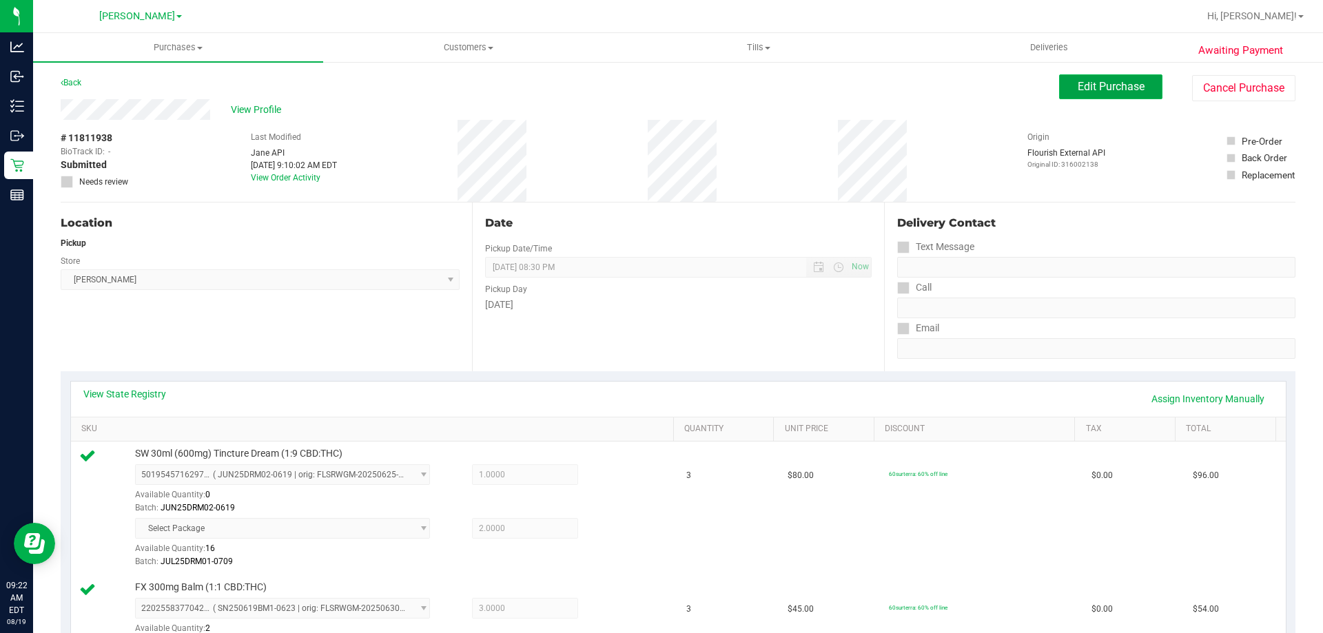
click at [1128, 90] on span "Edit Purchase" at bounding box center [1111, 86] width 67 height 13
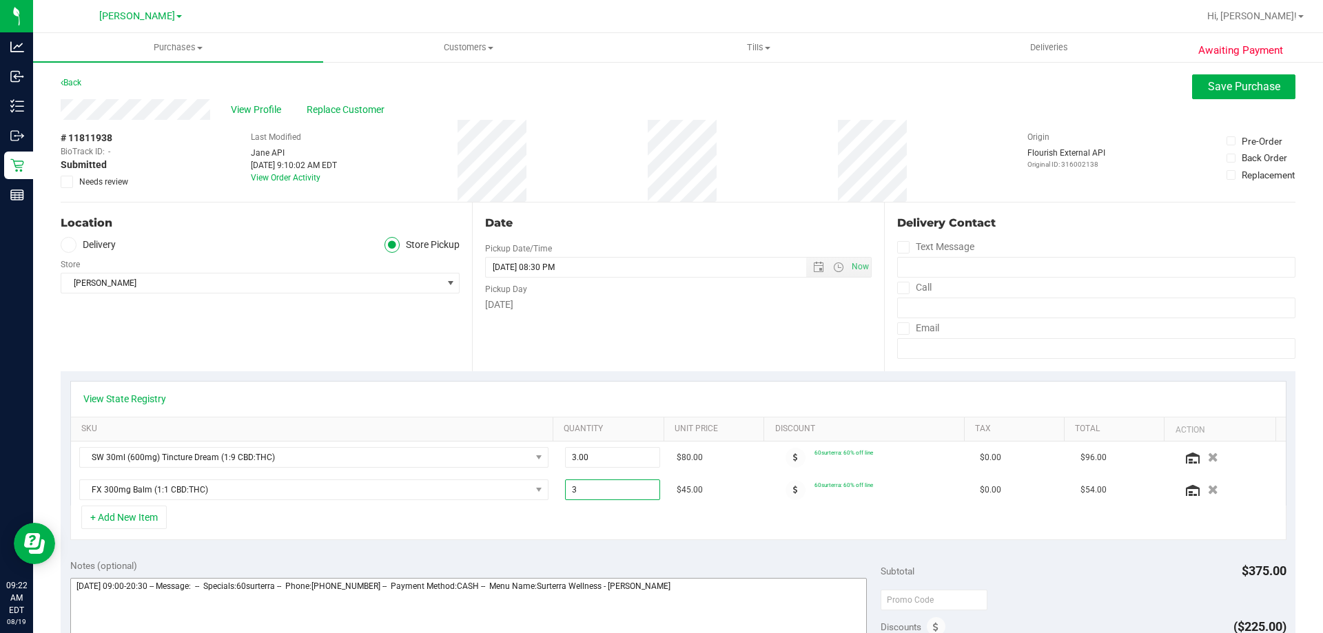
drag, startPoint x: 587, startPoint y: 493, endPoint x: 241, endPoint y: 583, distance: 357.4
click at [368, 547] on div "View State Registry SKU Quantity Unit Price Discount Tax Total Action SW 30ml (…" at bounding box center [678, 460] width 1235 height 179
type input "1"
type input "3.00"
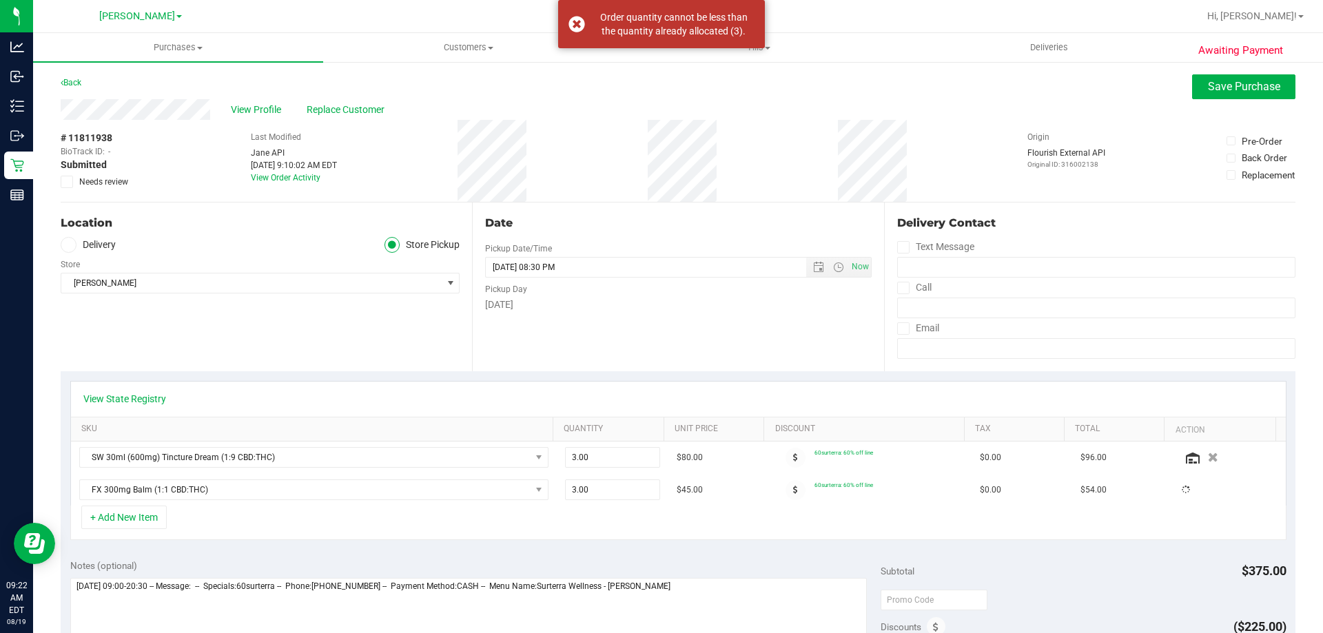
click at [408, 525] on div "+ Add New Item" at bounding box center [678, 523] width 1216 height 34
click at [1247, 84] on span "Save Purchase" at bounding box center [1244, 86] width 72 height 13
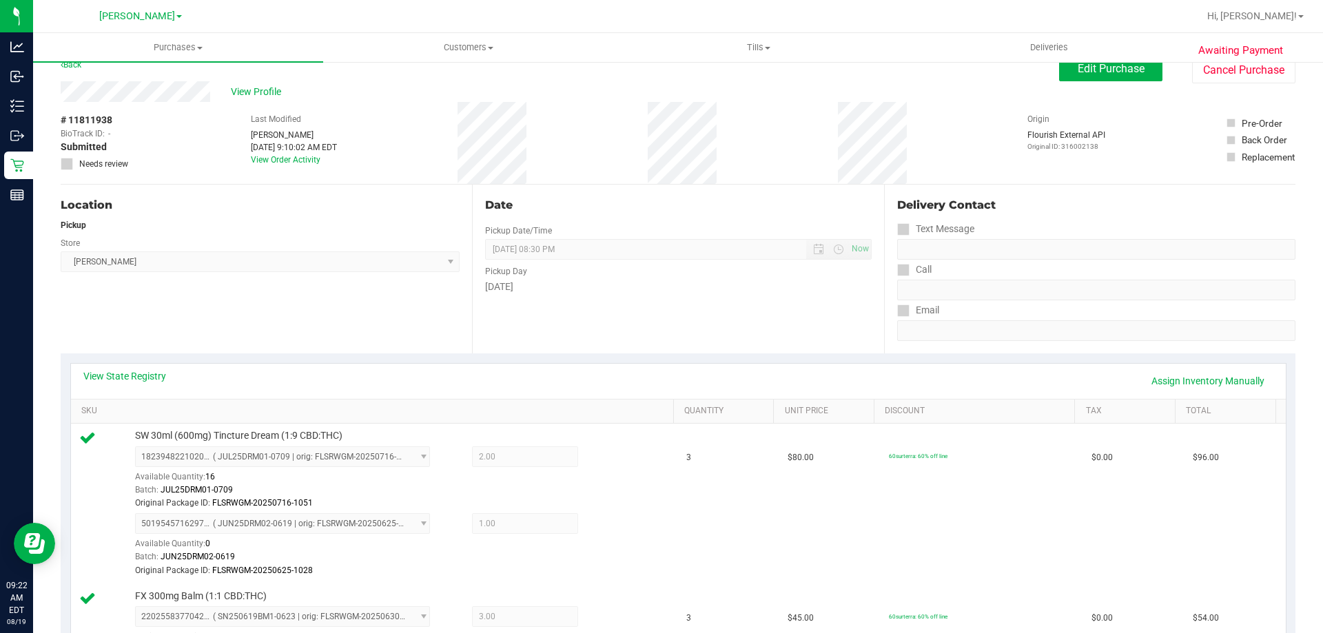
scroll to position [69, 0]
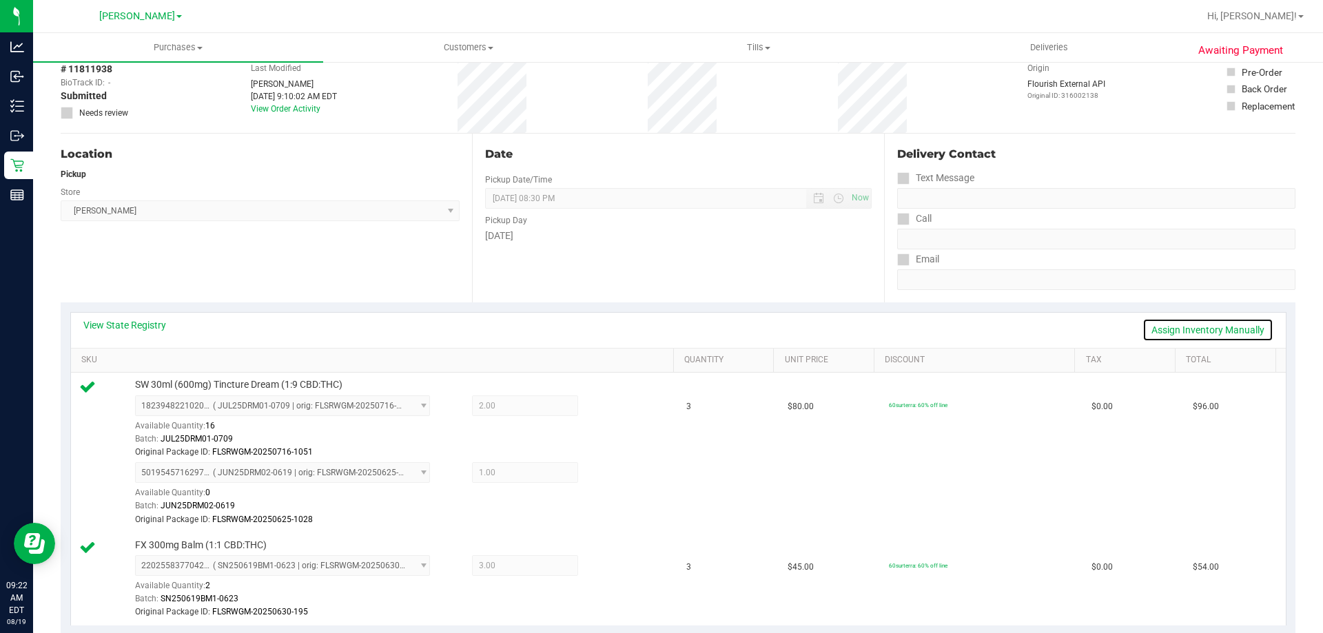
click at [1206, 325] on link "Assign Inventory Manually" at bounding box center [1208, 329] width 131 height 23
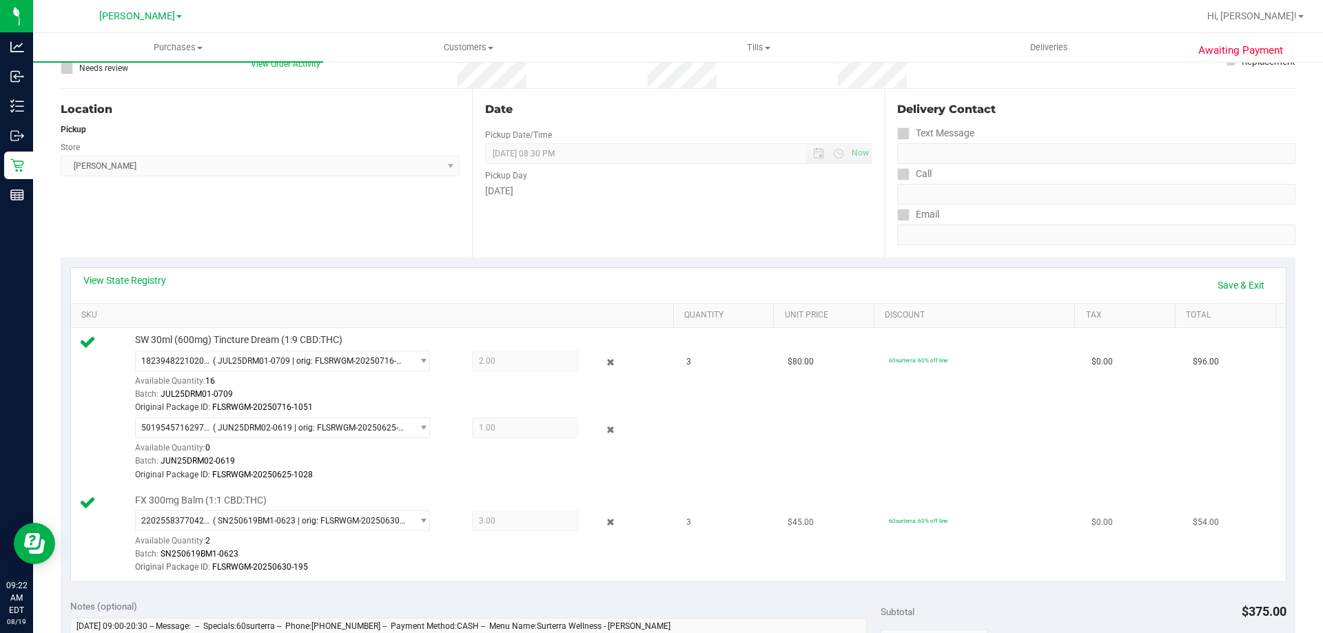
scroll to position [138, 0]
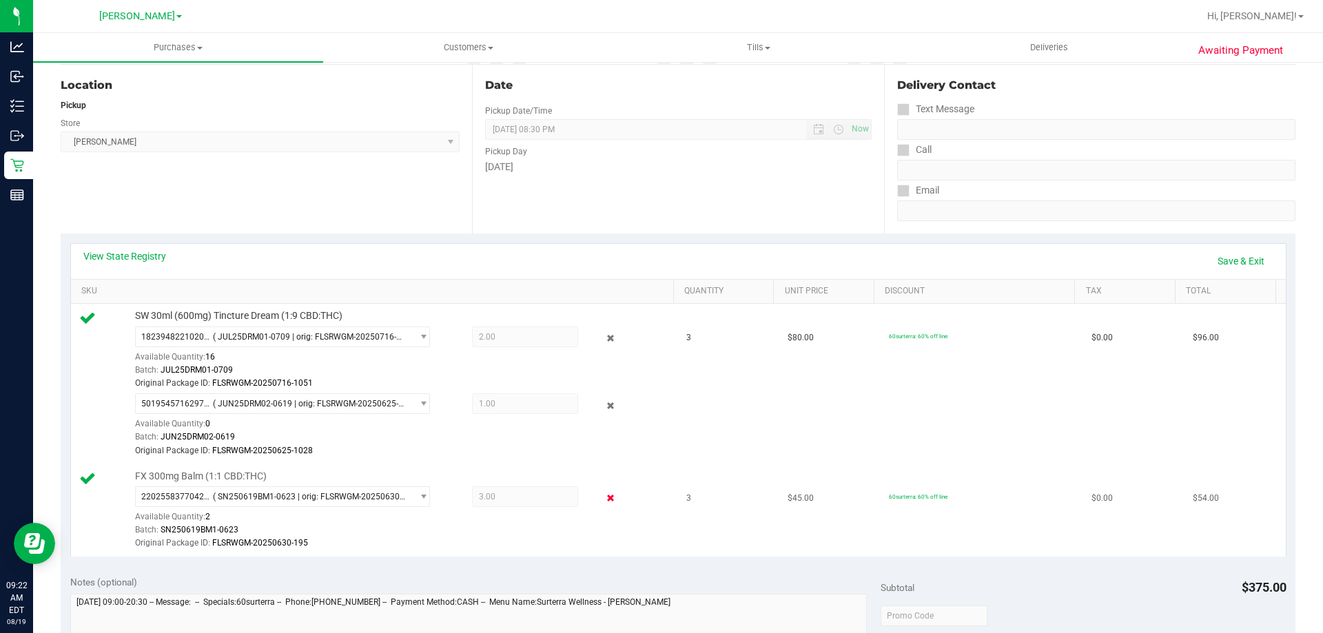
click at [604, 498] on icon at bounding box center [611, 499] width 14 height 16
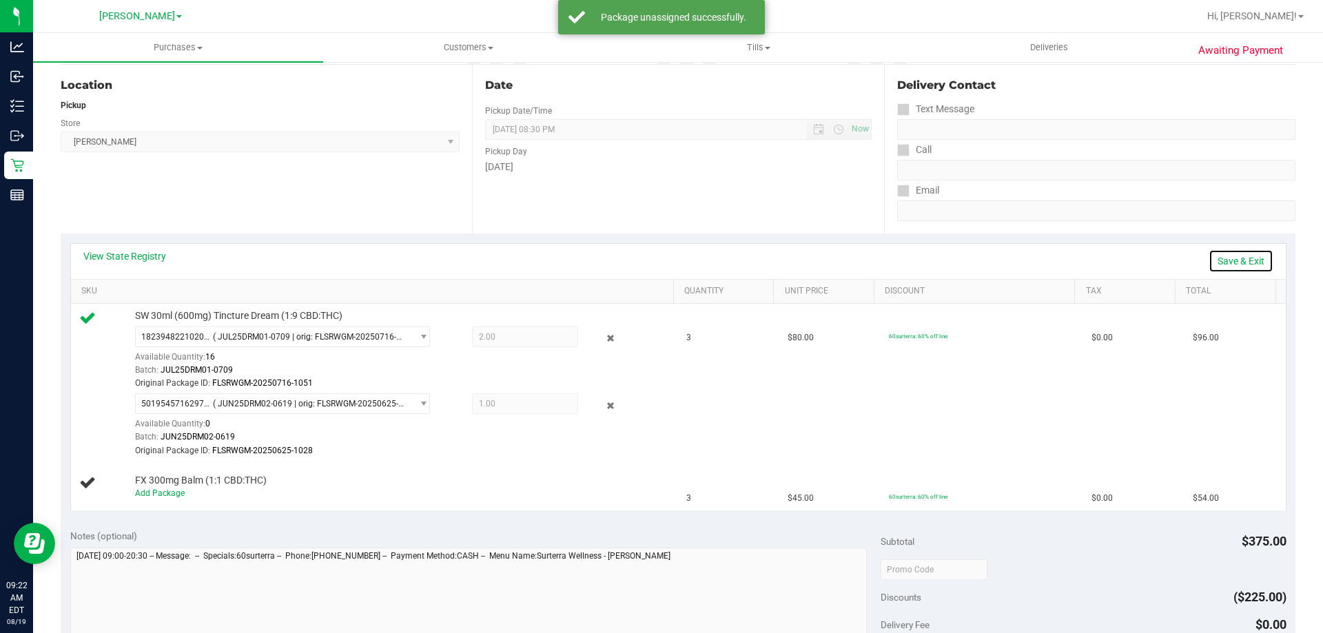
click at [1231, 266] on link "Save & Exit" at bounding box center [1241, 260] width 65 height 23
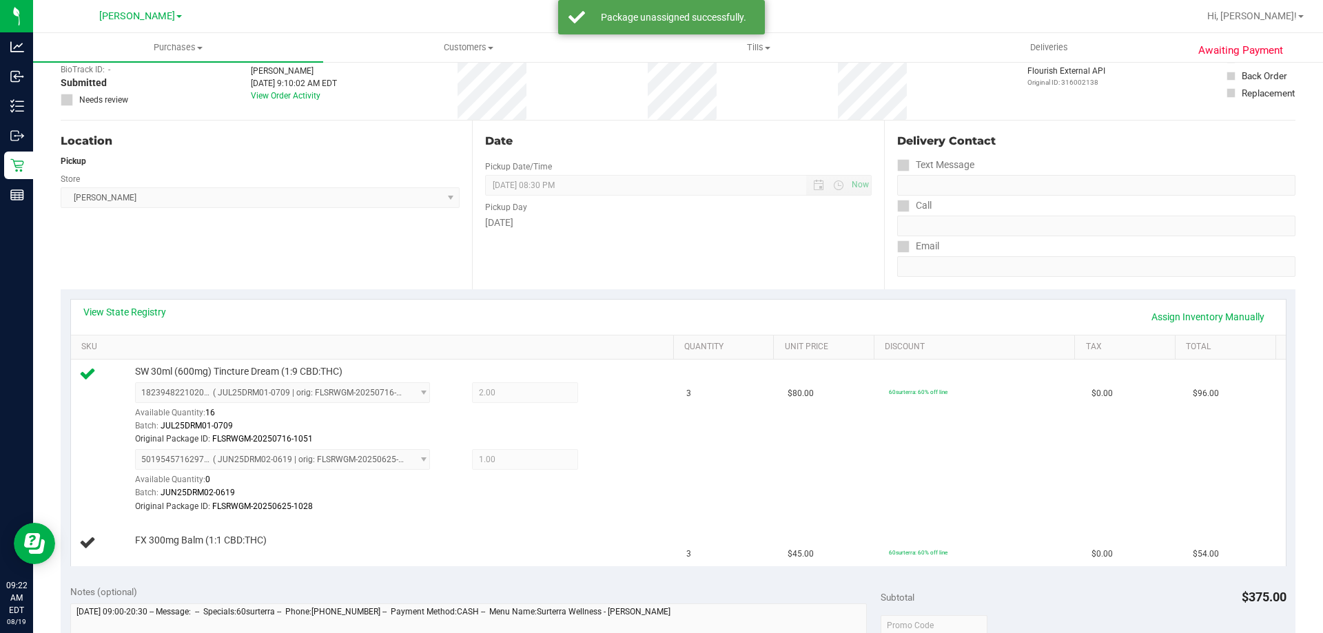
scroll to position [0, 0]
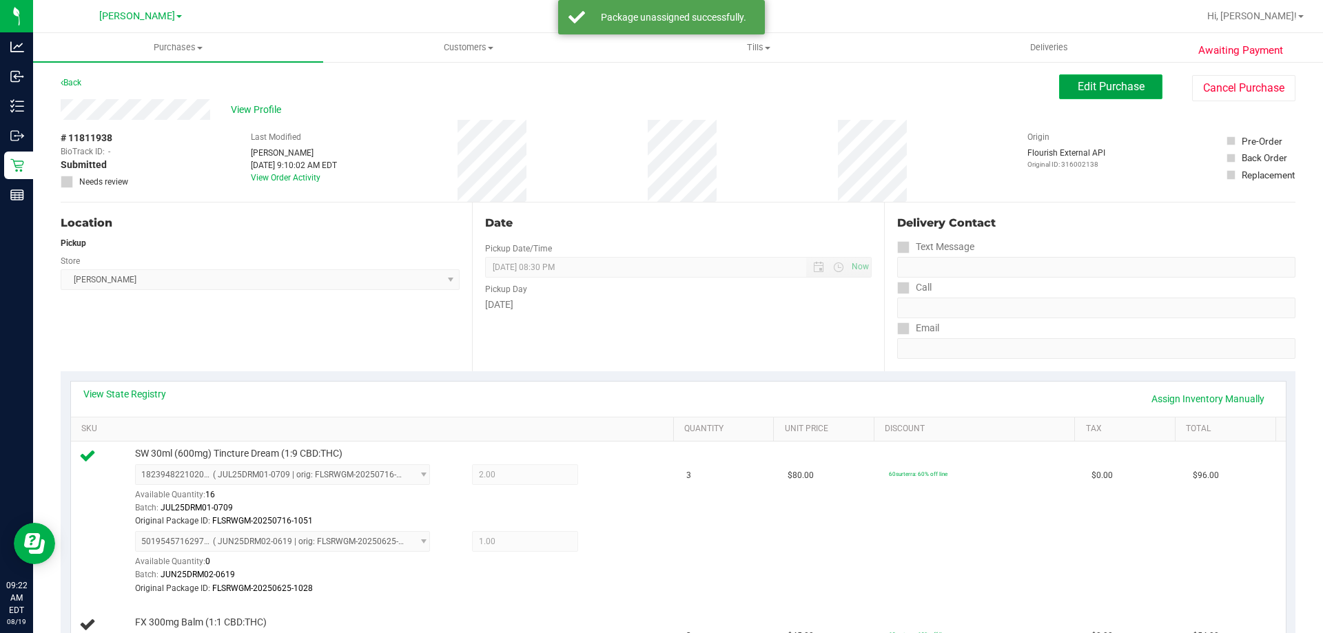
click at [1125, 77] on button "Edit Purchase" at bounding box center [1110, 86] width 103 height 25
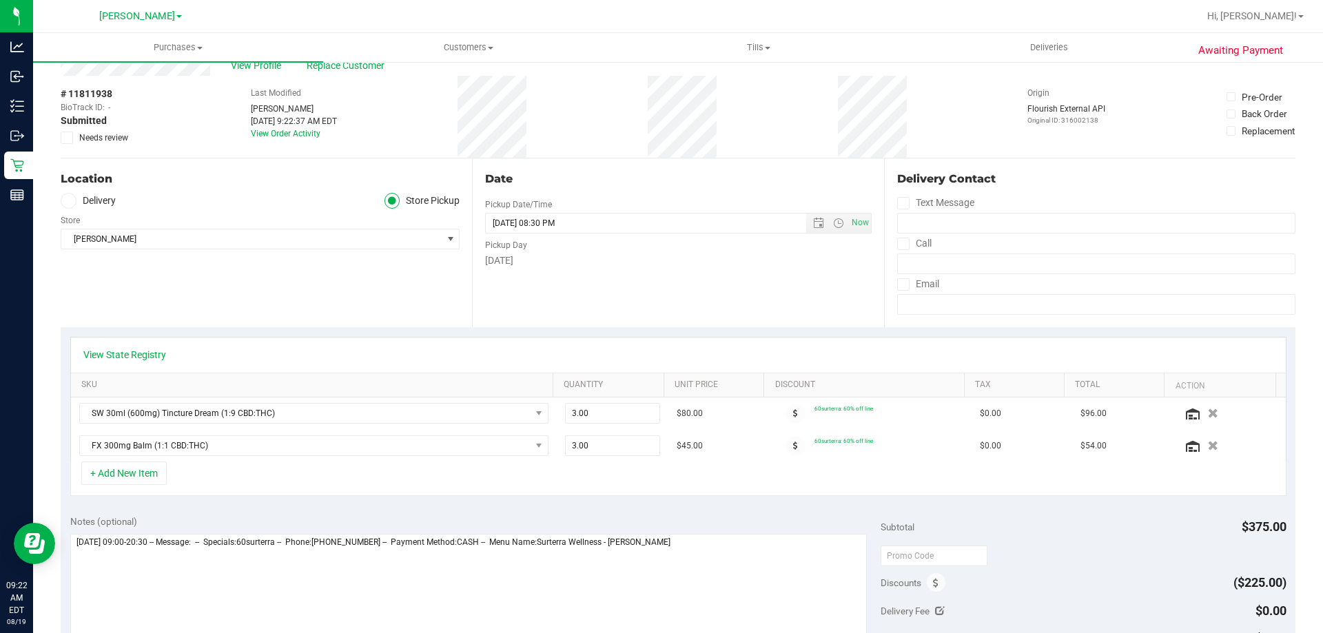
scroll to position [69, 0]
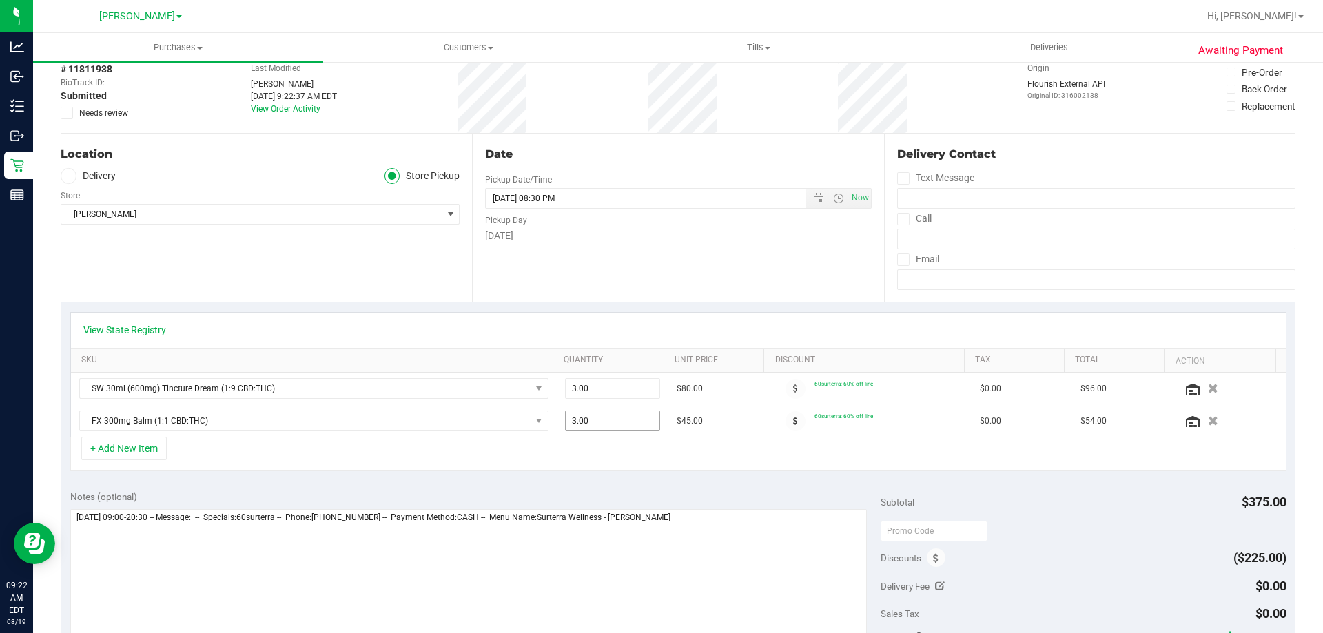
drag, startPoint x: 589, startPoint y: 414, endPoint x: 460, endPoint y: 446, distance: 132.1
click at [460, 446] on div "View State Registry SKU Quantity Unit Price Discount Tax Total Action SW 30ml (…" at bounding box center [678, 392] width 1216 height 160
type input "1"
type input "1.00"
click at [828, 325] on div "View State Registry" at bounding box center [678, 330] width 1190 height 14
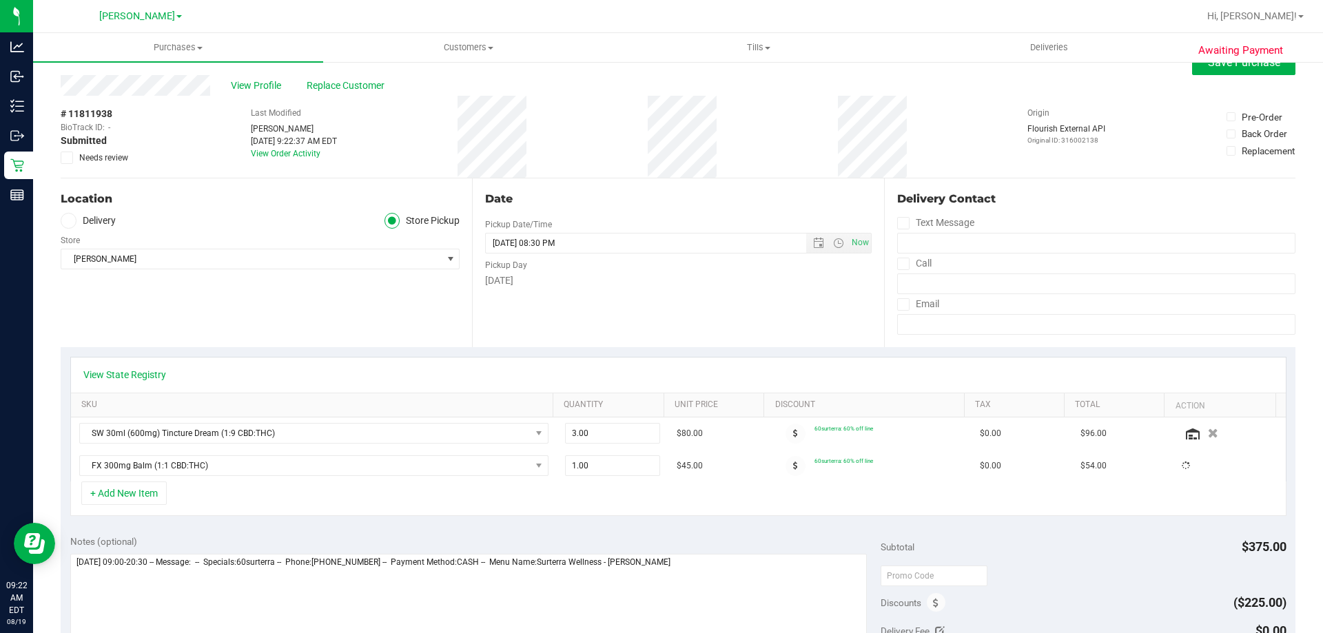
scroll to position [0, 0]
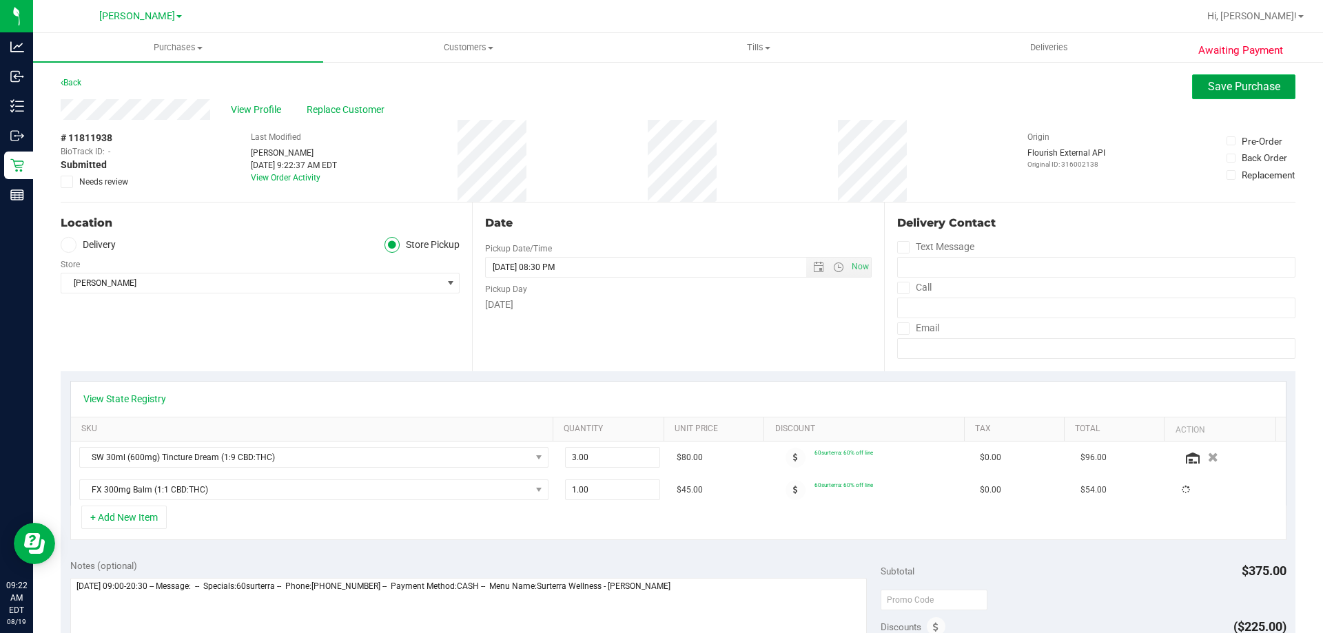
click at [1250, 92] on span "Save Purchase" at bounding box center [1244, 86] width 72 height 13
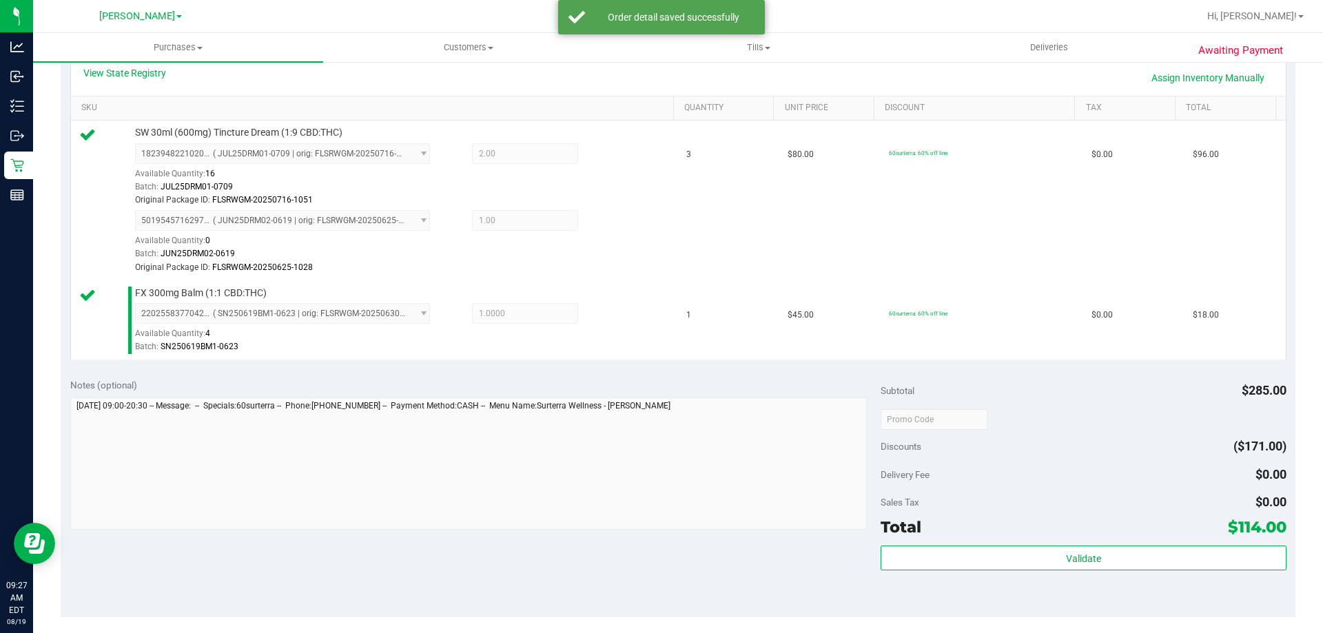
scroll to position [414, 0]
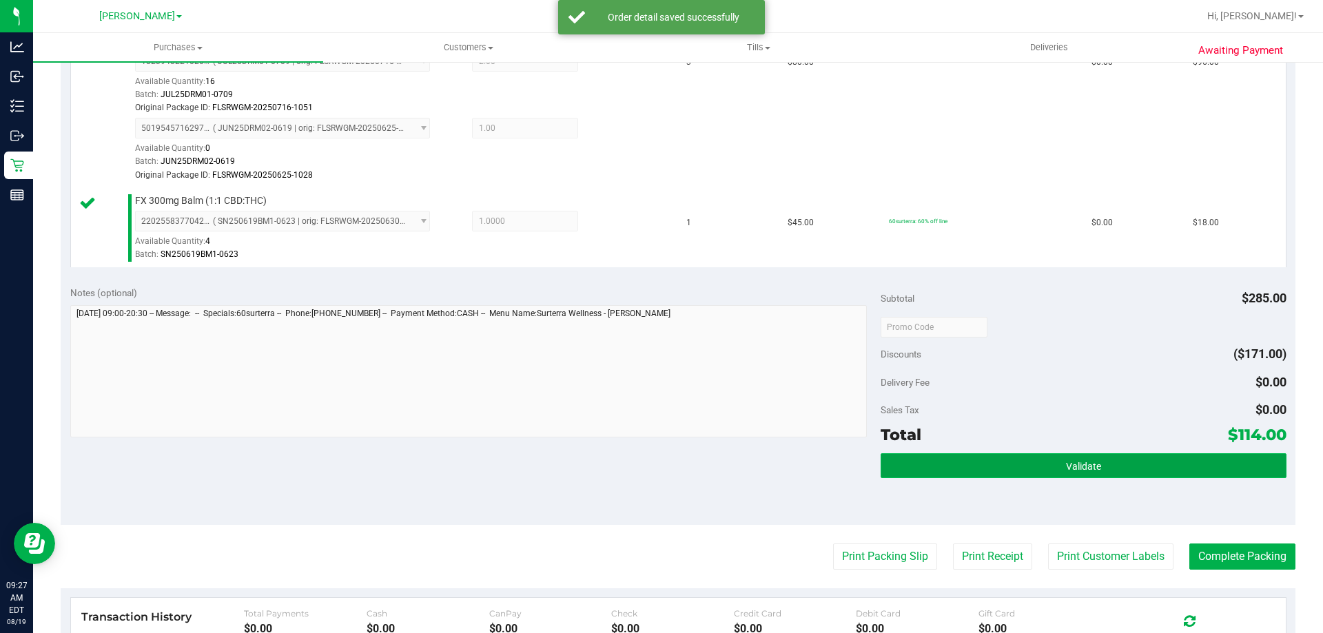
click at [1155, 471] on button "Validate" at bounding box center [1083, 466] width 405 height 25
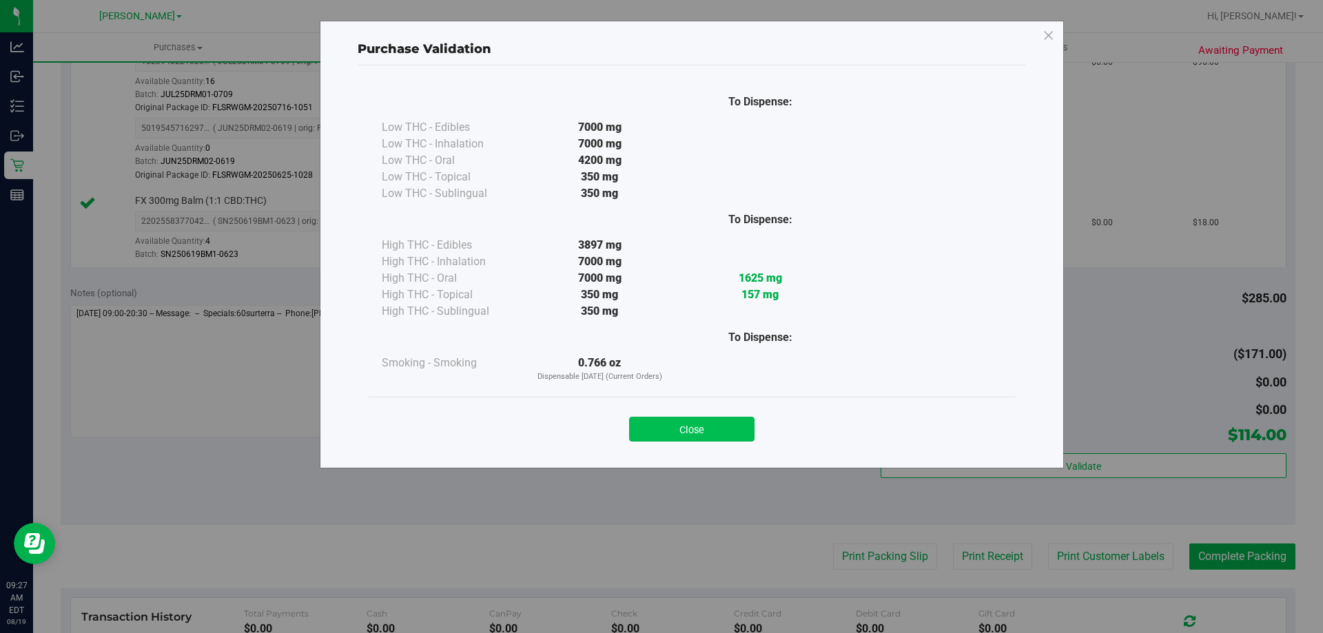
click at [675, 426] on button "Close" at bounding box center [691, 429] width 125 height 25
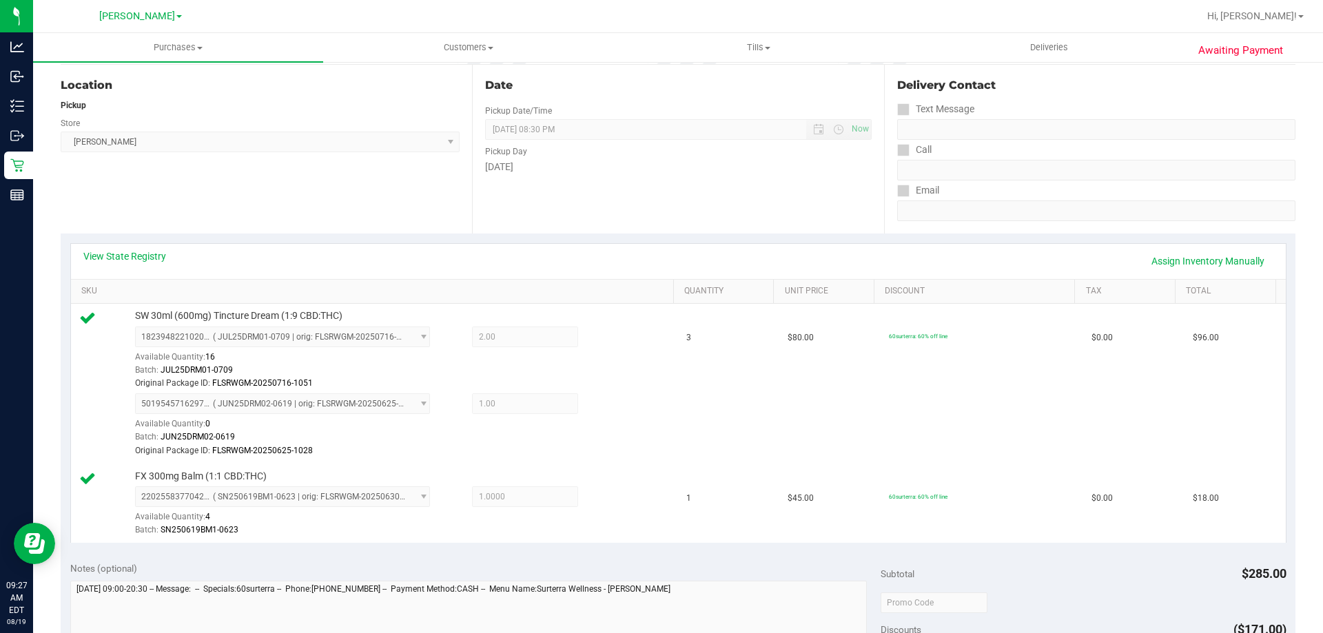
scroll to position [0, 0]
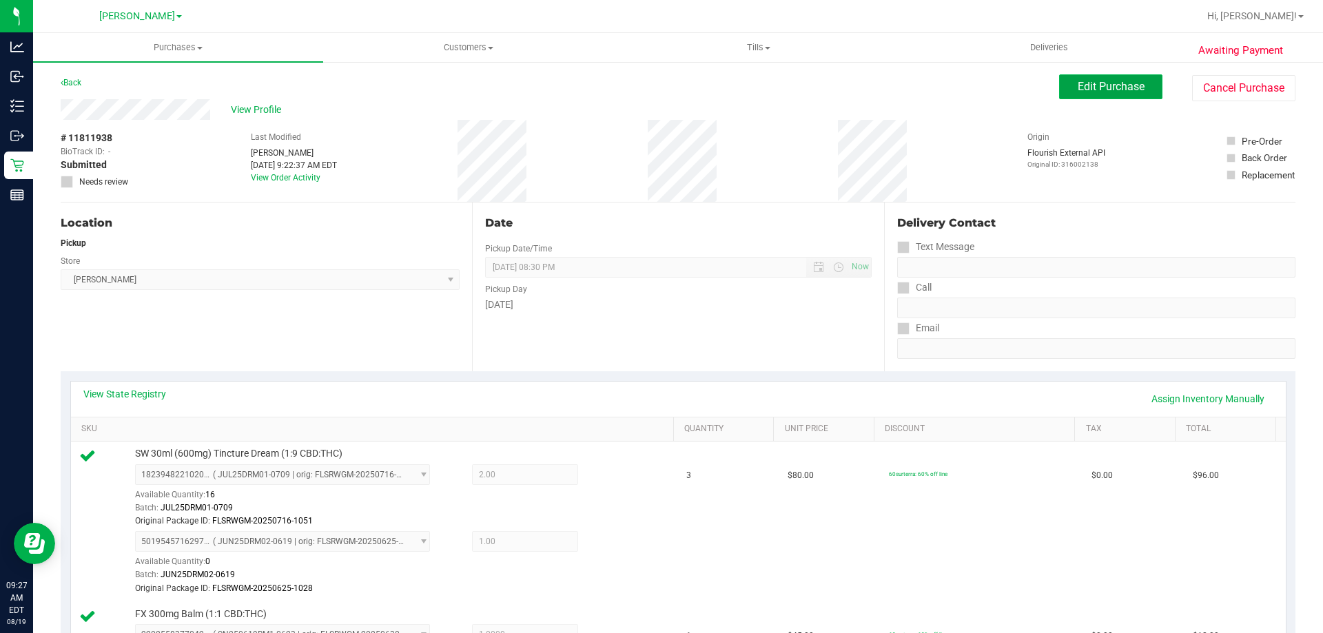
click at [1104, 96] on button "Edit Purchase" at bounding box center [1110, 86] width 103 height 25
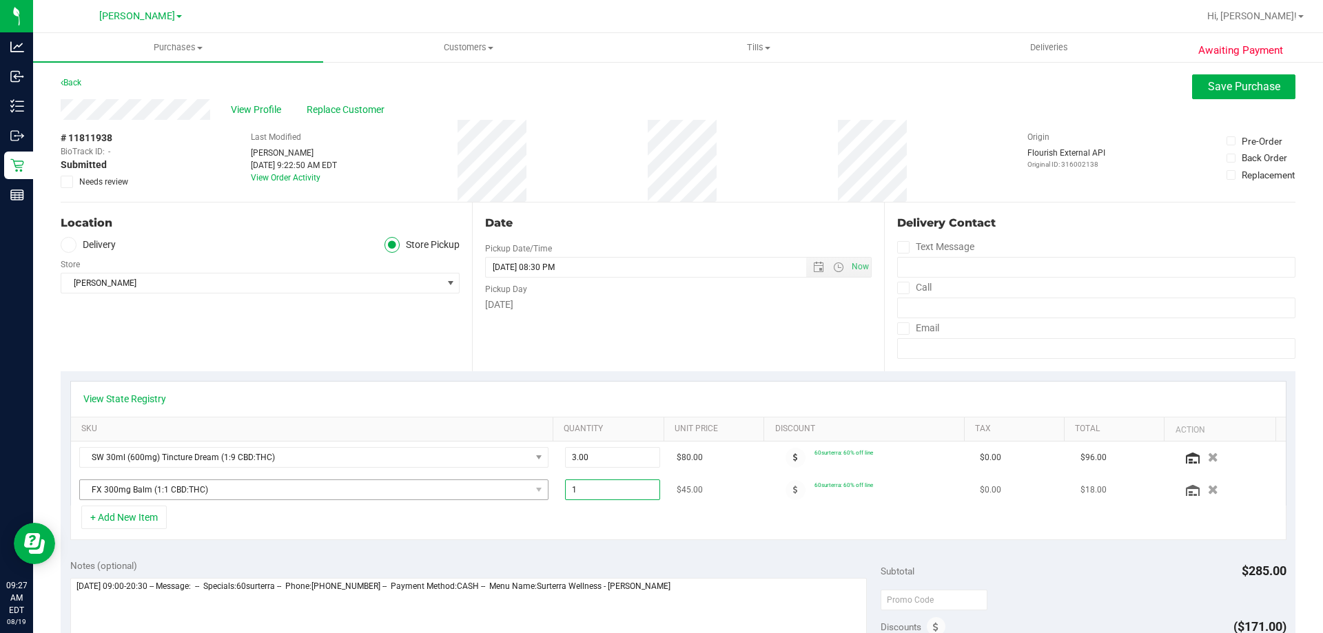
drag, startPoint x: 594, startPoint y: 487, endPoint x: 461, endPoint y: 489, distance: 133.0
click at [513, 489] on tr "FX 300mg Balm (1:1 CBD:THC) 1.00 1 $45.00 60surterra: 60% off line $0.00 $18.00" at bounding box center [678, 490] width 1215 height 32
type input "2"
type input "2.00"
click at [618, 536] on div "+ Add New Item" at bounding box center [678, 523] width 1216 height 34
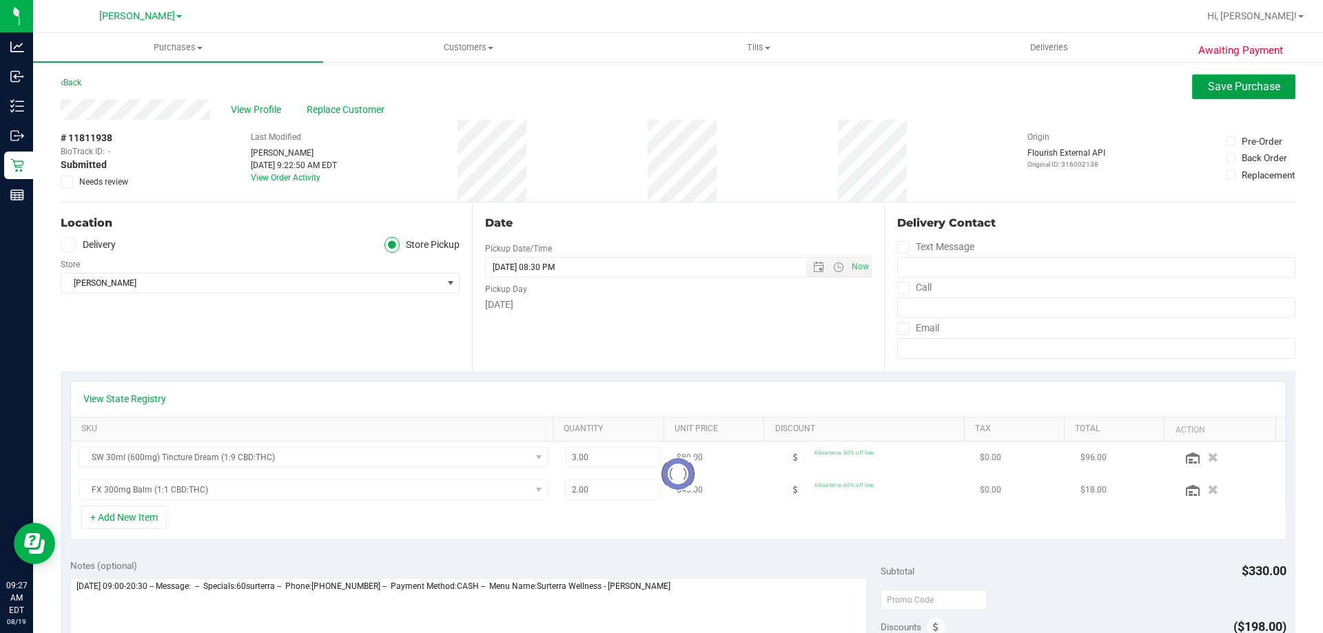
click at [1246, 83] on span "Save Purchase" at bounding box center [1244, 86] width 72 height 13
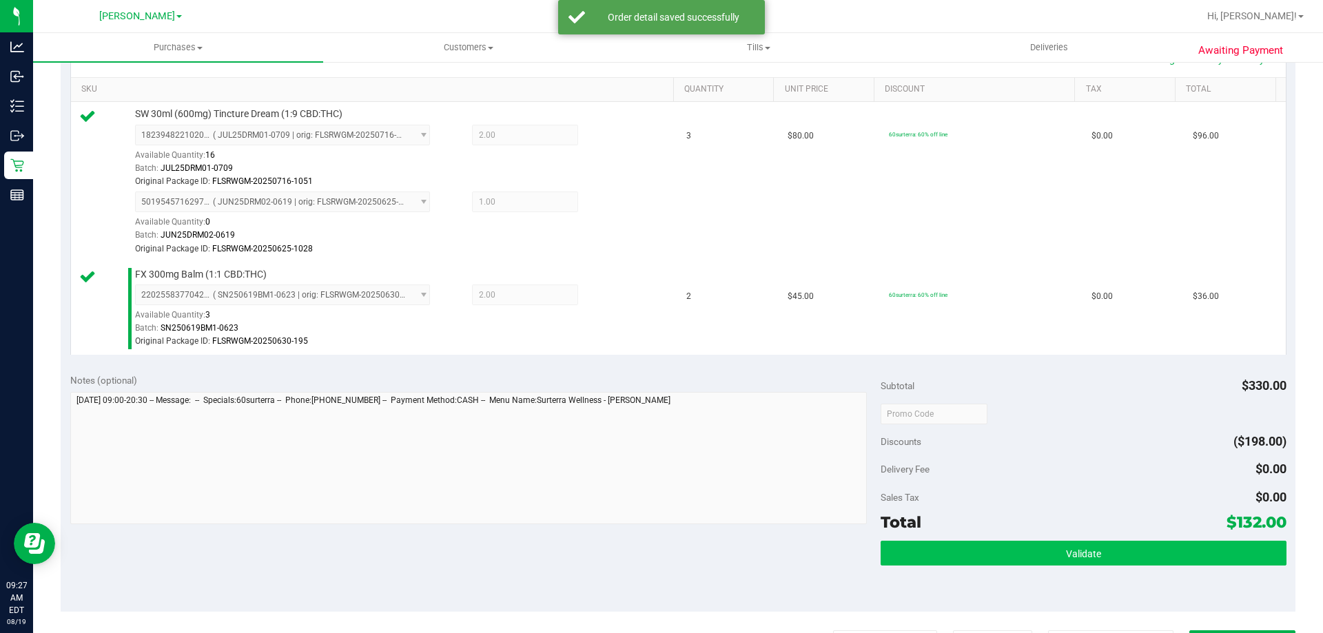
scroll to position [414, 0]
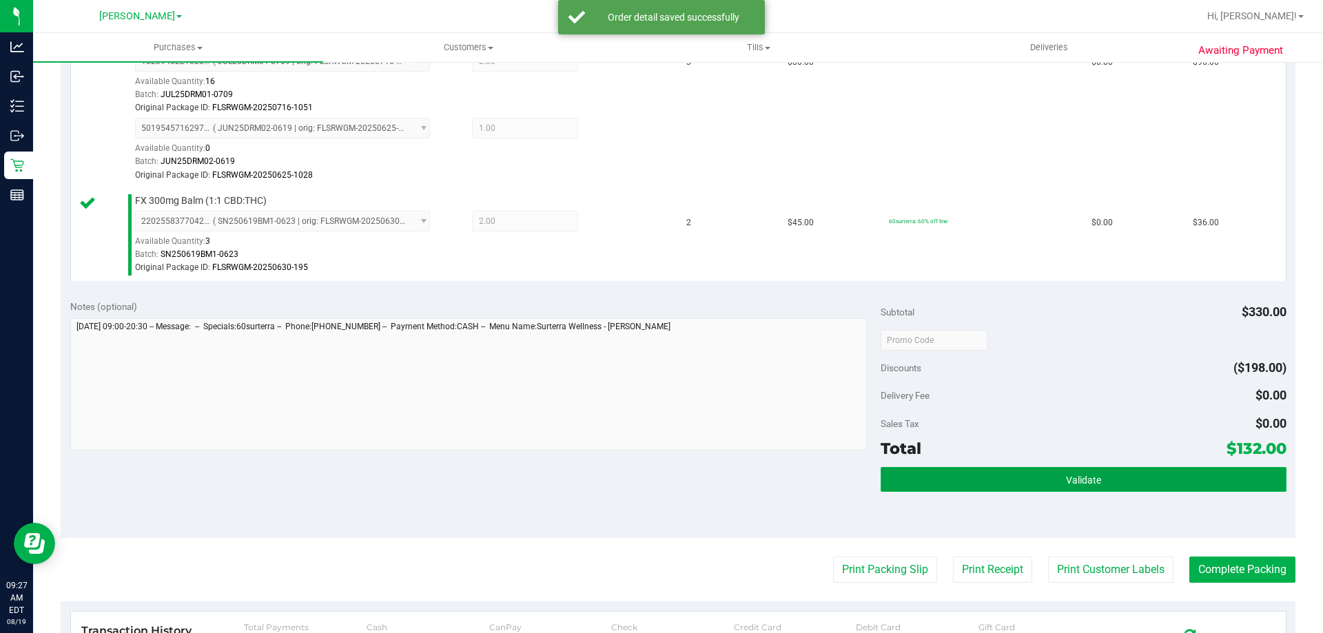
click at [1129, 482] on button "Validate" at bounding box center [1083, 479] width 405 height 25
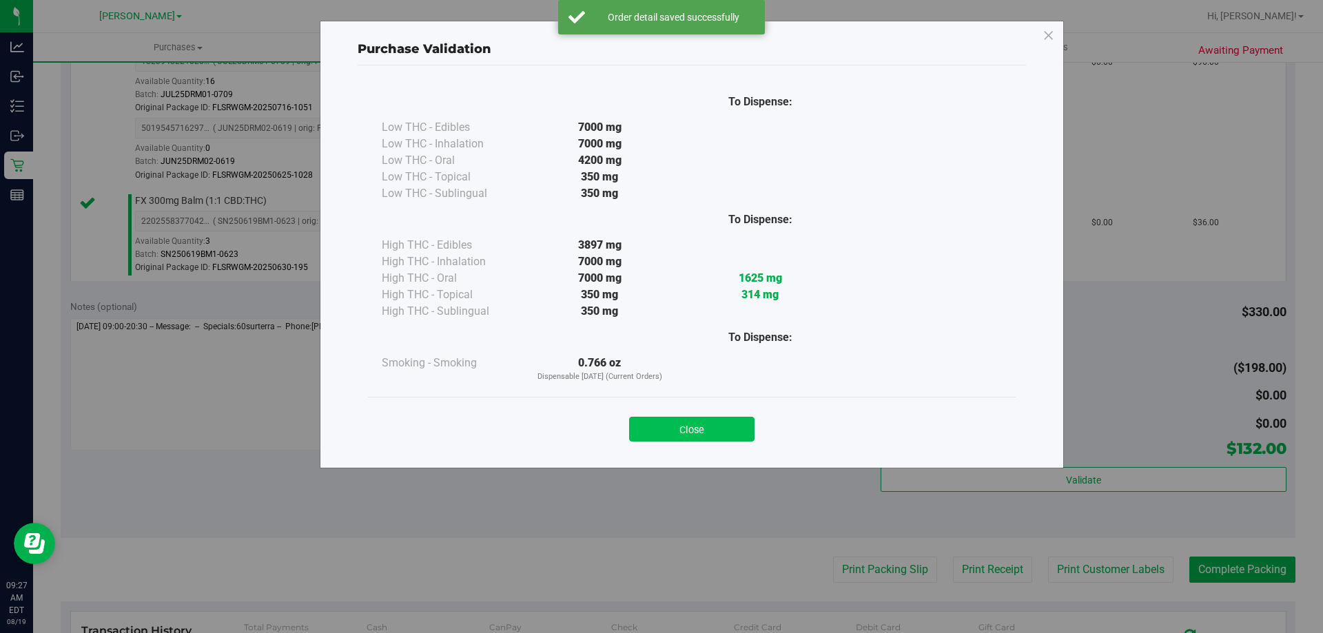
click at [723, 424] on button "Close" at bounding box center [691, 429] width 125 height 25
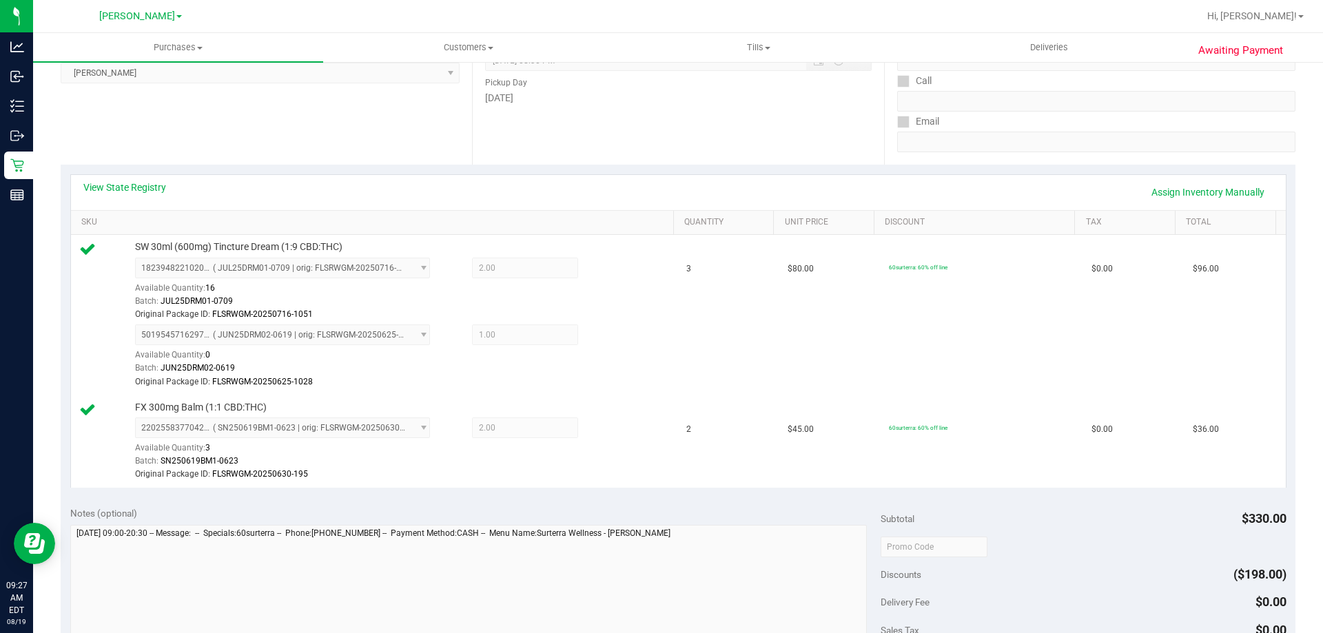
scroll to position [276, 0]
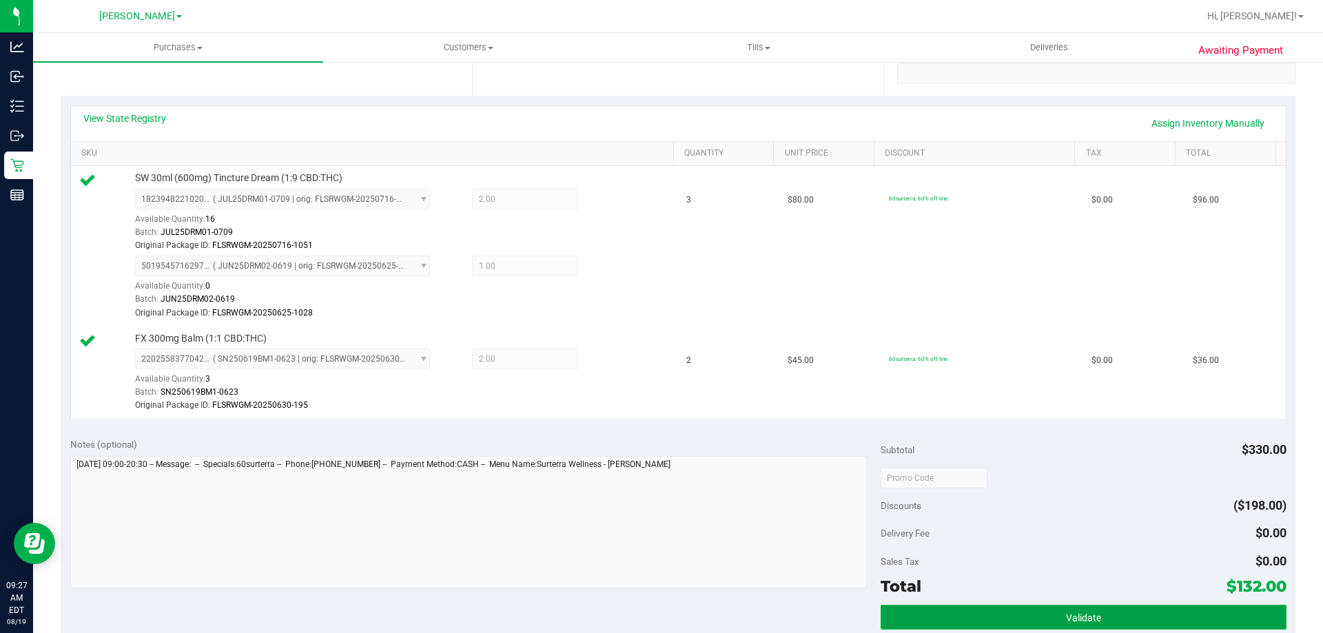
click at [1058, 610] on button "Validate" at bounding box center [1083, 617] width 405 height 25
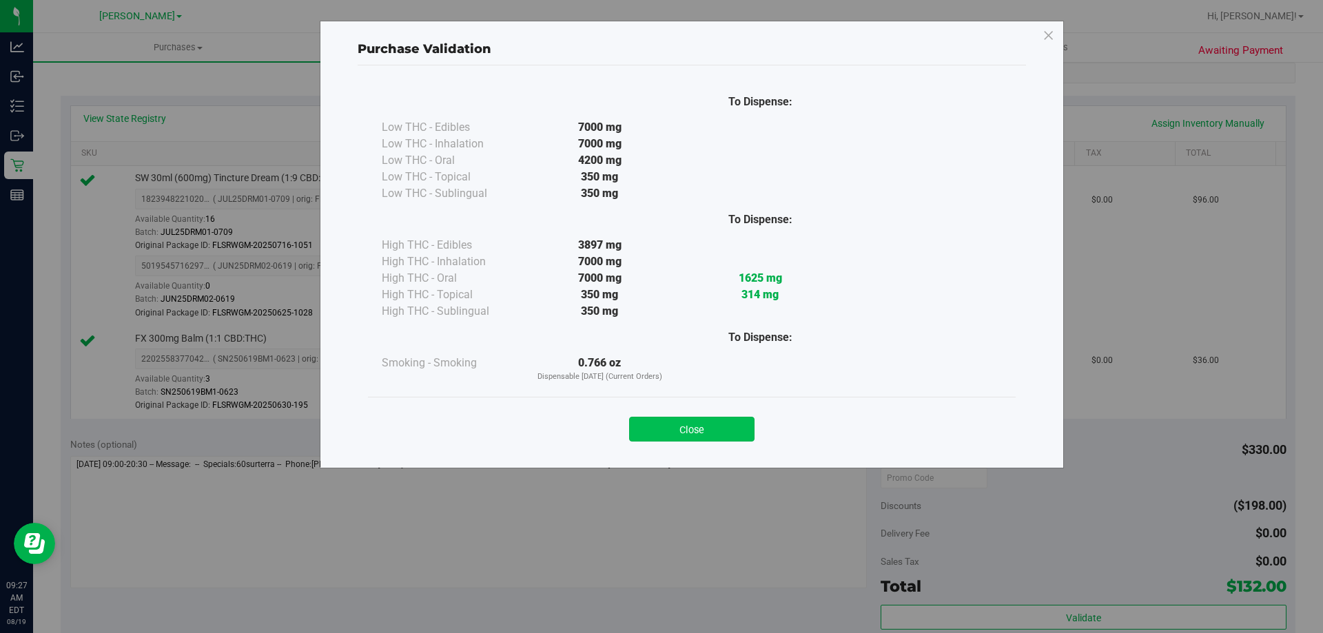
click at [715, 436] on button "Close" at bounding box center [691, 429] width 125 height 25
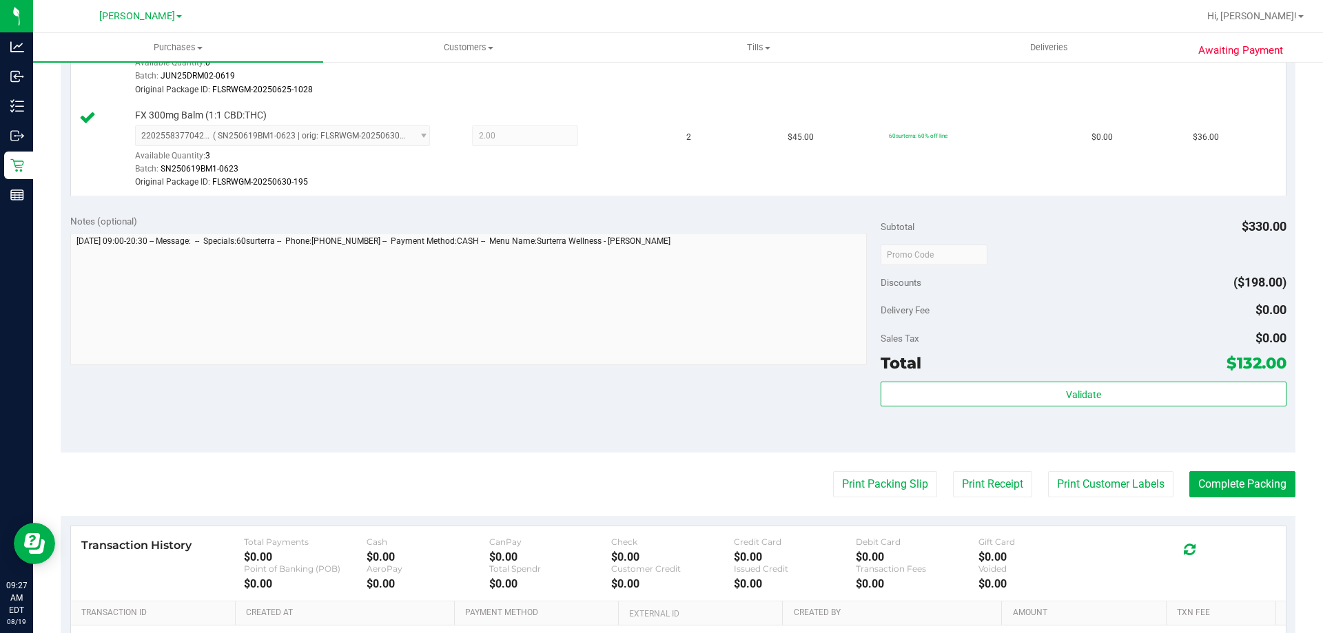
scroll to position [667, 0]
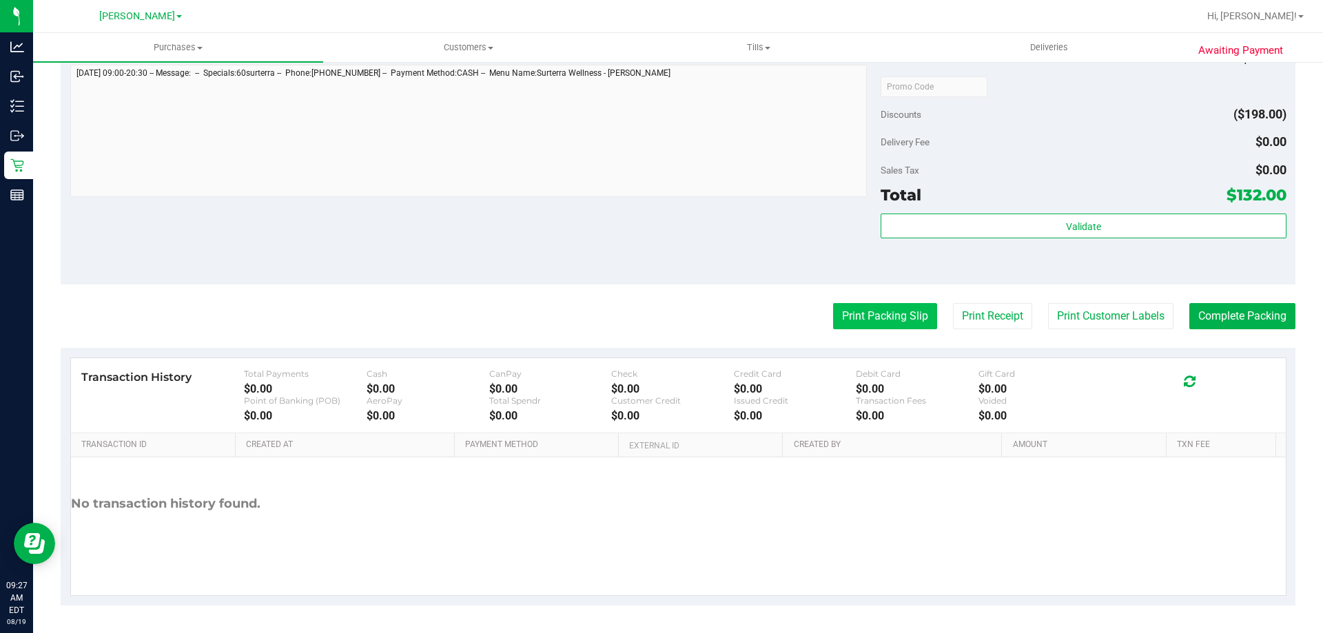
click at [855, 308] on button "Print Packing Slip" at bounding box center [885, 316] width 104 height 26
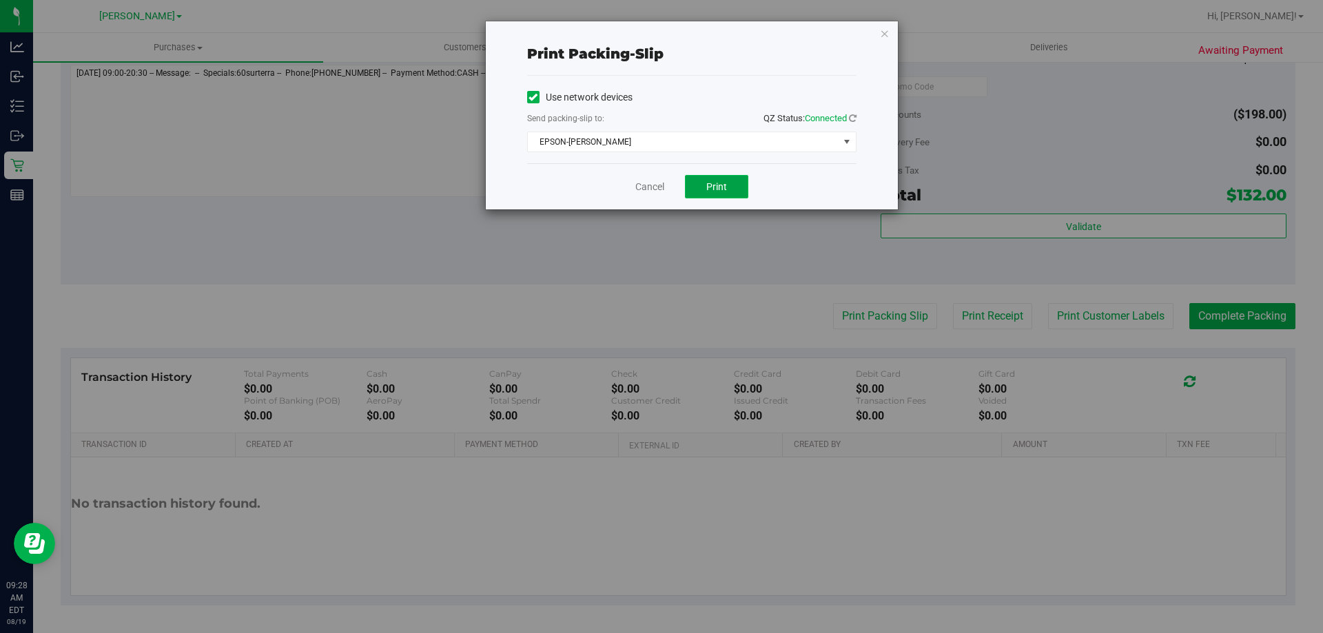
click at [708, 177] on button "Print" at bounding box center [716, 186] width 63 height 23
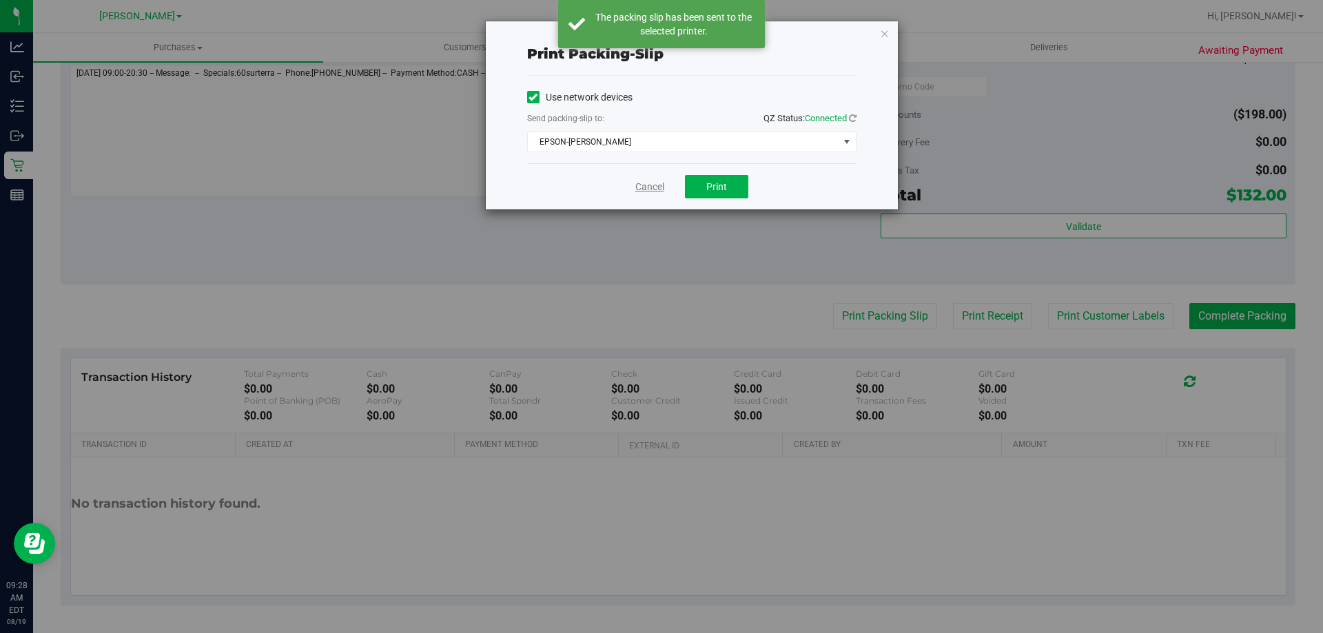
click at [649, 183] on link "Cancel" at bounding box center [649, 187] width 29 height 14
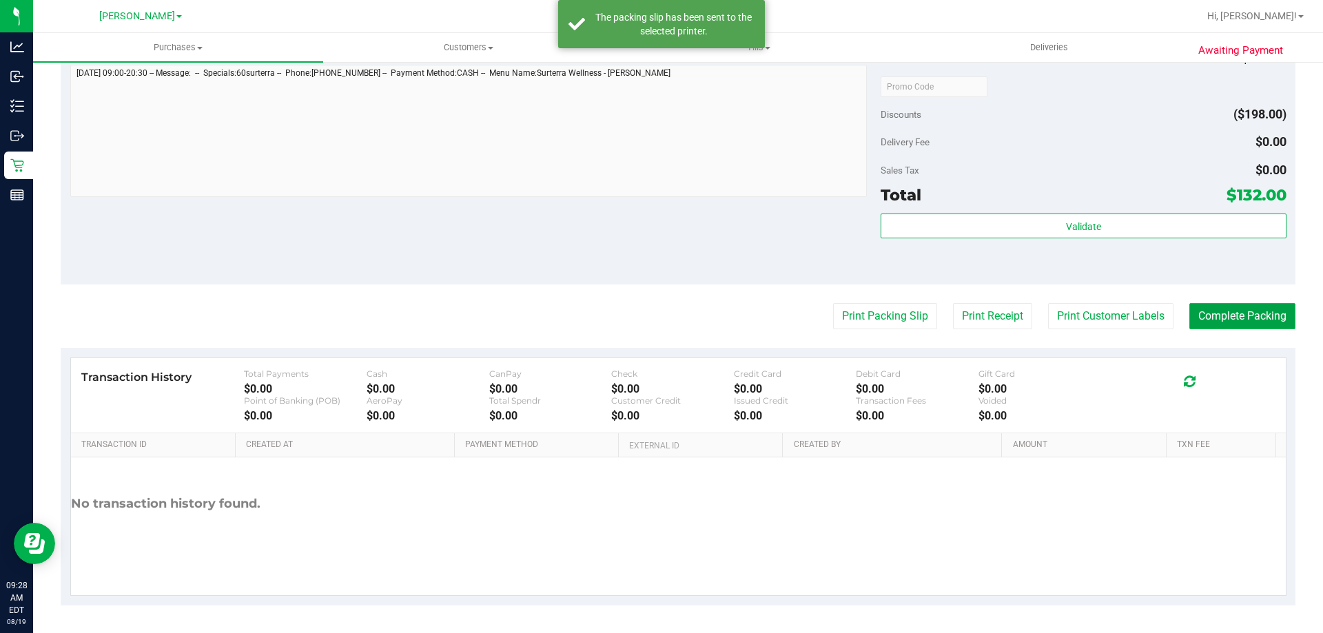
click at [1234, 324] on button "Complete Packing" at bounding box center [1243, 316] width 106 height 26
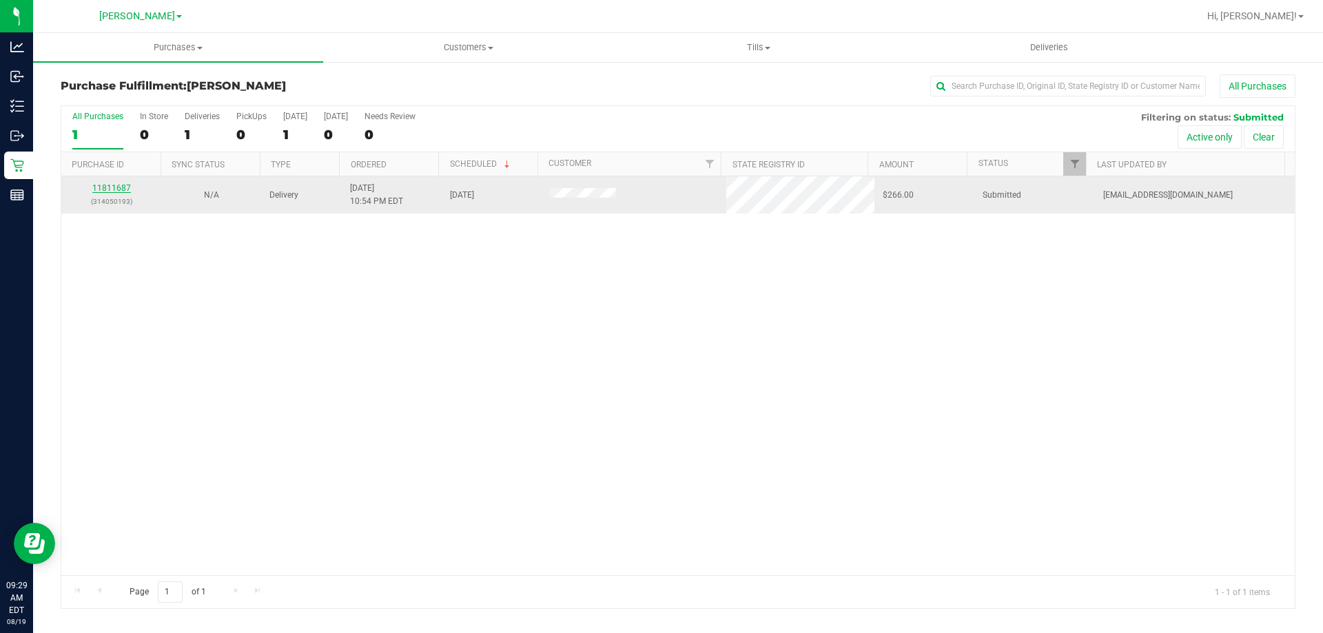
click at [111, 190] on link "11811687" at bounding box center [111, 188] width 39 height 10
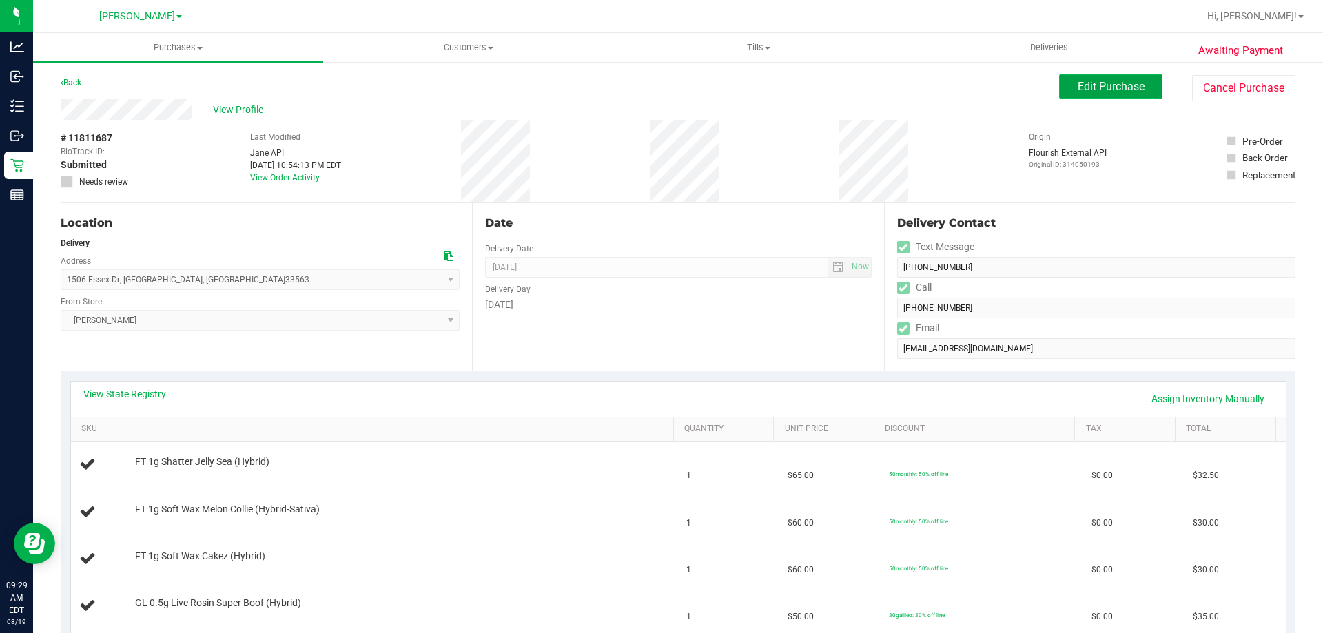
click at [1087, 80] on span "Edit Purchase" at bounding box center [1111, 86] width 67 height 13
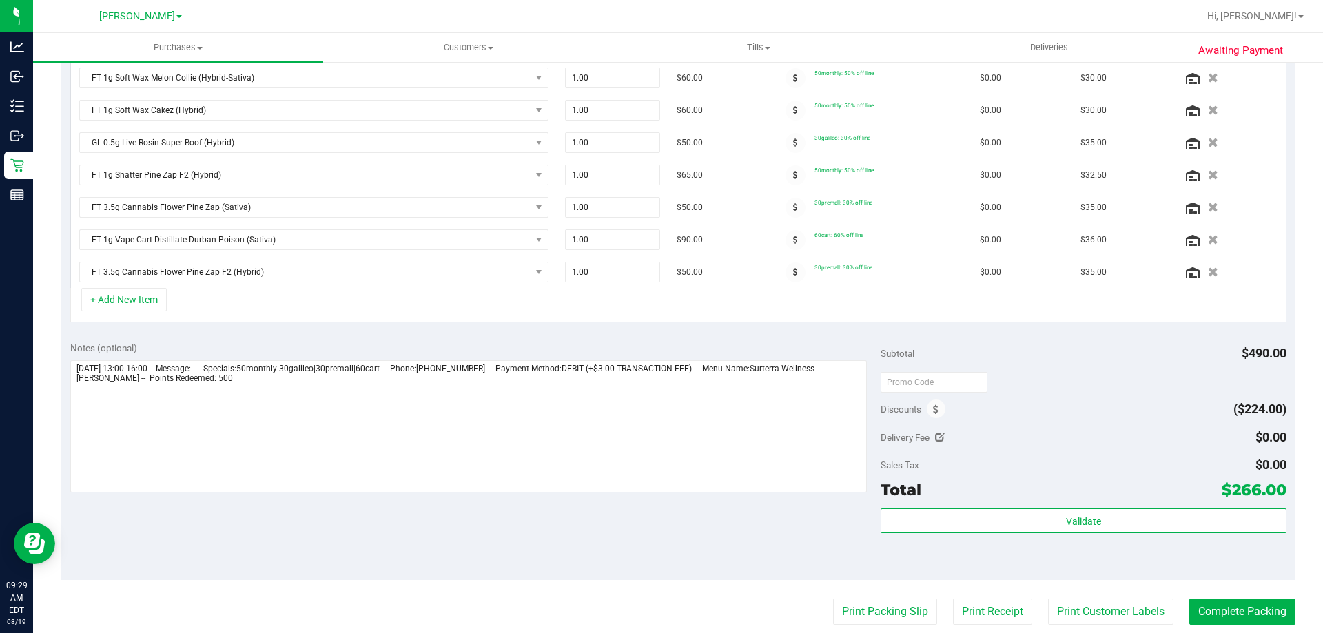
scroll to position [414, 0]
click at [937, 414] on span at bounding box center [936, 407] width 19 height 19
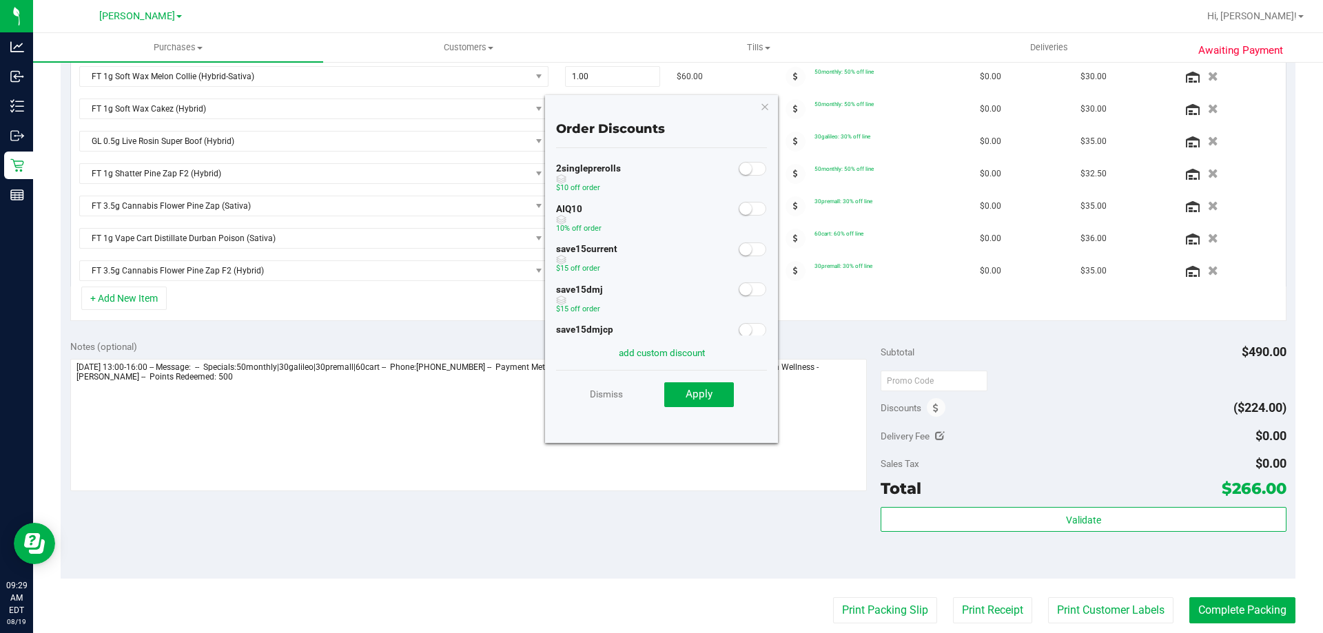
click at [748, 208] on span at bounding box center [753, 209] width 28 height 14
click at [717, 394] on button "Apply" at bounding box center [699, 395] width 70 height 25
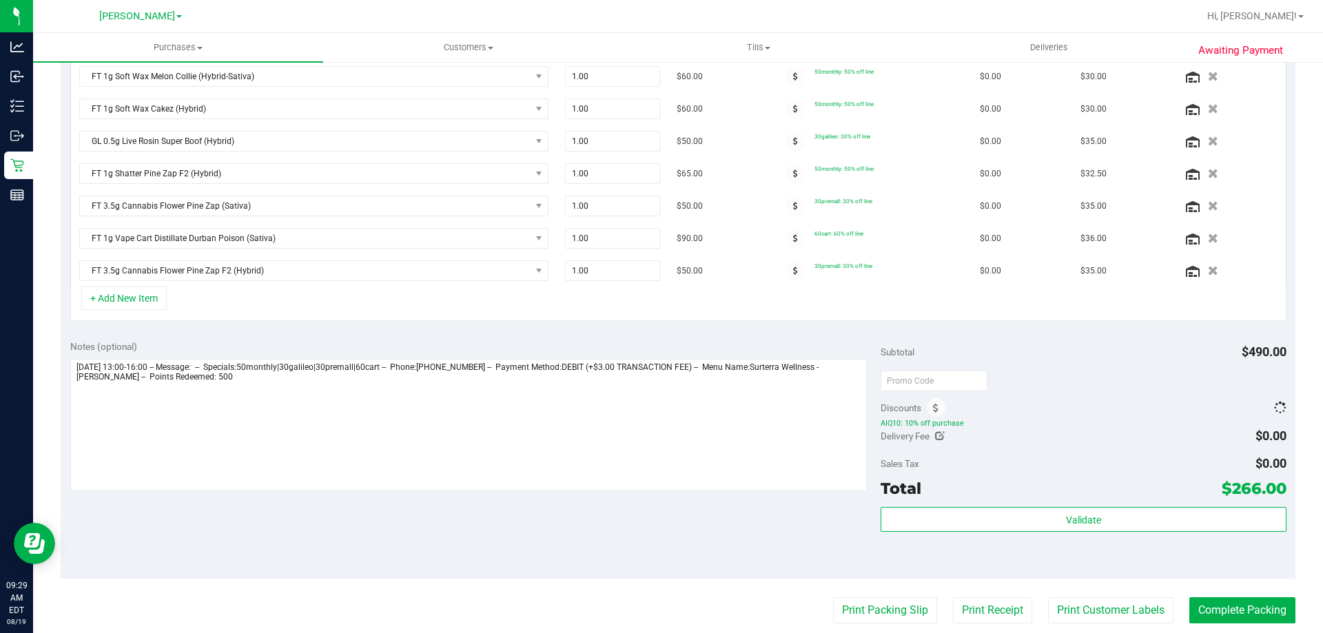
scroll to position [392, 0]
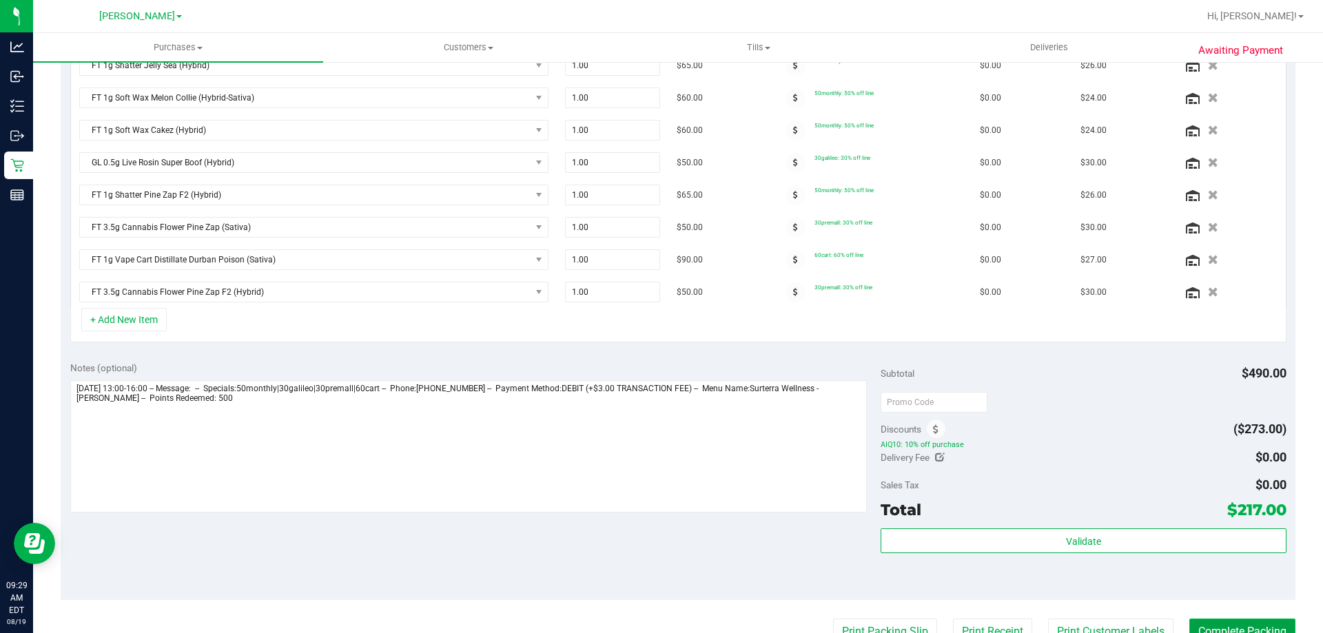
click at [1266, 633] on button "Complete Packing" at bounding box center [1243, 632] width 106 height 26
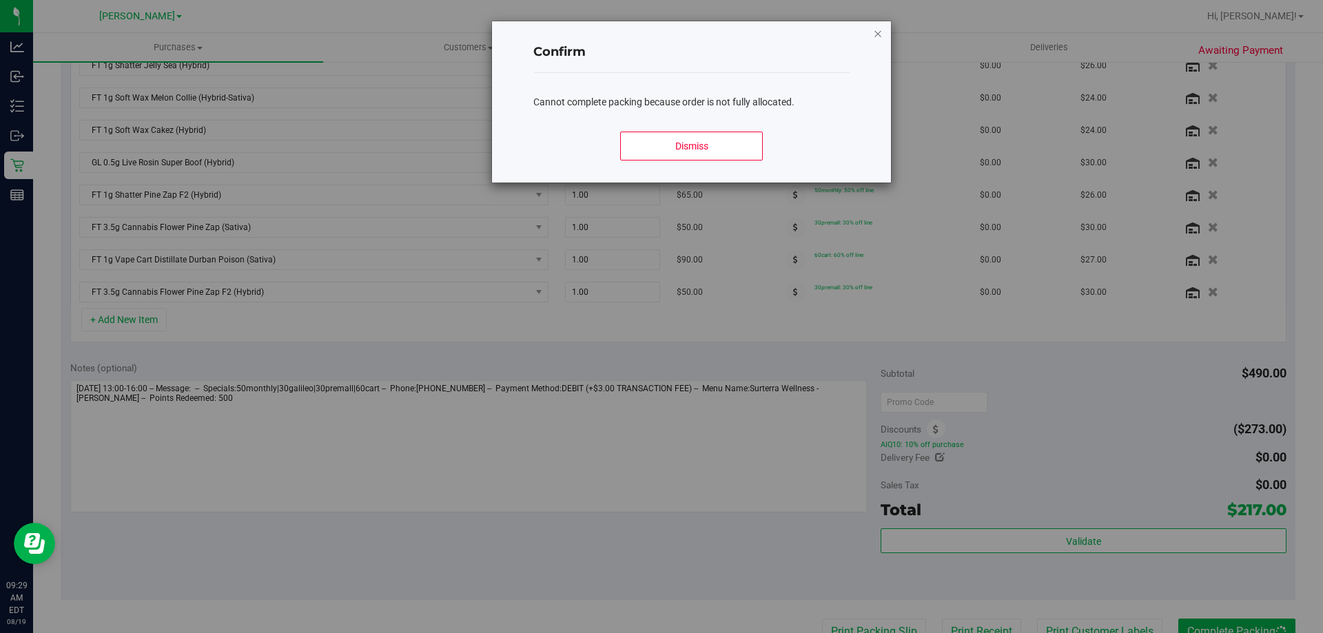
click at [880, 28] on icon "Close modal" at bounding box center [878, 33] width 10 height 17
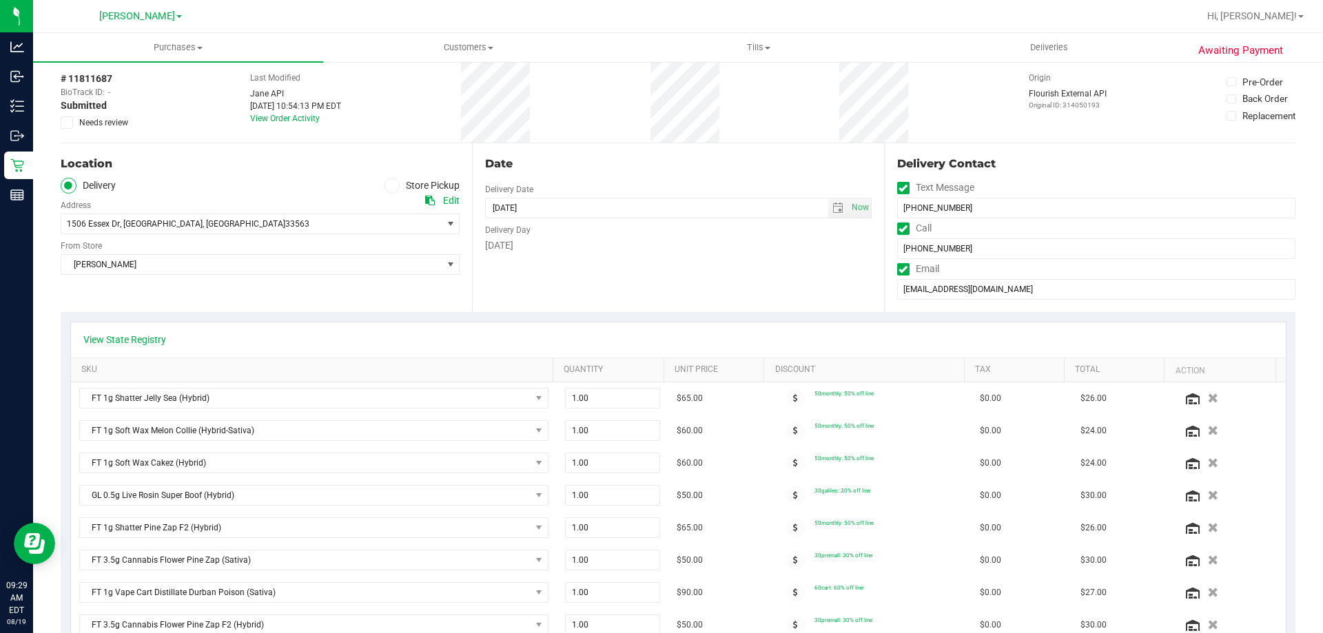
scroll to position [0, 0]
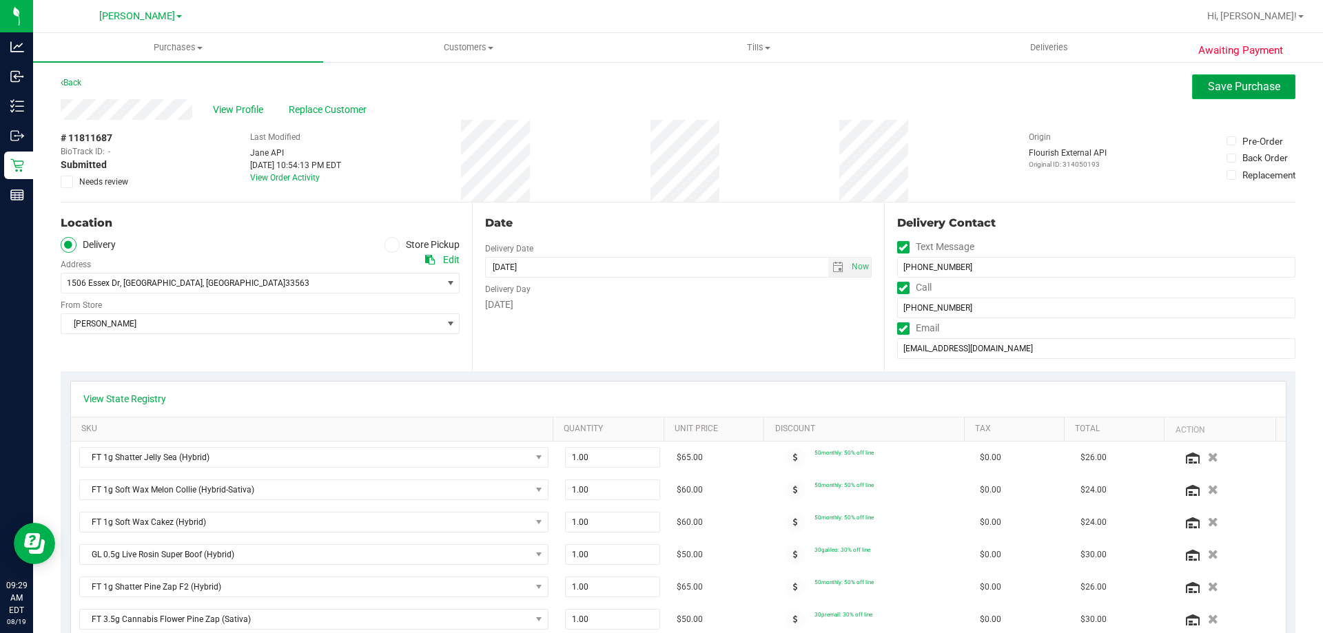
click at [1208, 86] on span "Save Purchase" at bounding box center [1244, 86] width 72 height 13
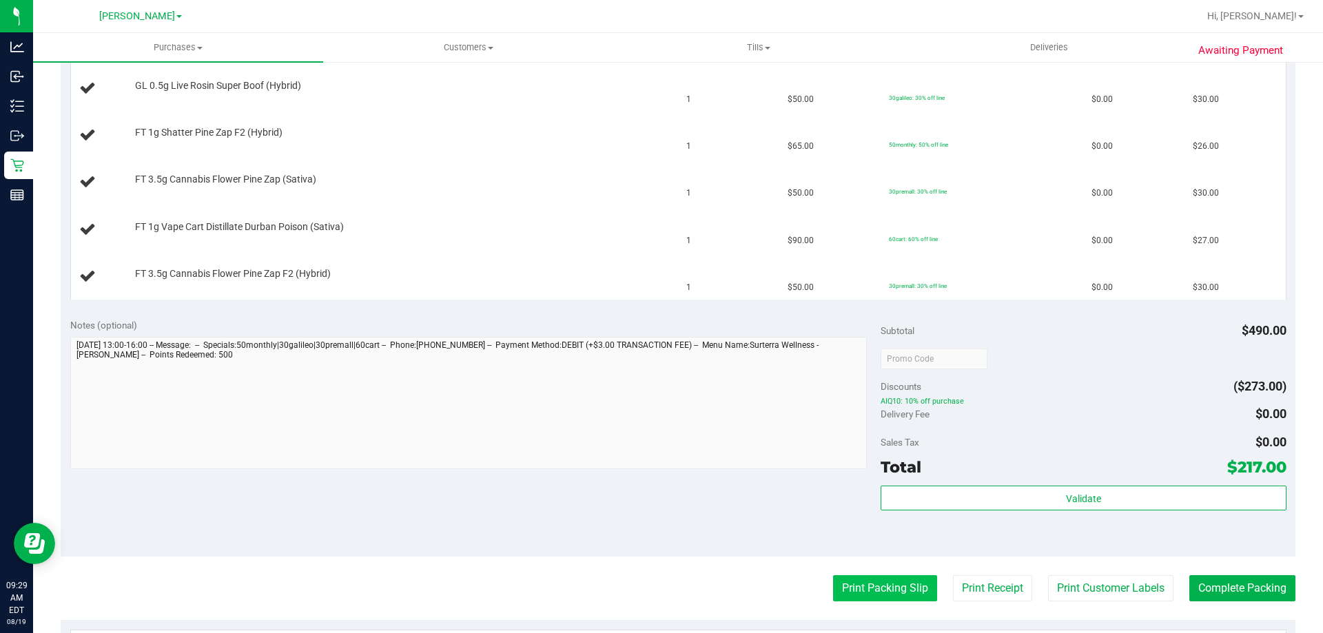
scroll to position [551, 0]
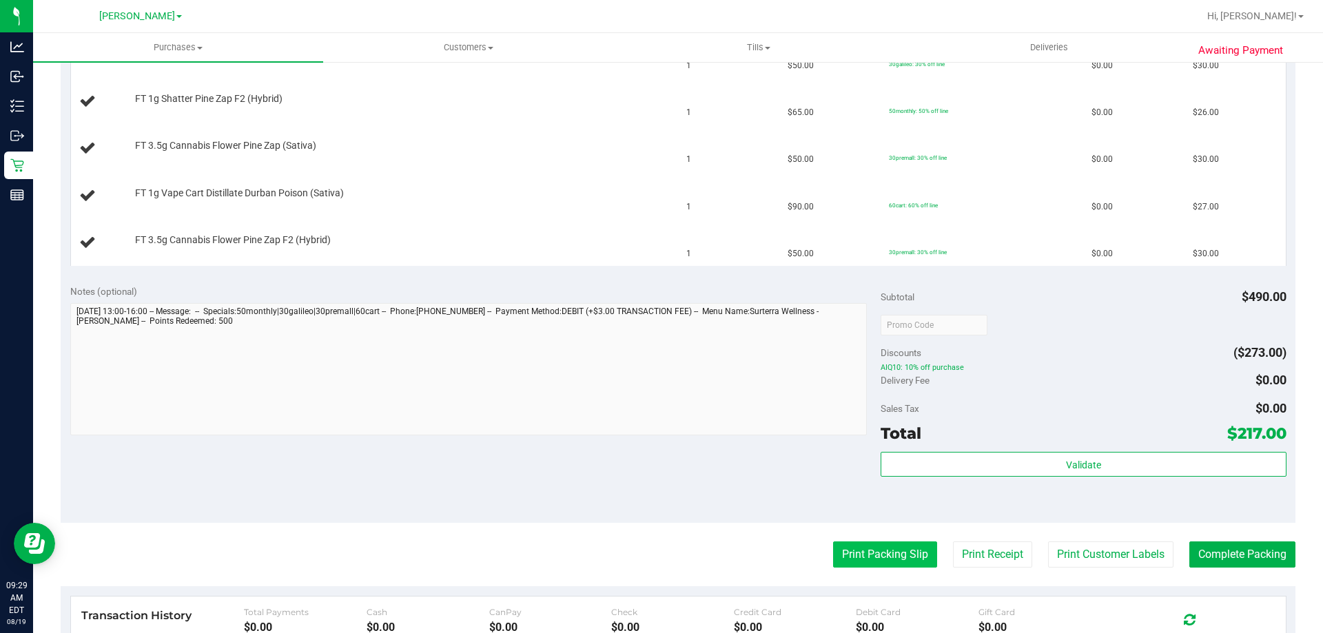
click at [877, 558] on button "Print Packing Slip" at bounding box center [885, 555] width 104 height 26
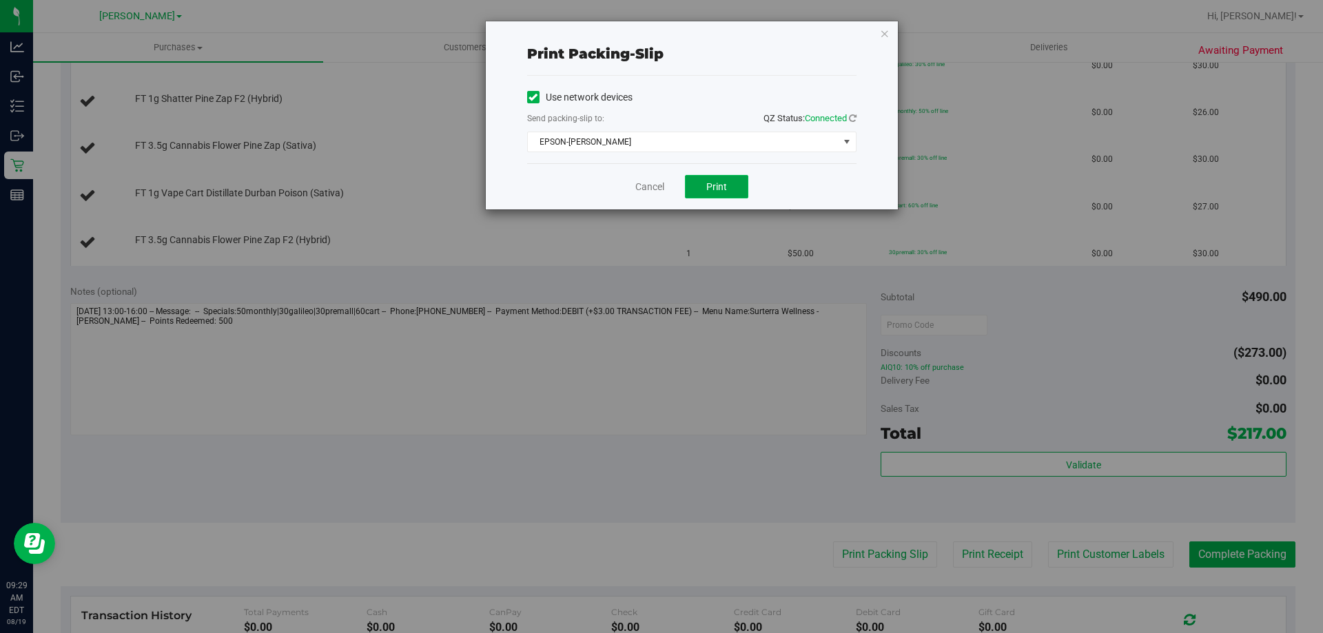
click at [722, 185] on span "Print" at bounding box center [716, 186] width 21 height 11
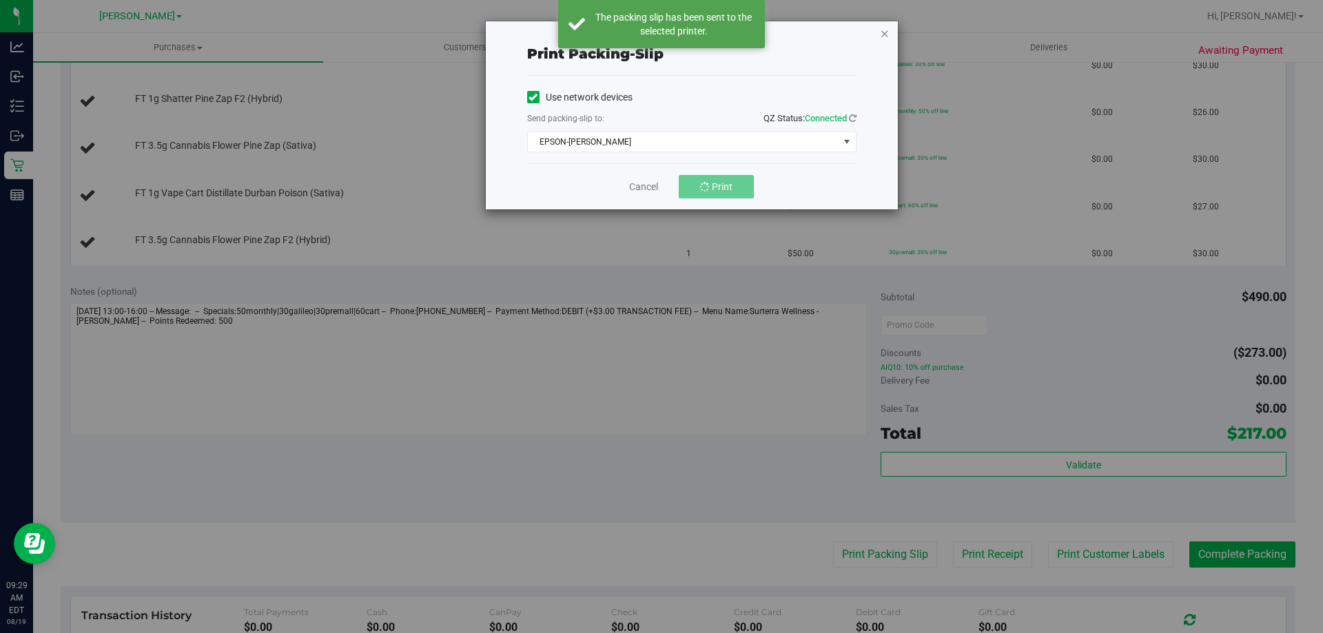
click at [882, 35] on icon "button" at bounding box center [885, 33] width 10 height 17
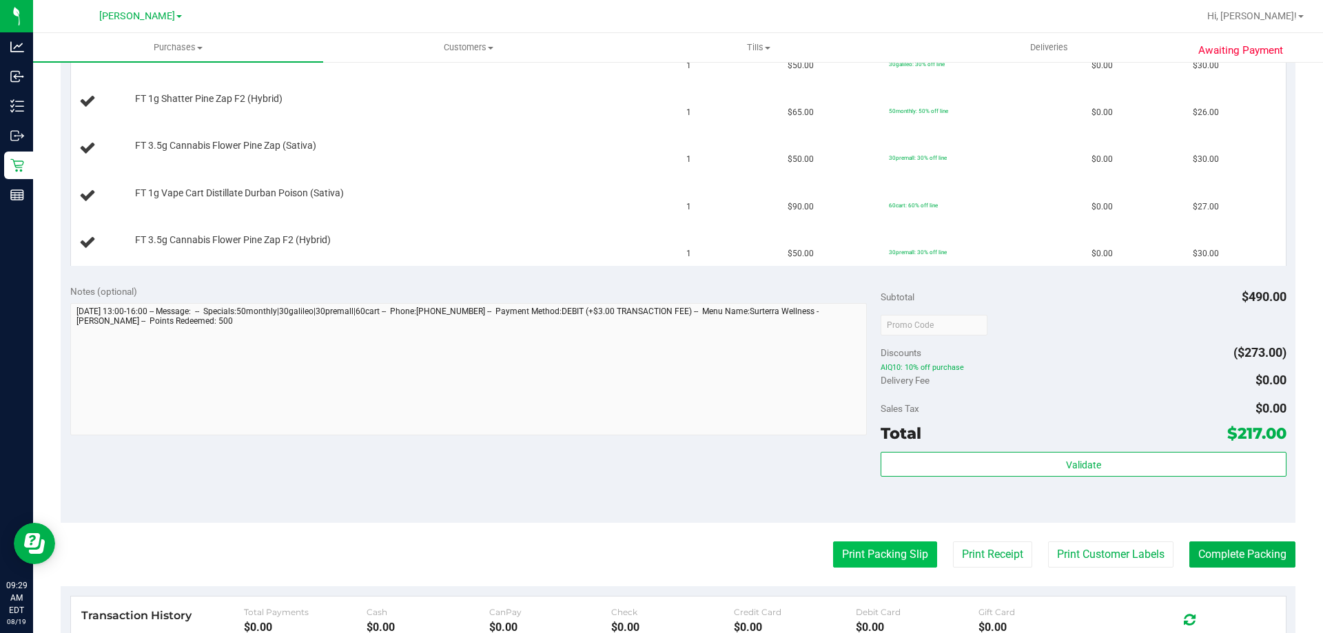
click at [876, 564] on button "Print Packing Slip" at bounding box center [885, 555] width 104 height 26
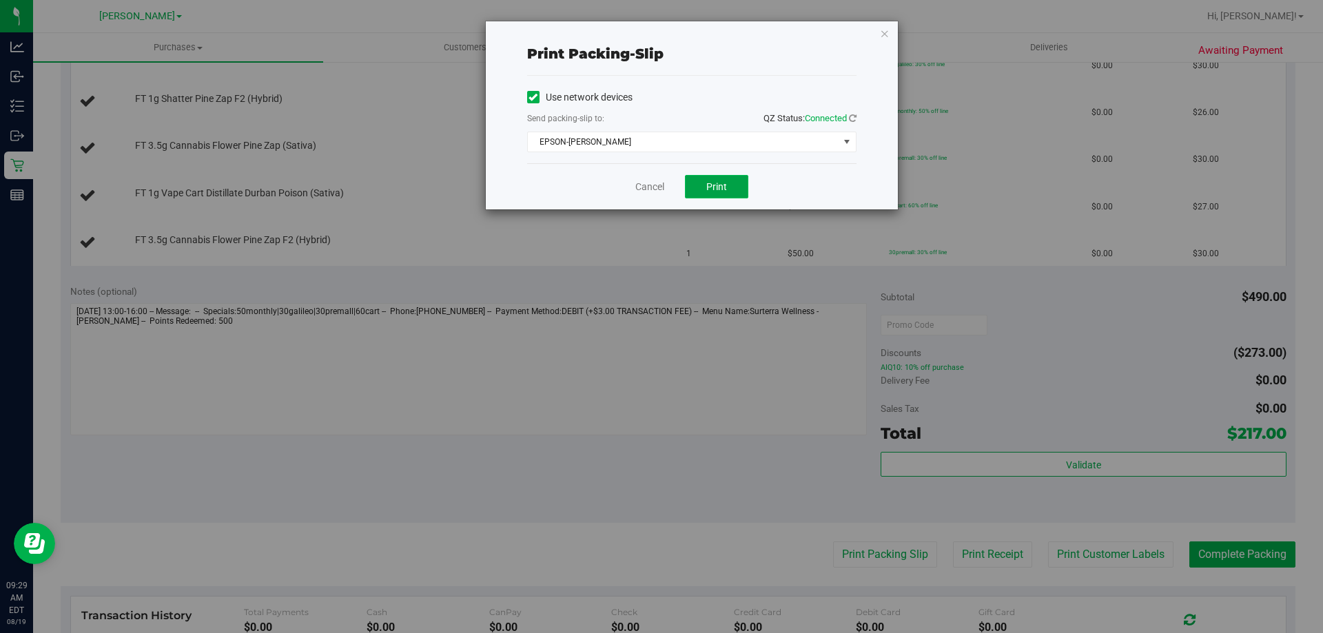
click at [722, 183] on span "Print" at bounding box center [716, 186] width 21 height 11
click at [656, 187] on link "Cancel" at bounding box center [649, 187] width 29 height 14
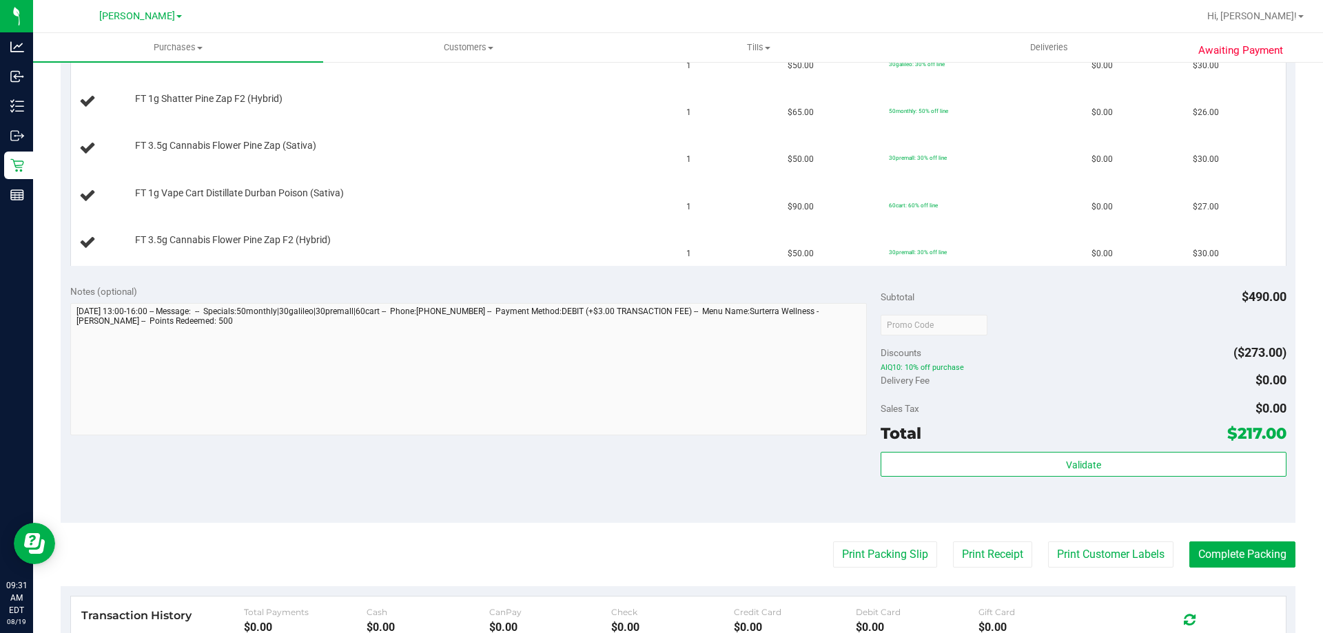
click at [833, 542] on button "Print Packing Slip" at bounding box center [885, 555] width 104 height 26
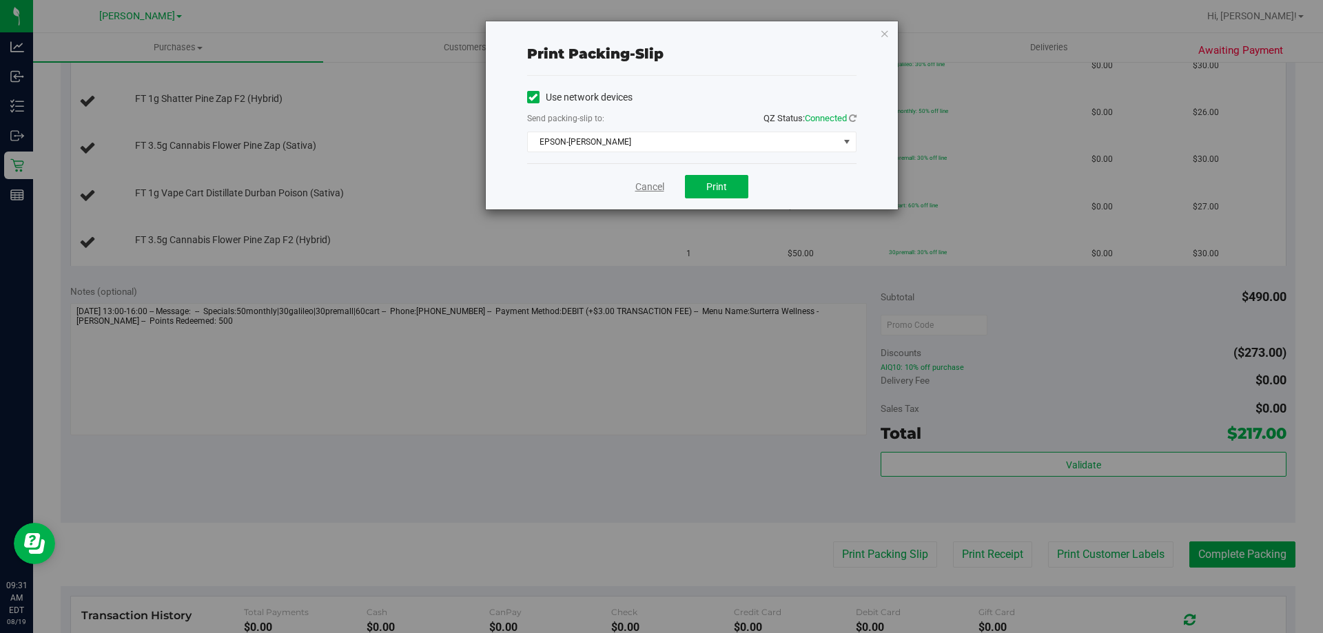
click at [653, 183] on link "Cancel" at bounding box center [649, 187] width 29 height 14
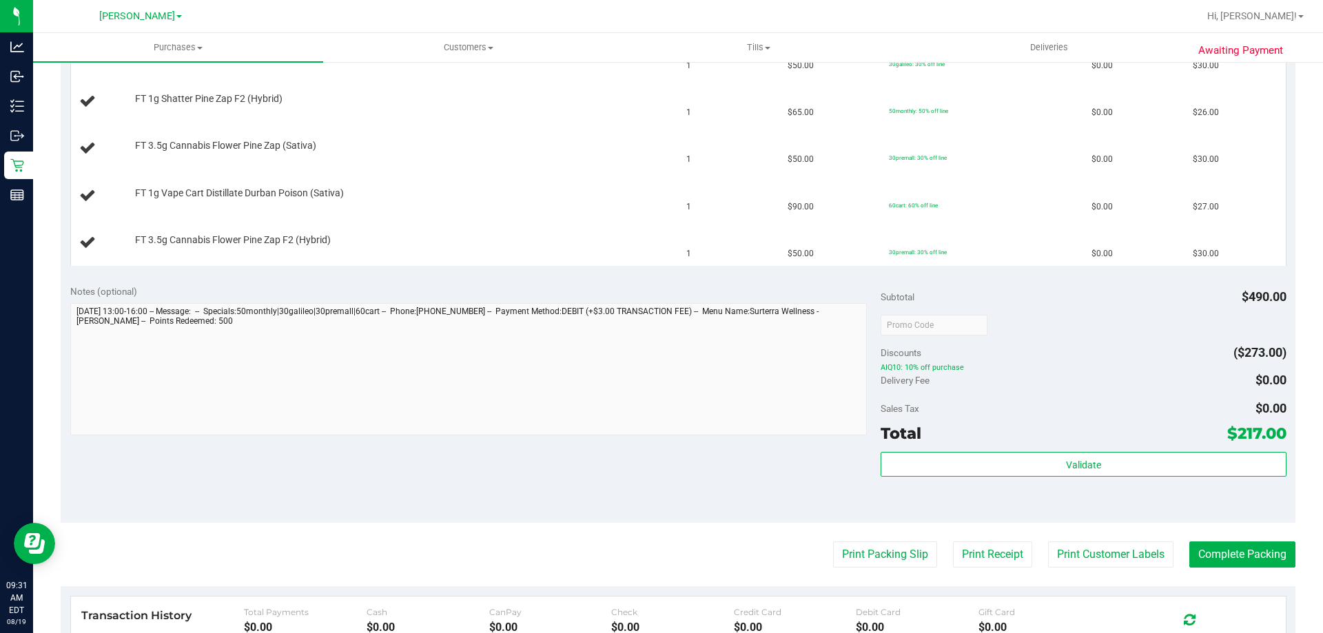
click at [833, 542] on button "Print Packing Slip" at bounding box center [885, 555] width 104 height 26
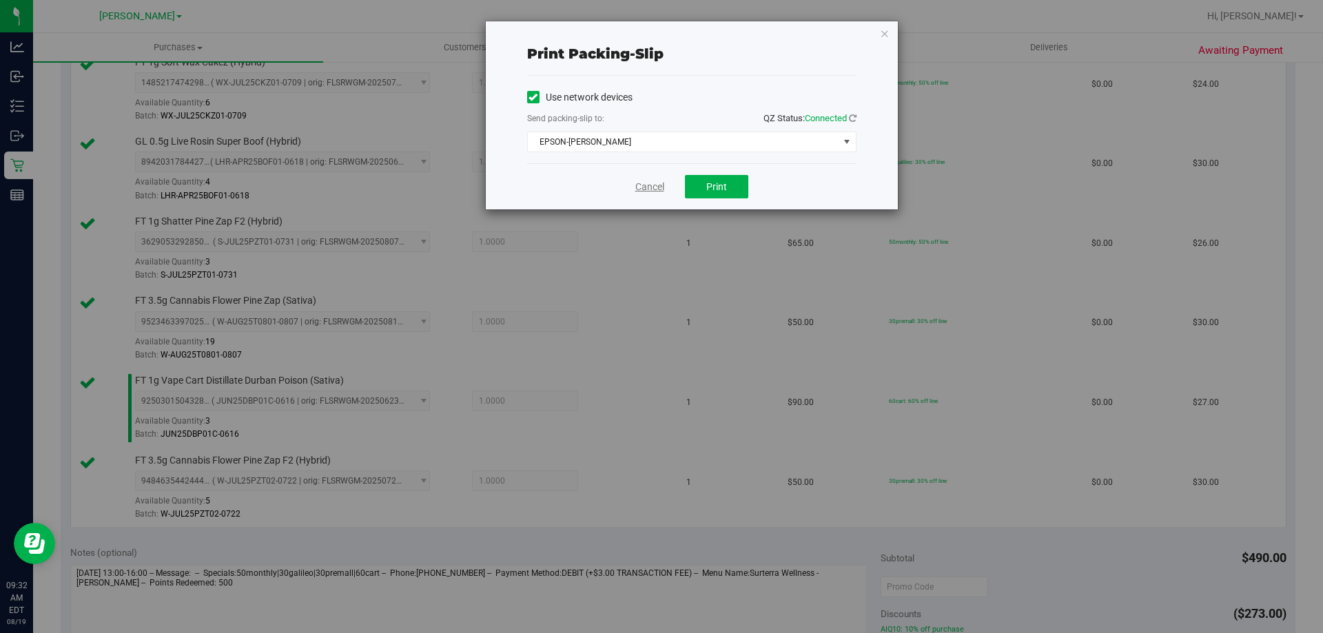
click at [655, 187] on link "Cancel" at bounding box center [649, 187] width 29 height 14
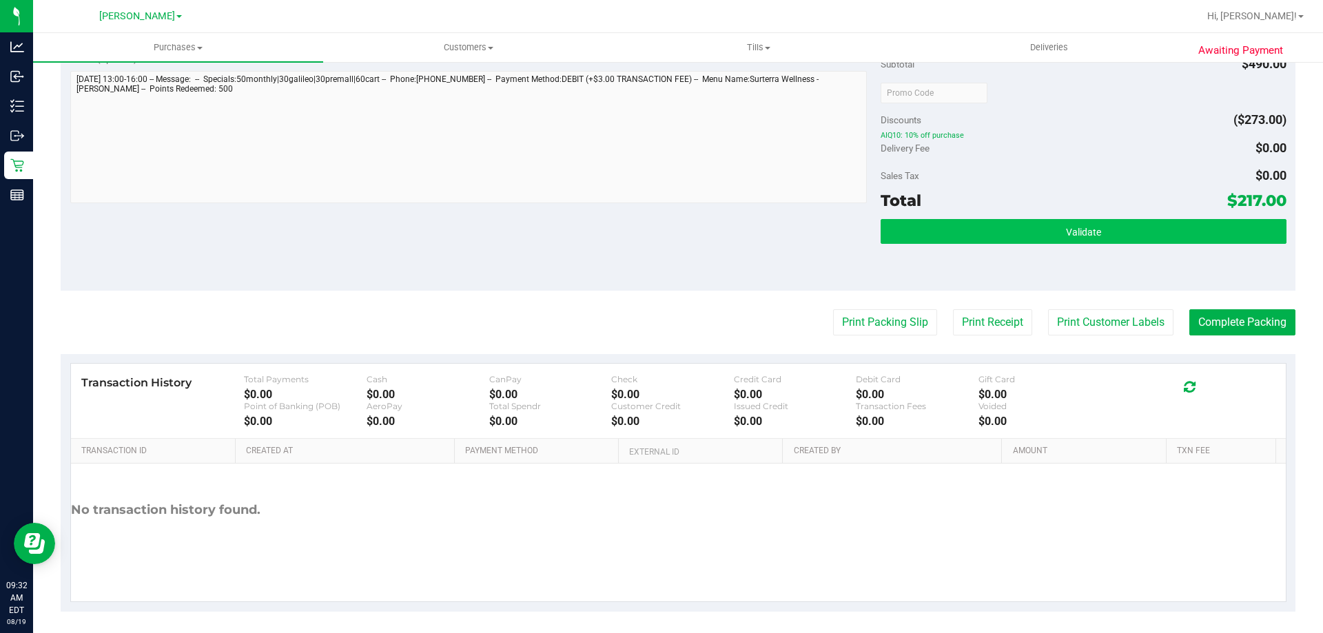
scroll to position [1052, 0]
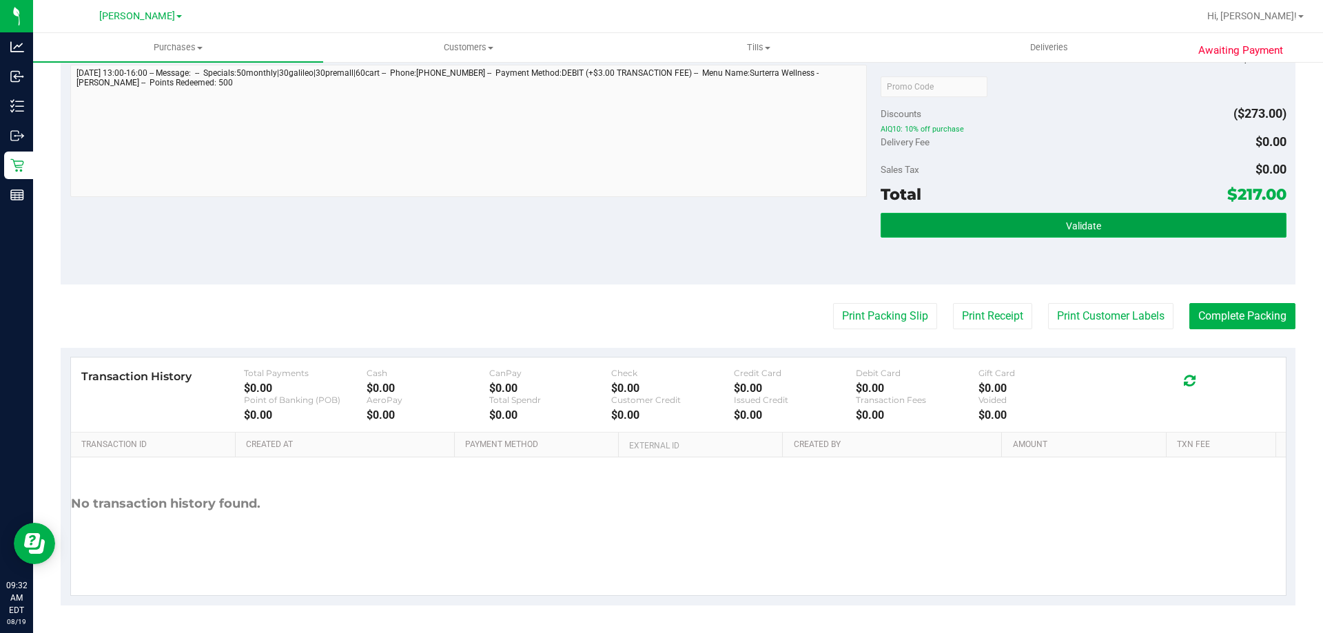
click at [1122, 213] on button "Validate" at bounding box center [1083, 225] width 405 height 25
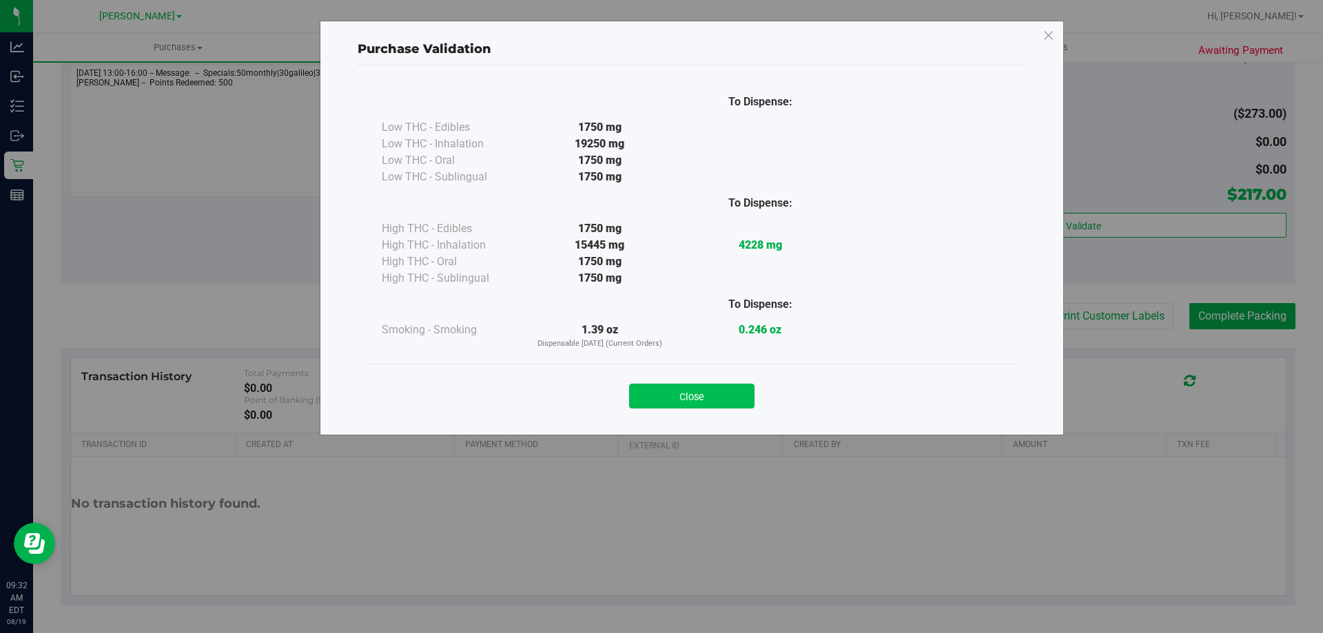
click at [722, 405] on button "Close" at bounding box center [691, 396] width 125 height 25
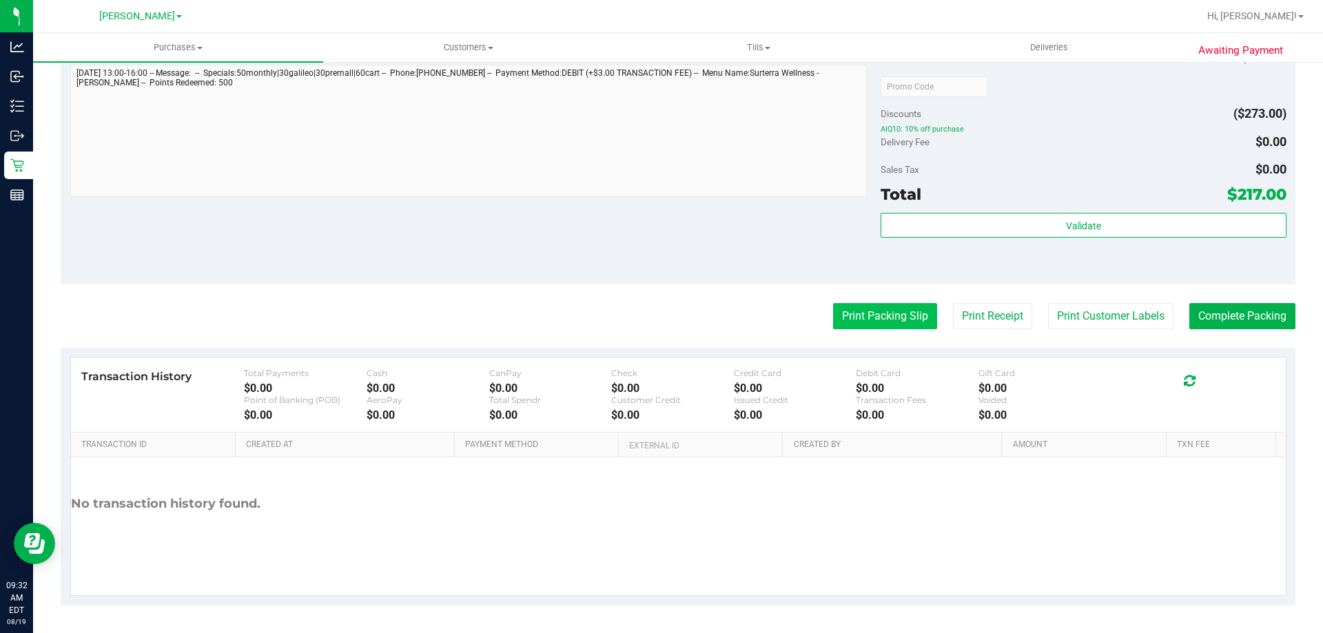
click at [919, 314] on button "Print Packing Slip" at bounding box center [885, 316] width 104 height 26
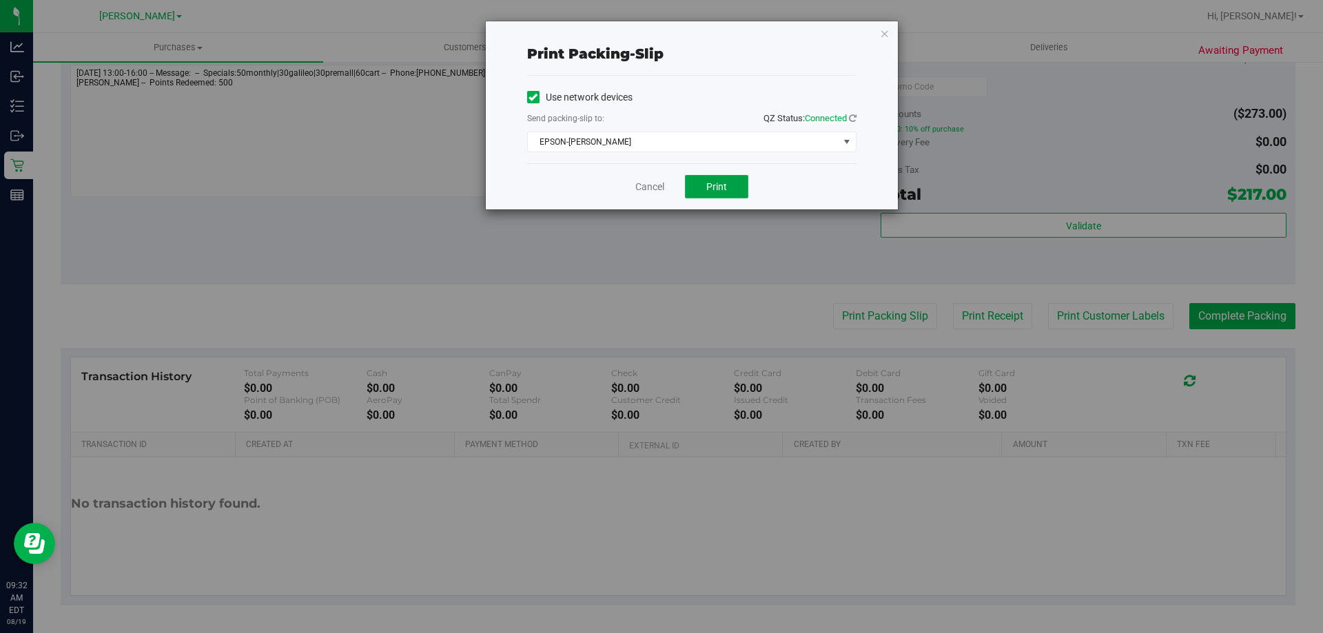
click at [732, 181] on button "Print" at bounding box center [716, 186] width 63 height 23
click at [648, 182] on link "Cancel" at bounding box center [649, 187] width 29 height 14
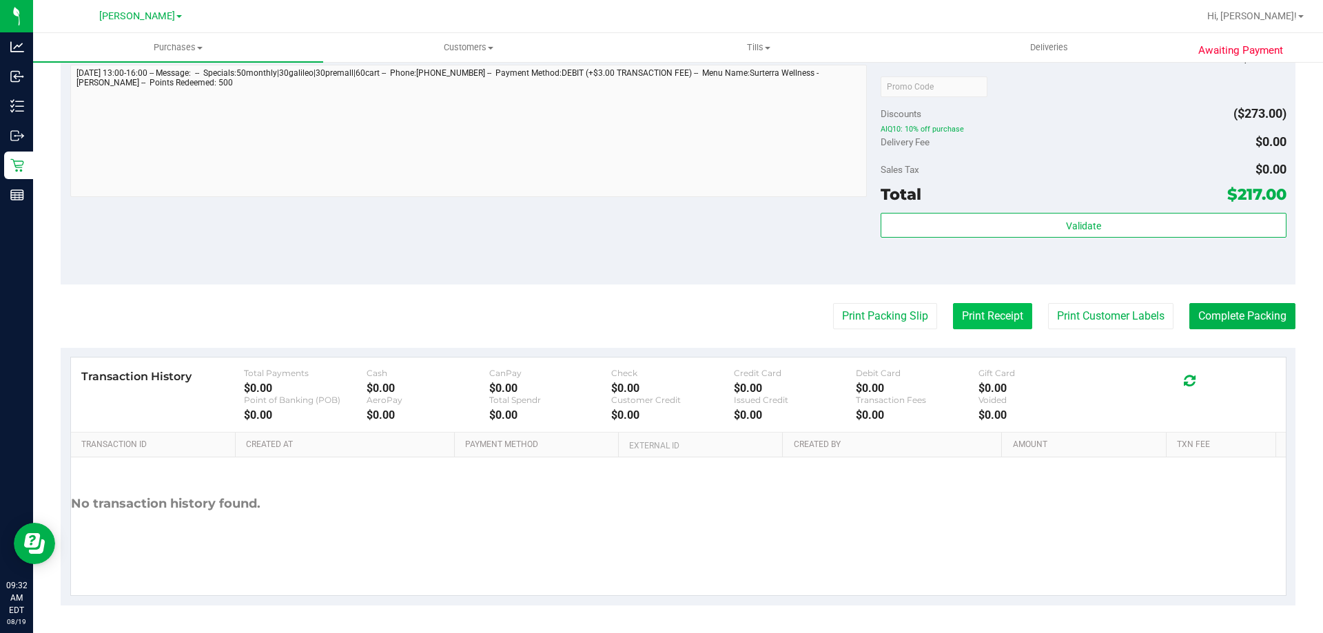
click at [979, 316] on button "Print Receipt" at bounding box center [992, 316] width 79 height 26
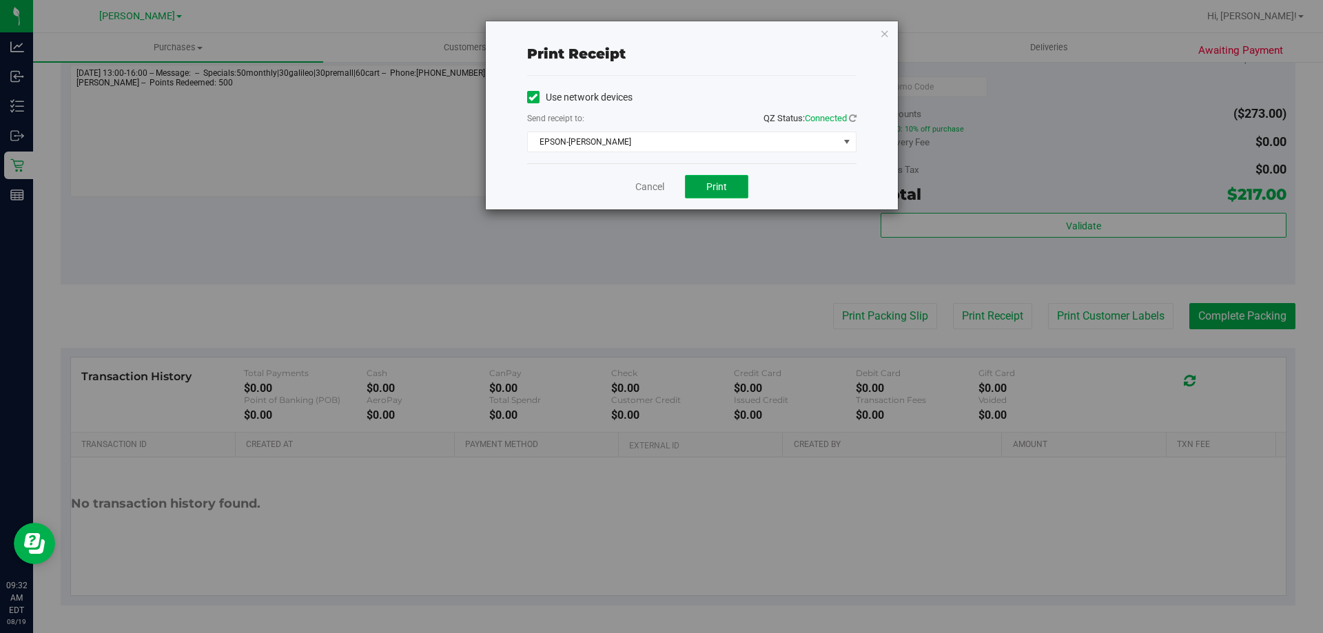
click at [715, 183] on span "Print" at bounding box center [716, 186] width 21 height 11
click at [651, 187] on link "Cancel" at bounding box center [649, 187] width 29 height 14
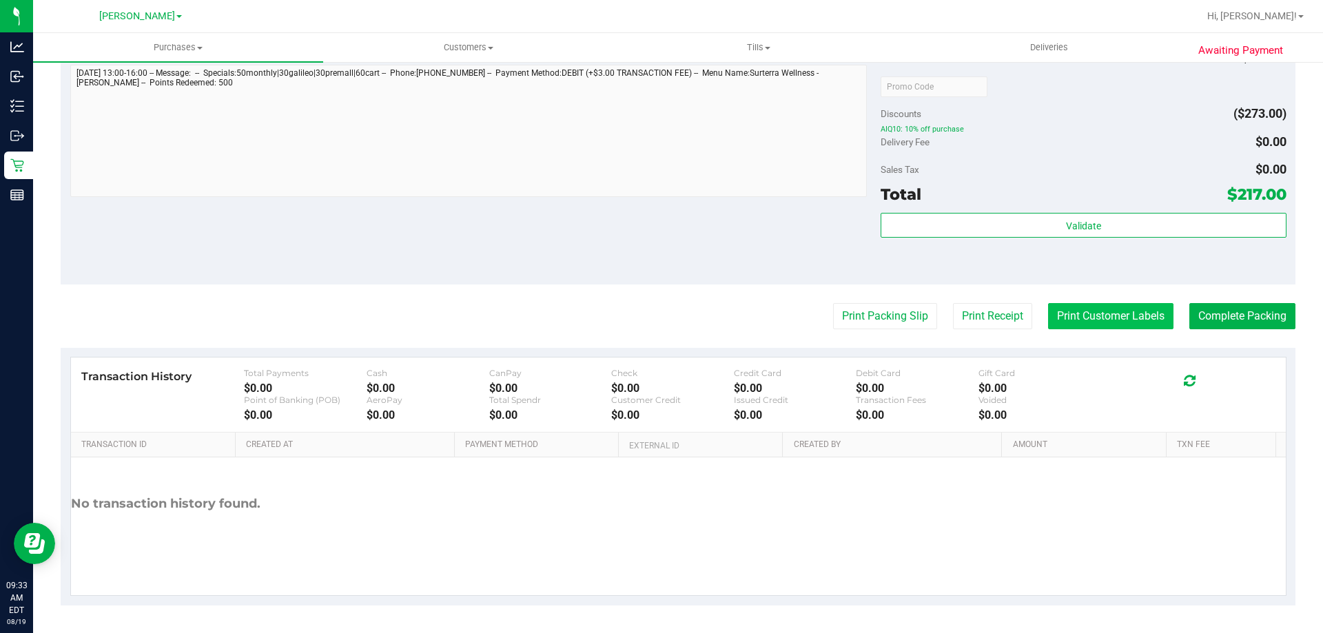
click at [1110, 314] on button "Print Customer Labels" at bounding box center [1110, 316] width 125 height 26
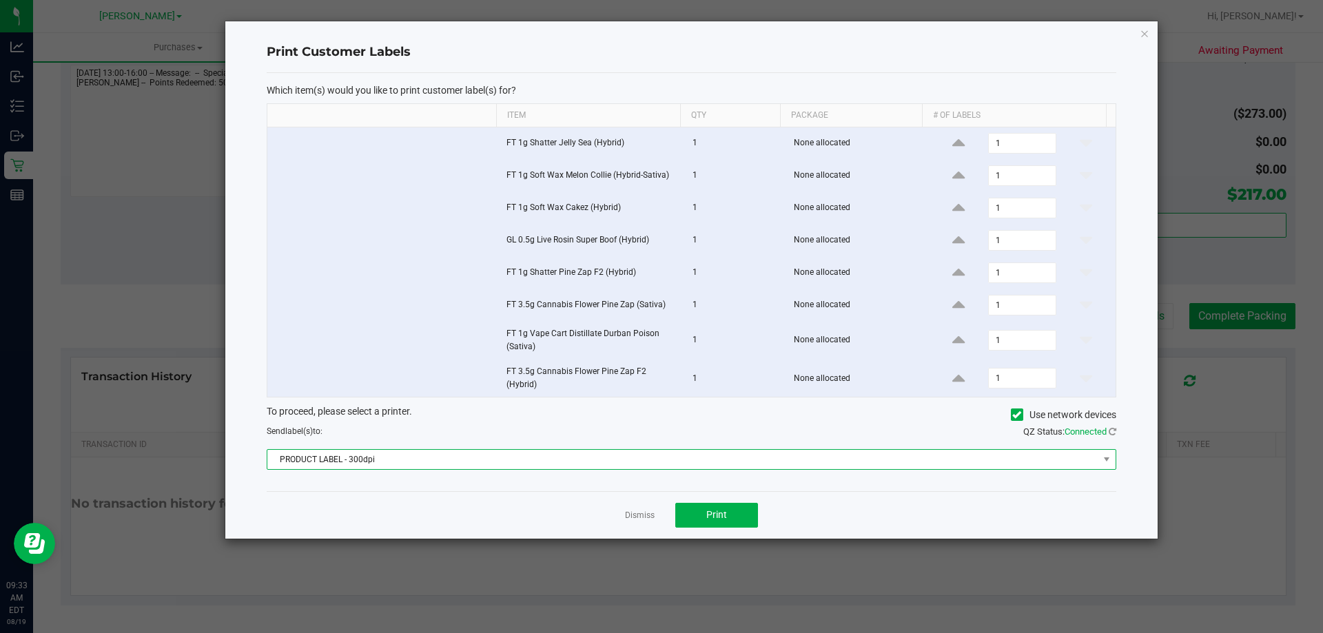
click at [897, 454] on span "PRODUCT LABEL - 300dpi" at bounding box center [682, 459] width 831 height 19
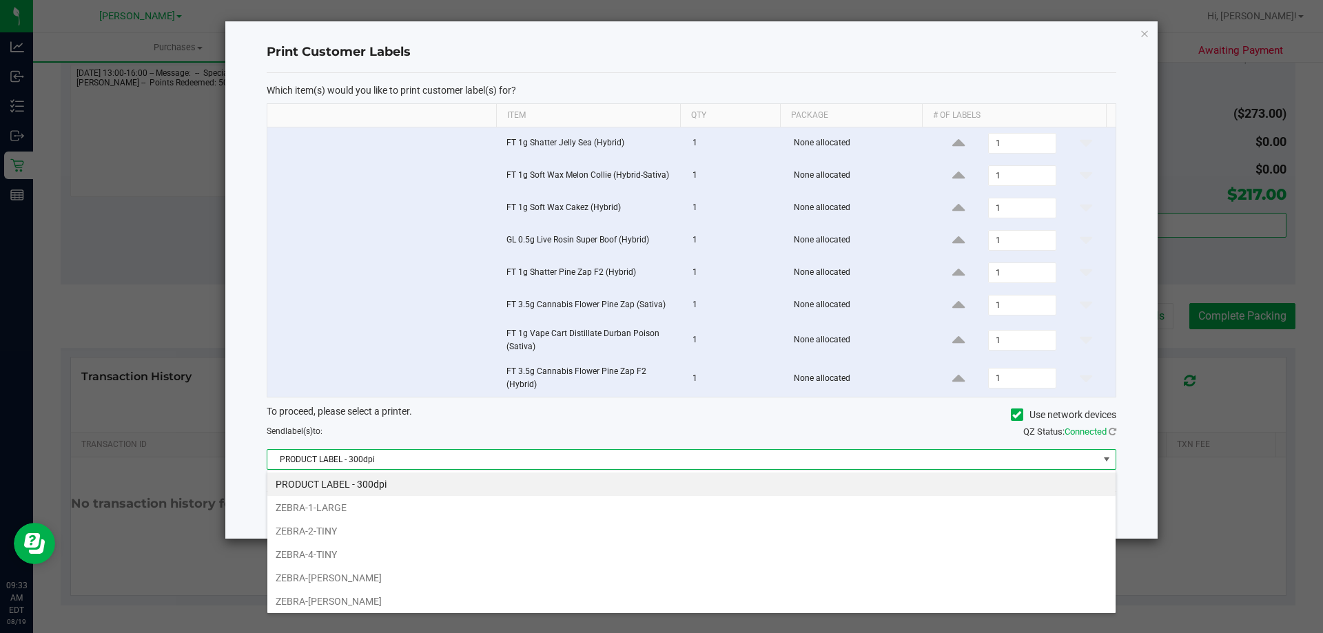
scroll to position [73, 0]
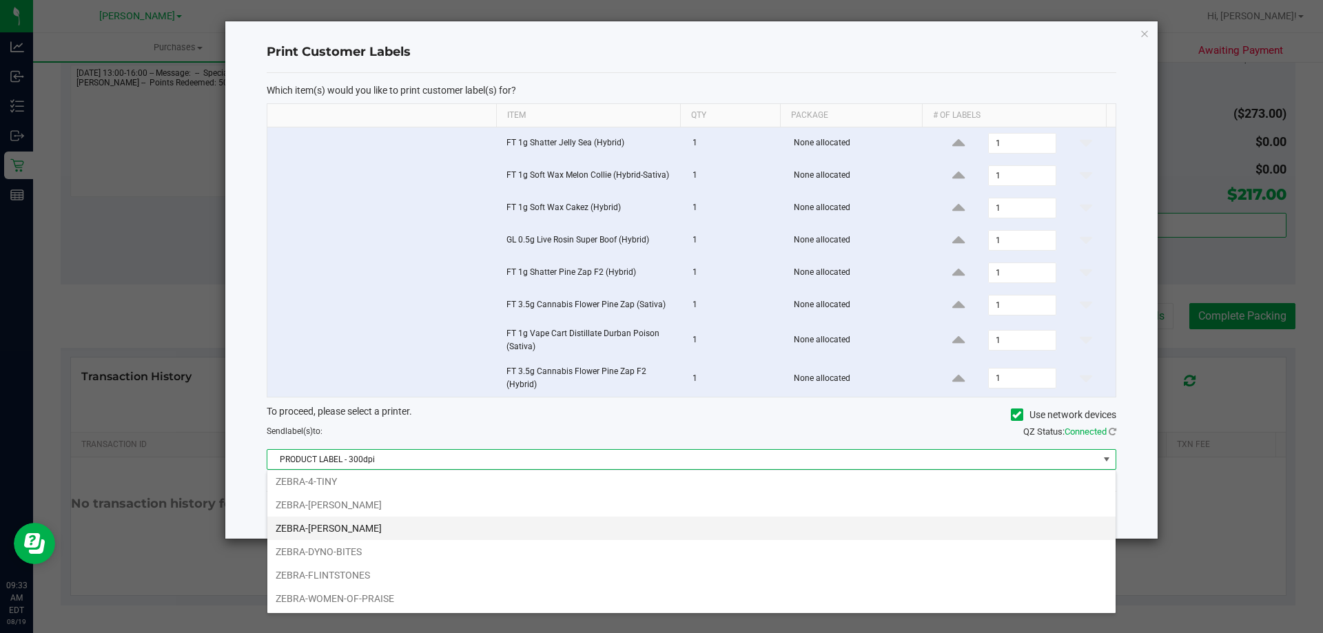
click at [361, 527] on li "ZEBRA-[PERSON_NAME]" at bounding box center [691, 528] width 848 height 23
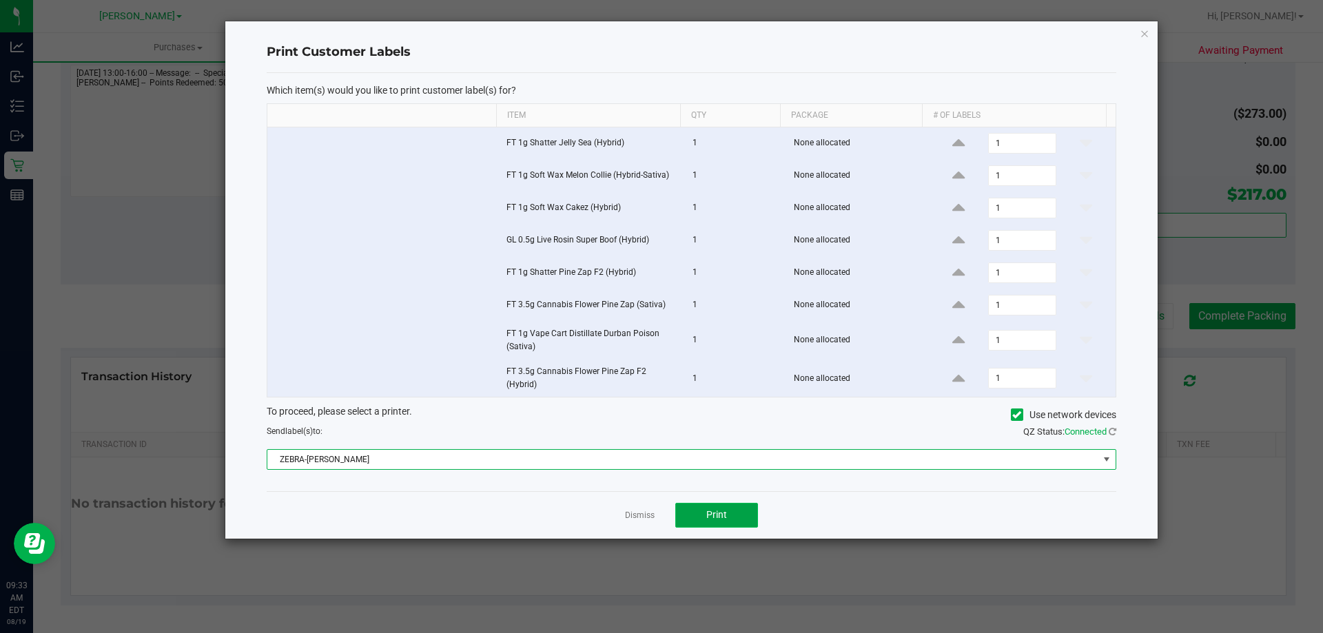
click at [702, 507] on button "Print" at bounding box center [716, 515] width 83 height 25
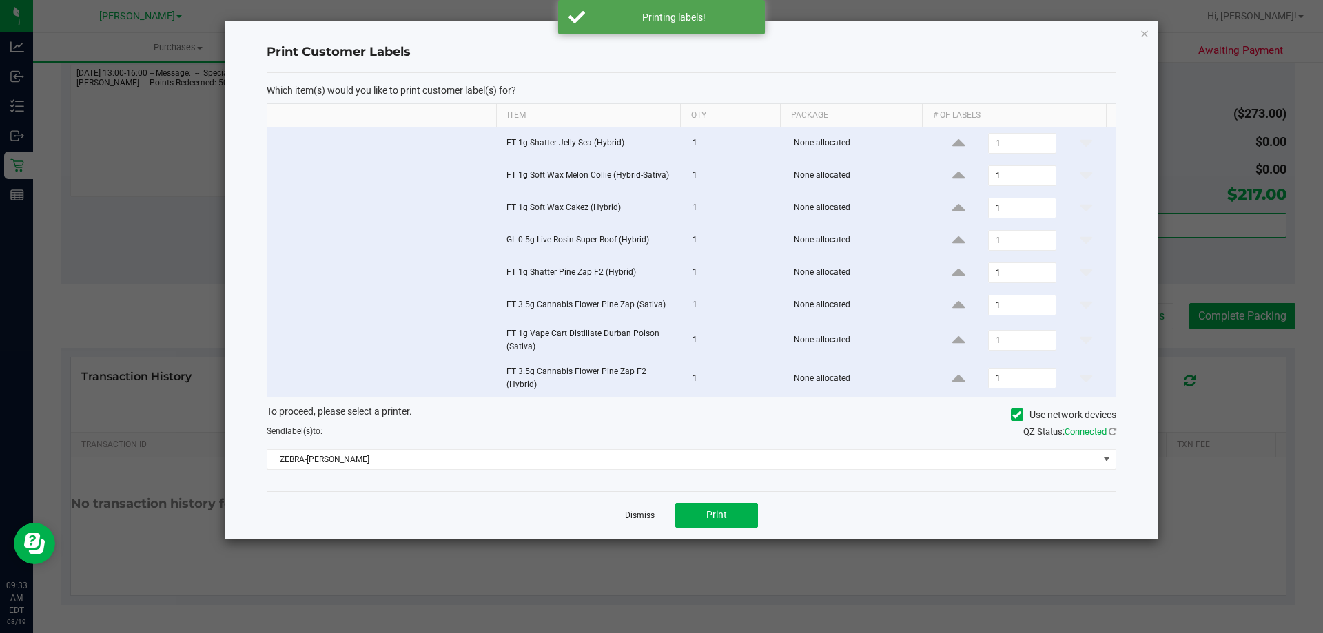
click at [636, 515] on link "Dismiss" at bounding box center [640, 516] width 30 height 12
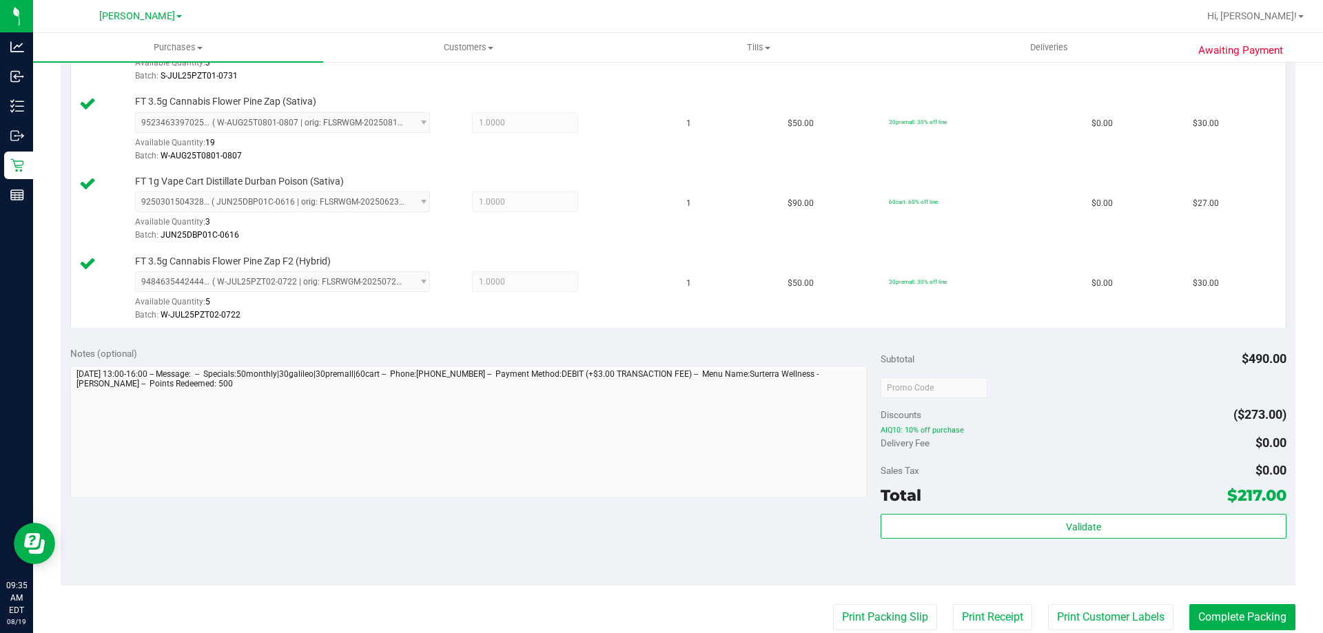
scroll to position [827, 0]
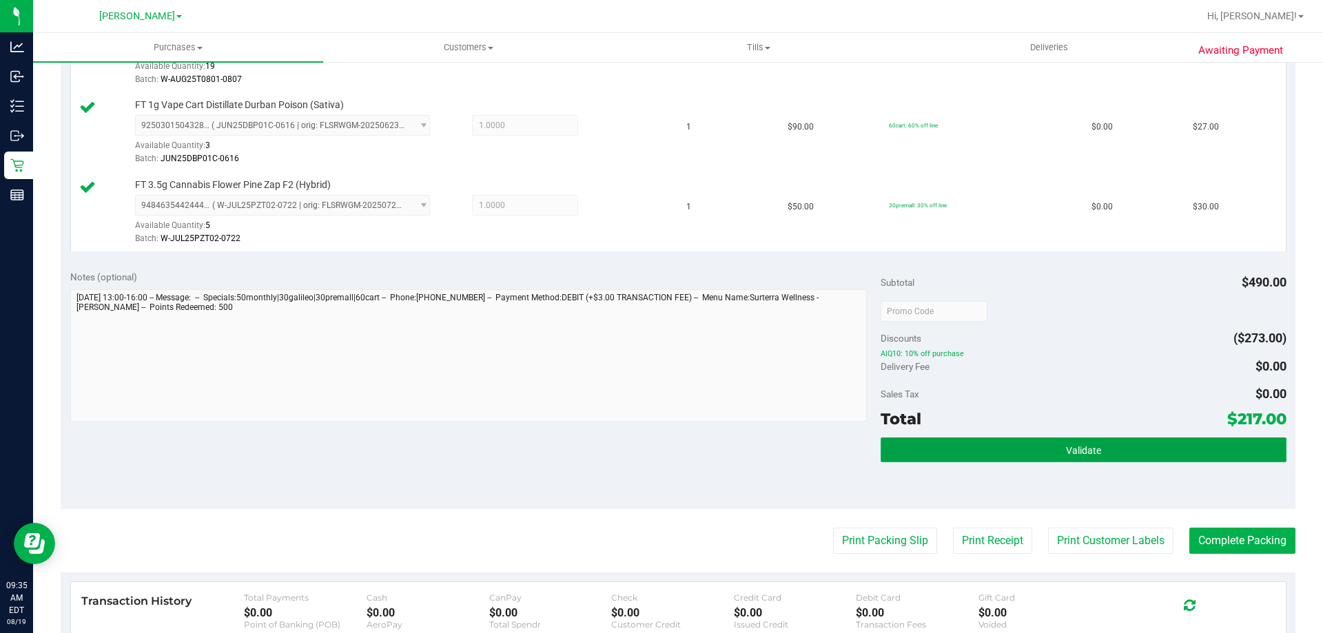
click at [1066, 450] on span "Validate" at bounding box center [1083, 450] width 35 height 11
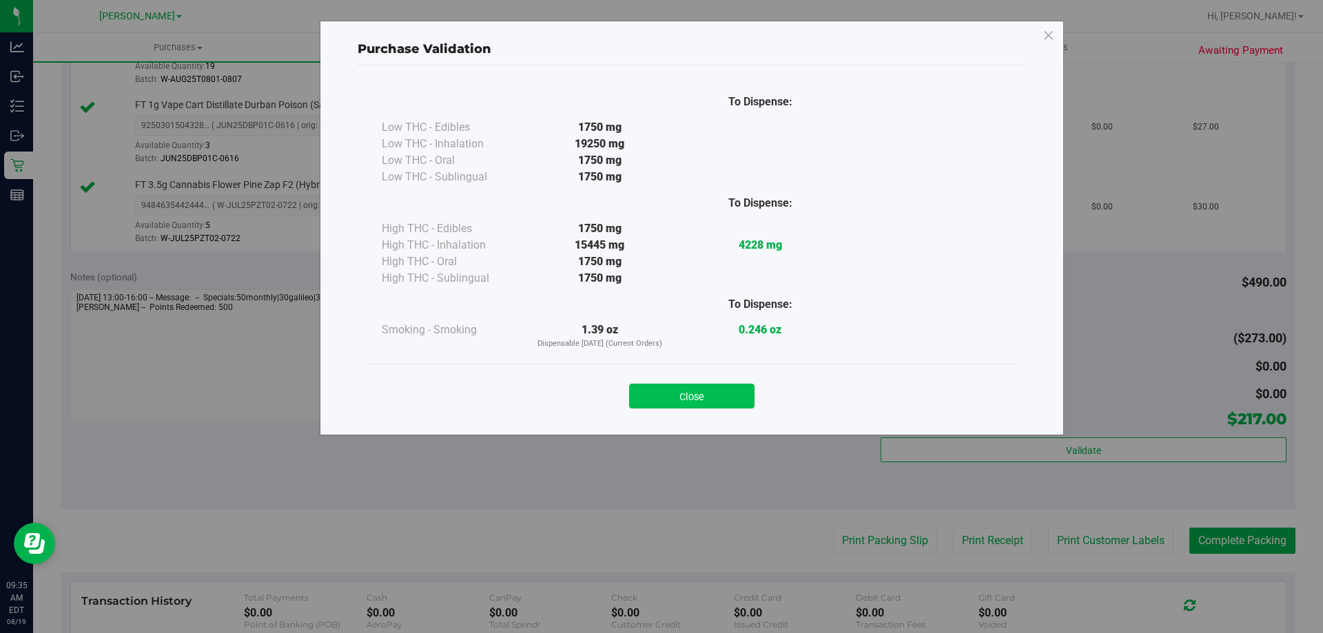
click at [715, 394] on button "Close" at bounding box center [691, 396] width 125 height 25
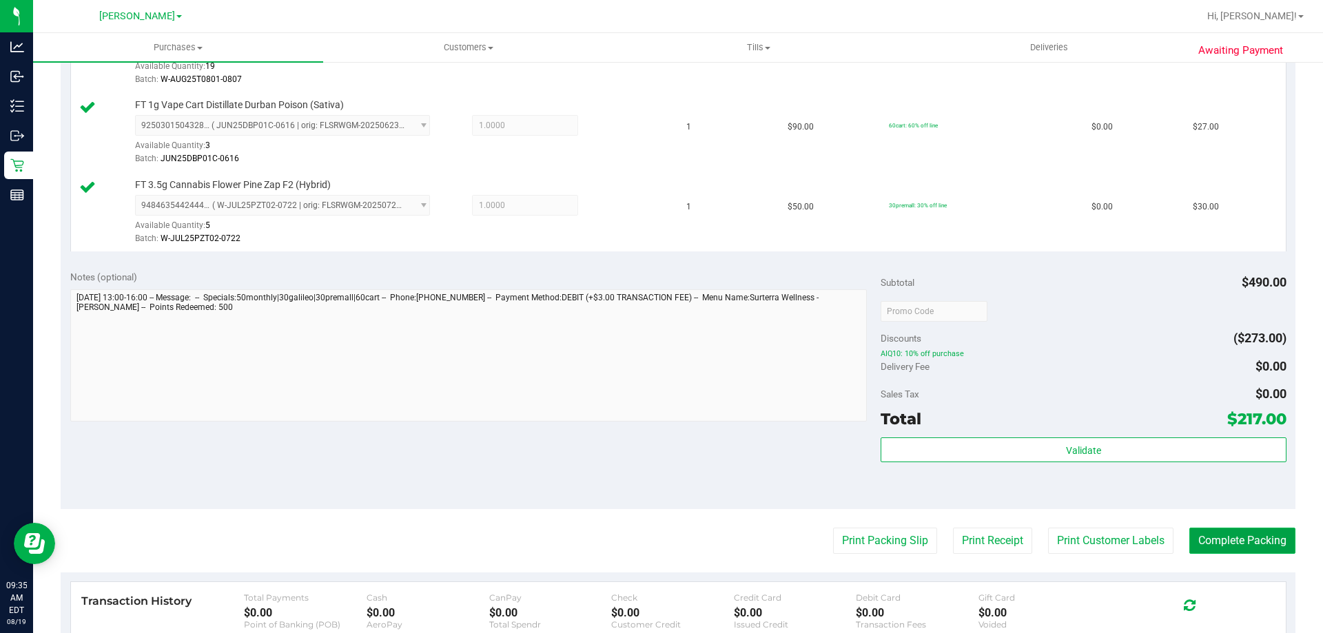
click at [1214, 533] on button "Complete Packing" at bounding box center [1243, 541] width 106 height 26
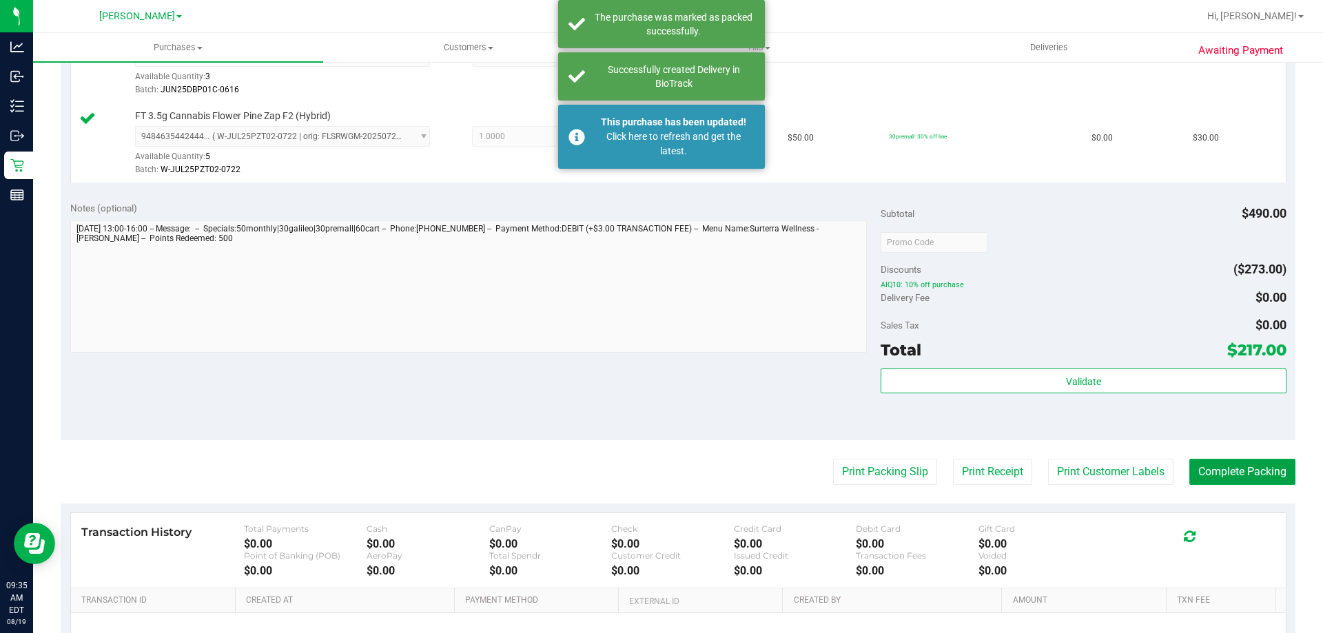
scroll to position [895, 0]
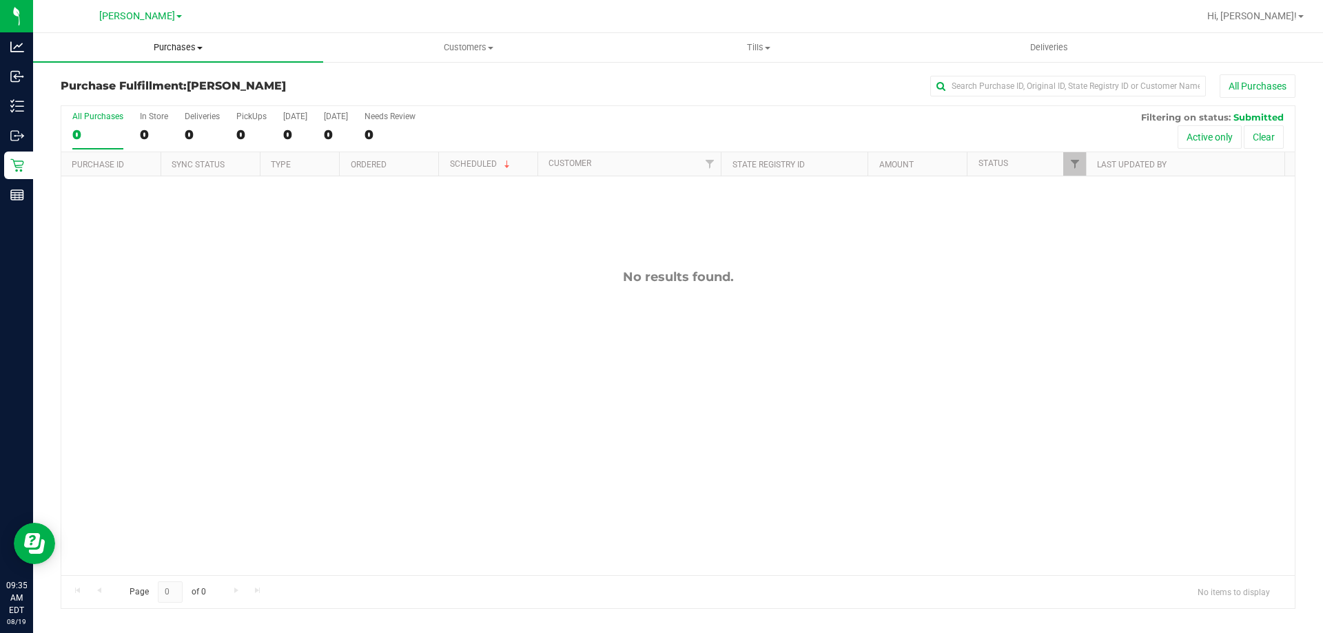
click at [170, 45] on span "Purchases" at bounding box center [178, 47] width 290 height 12
click at [106, 92] on li "Fulfillment" at bounding box center [178, 100] width 290 height 17
click at [180, 53] on span "Purchases" at bounding box center [178, 47] width 290 height 12
click at [63, 96] on span "Fulfillment" at bounding box center [75, 100] width 85 height 12
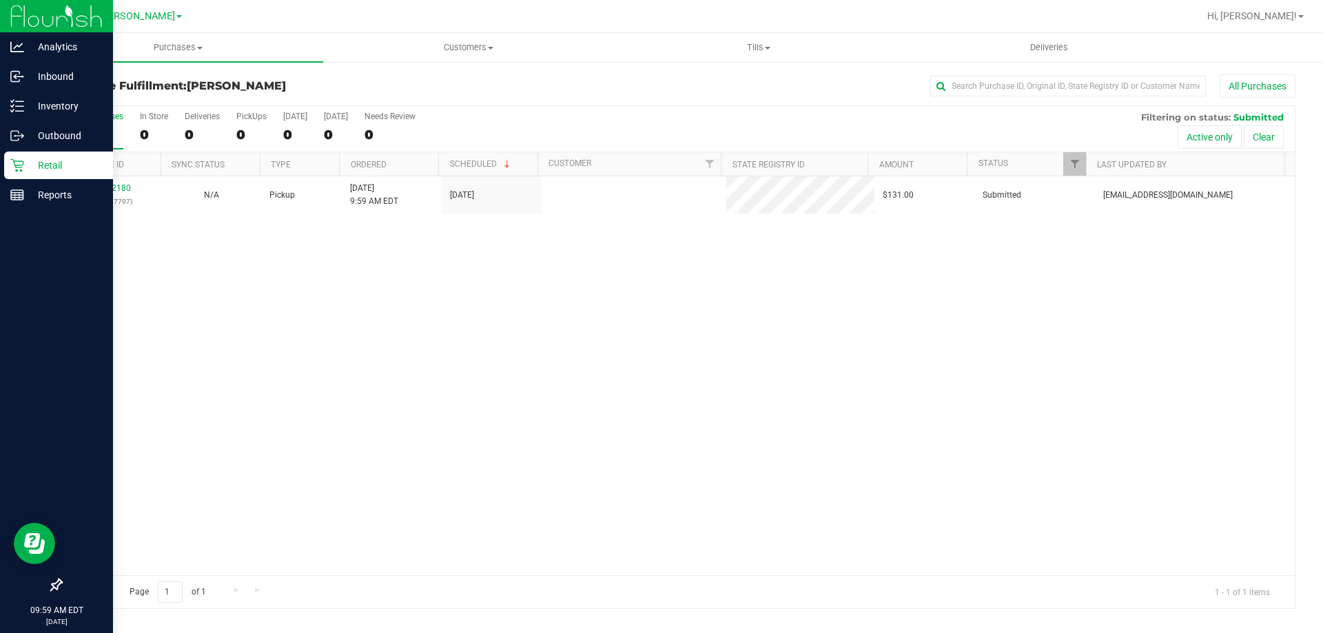
click at [38, 169] on p "Retail" at bounding box center [65, 165] width 83 height 17
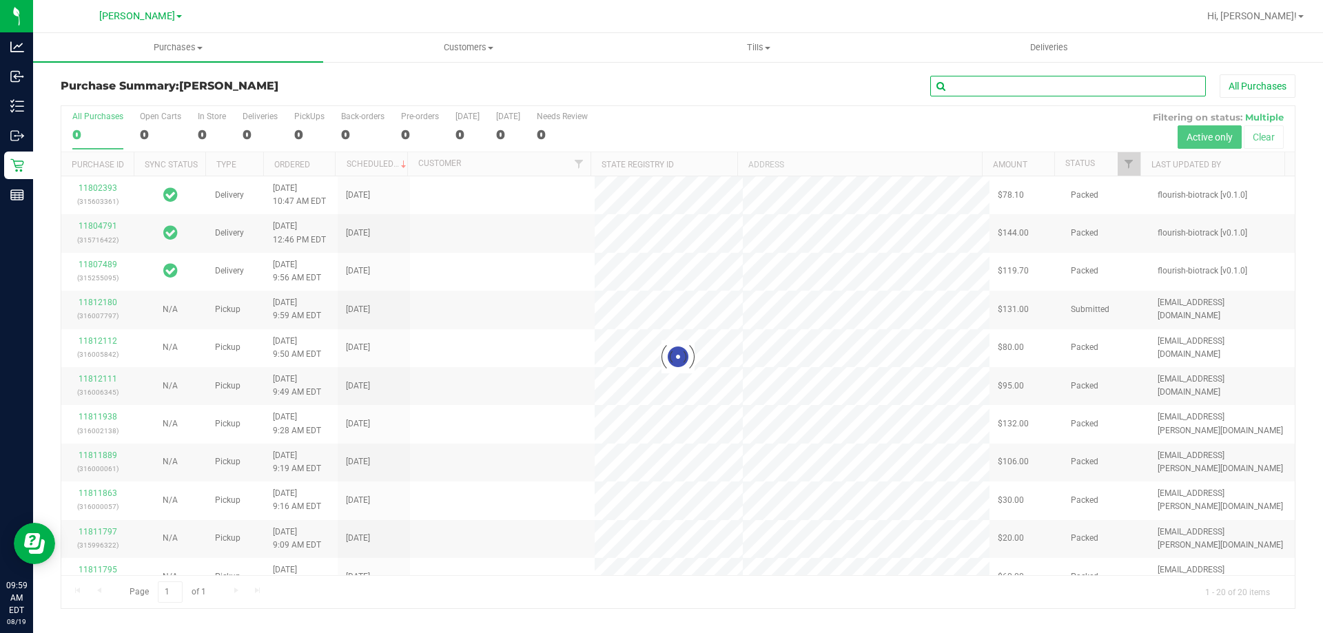
click at [1071, 92] on input "text" at bounding box center [1068, 86] width 276 height 21
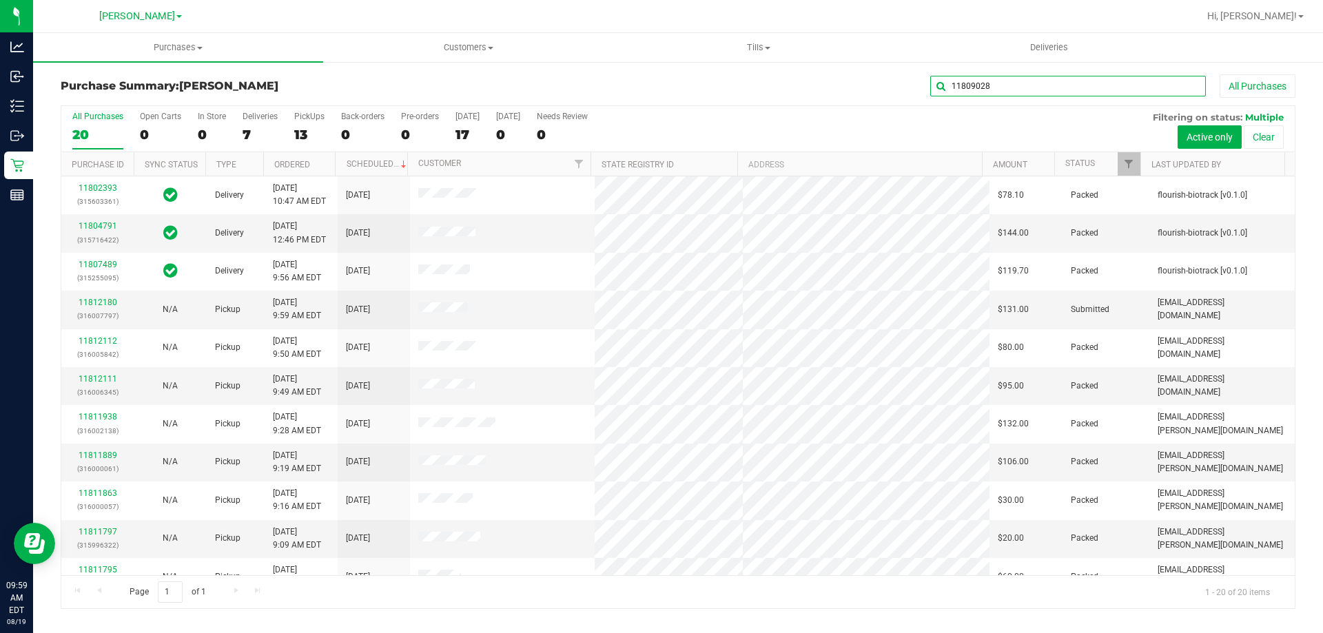
type input "11809028"
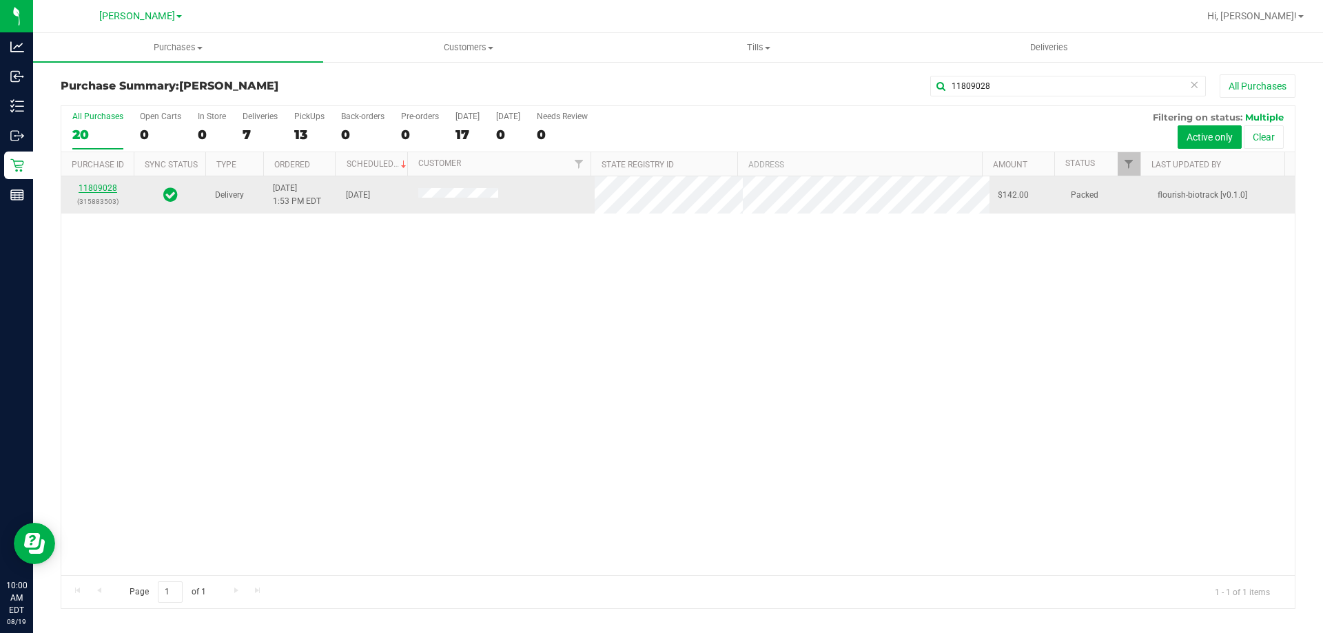
click at [83, 185] on link "11809028" at bounding box center [98, 188] width 39 height 10
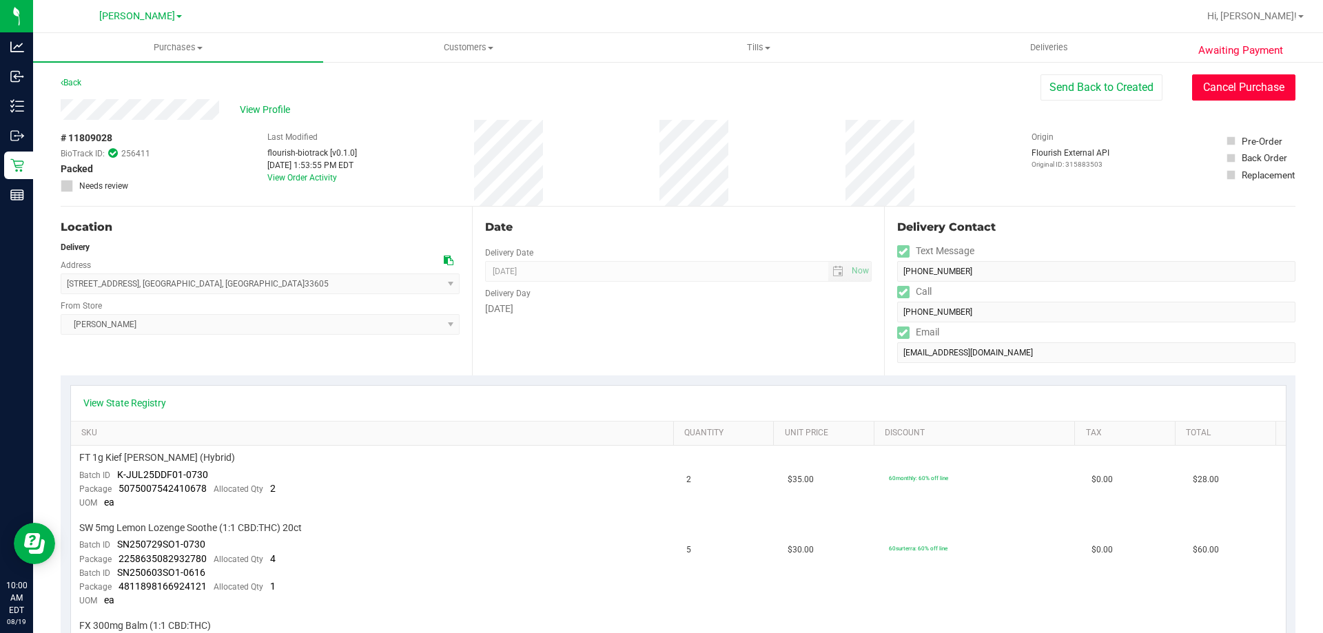
click at [1216, 79] on button "Cancel Purchase" at bounding box center [1243, 87] width 103 height 26
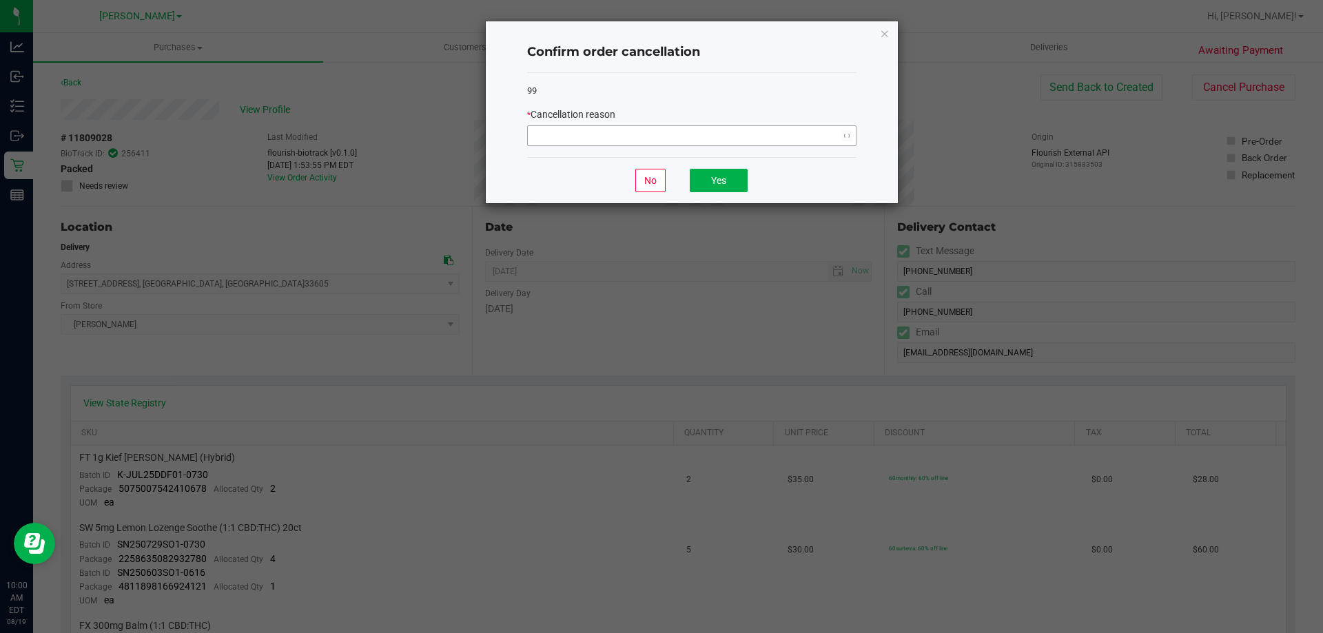
drag, startPoint x: 815, startPoint y: 116, endPoint x: 802, endPoint y: 142, distance: 28.7
click at [811, 127] on div "* Cancellation reason" at bounding box center [691, 127] width 329 height 39
click at [802, 142] on span "NO DATA FOUND" at bounding box center [683, 135] width 311 height 19
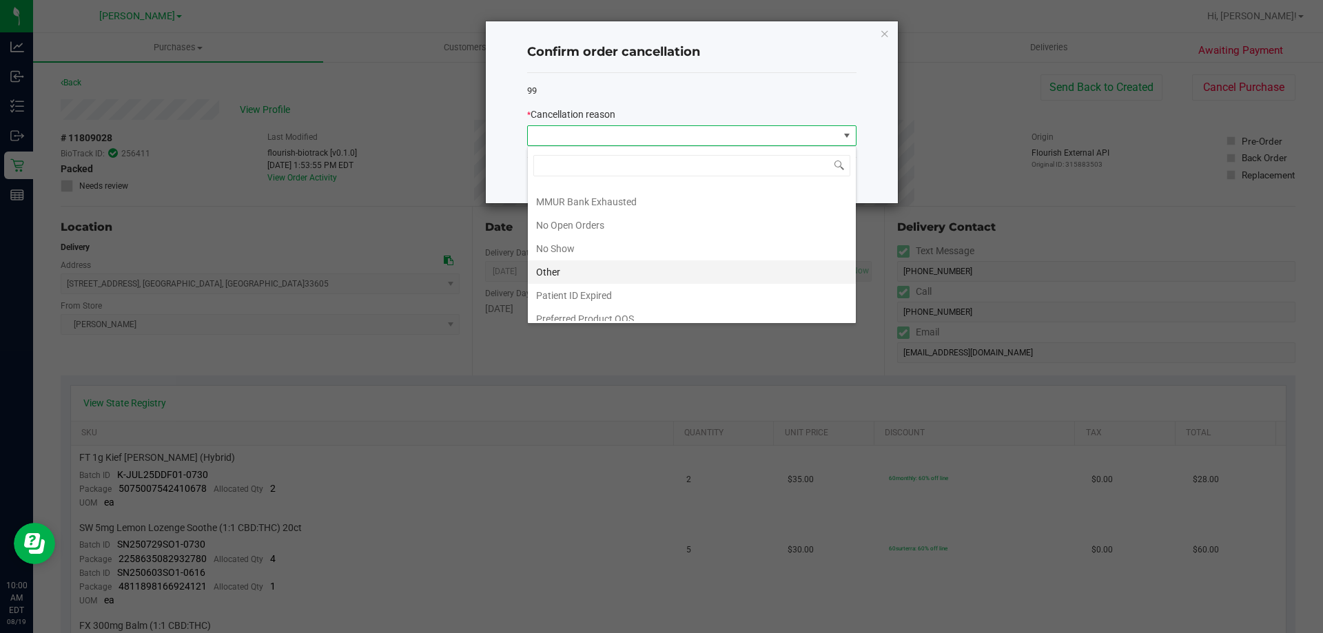
scroll to position [96, 0]
click at [595, 254] on li "Other" at bounding box center [692, 262] width 328 height 23
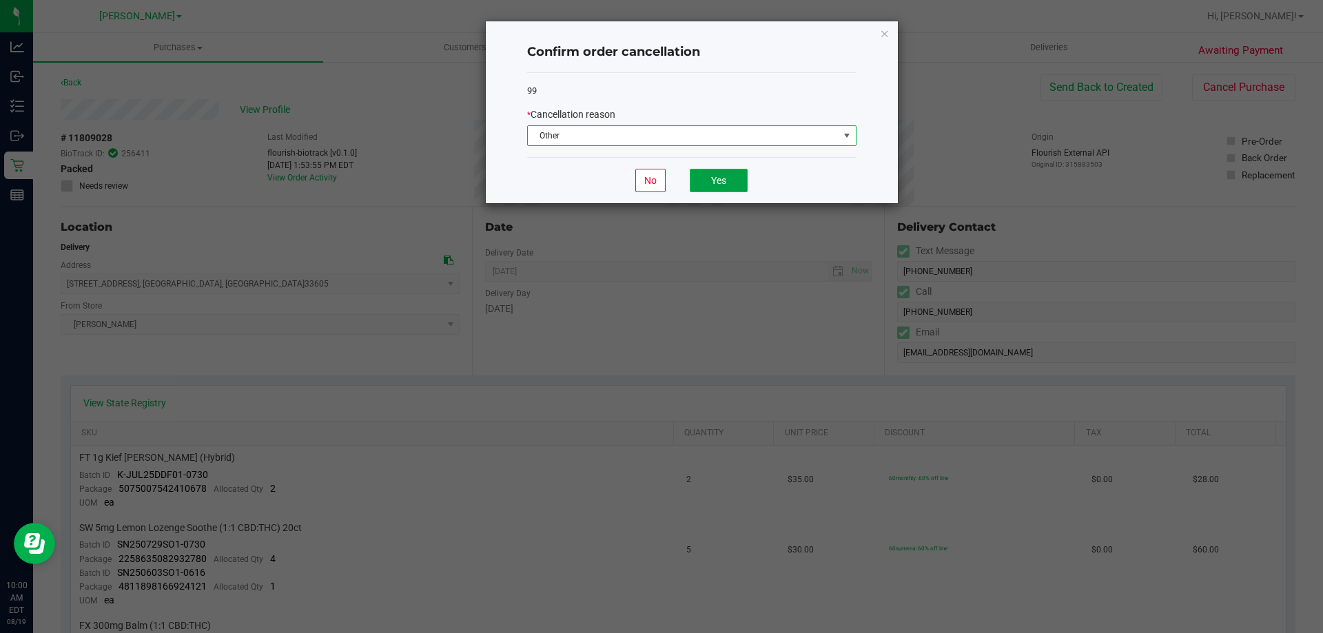
click at [722, 179] on button "Yes" at bounding box center [719, 180] width 58 height 23
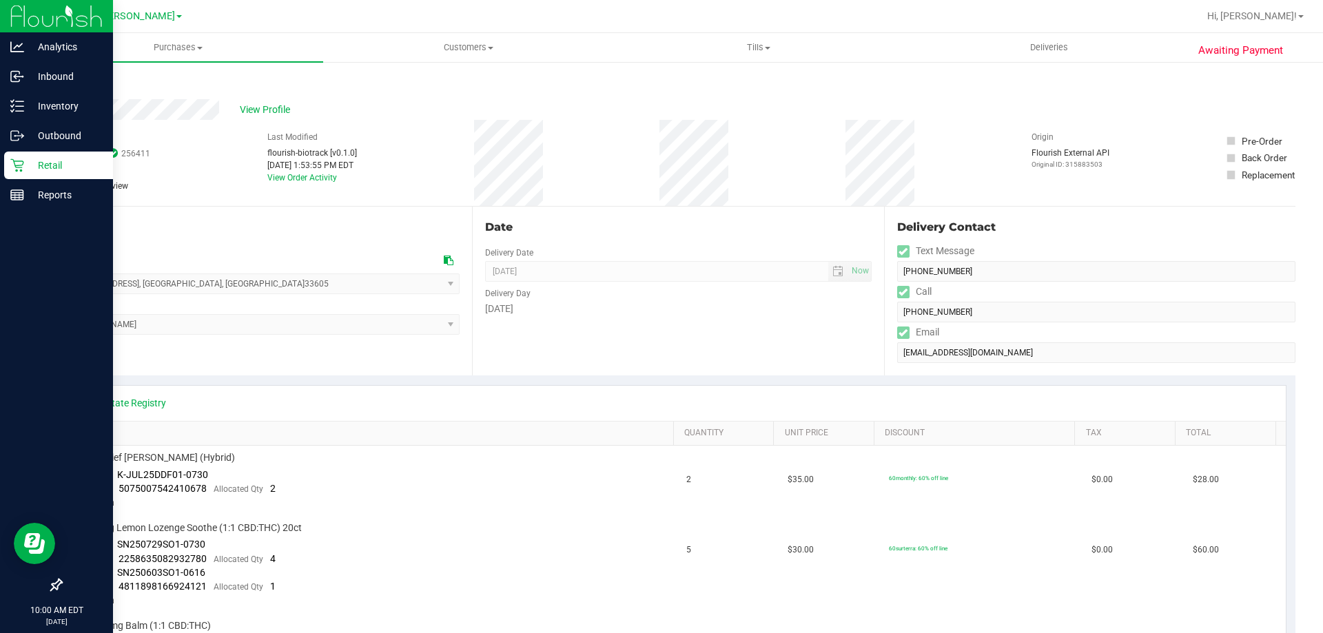
click at [74, 163] on p "Retail" at bounding box center [65, 165] width 83 height 17
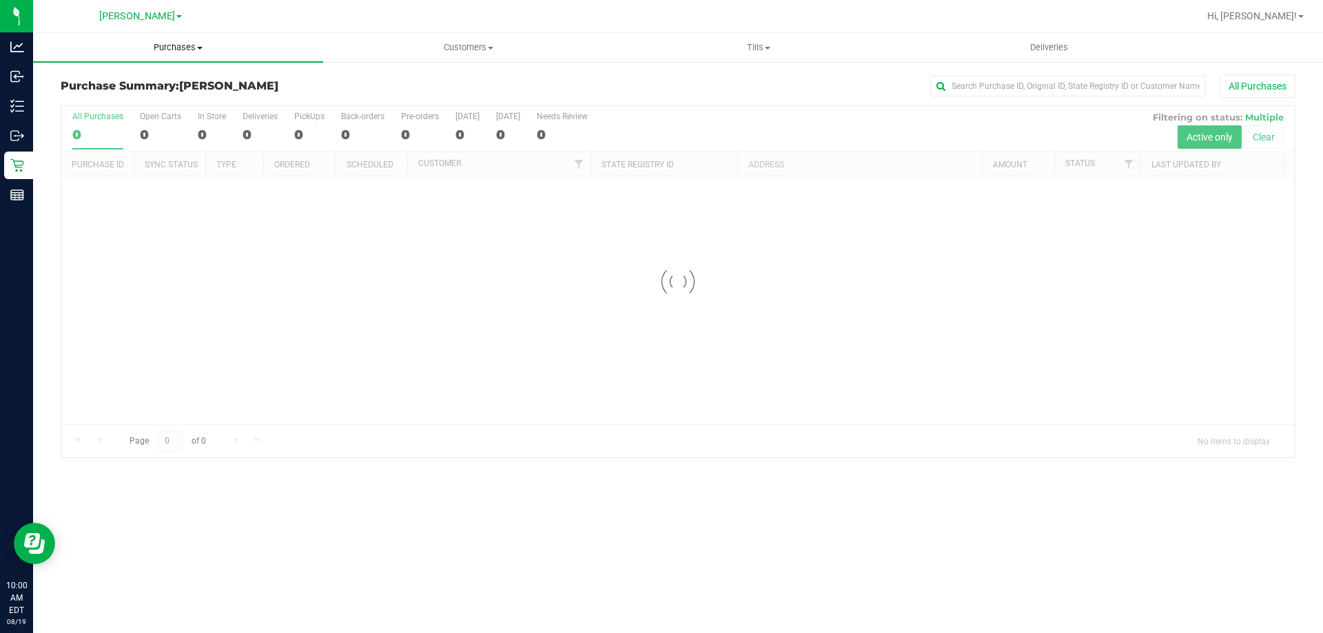
click at [169, 39] on uib-tab-heading "Purchases Summary of purchases Fulfillment All purchases" at bounding box center [178, 47] width 290 height 29
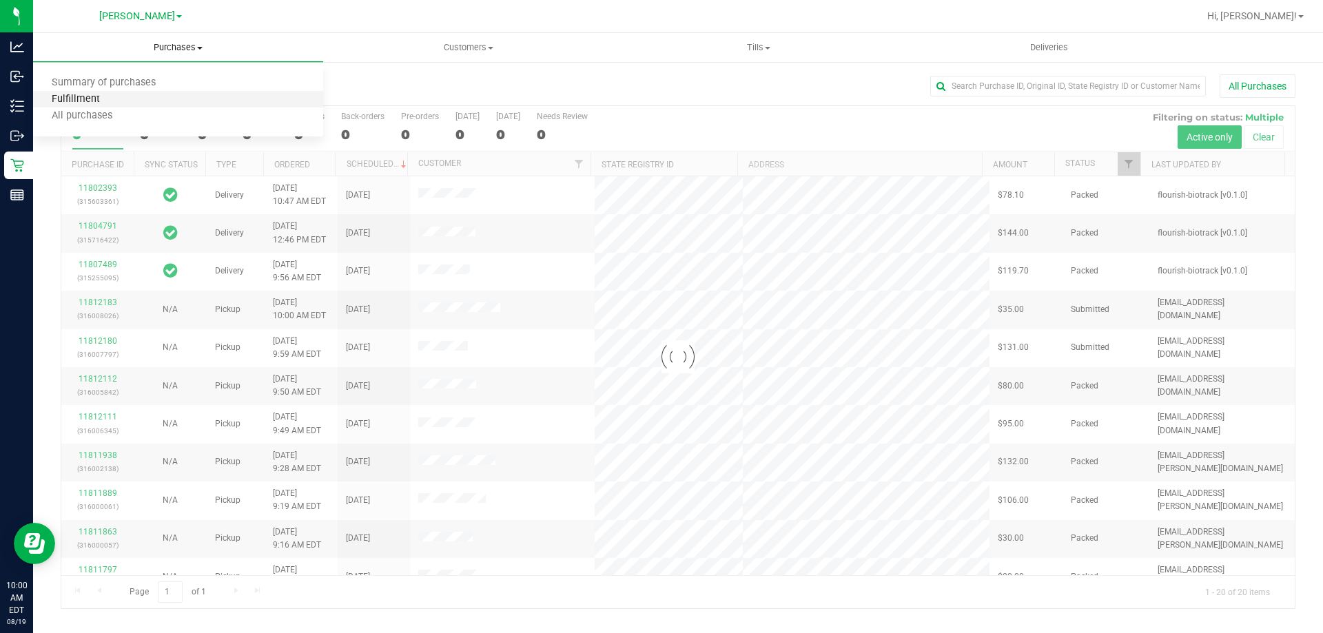
click at [105, 101] on span "Fulfillment" at bounding box center [75, 100] width 85 height 12
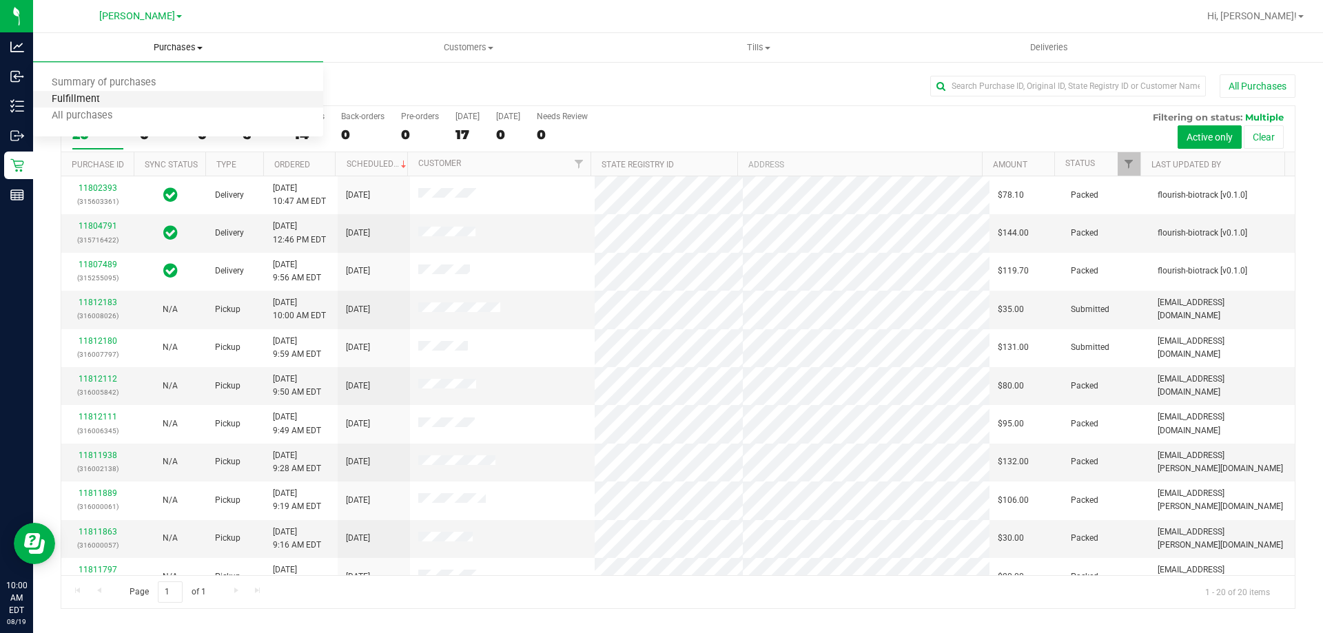
click at [85, 99] on span "Fulfillment" at bounding box center [75, 100] width 85 height 12
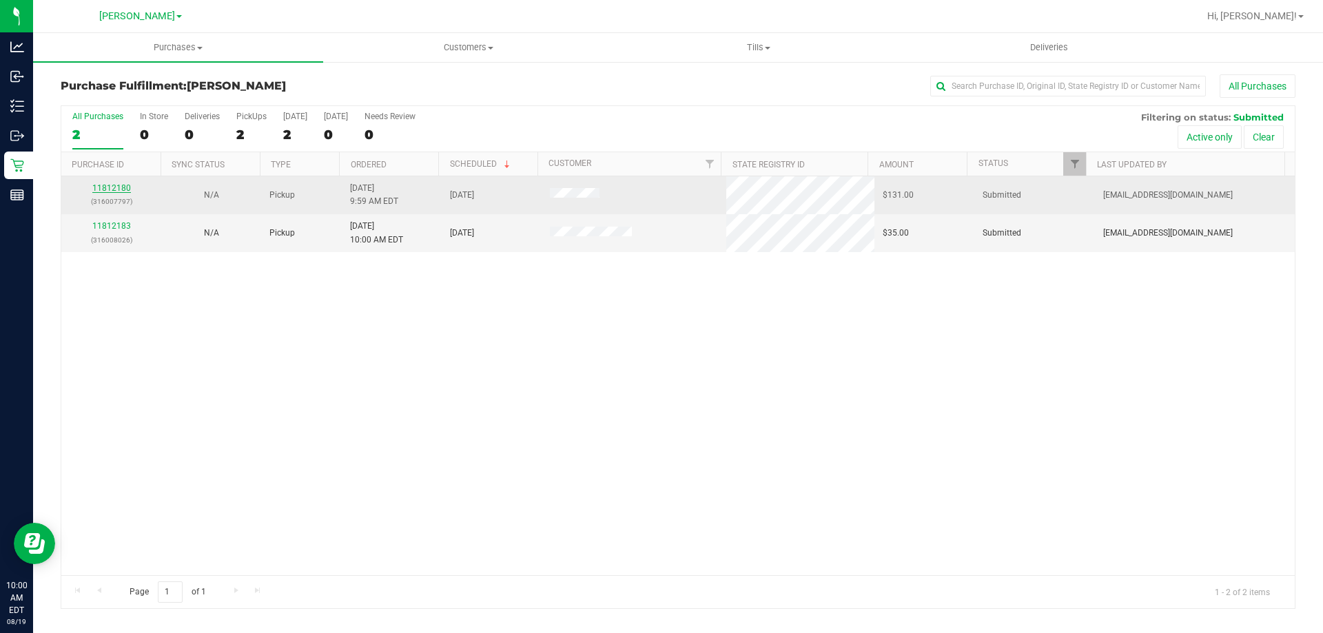
click at [112, 185] on link "11812180" at bounding box center [111, 188] width 39 height 10
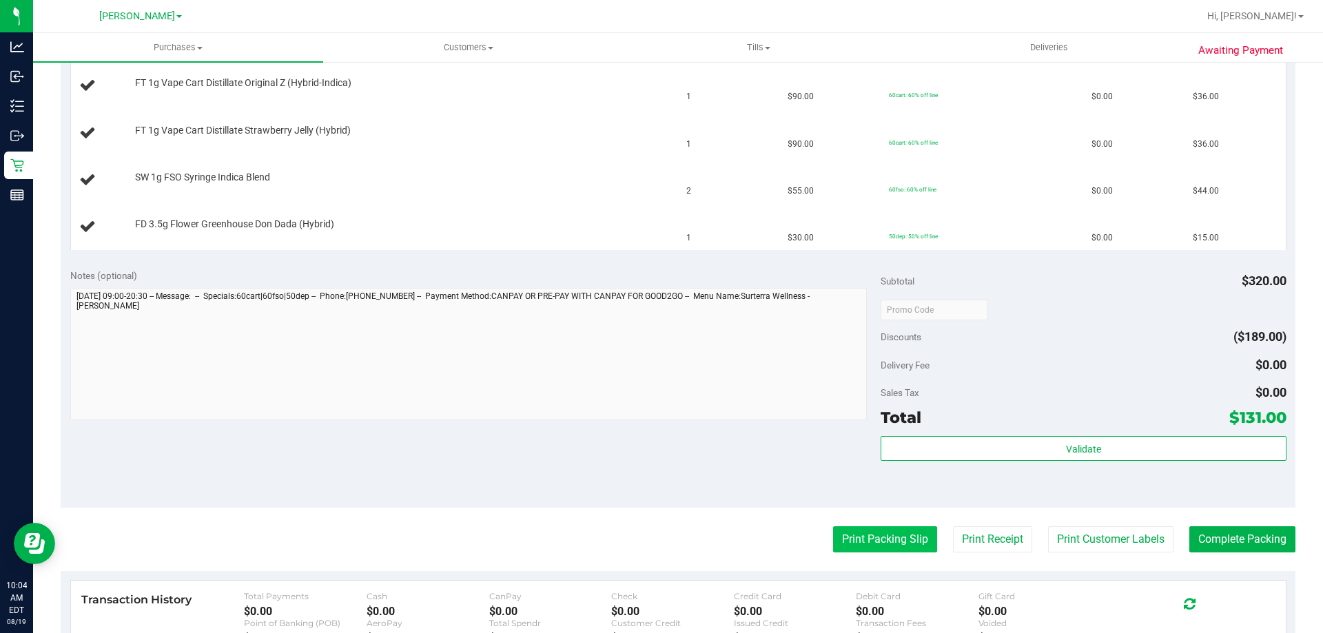
scroll to position [414, 0]
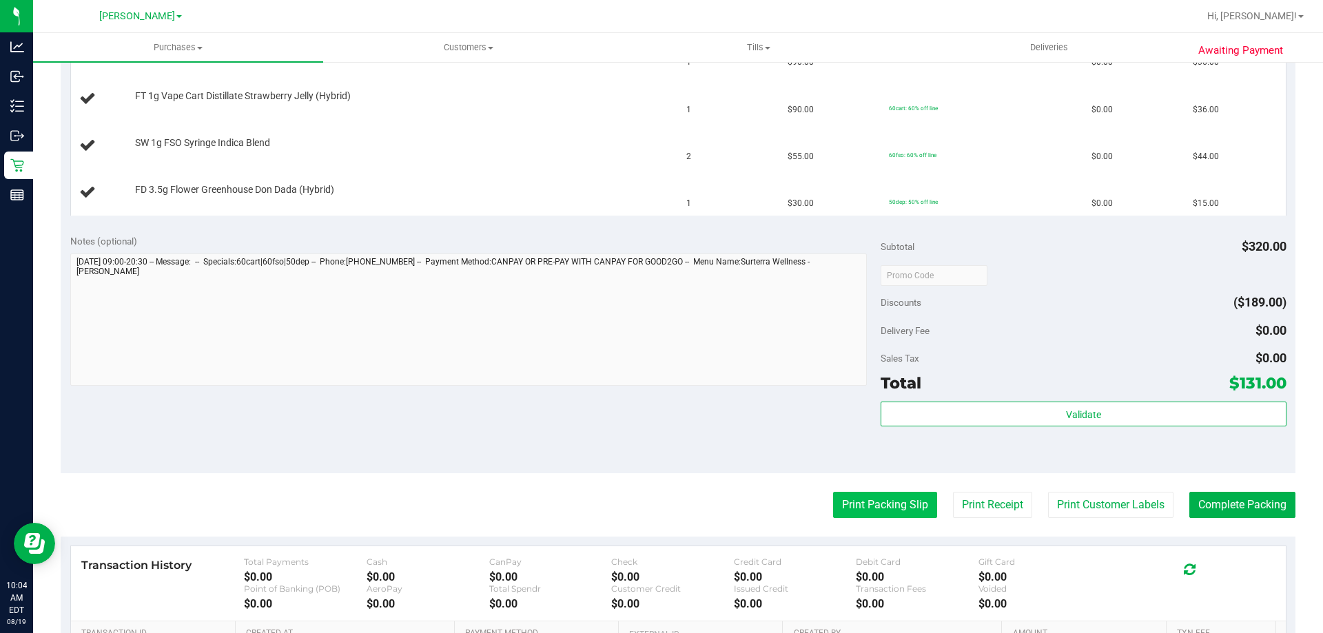
click at [848, 497] on button "Print Packing Slip" at bounding box center [885, 505] width 104 height 26
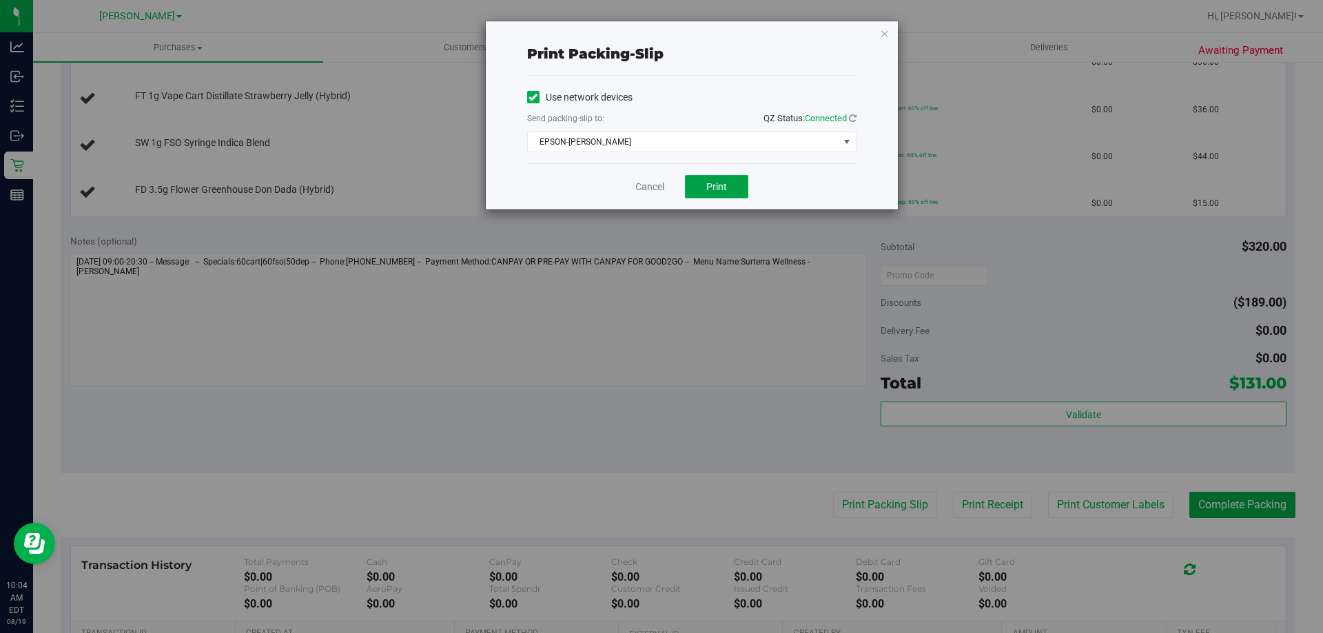
click at [729, 190] on button "Print" at bounding box center [716, 186] width 63 height 23
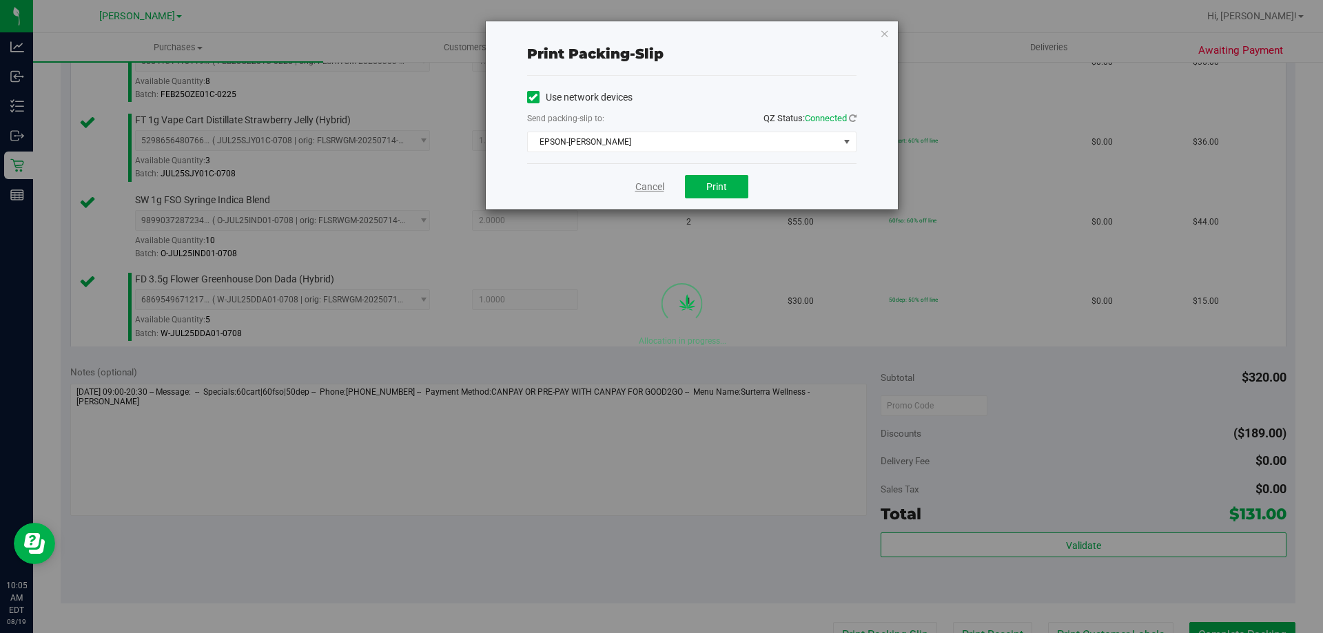
click at [655, 182] on link "Cancel" at bounding box center [649, 187] width 29 height 14
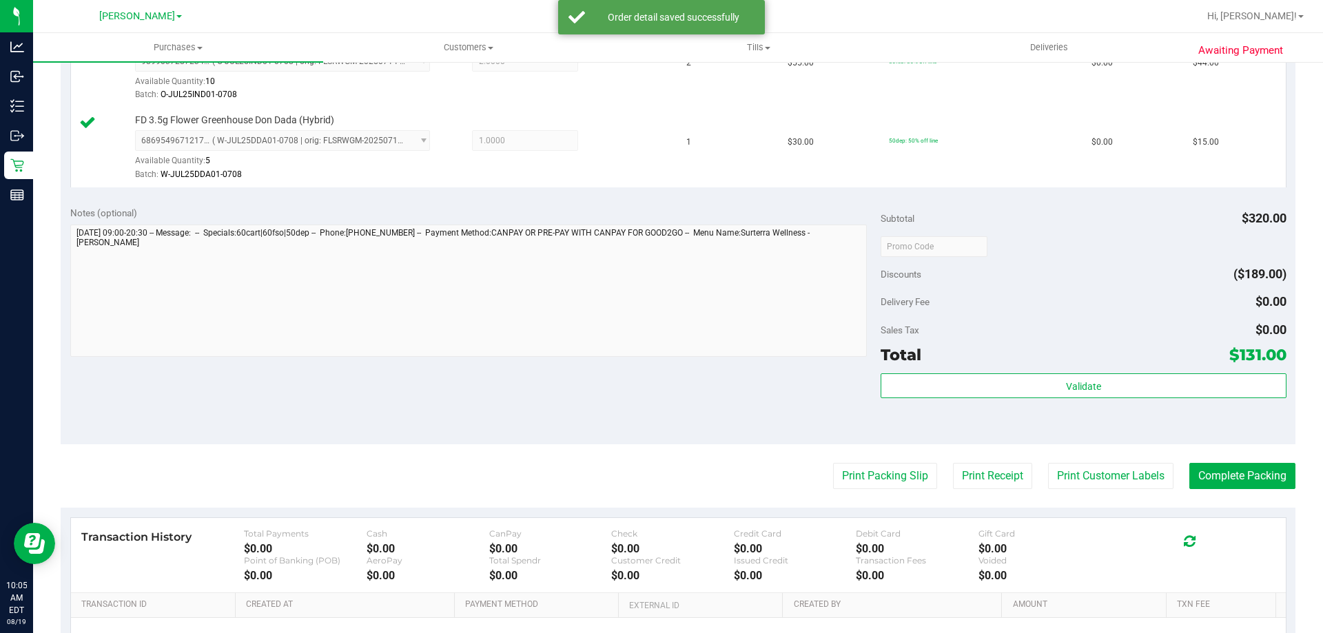
scroll to position [733, 0]
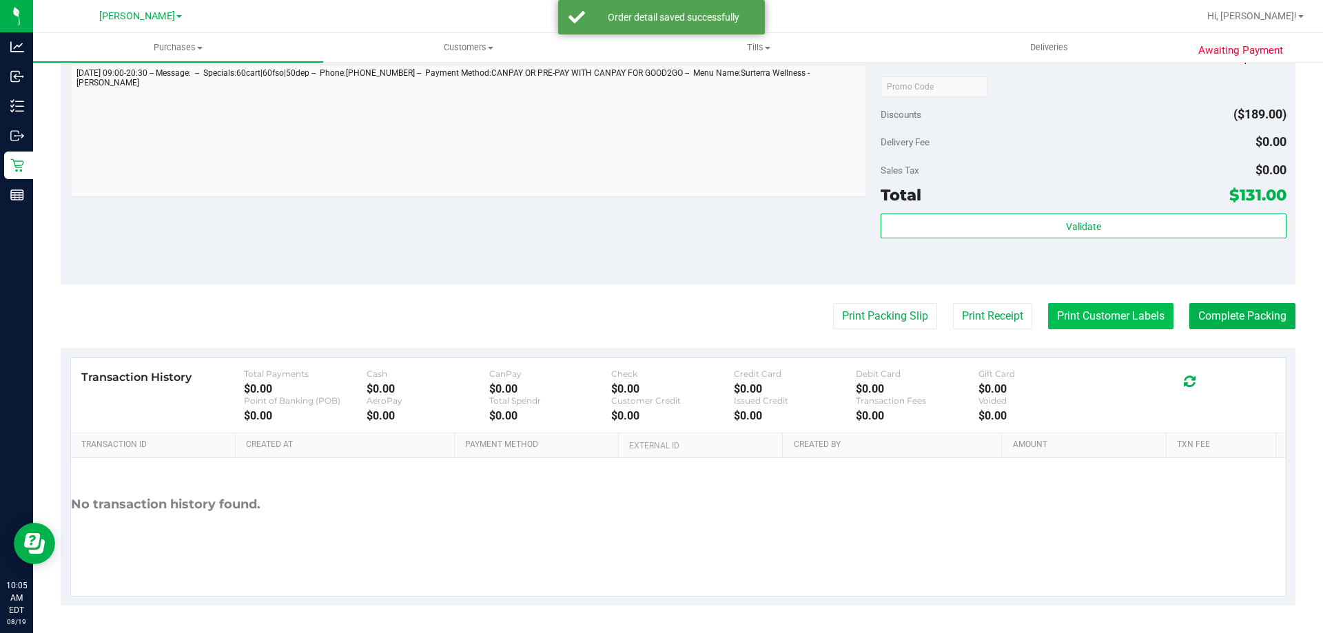
click at [1078, 321] on button "Print Customer Labels" at bounding box center [1110, 316] width 125 height 26
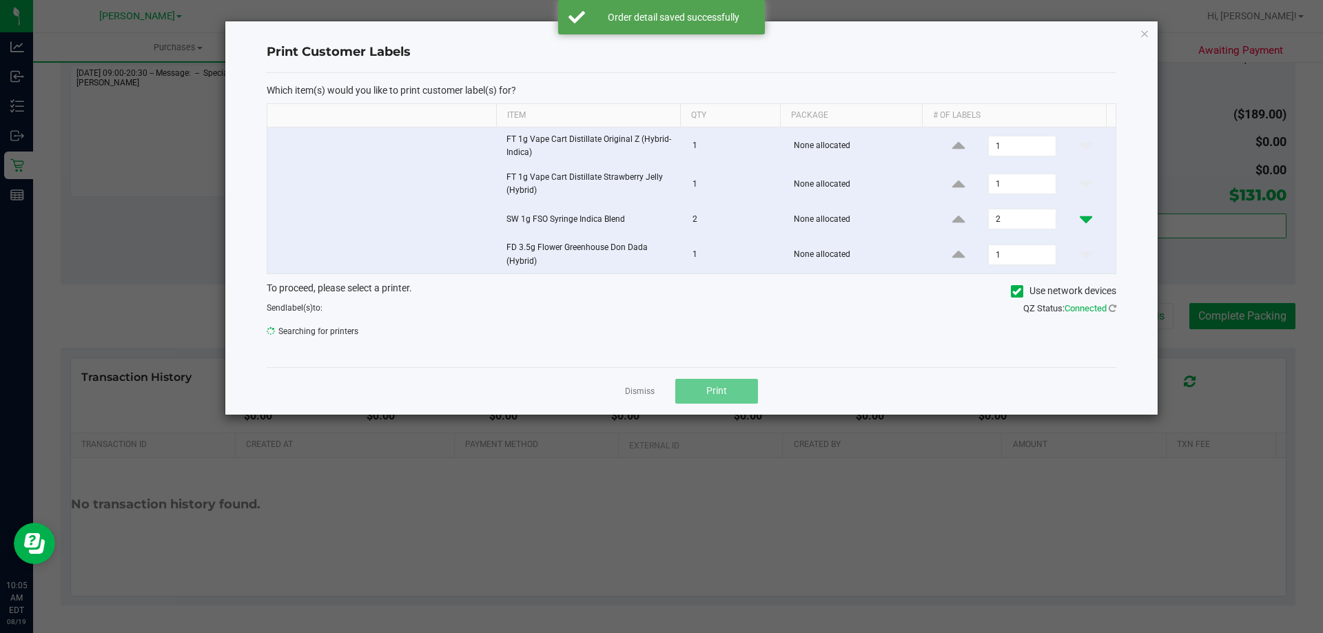
click at [1080, 225] on icon at bounding box center [1086, 219] width 12 height 17
type input "1"
click at [1145, 39] on icon "button" at bounding box center [1145, 33] width 10 height 17
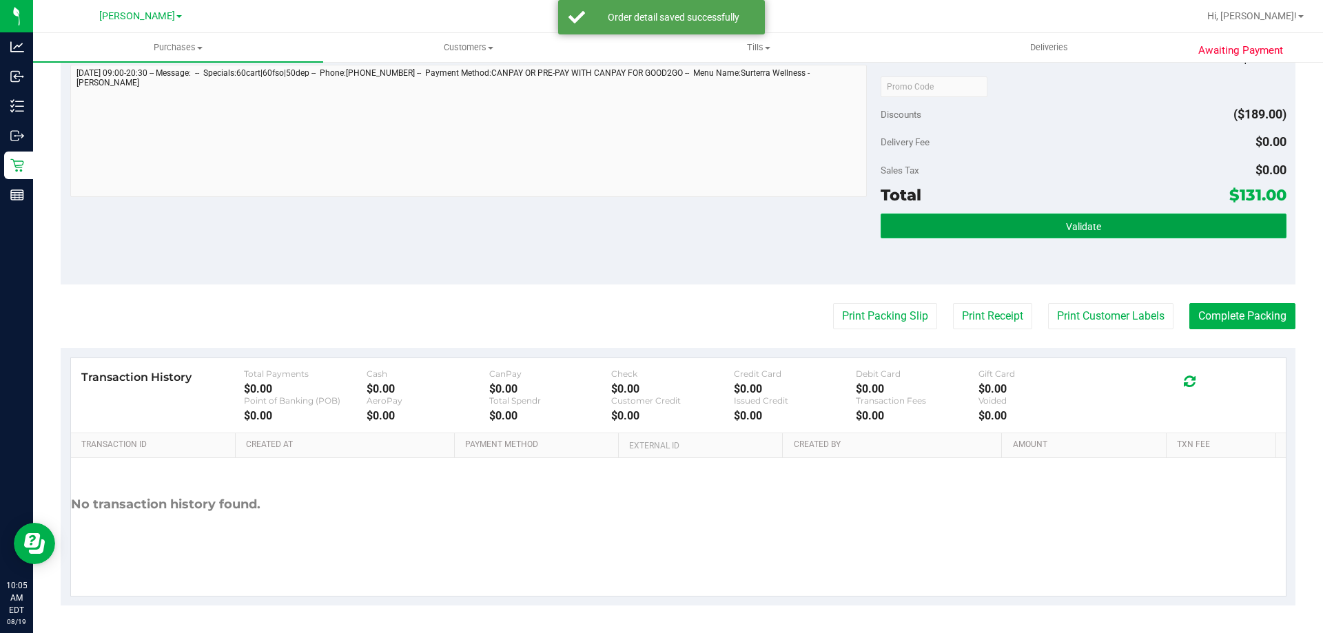
click at [1069, 227] on span "Validate" at bounding box center [1083, 226] width 35 height 11
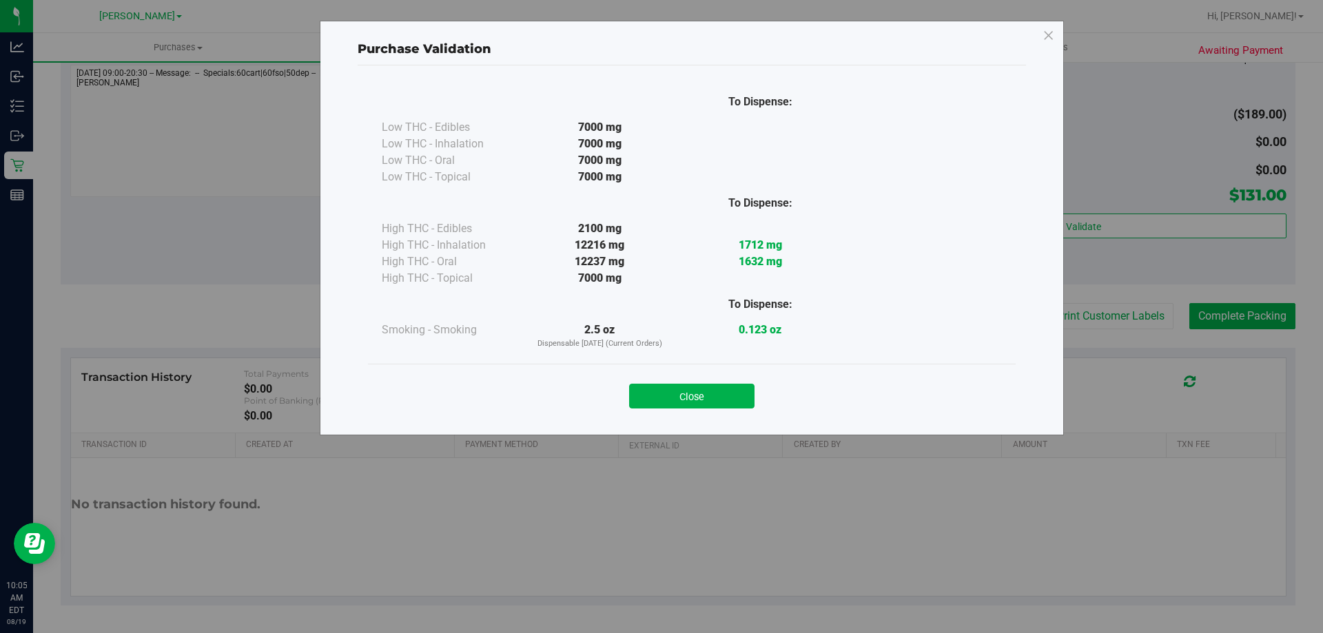
click at [711, 429] on div "Purchase Validation To Dispense: Low THC - Edibles 7000 mg" at bounding box center [692, 228] width 744 height 415
click at [709, 406] on button "Close" at bounding box center [691, 396] width 125 height 25
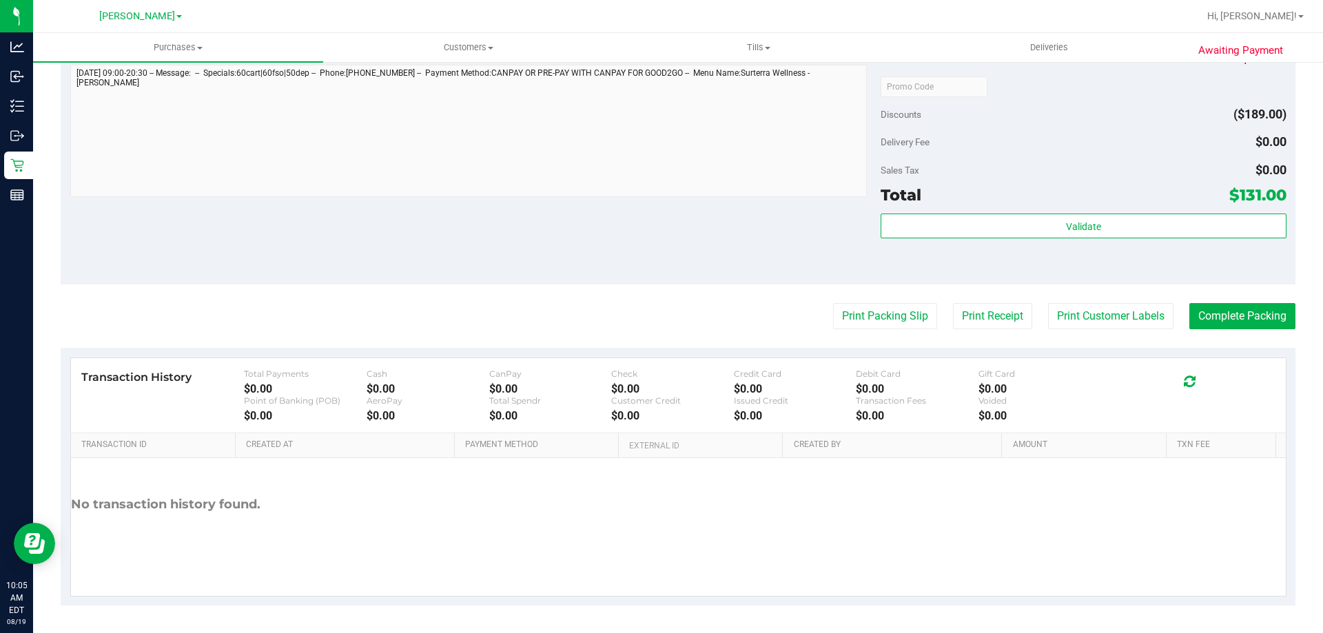
click at [885, 310] on button "Print Packing Slip" at bounding box center [885, 316] width 104 height 26
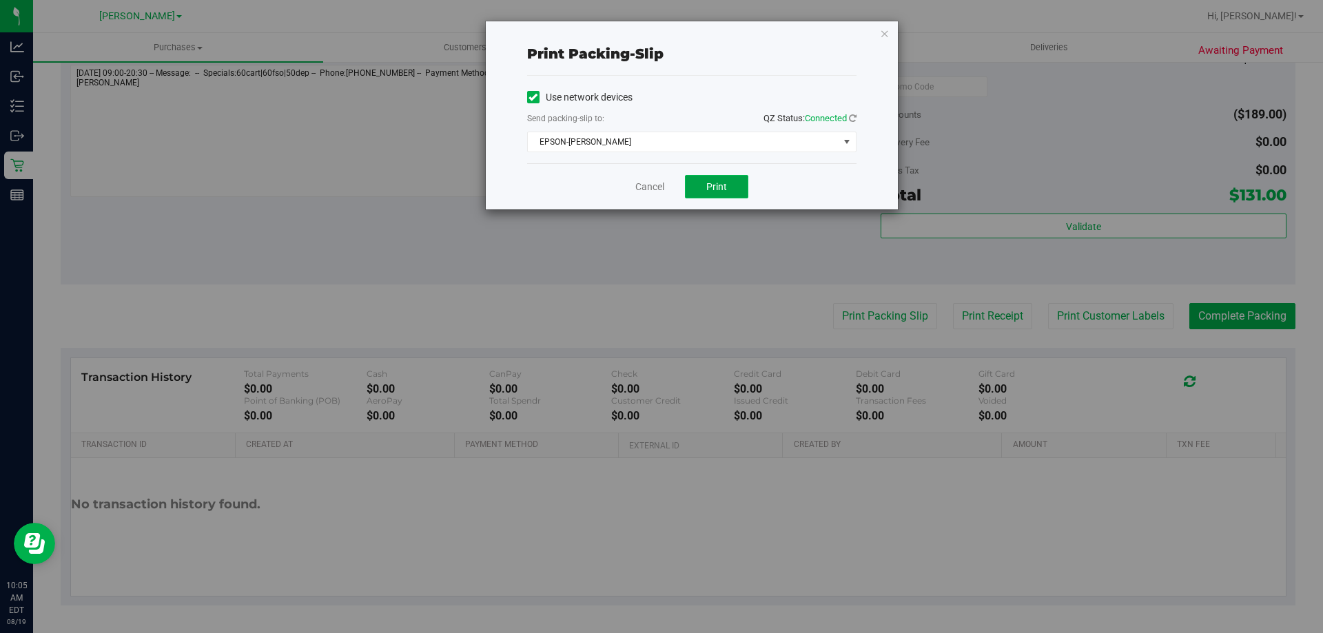
click at [717, 184] on span "Print" at bounding box center [716, 186] width 21 height 11
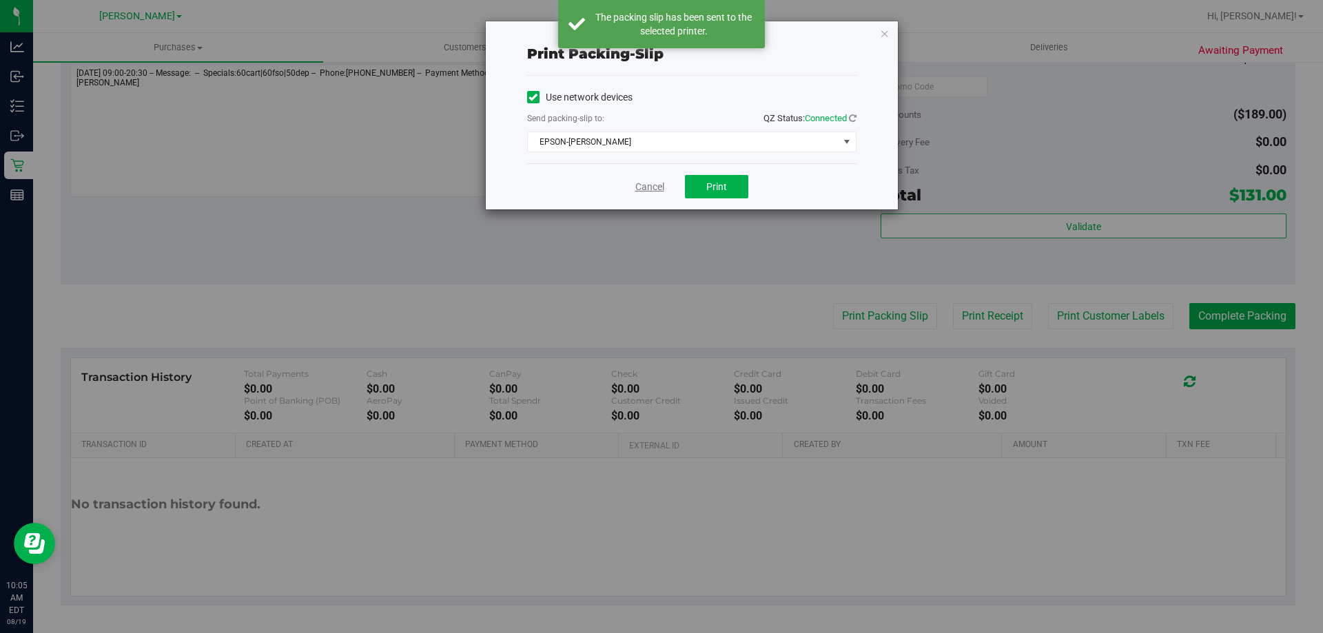
click at [648, 181] on link "Cancel" at bounding box center [649, 187] width 29 height 14
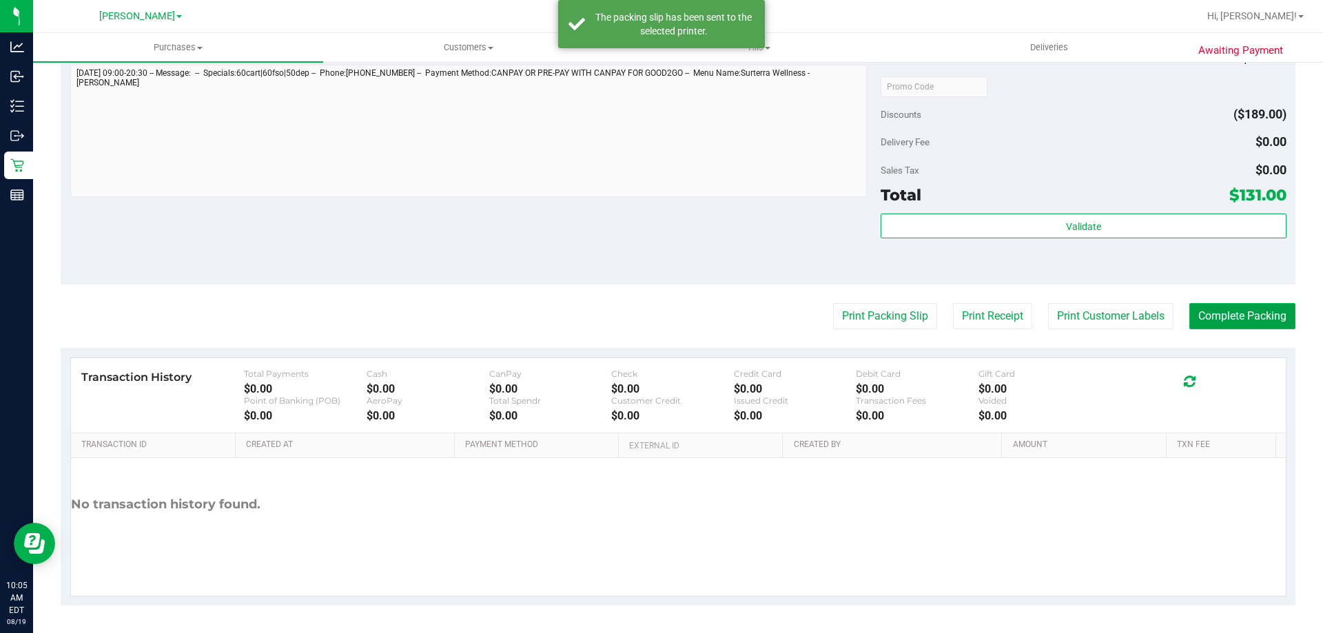
click at [1249, 316] on button "Complete Packing" at bounding box center [1243, 316] width 106 height 26
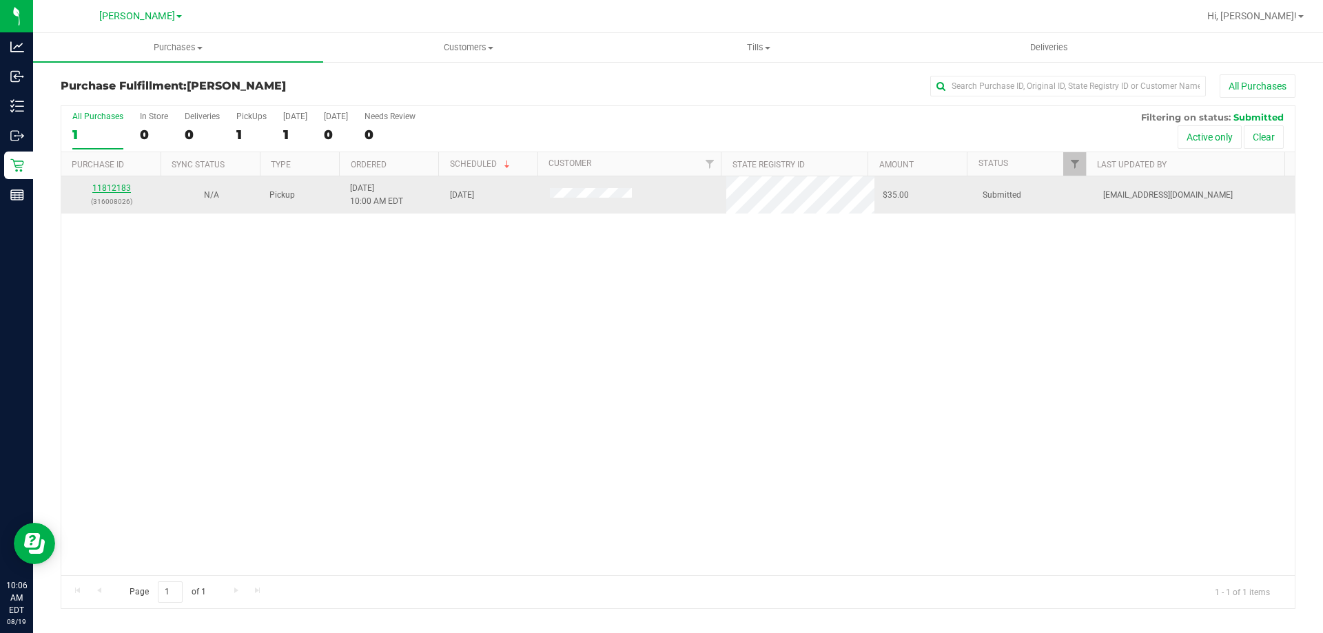
click at [110, 183] on link "11812183" at bounding box center [111, 188] width 39 height 10
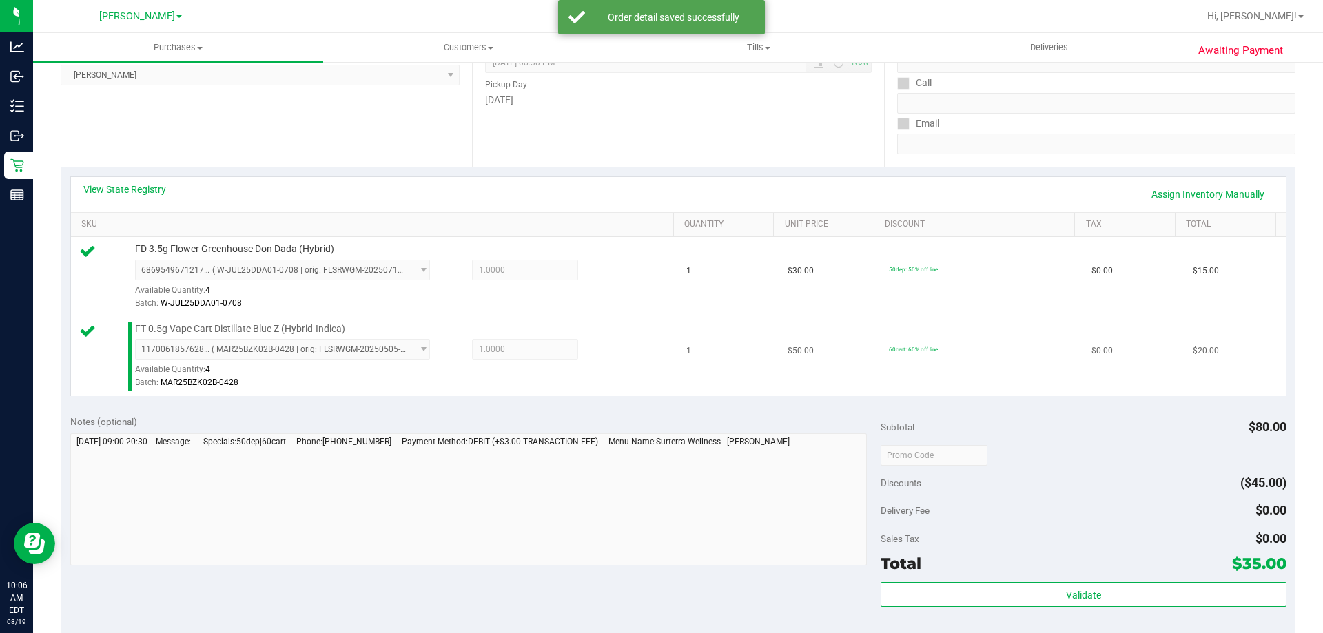
scroll to position [229, 0]
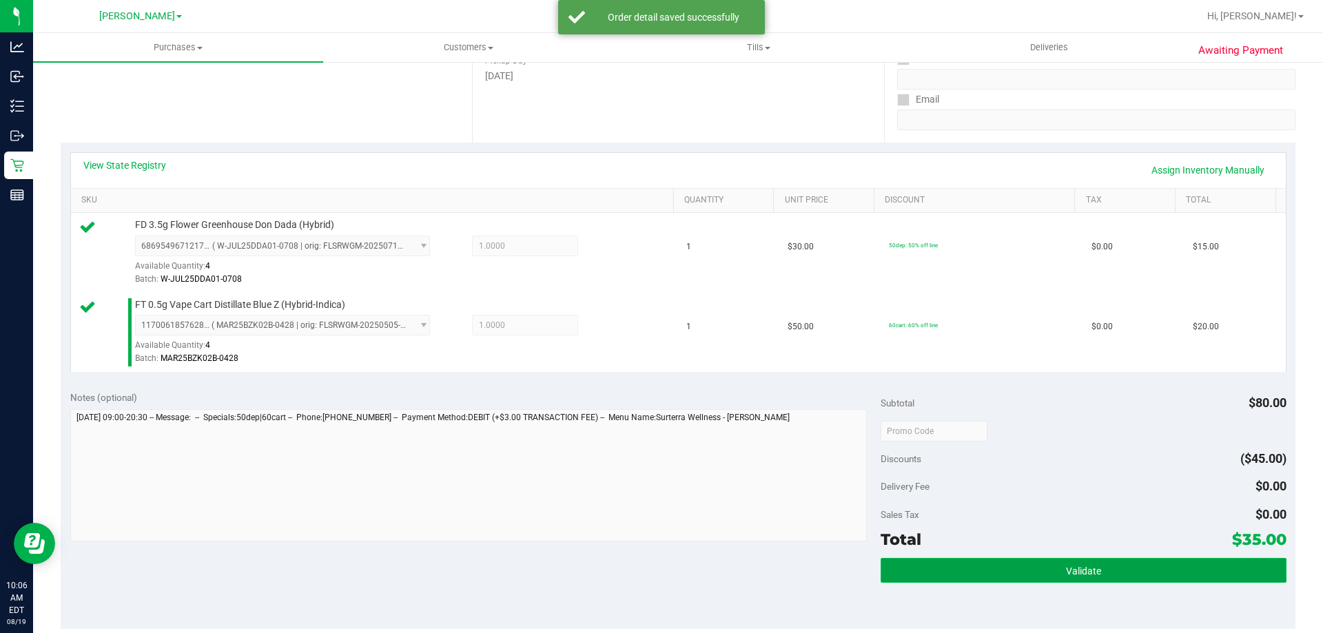
click at [1052, 564] on button "Validate" at bounding box center [1083, 570] width 405 height 25
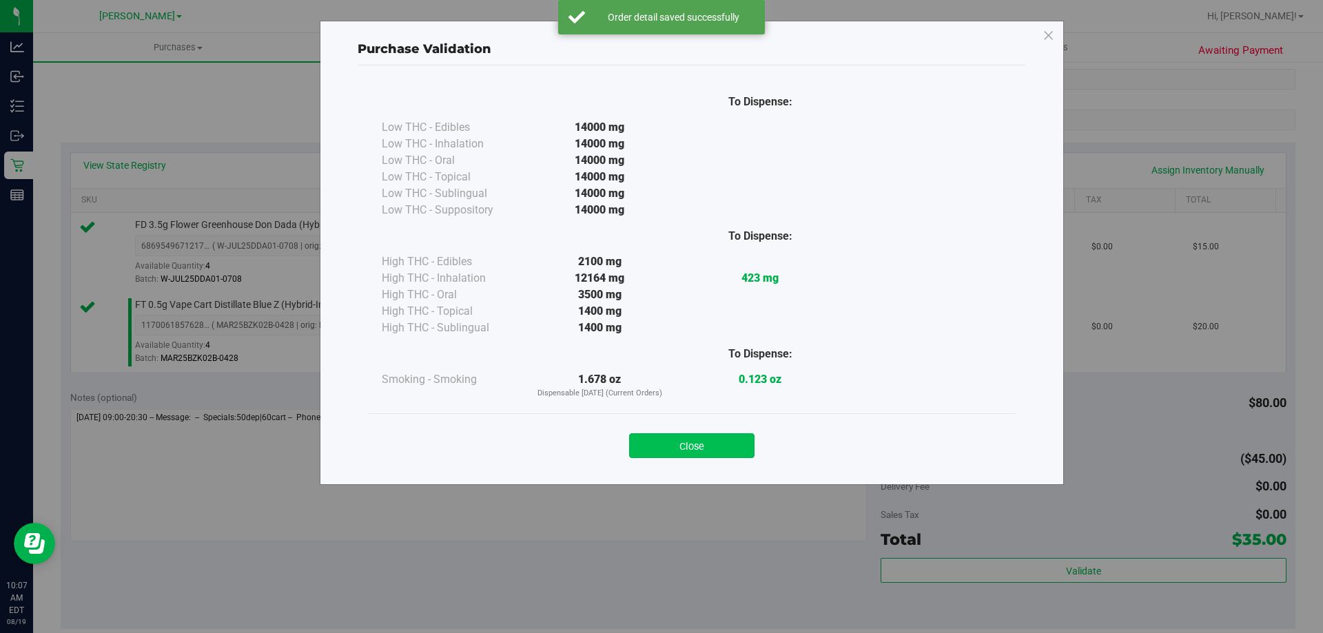
click at [651, 446] on button "Close" at bounding box center [691, 446] width 125 height 25
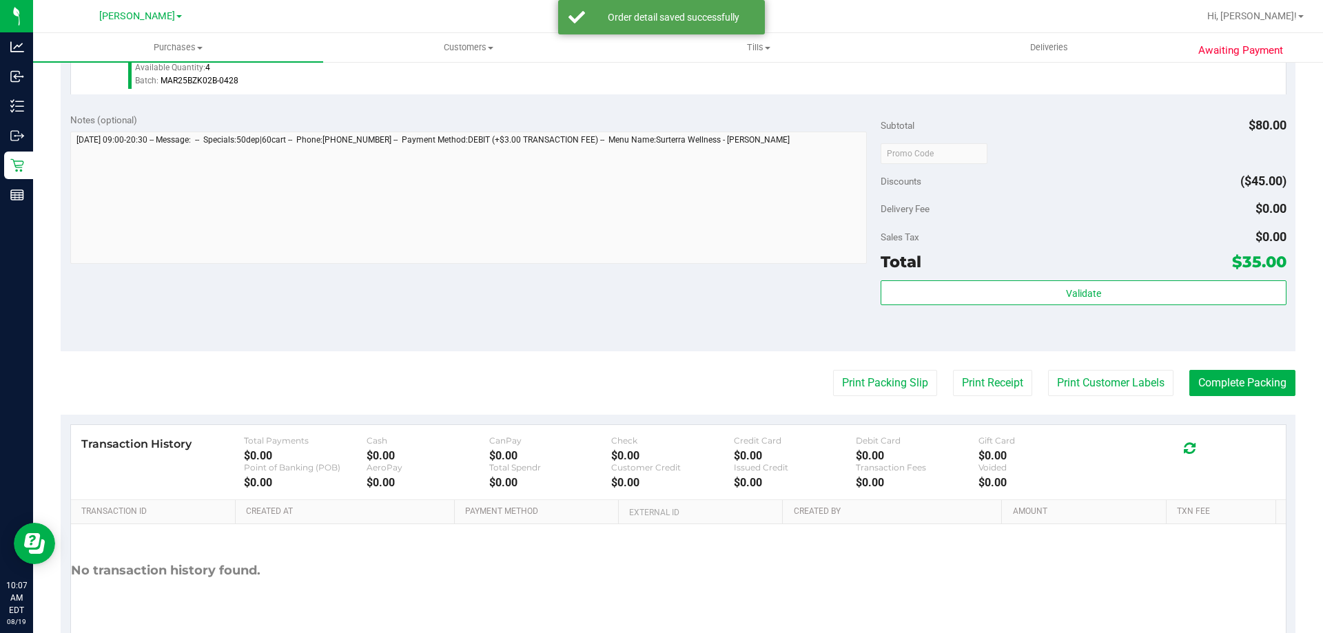
scroll to position [573, 0]
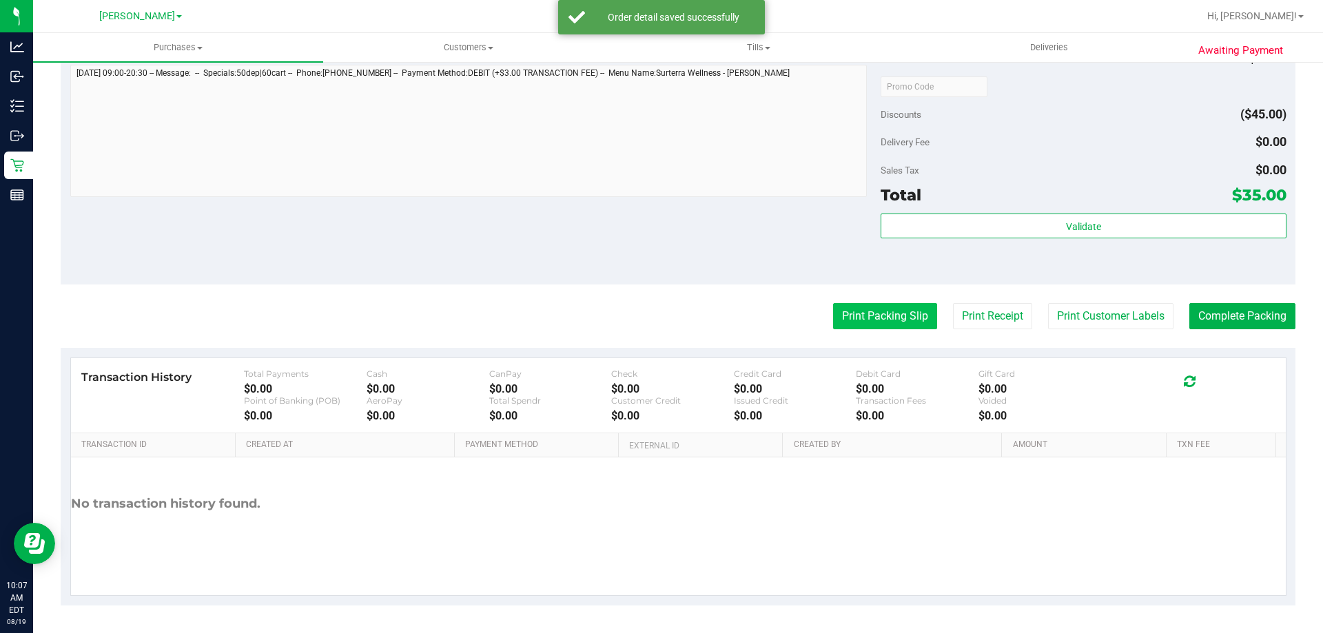
click at [890, 313] on button "Print Packing Slip" at bounding box center [885, 316] width 104 height 26
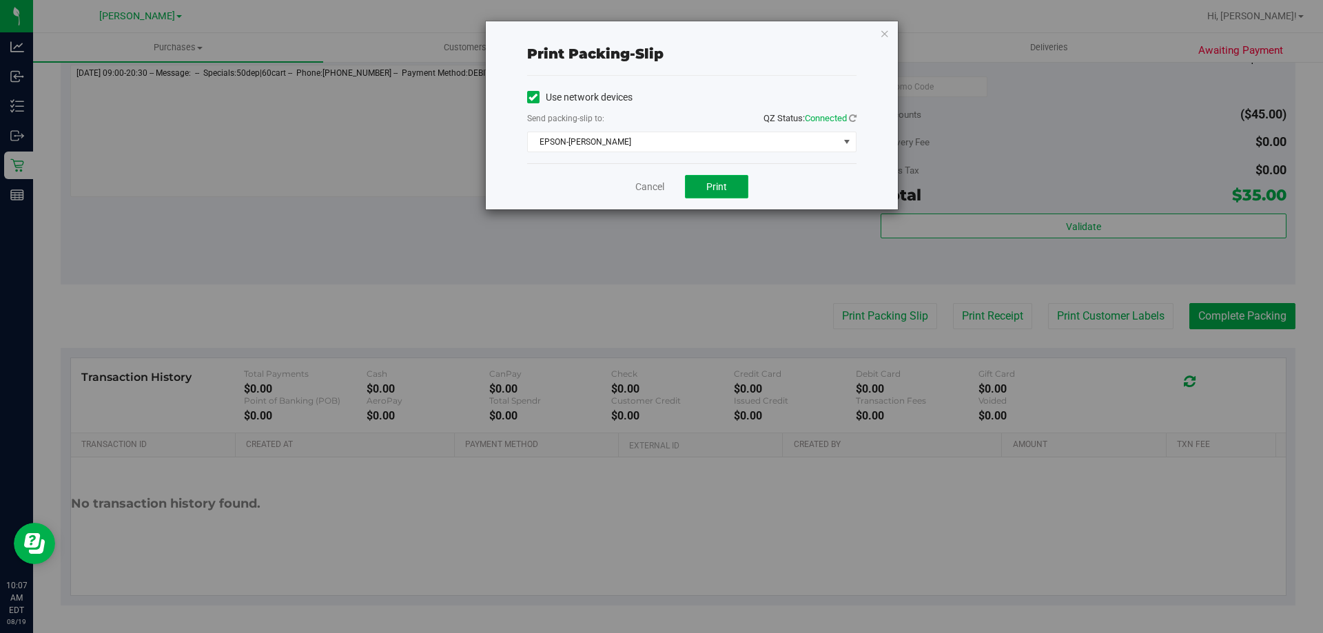
click at [713, 182] on span "Print" at bounding box center [716, 186] width 21 height 11
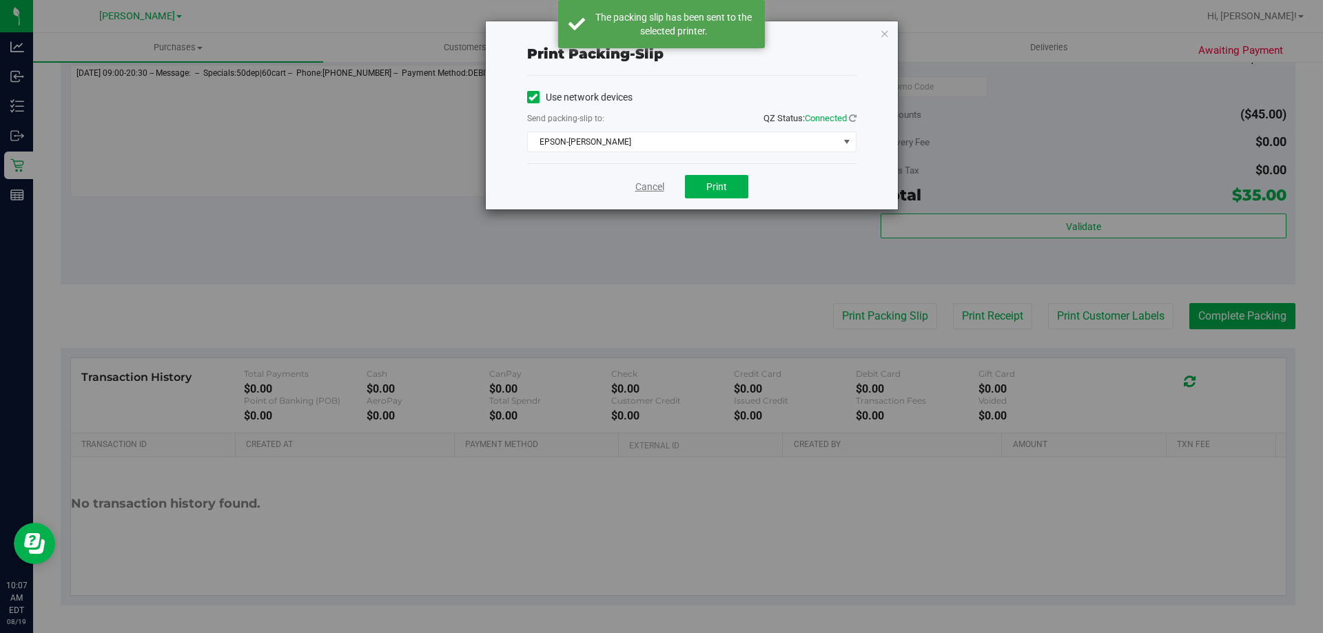
click at [655, 188] on link "Cancel" at bounding box center [649, 187] width 29 height 14
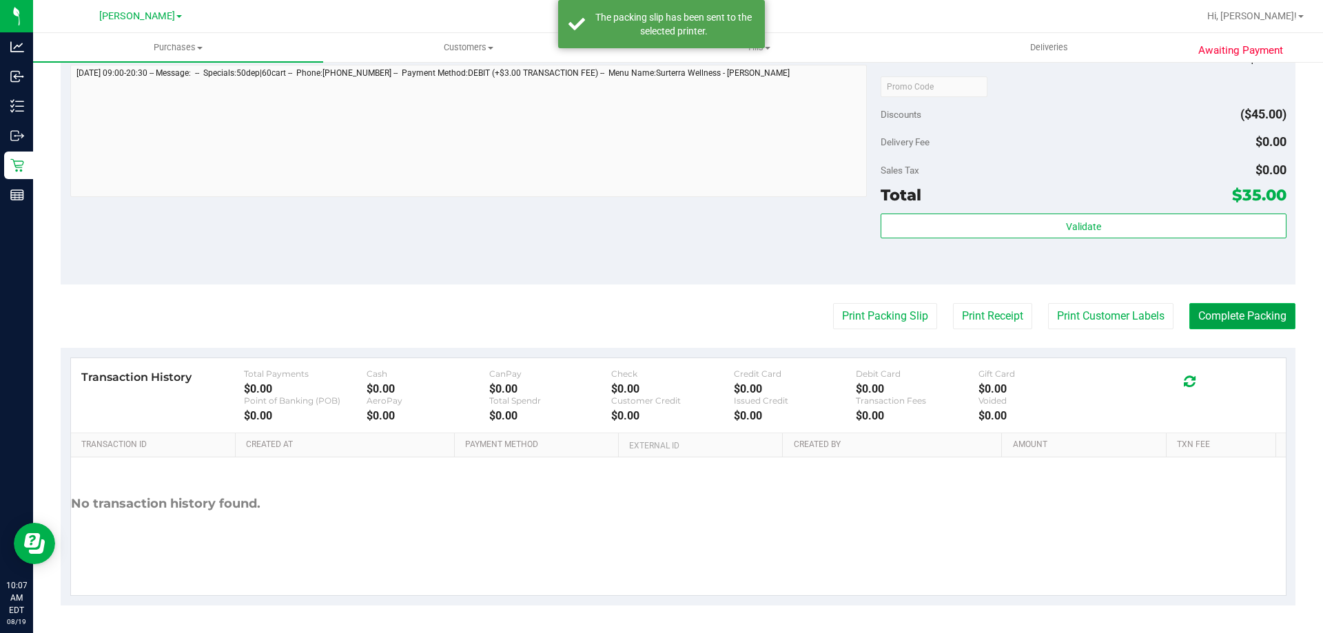
click at [1227, 325] on button "Complete Packing" at bounding box center [1243, 316] width 106 height 26
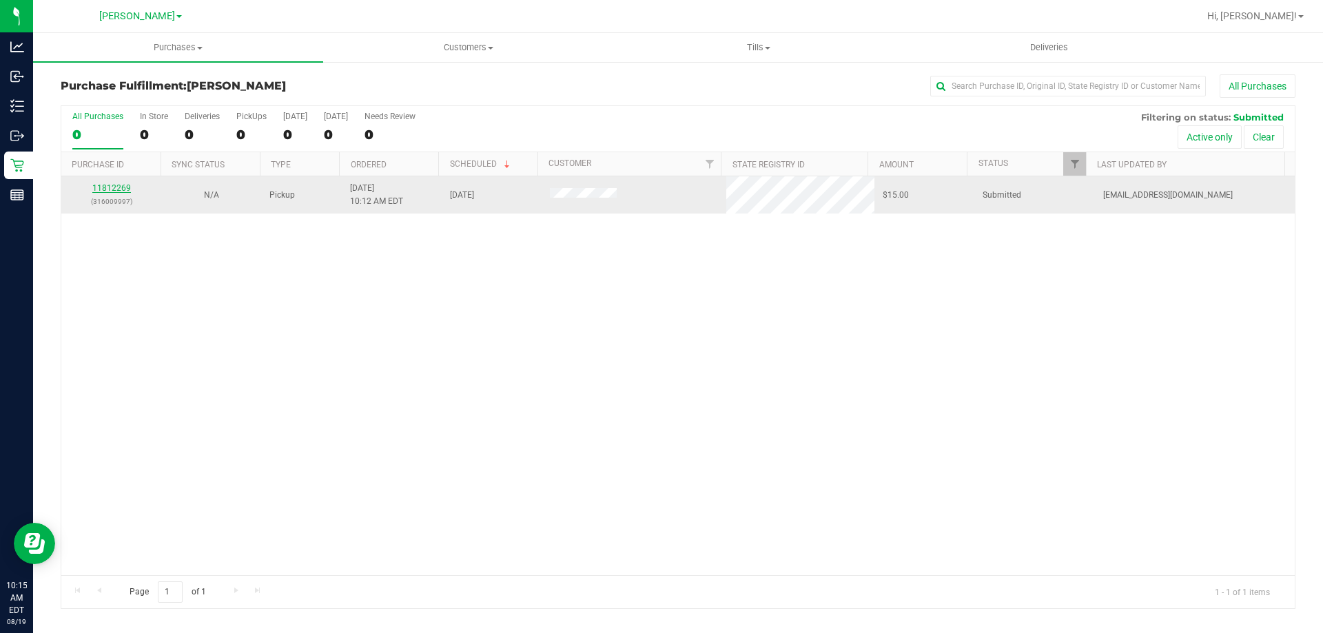
click at [125, 188] on link "11812269" at bounding box center [111, 188] width 39 height 10
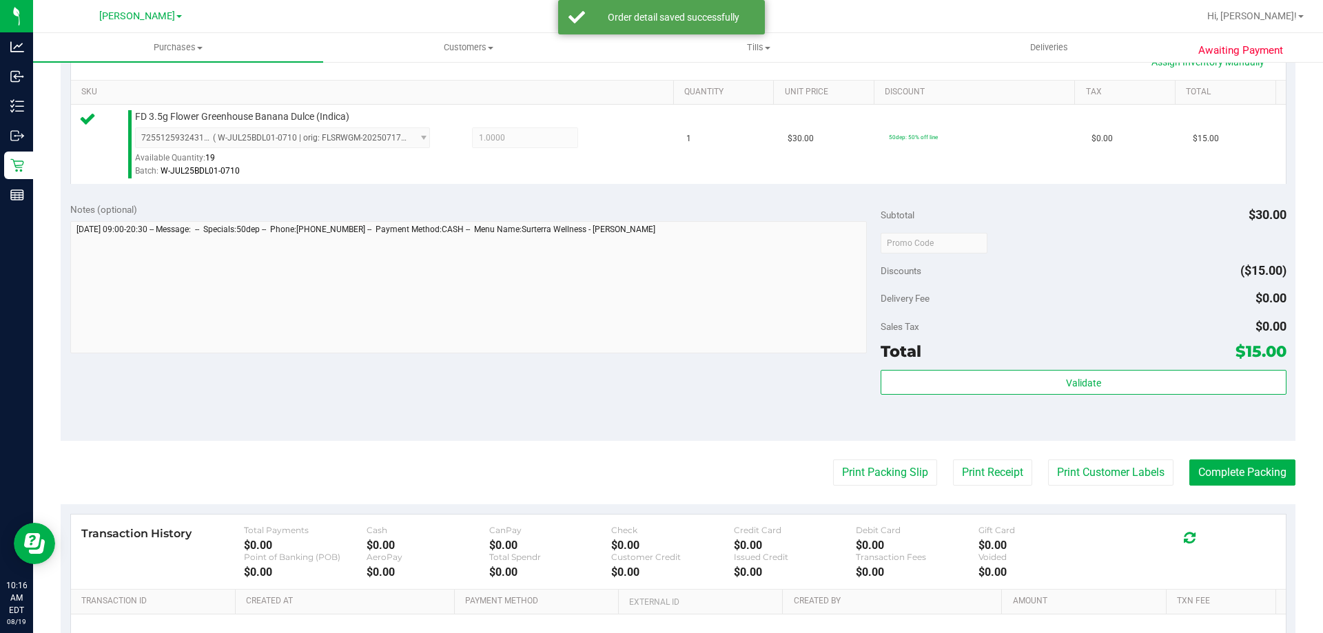
scroll to position [354, 0]
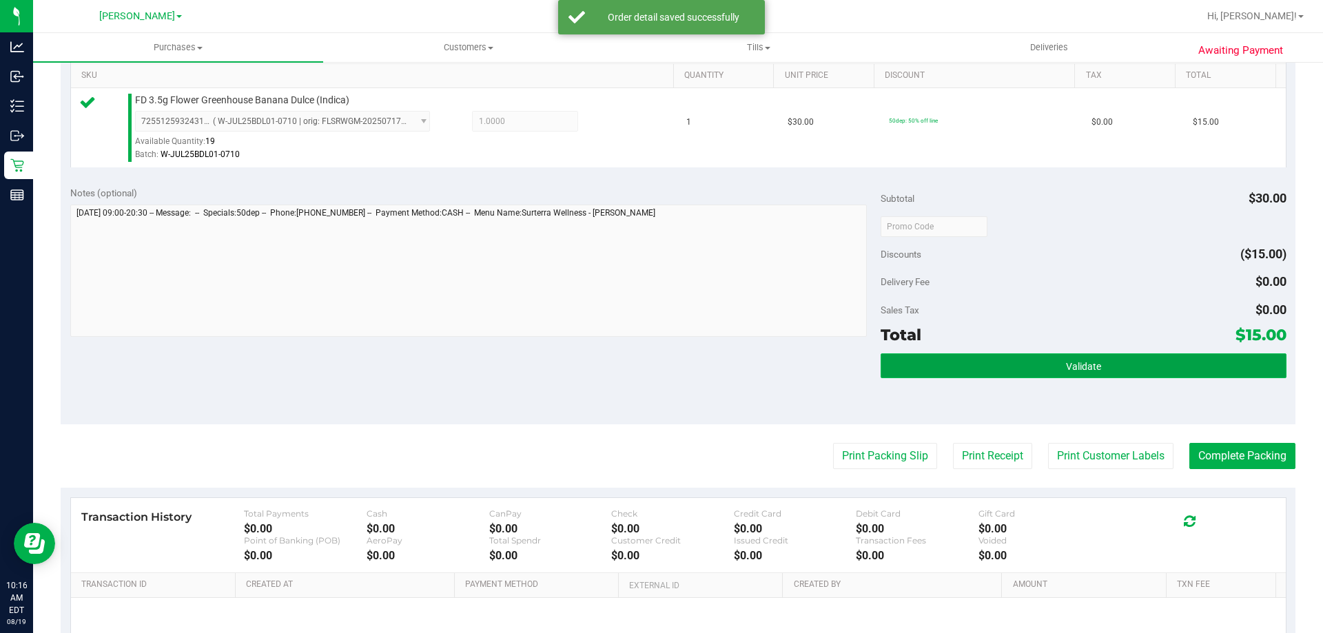
click at [1052, 356] on button "Validate" at bounding box center [1083, 366] width 405 height 25
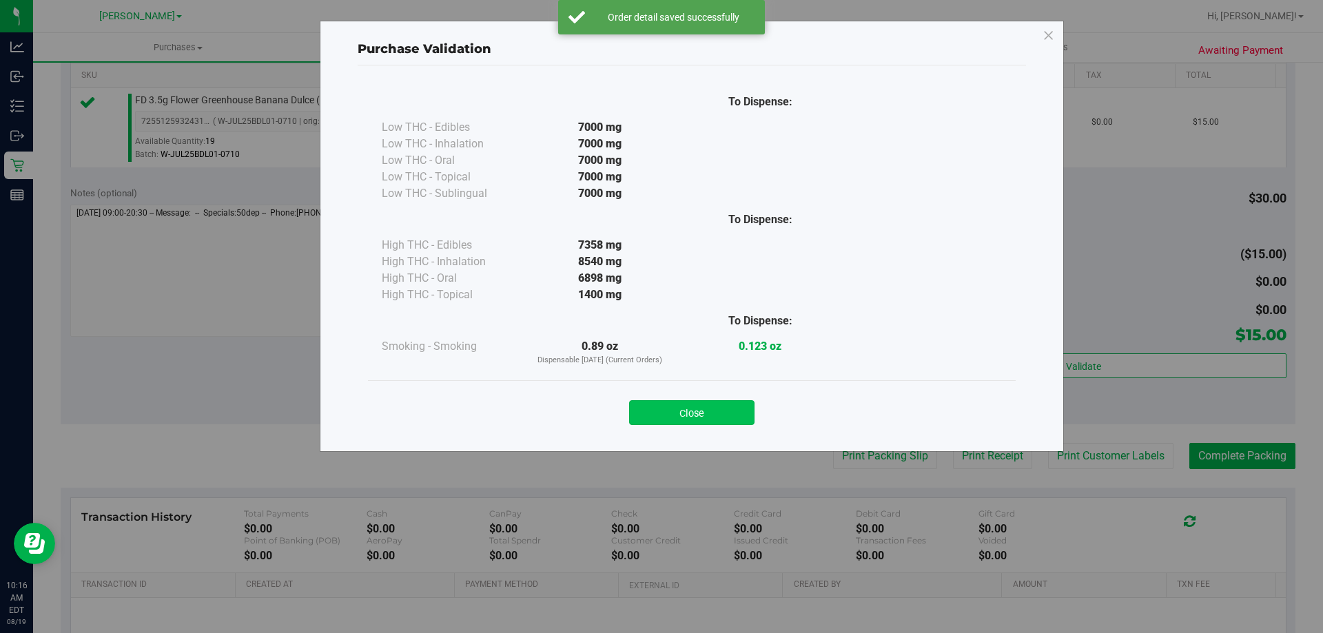
click at [707, 413] on button "Close" at bounding box center [691, 412] width 125 height 25
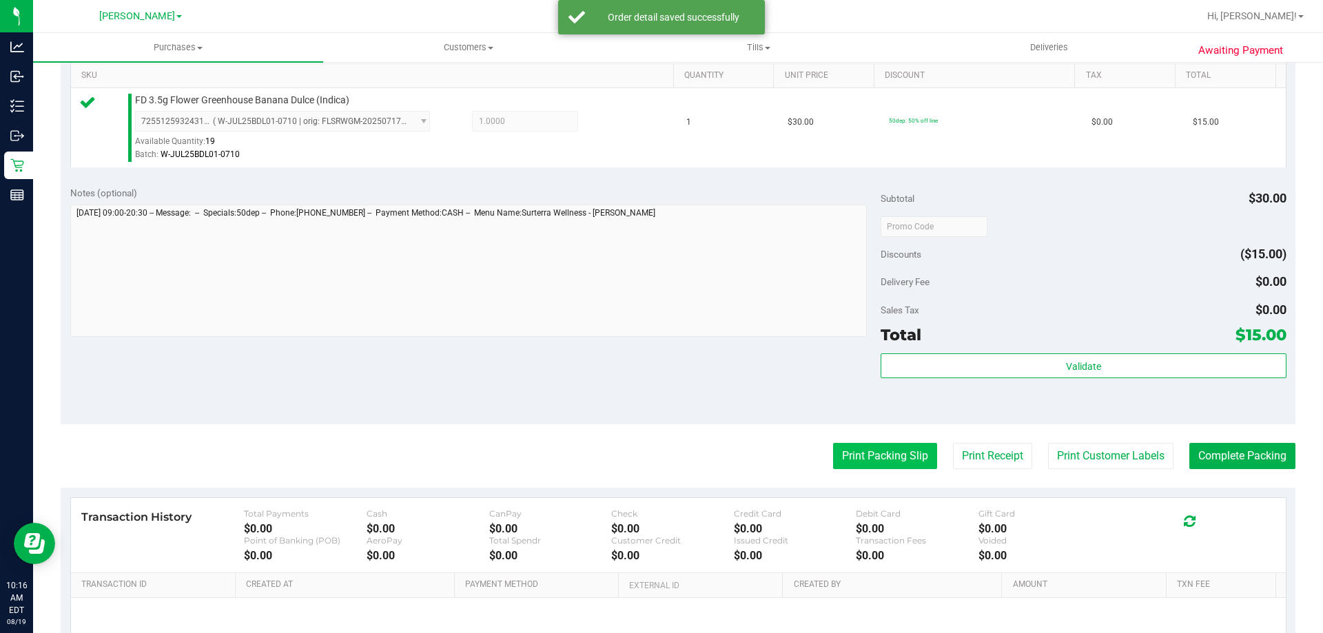
click at [855, 453] on button "Print Packing Slip" at bounding box center [885, 456] width 104 height 26
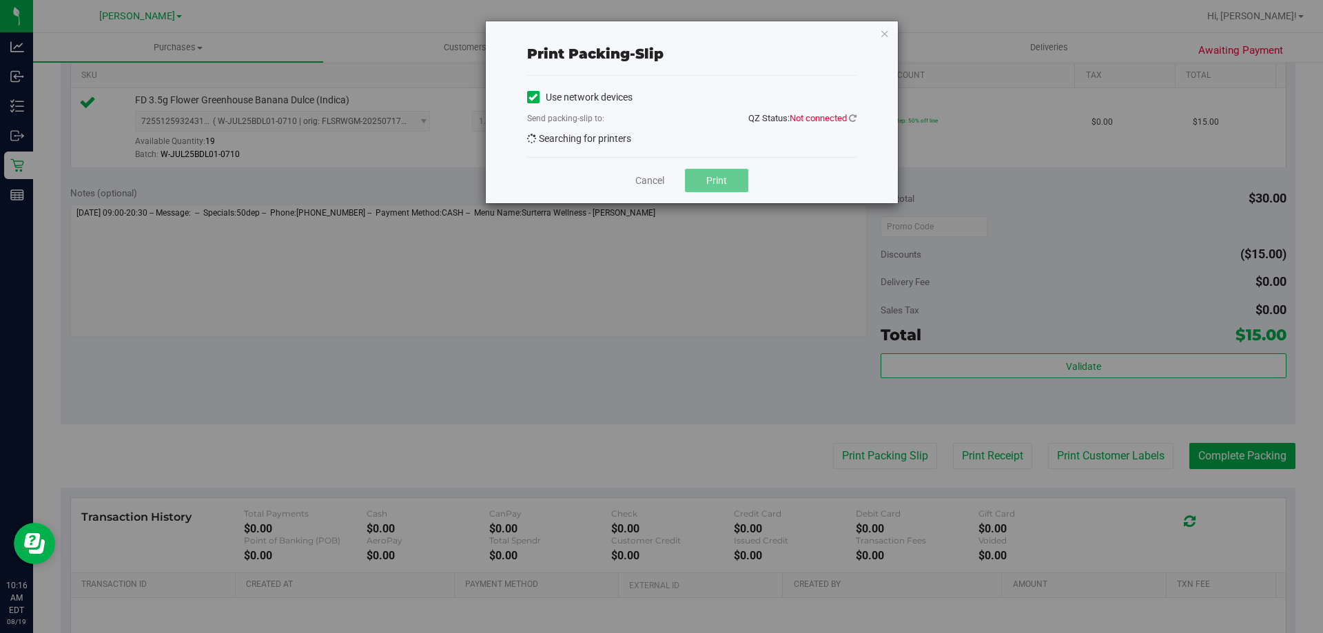
click at [718, 184] on span "Print" at bounding box center [716, 180] width 21 height 11
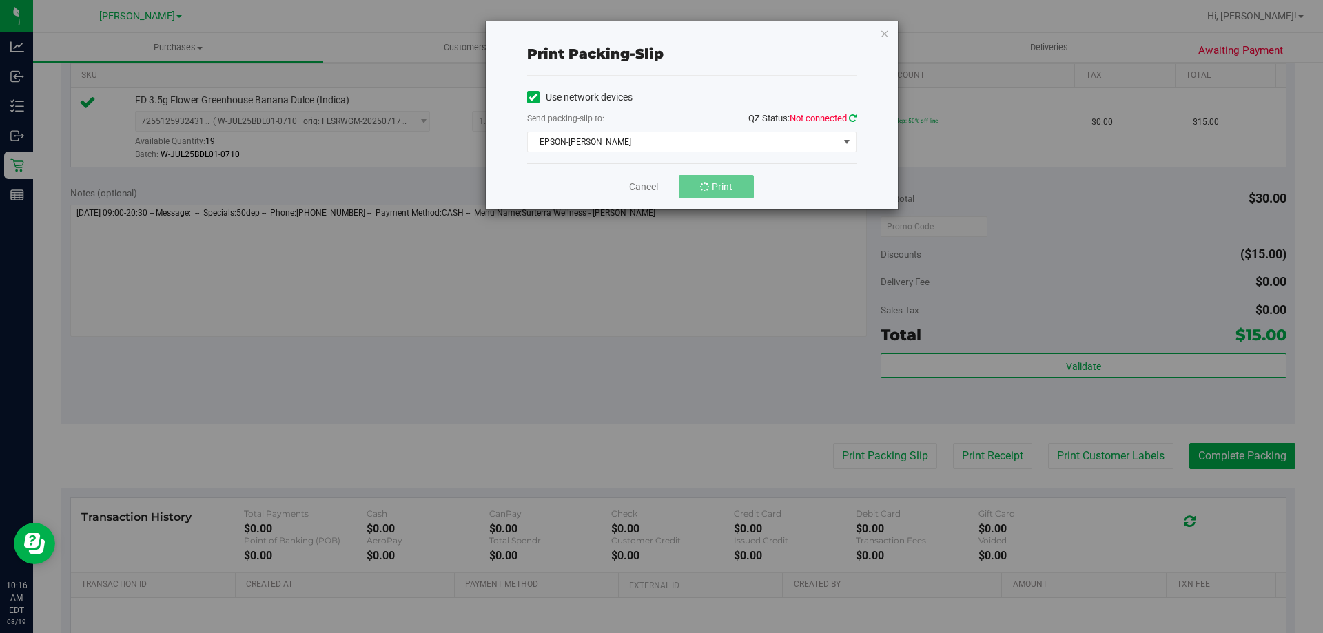
click at [853, 118] on icon at bounding box center [853, 118] width 8 height 9
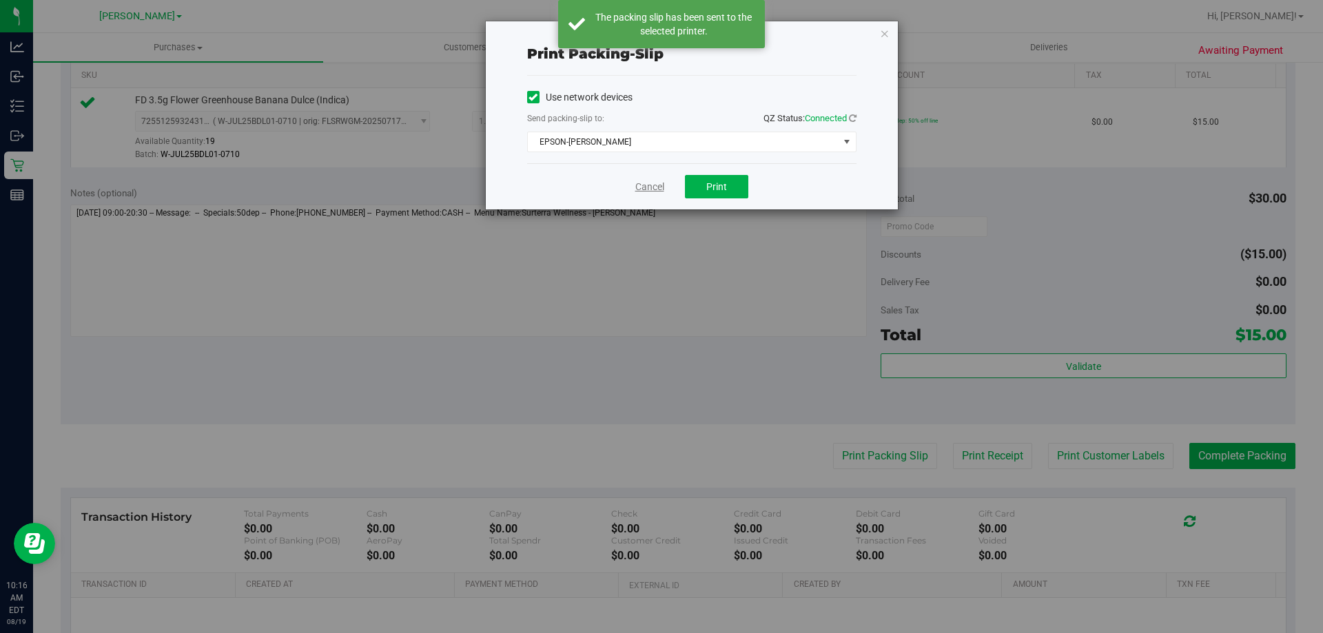
click at [649, 188] on link "Cancel" at bounding box center [649, 187] width 29 height 14
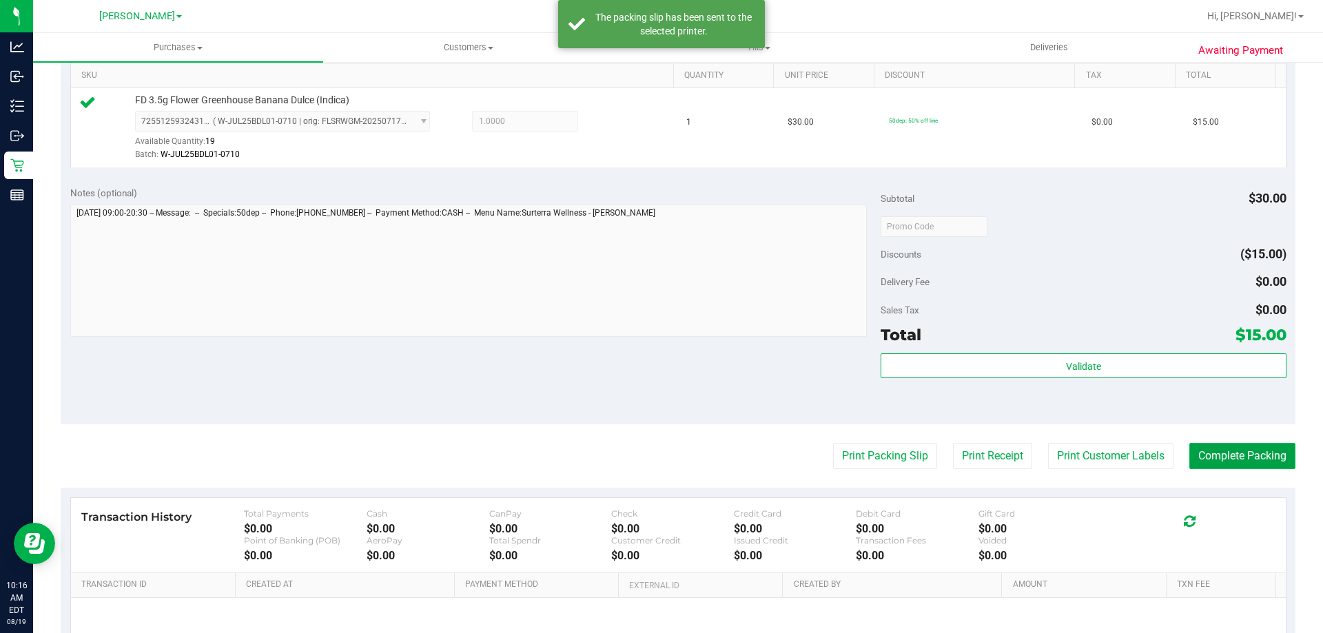
click at [1258, 452] on button "Complete Packing" at bounding box center [1243, 456] width 106 height 26
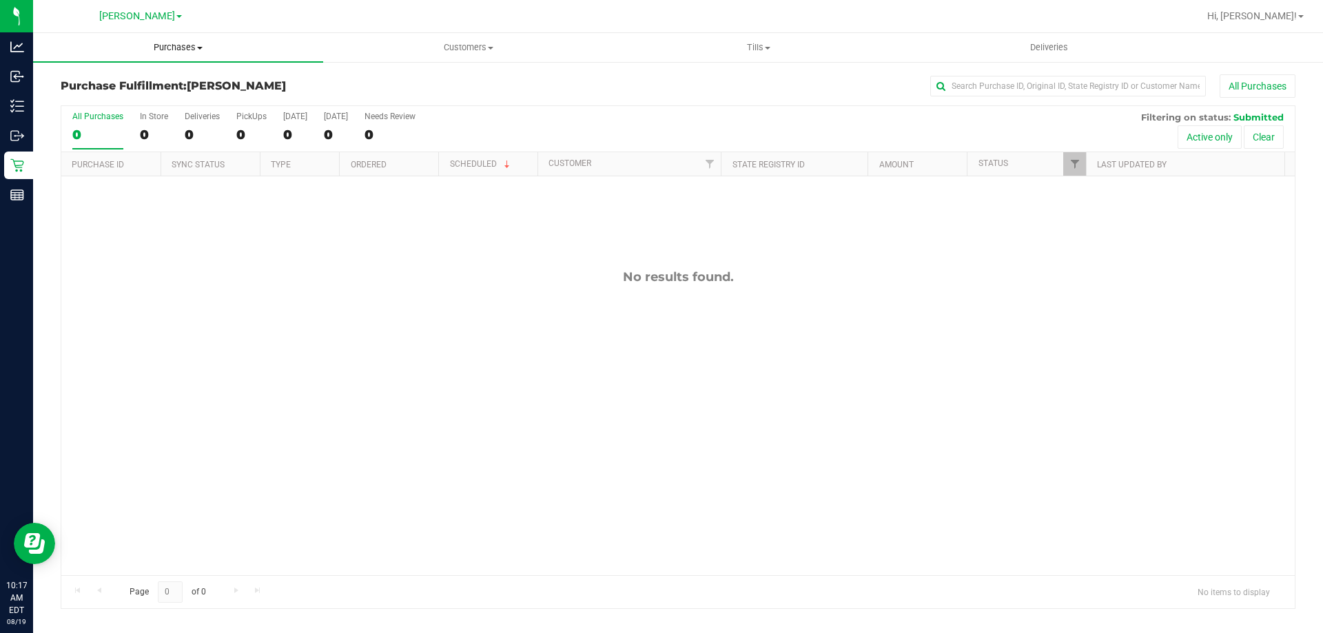
click at [182, 45] on span "Purchases" at bounding box center [178, 47] width 290 height 12
click at [157, 93] on li "Fulfillment" at bounding box center [178, 100] width 290 height 17
click at [187, 50] on span "Purchases" at bounding box center [178, 47] width 290 height 12
click at [116, 107] on li "Fulfillment" at bounding box center [178, 100] width 290 height 17
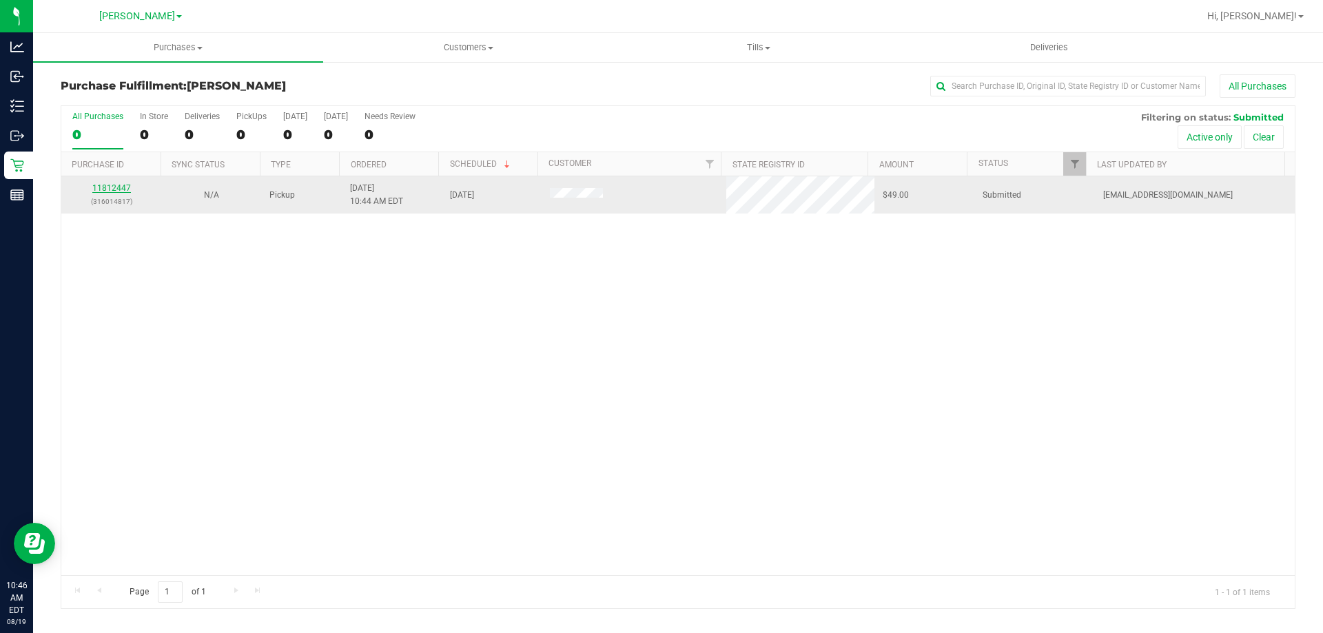
click at [129, 189] on link "11812447" at bounding box center [111, 188] width 39 height 10
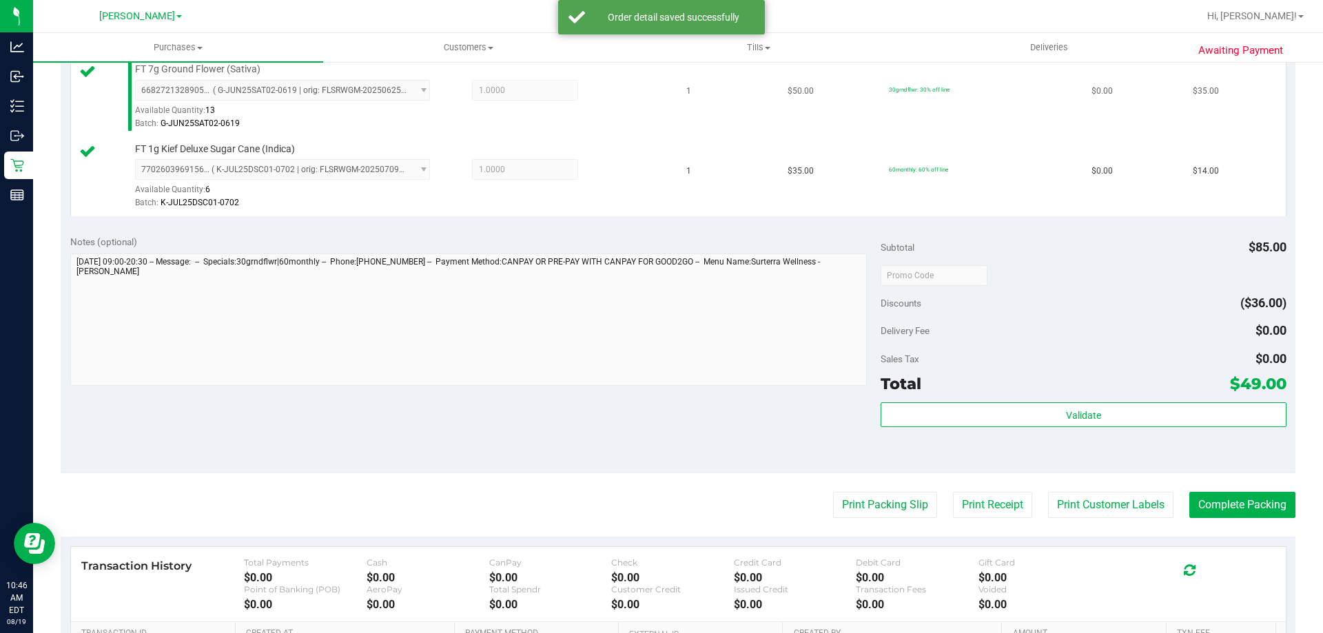
scroll to position [414, 0]
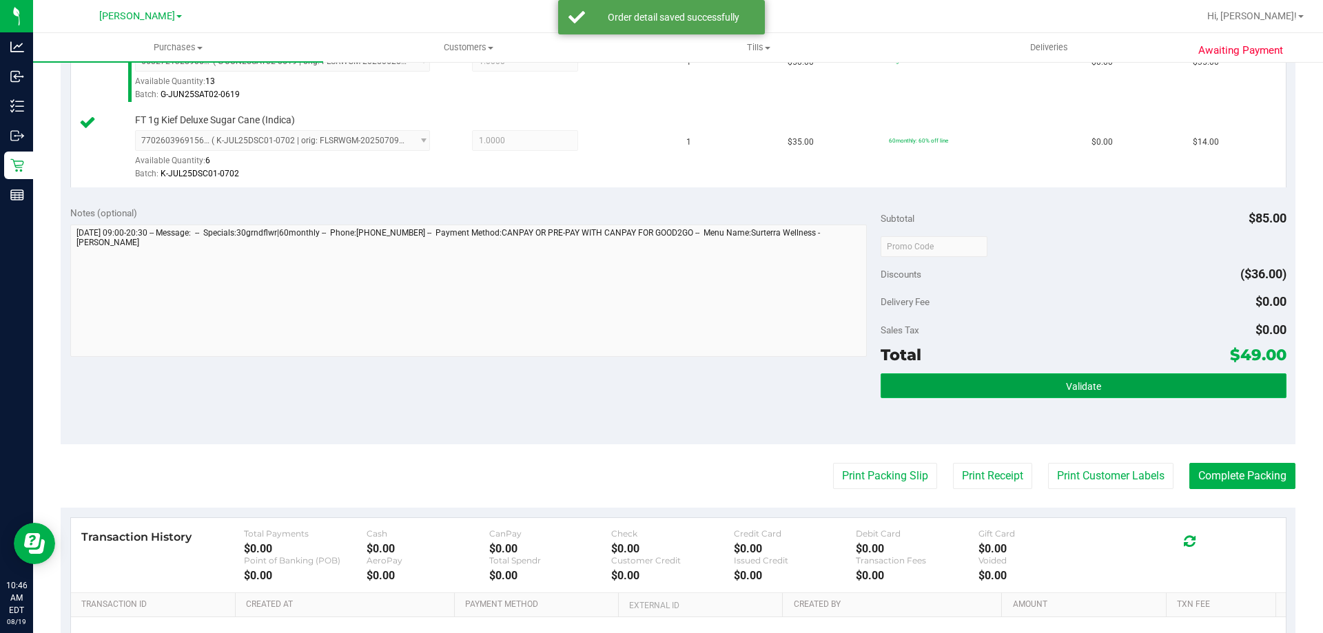
click at [1129, 384] on button "Validate" at bounding box center [1083, 386] width 405 height 25
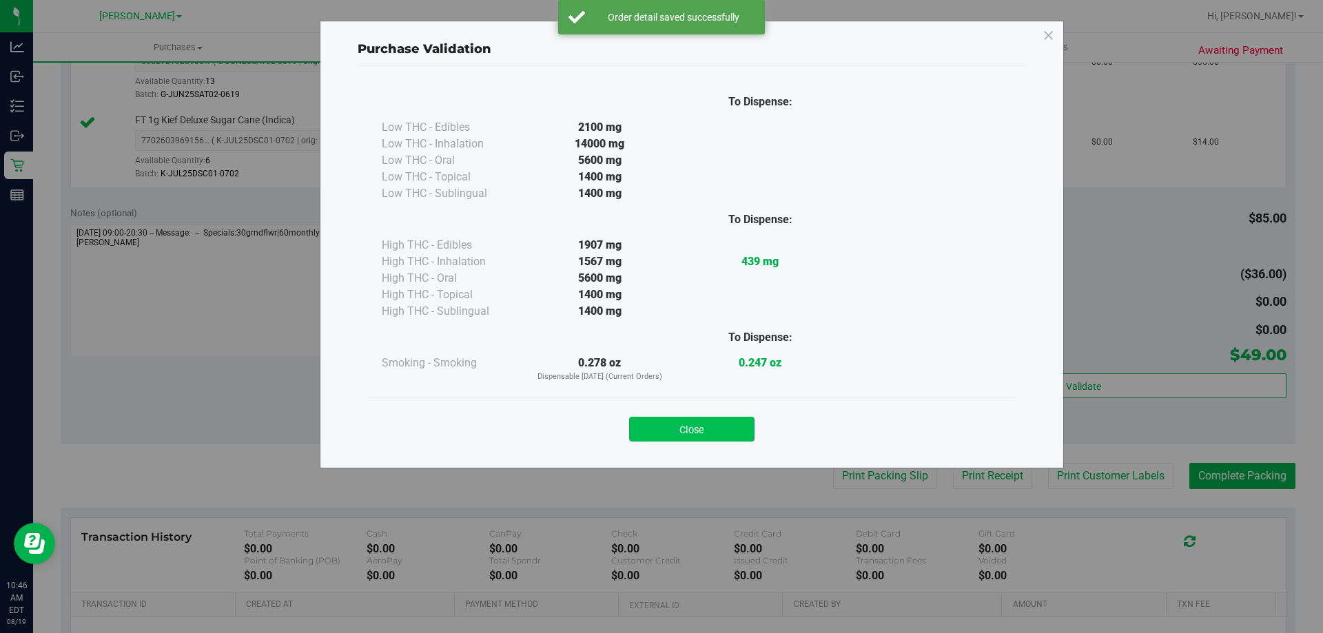
click at [686, 425] on button "Close" at bounding box center [691, 429] width 125 height 25
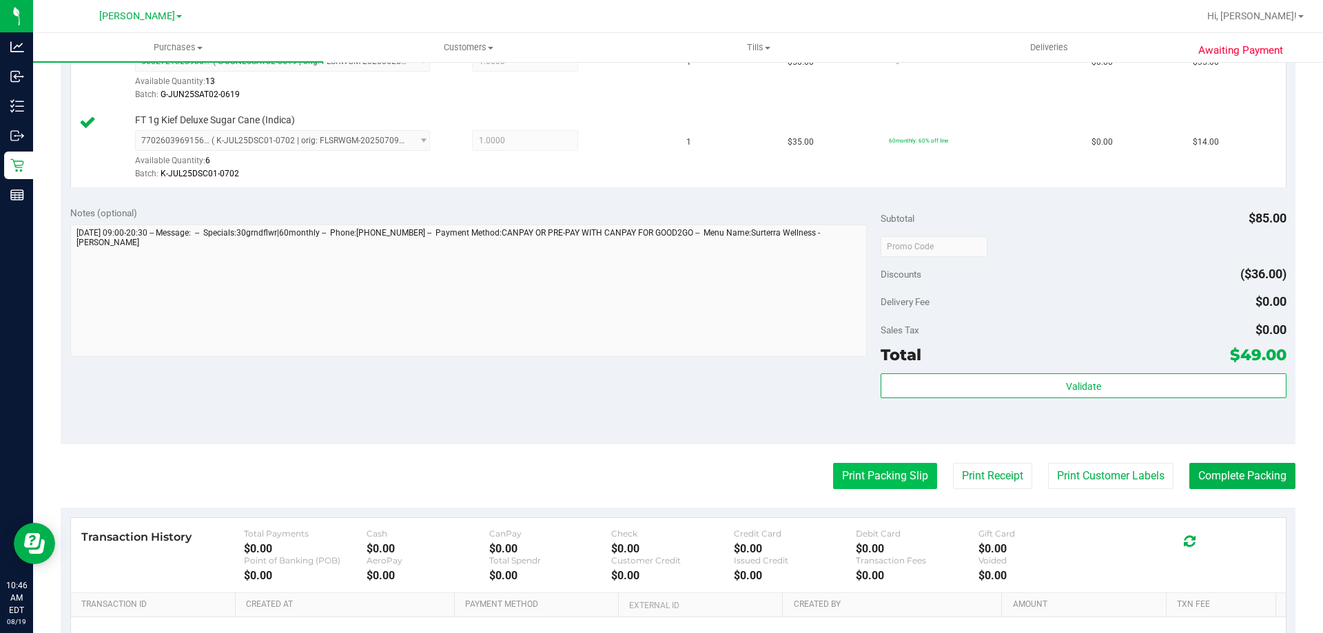
click at [881, 476] on button "Print Packing Slip" at bounding box center [885, 476] width 104 height 26
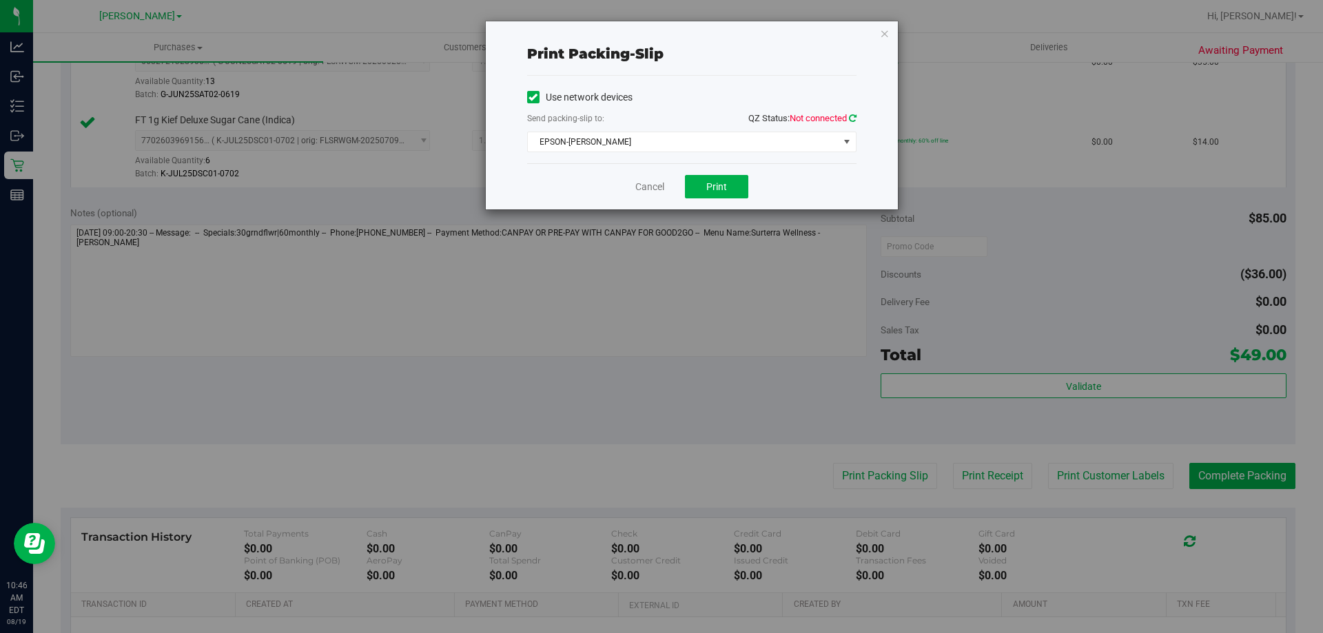
click at [852, 119] on icon at bounding box center [853, 118] width 8 height 9
click at [723, 190] on span "Print" at bounding box center [716, 186] width 21 height 11
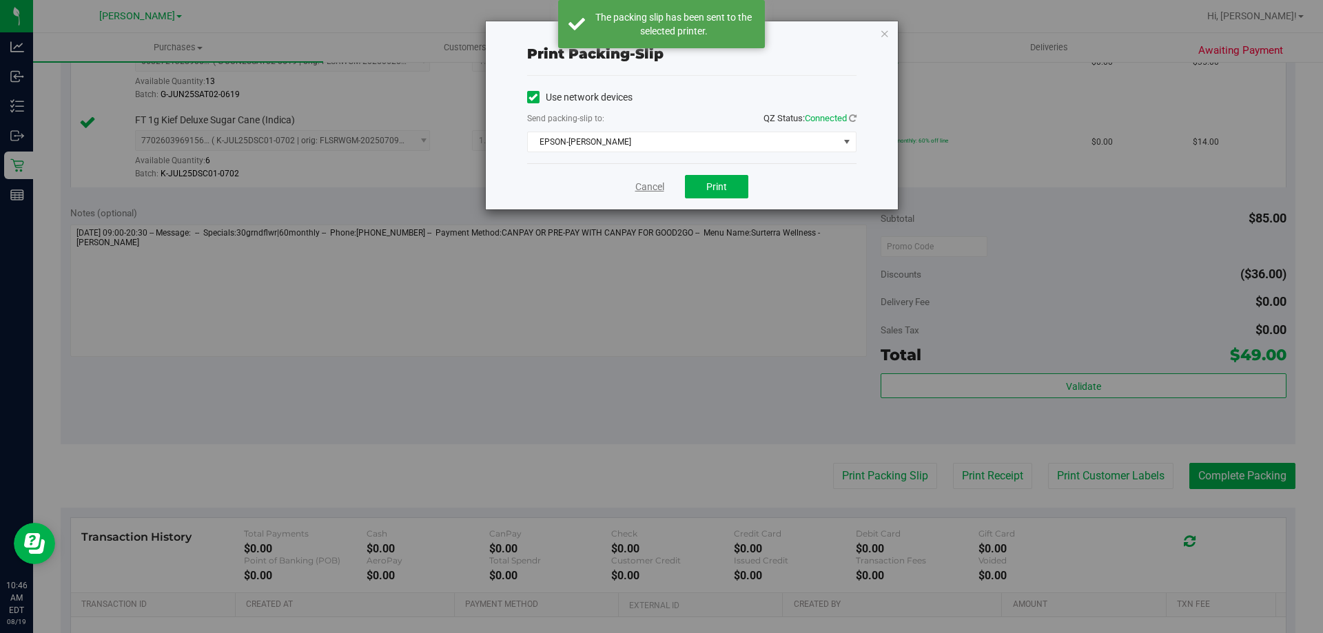
click at [647, 187] on link "Cancel" at bounding box center [649, 187] width 29 height 14
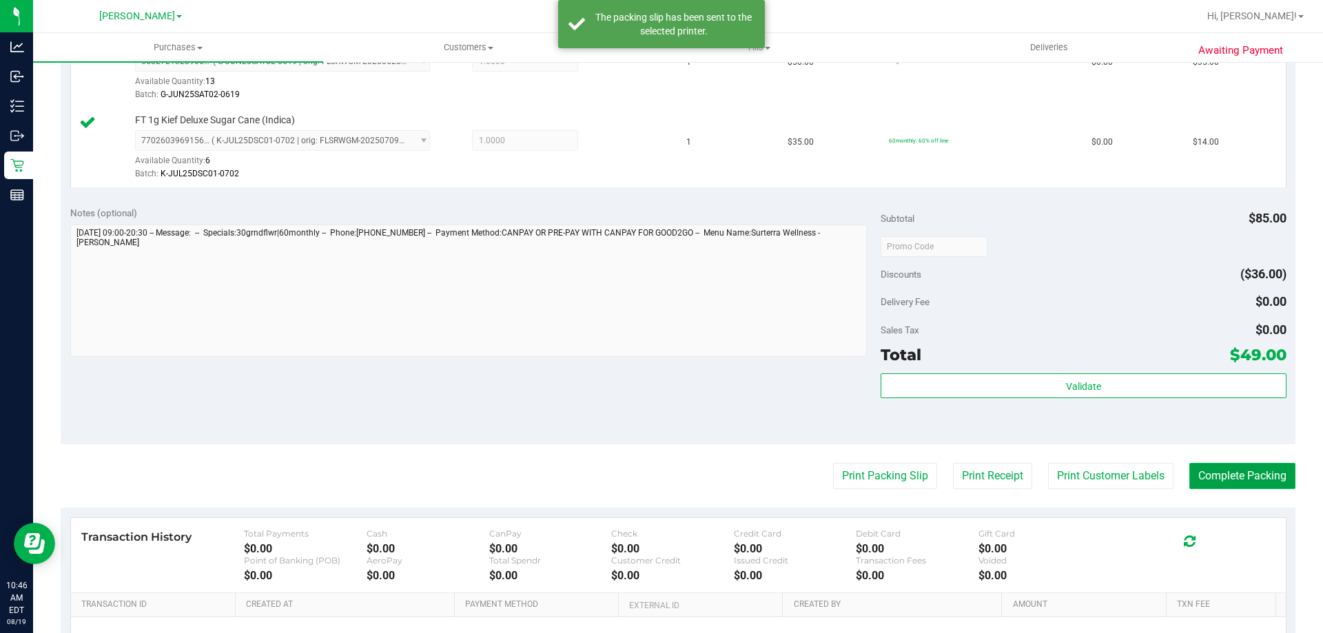
click at [1256, 484] on button "Complete Packing" at bounding box center [1243, 476] width 106 height 26
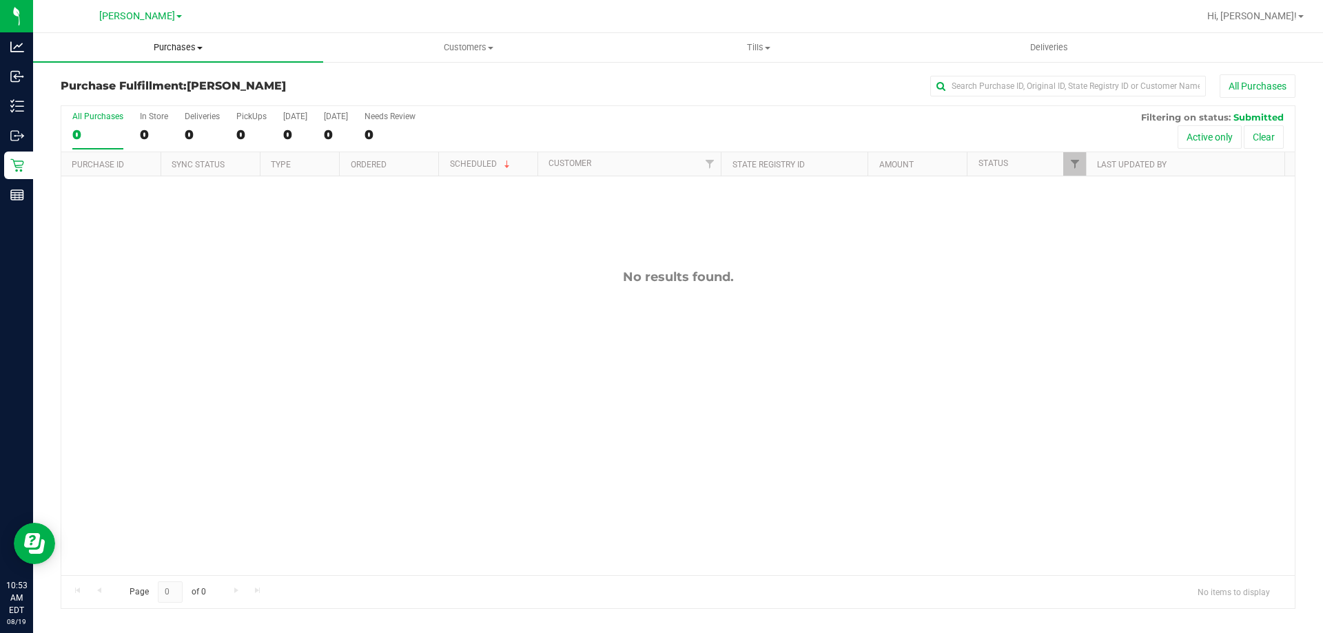
click at [184, 44] on span "Purchases" at bounding box center [178, 47] width 290 height 12
click at [85, 101] on span "Fulfillment" at bounding box center [75, 100] width 85 height 12
